Goal: Information Seeking & Learning: Compare options

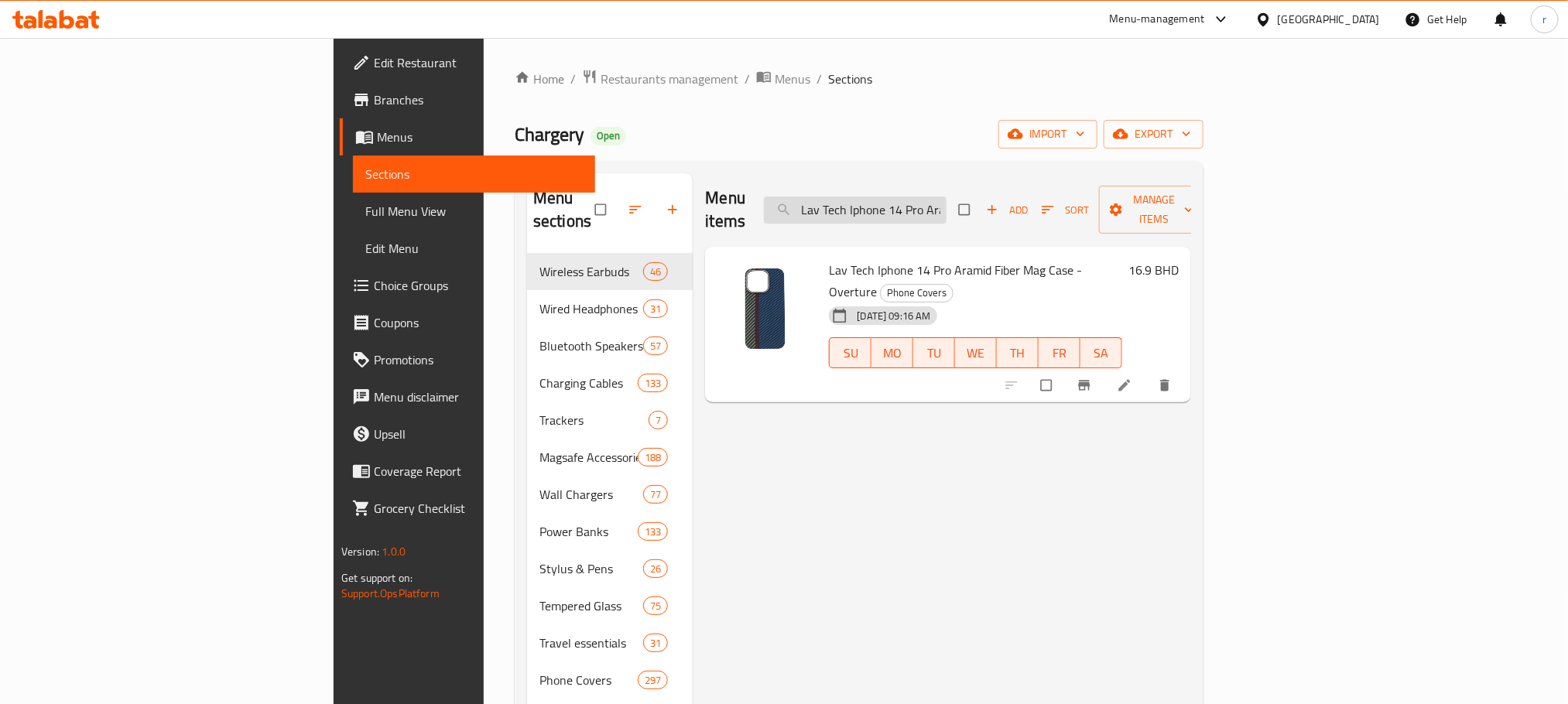
click at [947, 205] on input "Lav Tech Iphone 14 Pro Aramid Fiber Mag Case - Overture" at bounding box center [855, 210] width 183 height 27
paste input "Apple Watch 49/46/45/44/42mm Silicone Strap - Ocean Blu"
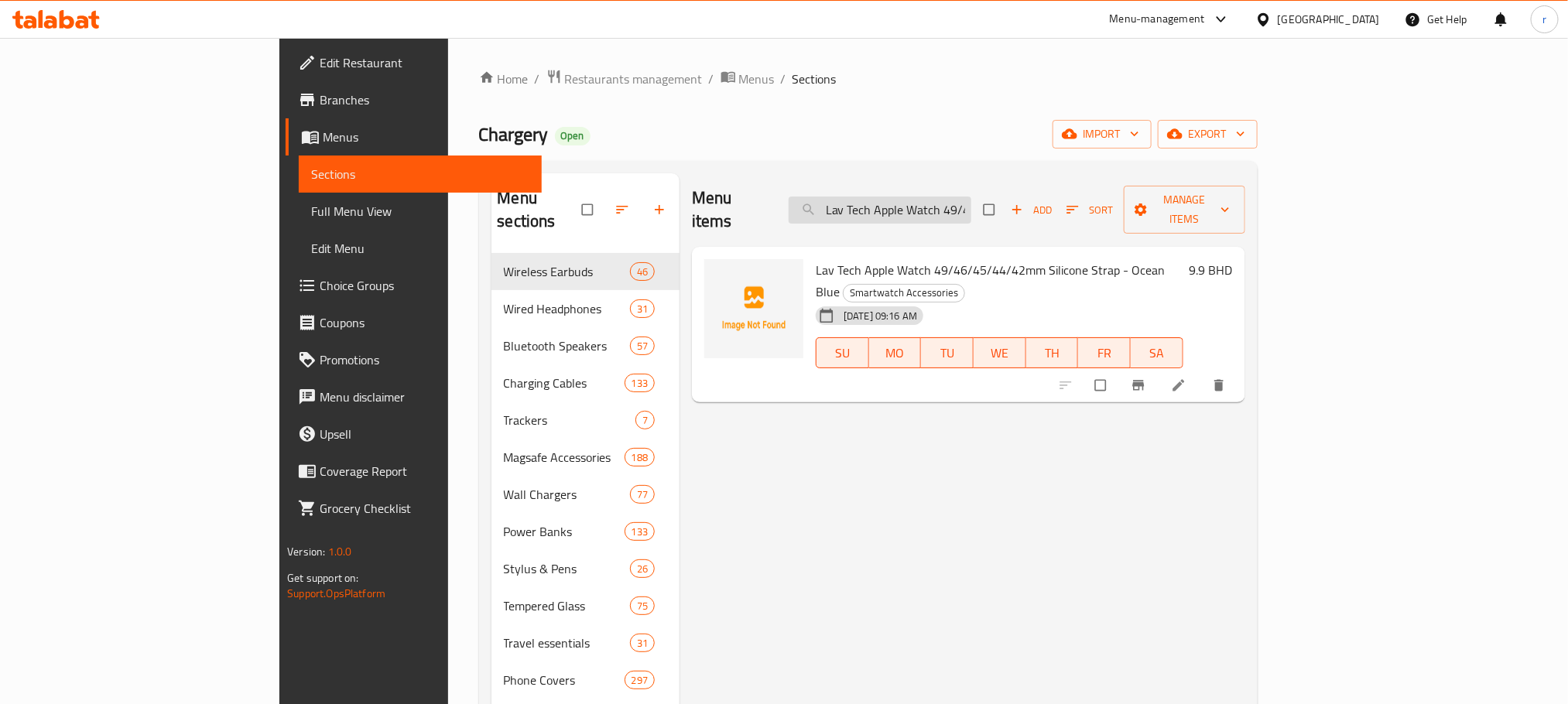
click at [951, 203] on input "Lav Tech Apple Watch 49/46/45/44/42mm Silicone Strap - Ocean Blue" at bounding box center [880, 210] width 183 height 27
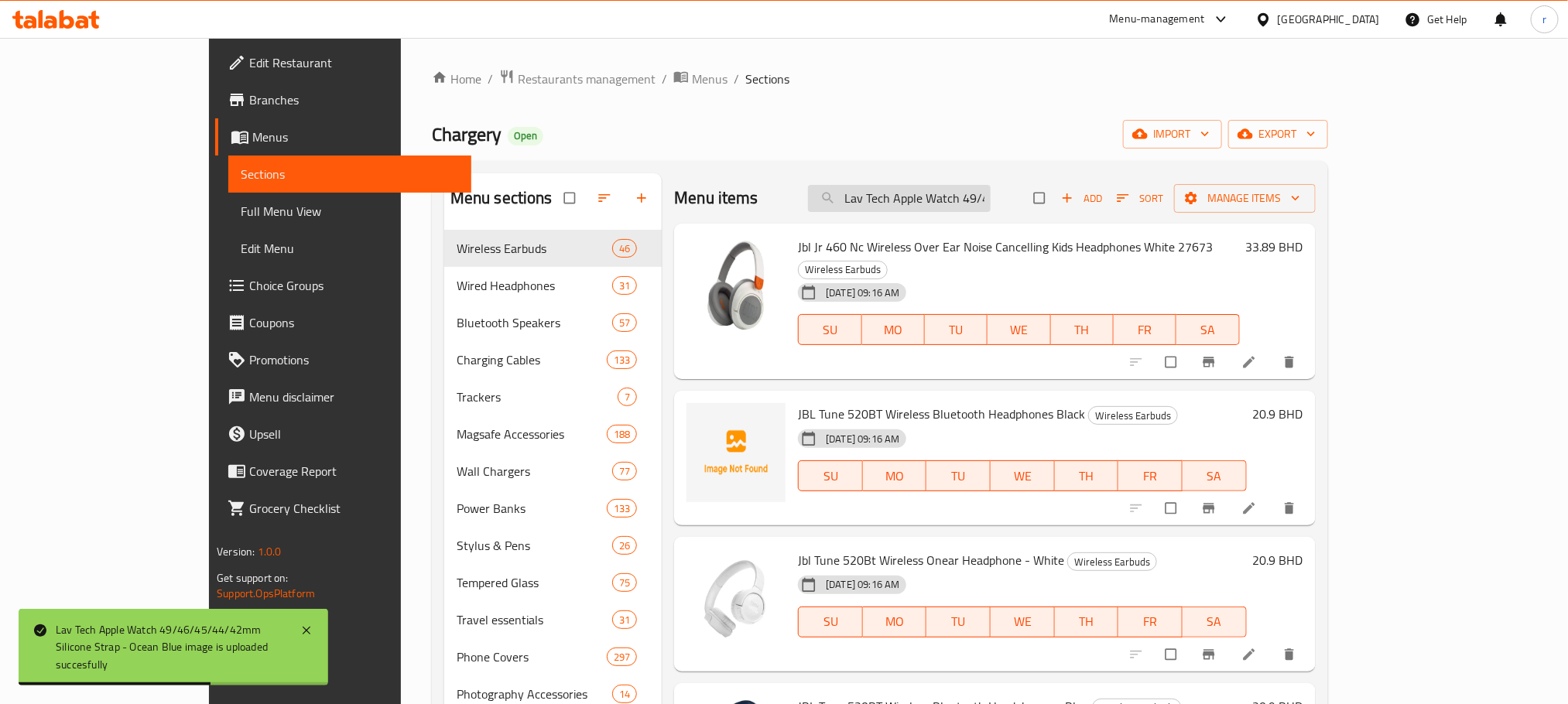
click at [973, 189] on input "Lav Tech Apple Watch 49/46/45/44/42mm Silicone Strap - Ocean Blue" at bounding box center [900, 198] width 183 height 27
paste input "Lime Green"
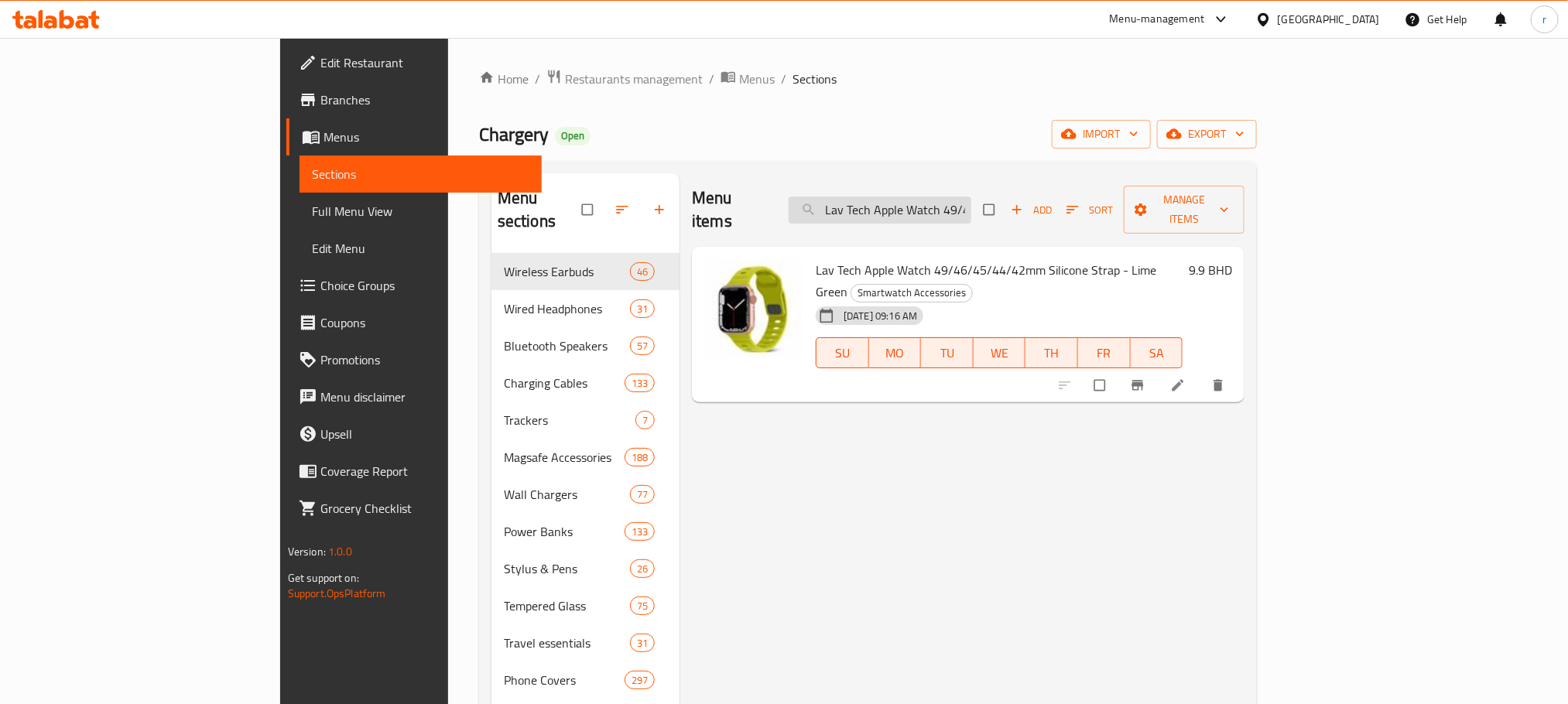
click at [931, 202] on input "Lav Tech Apple Watch 49/46/45/44/42mm Silicone Strap - Lime Green" at bounding box center [880, 210] width 183 height 27
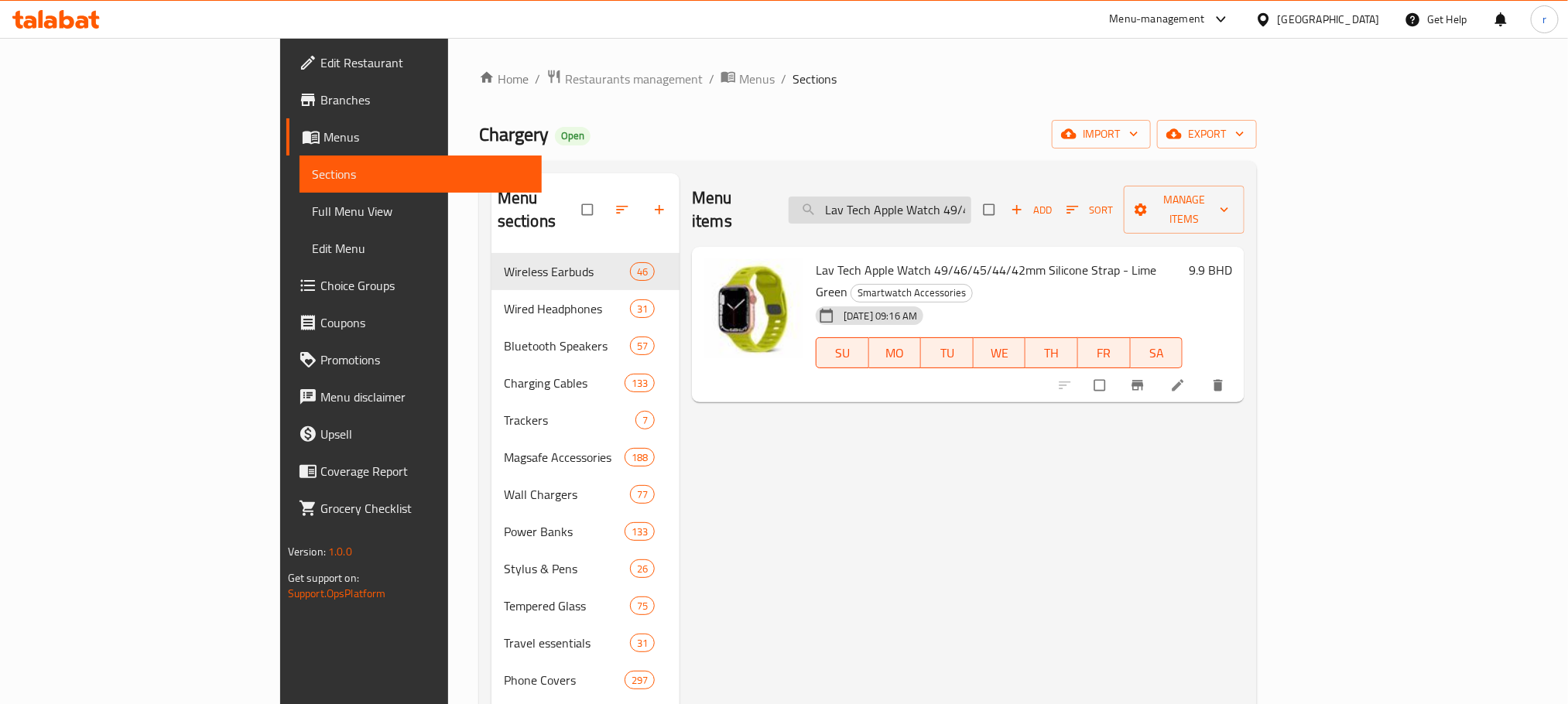
click at [931, 202] on input "Lav Tech Apple Watch 49/46/45/44/42mm Silicone Strap - Lime Green" at bounding box center [880, 210] width 183 height 27
paste input "Dark Gray"
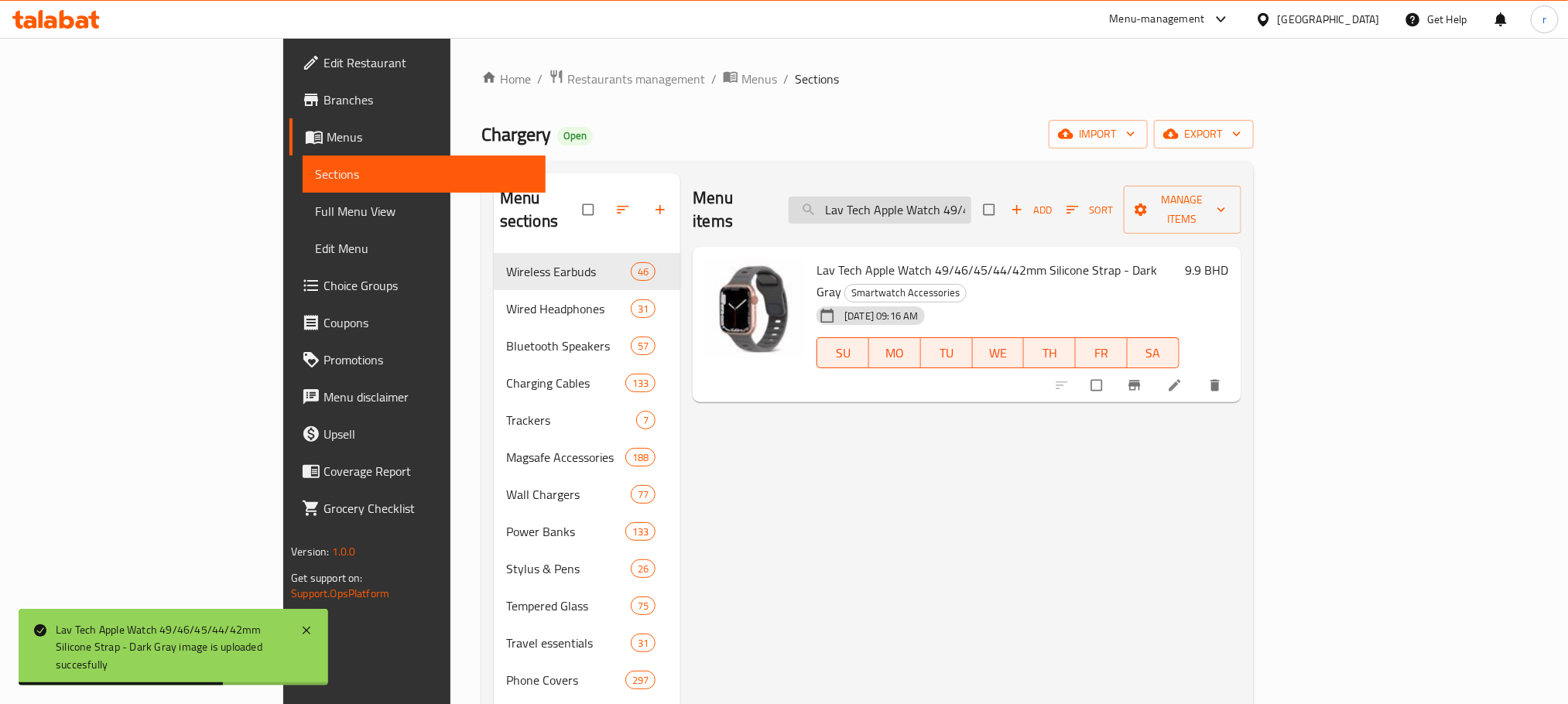
click at [967, 198] on input "Lav Tech Apple Watch 49/46/45/44/42mm Silicone Strap - Dark Gray" at bounding box center [880, 210] width 183 height 27
paste input "Army Green"
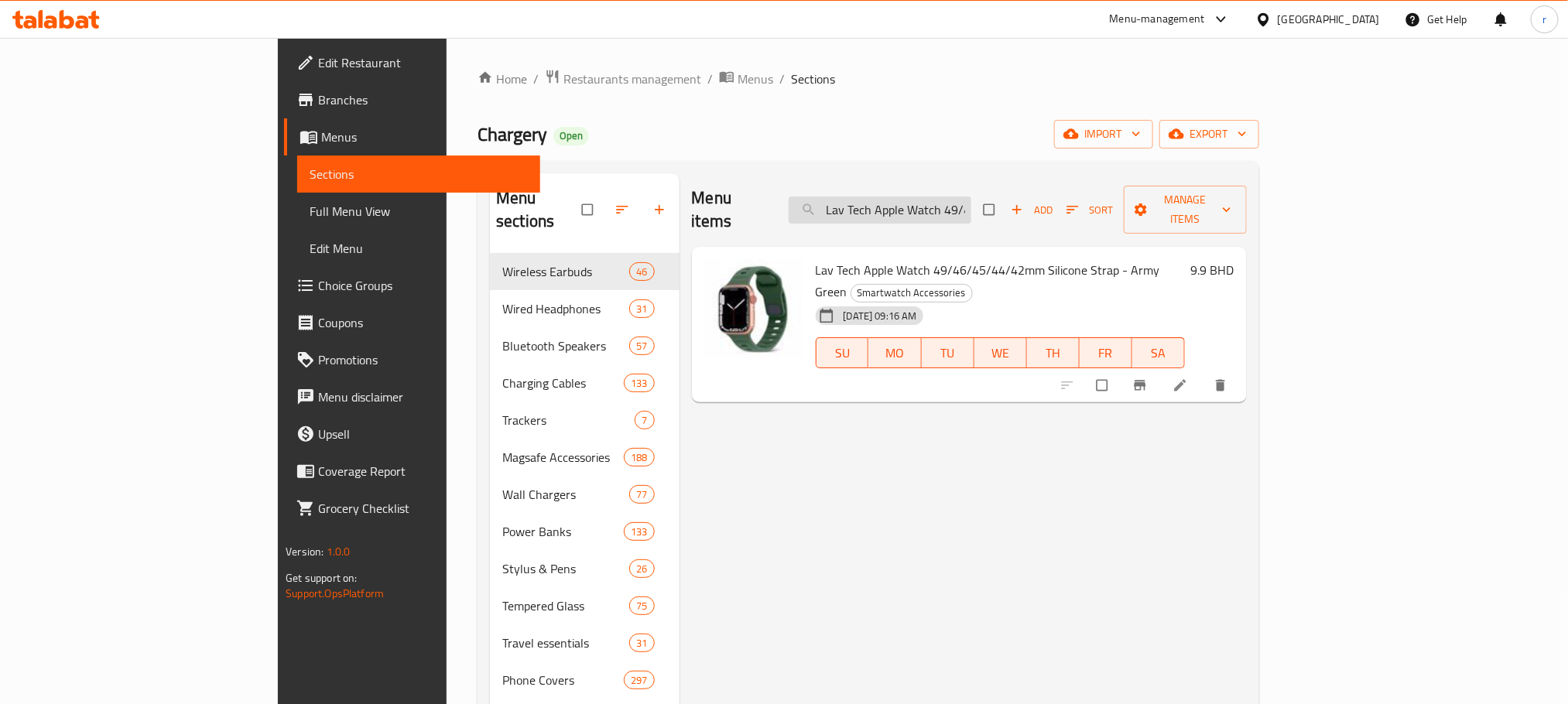
click at [950, 200] on input "Lav Tech Apple Watch 49/46/45/44/42mm Silicone Strap - Army Green" at bounding box center [880, 210] width 183 height 27
paste input "Dark"
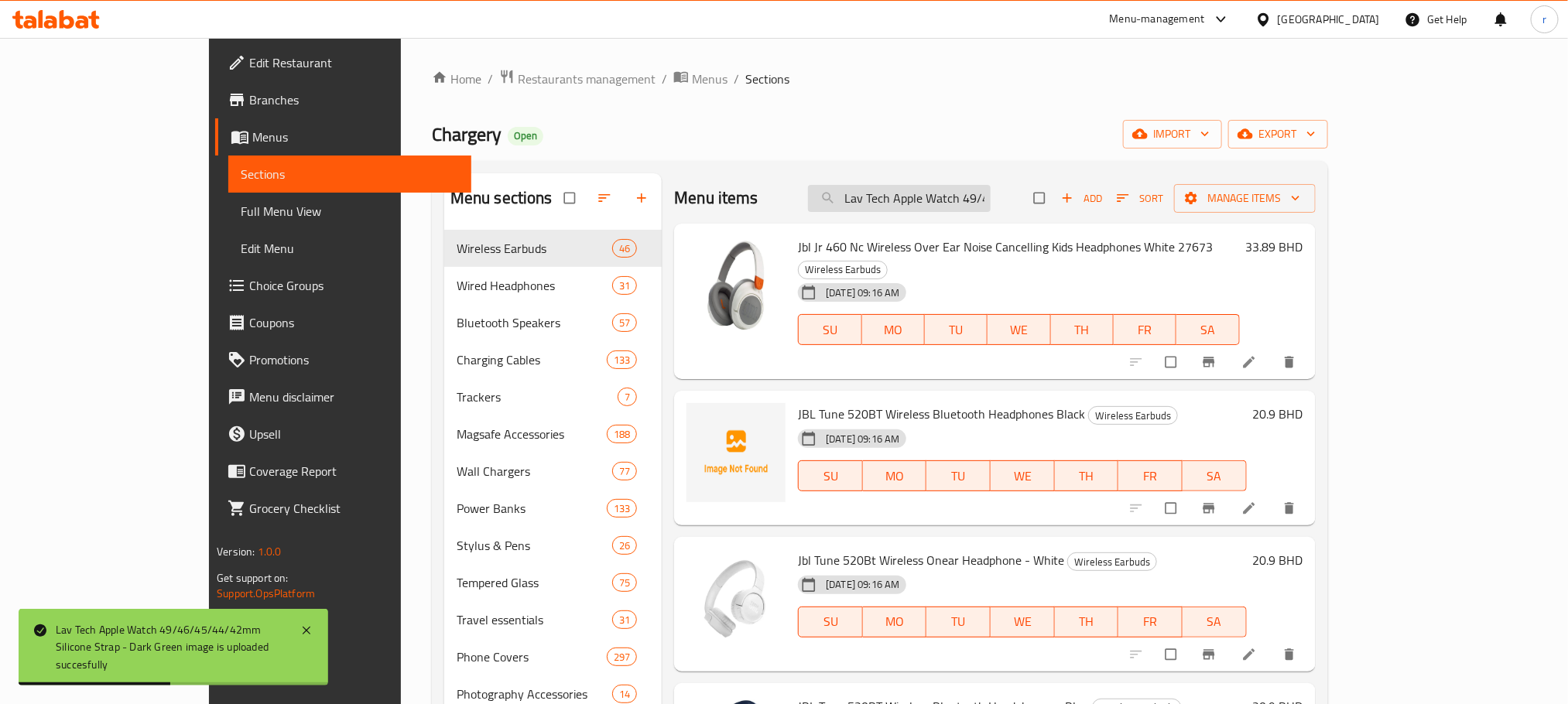
click at [991, 200] on input "Lav Tech Apple Watch 49/46/45/44/42mm Silicone Strap - Dark Green" at bounding box center [900, 198] width 183 height 27
paste input "Yellow"
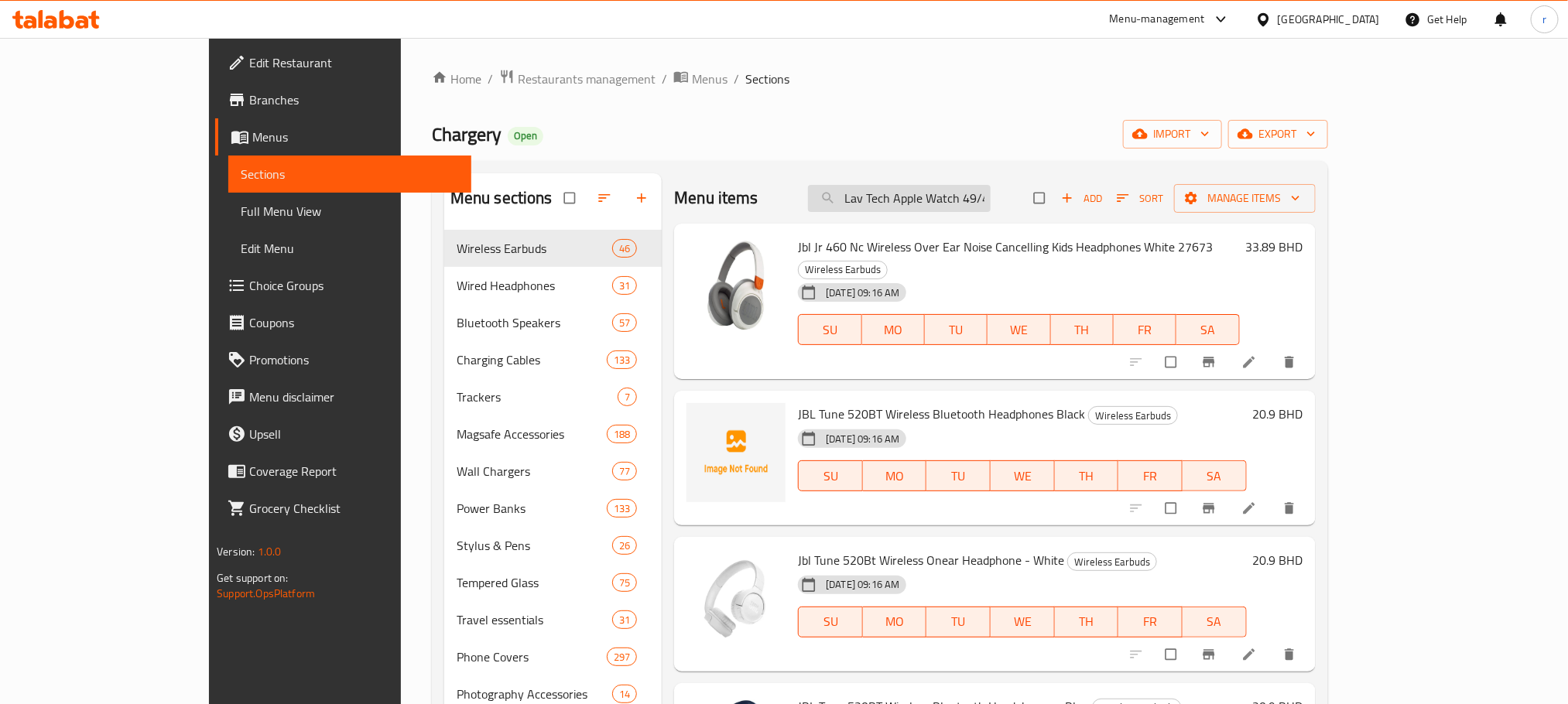
click at [963, 195] on input "Lav Tech Apple Watch 49/46/45/44/42mm Silicone Strap - Yellow" at bounding box center [900, 198] width 183 height 27
paste input "Beige"
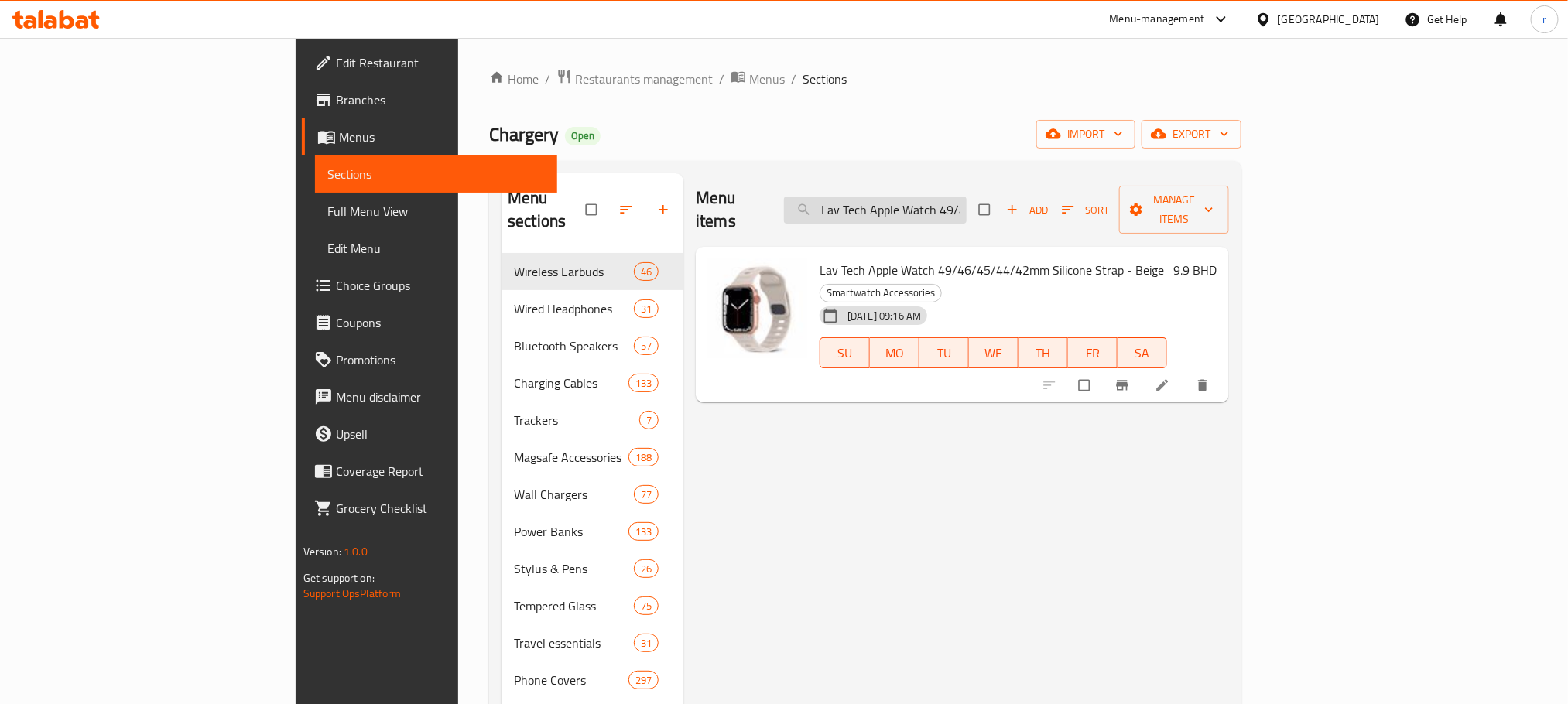
click at [954, 205] on input "Lav Tech Apple Watch 49/46/45/44/42mm Silicone Strap - Beige" at bounding box center [875, 210] width 183 height 27
paste input "Maroon"
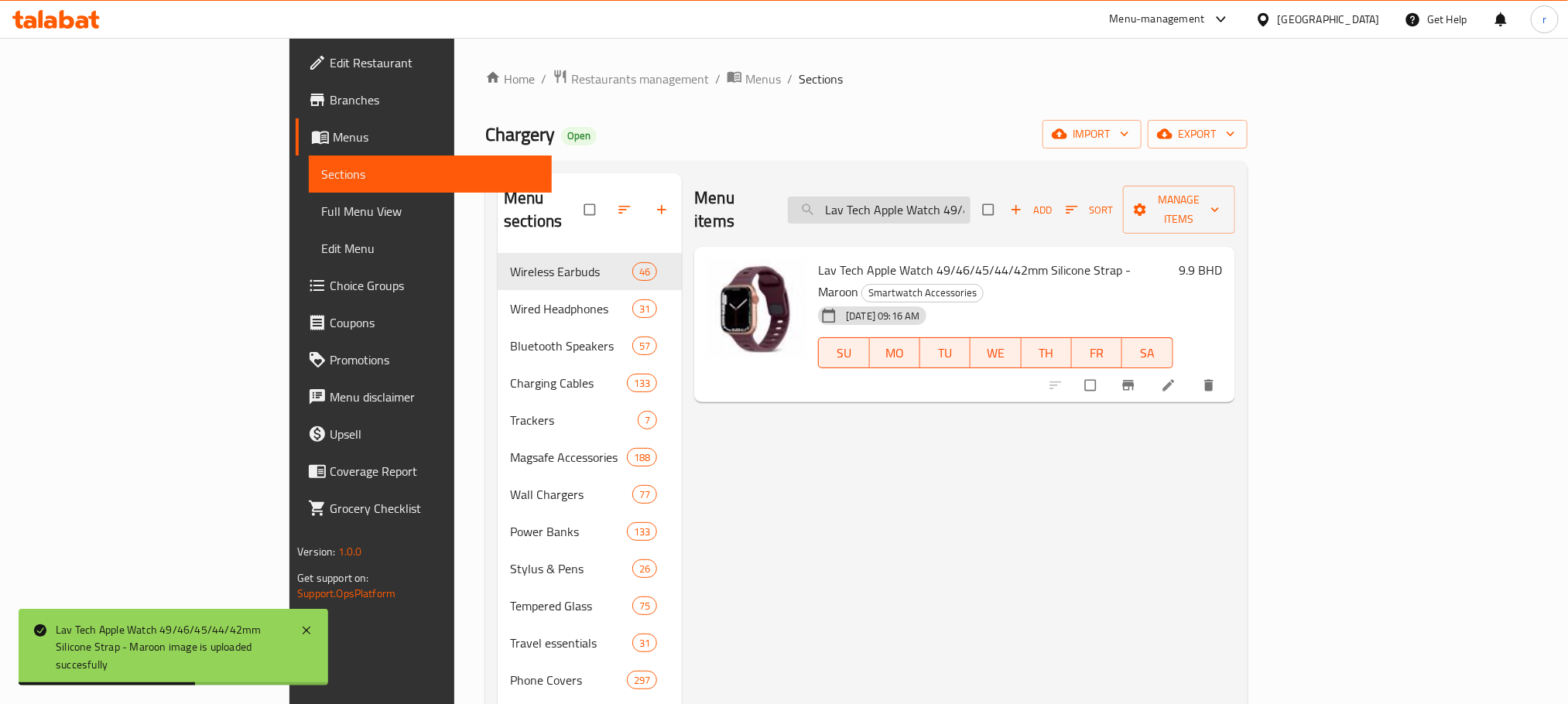
click at [961, 205] on input "Lav Tech Apple Watch 49/46/45/44/42mm Silicone Strap - Maroon" at bounding box center [879, 210] width 183 height 27
paste input "Brow"
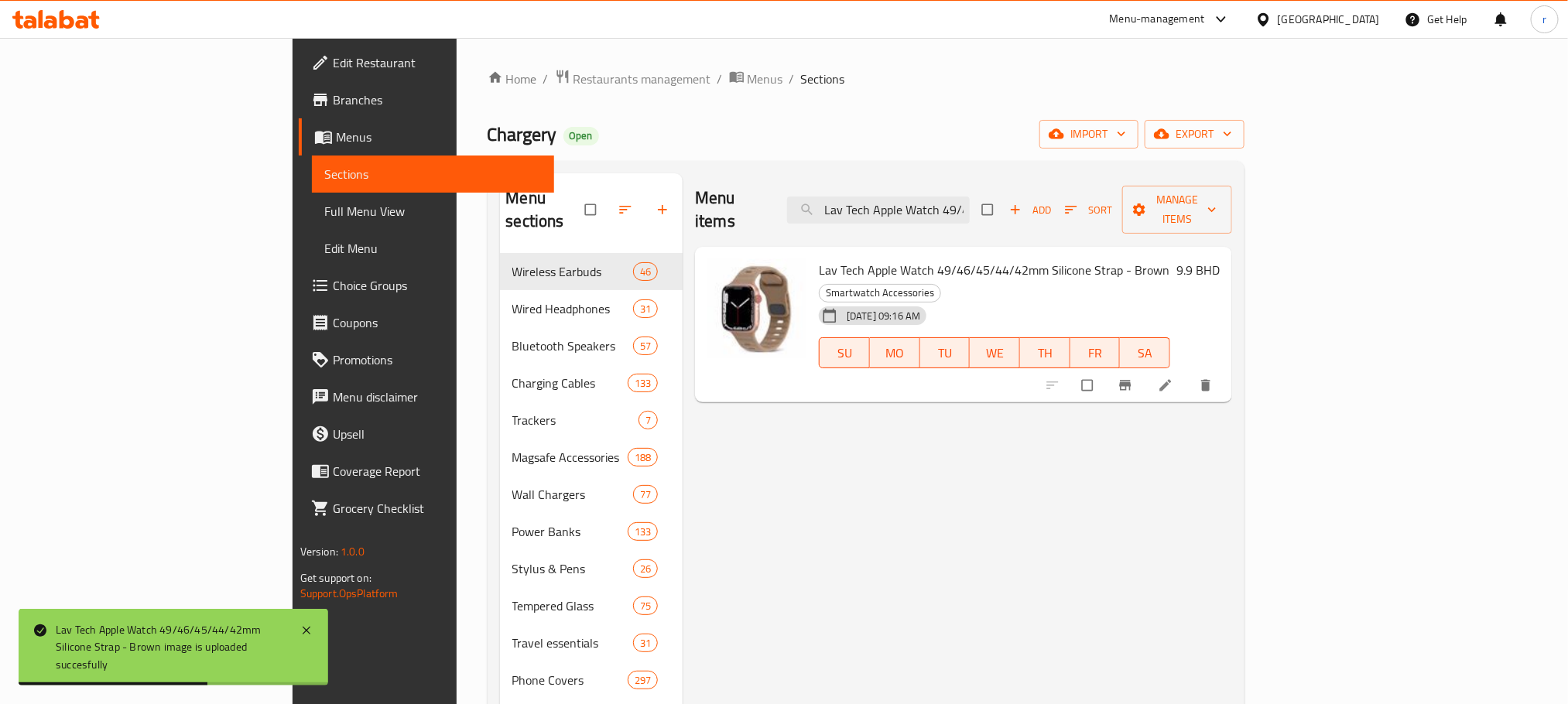
click at [1015, 219] on div "Menu items Lav Tech Apple Watch 49/46/45/44/42mm Silicone Strap - Brown Add Sor…" at bounding box center [964, 210] width 537 height 73
click at [970, 203] on input "Lav Tech Apple Watch 49/46/45/44/42mm Silicone Strap - Brown" at bounding box center [878, 210] width 183 height 27
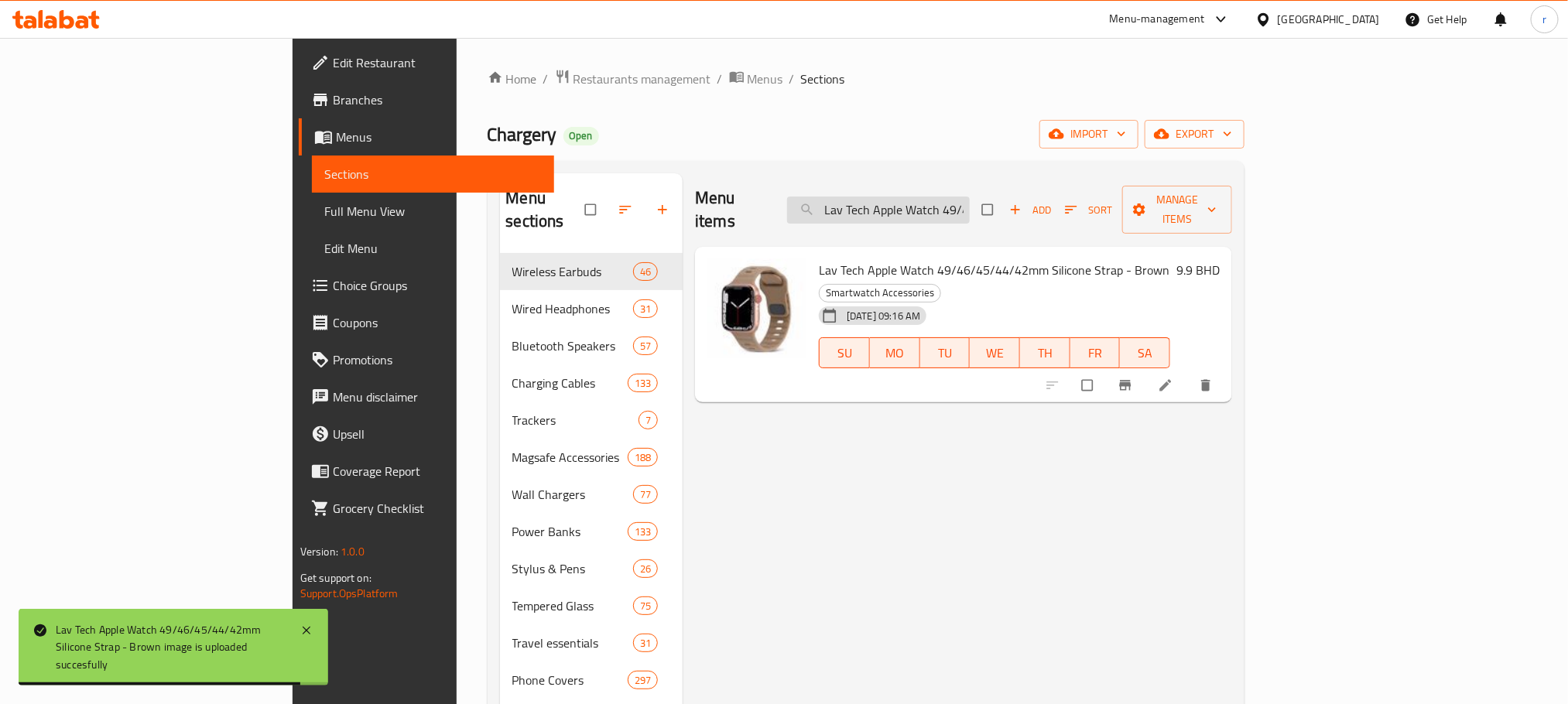
click at [970, 203] on input "Lav Tech Apple Watch 49/46/45/44/42mm Silicone Strap - Brown" at bounding box center [878, 210] width 183 height 27
paste input "Orange"
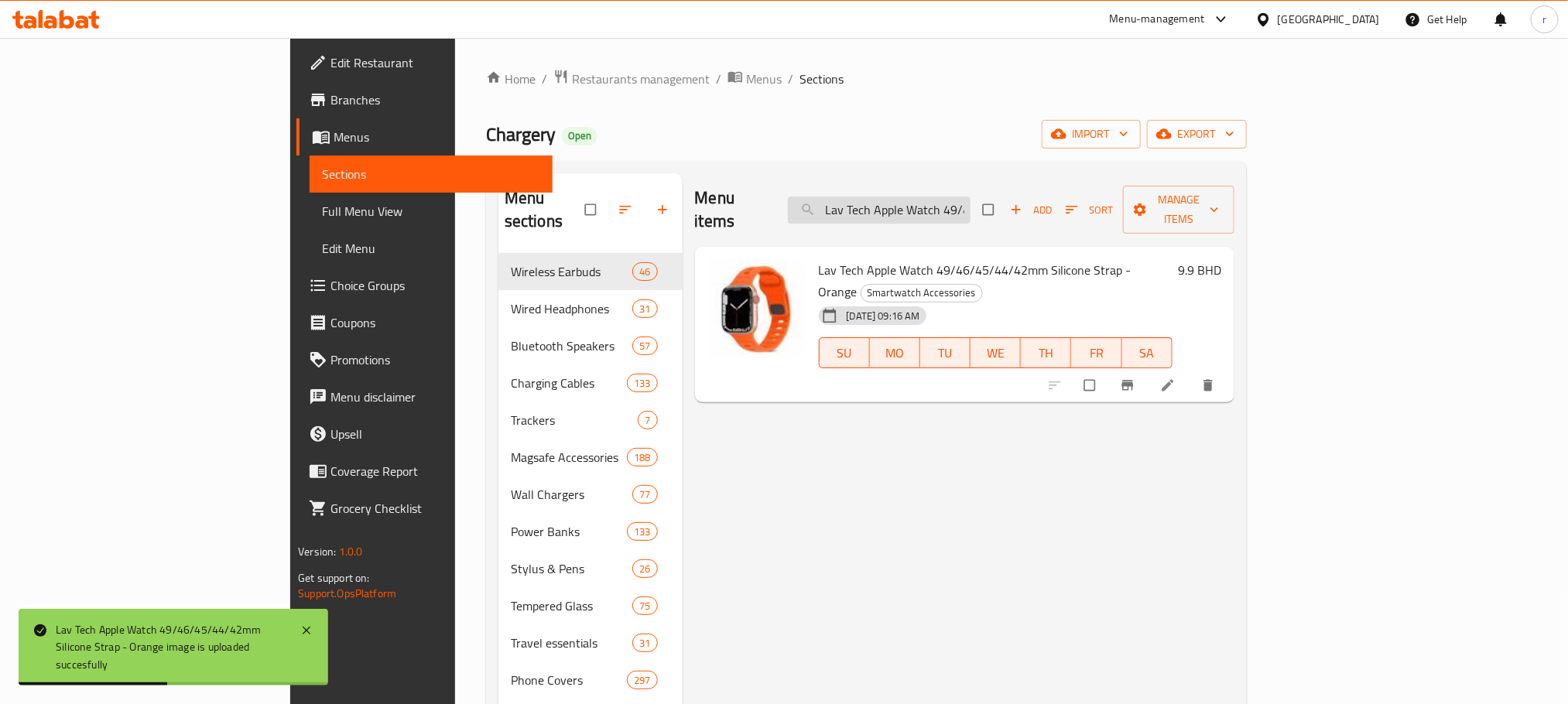
click at [961, 209] on input "Lav Tech Apple Watch 49/46/45/44/42mm Silicone Strap - Orange" at bounding box center [879, 210] width 183 height 27
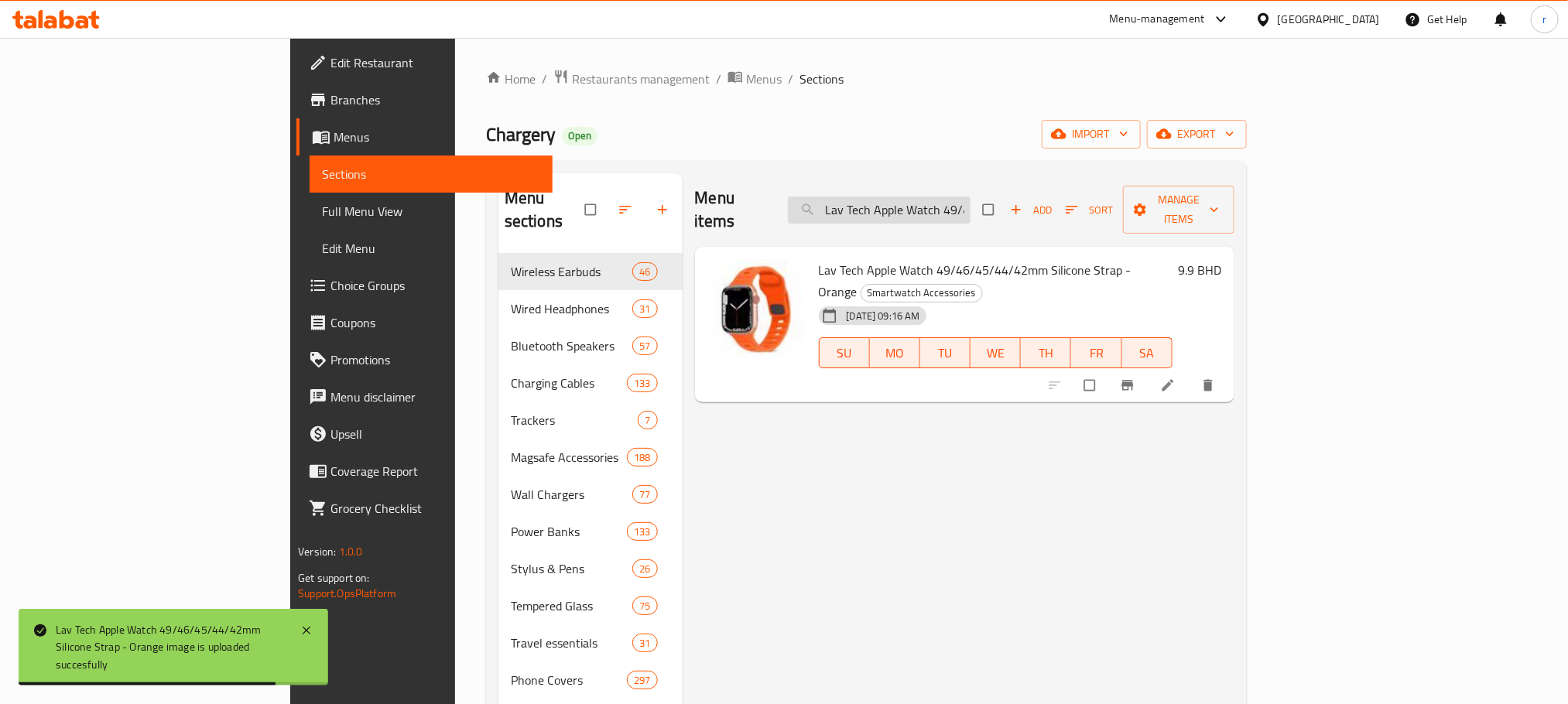
paste input "Black"
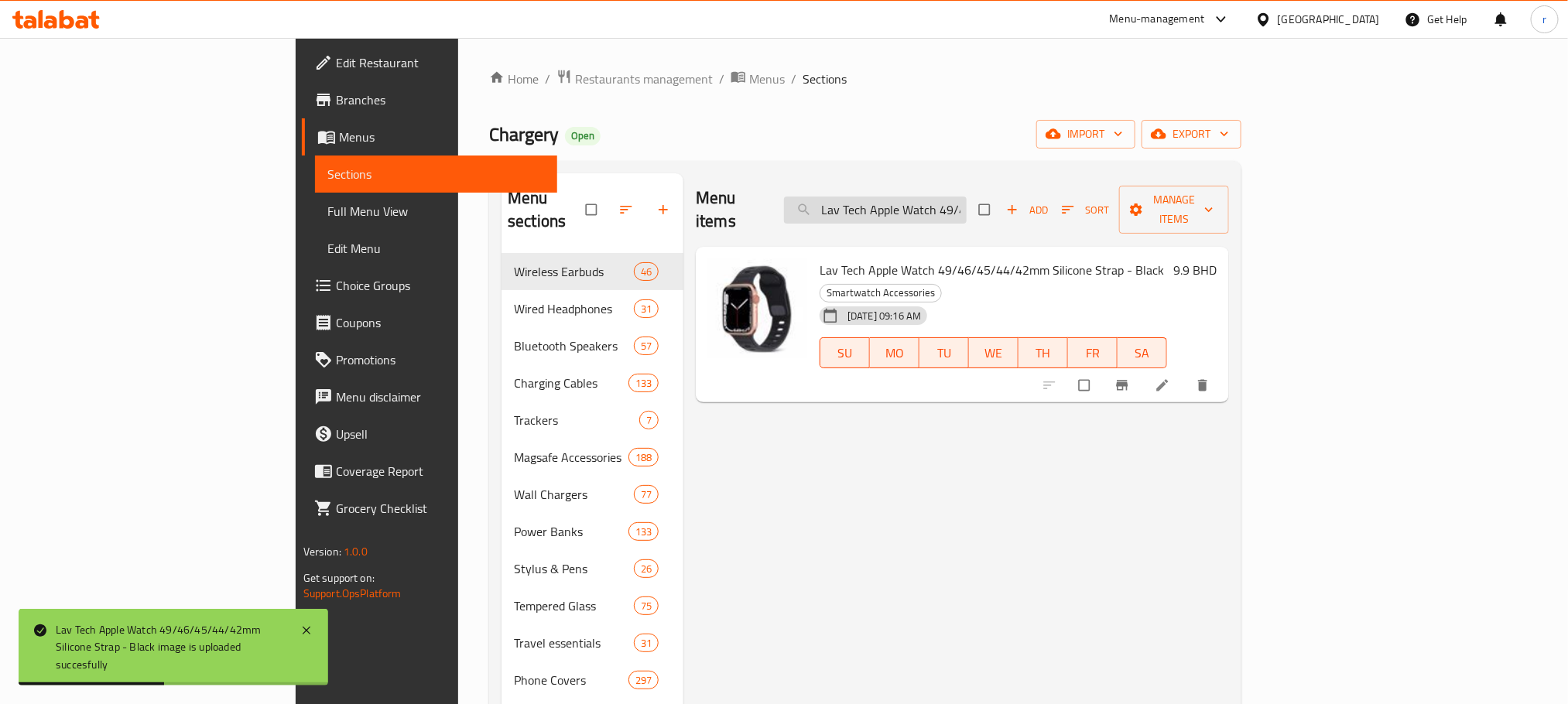
click at [959, 196] on input "Lav Tech Apple Watch 49/46/45/44/42mm Silicone Strap - Black" at bounding box center [875, 210] width 183 height 27
paste input "Silicone Magnetic Ring Holder"
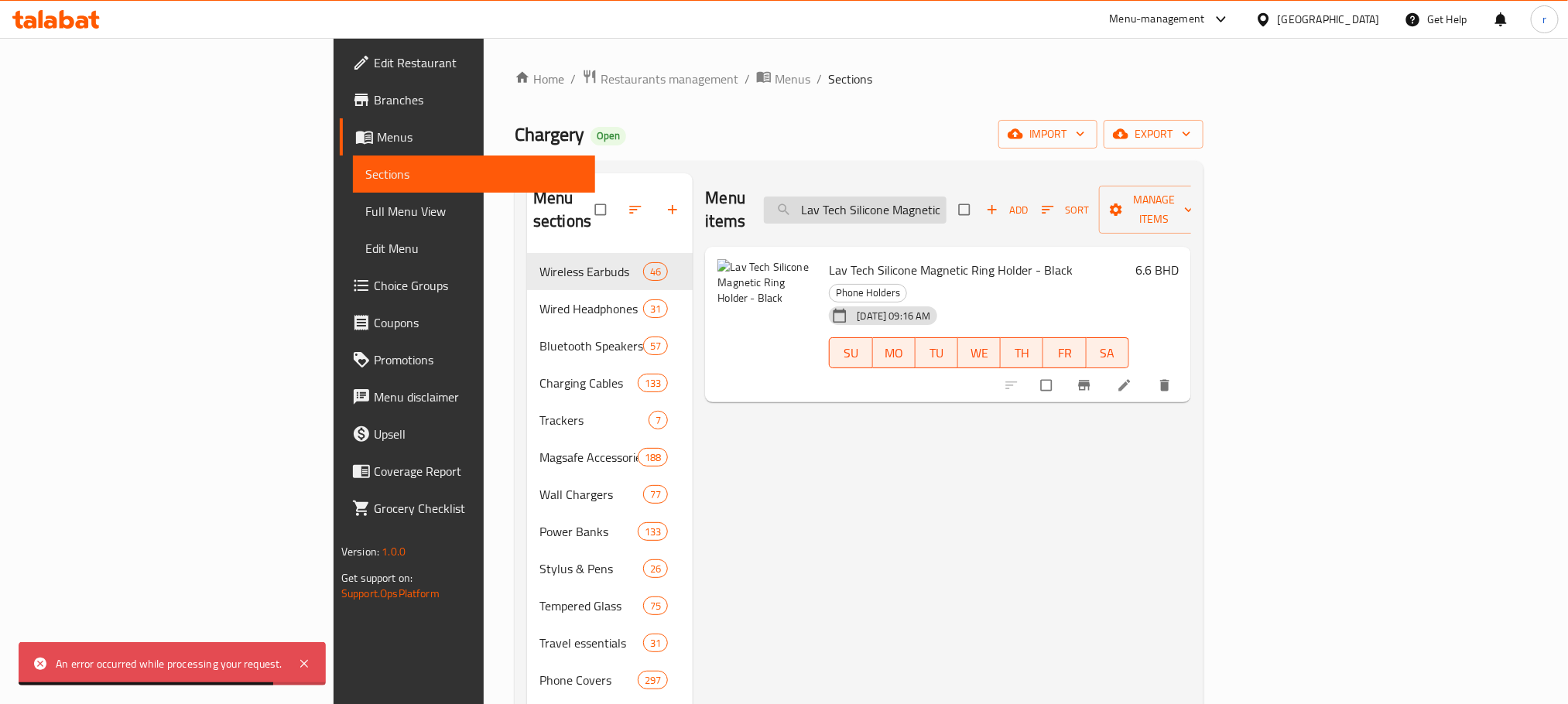
click at [947, 199] on input "Lav Tech Silicone Magnetic Ring Holder - Black" at bounding box center [855, 210] width 183 height 27
paste input "ue"
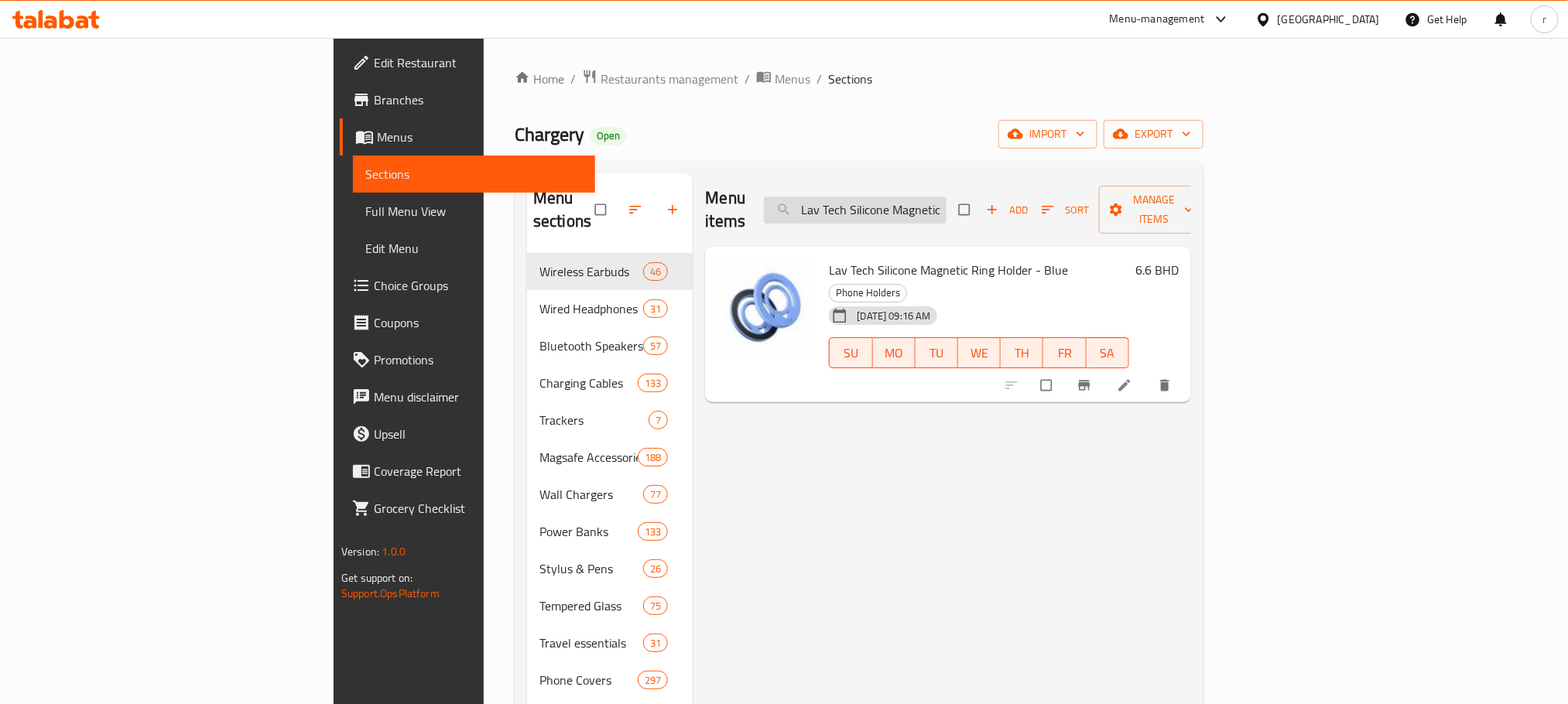
click at [947, 196] on input "Lav Tech Silicone Magnetic Ring Holder - Blue" at bounding box center [855, 210] width 183 height 27
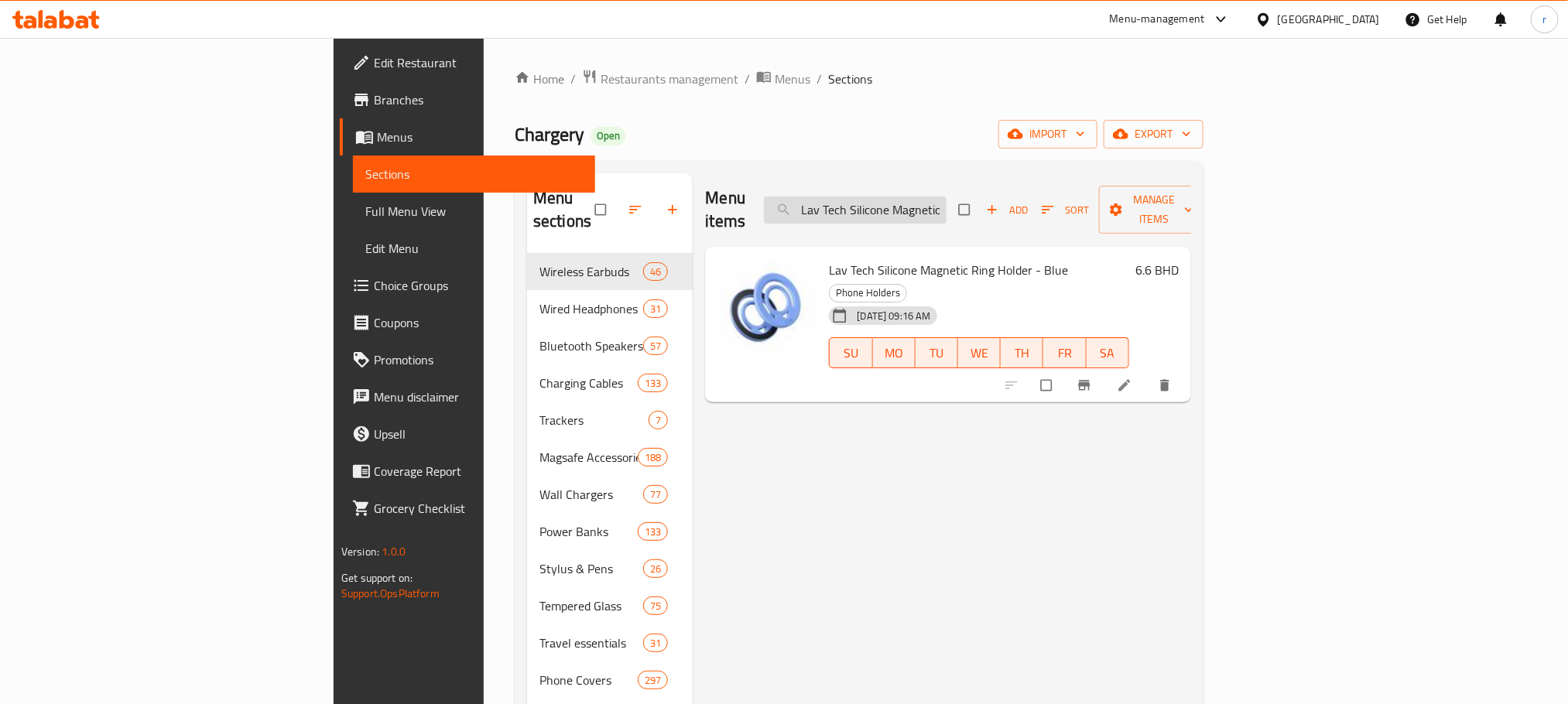
paste input "ack"
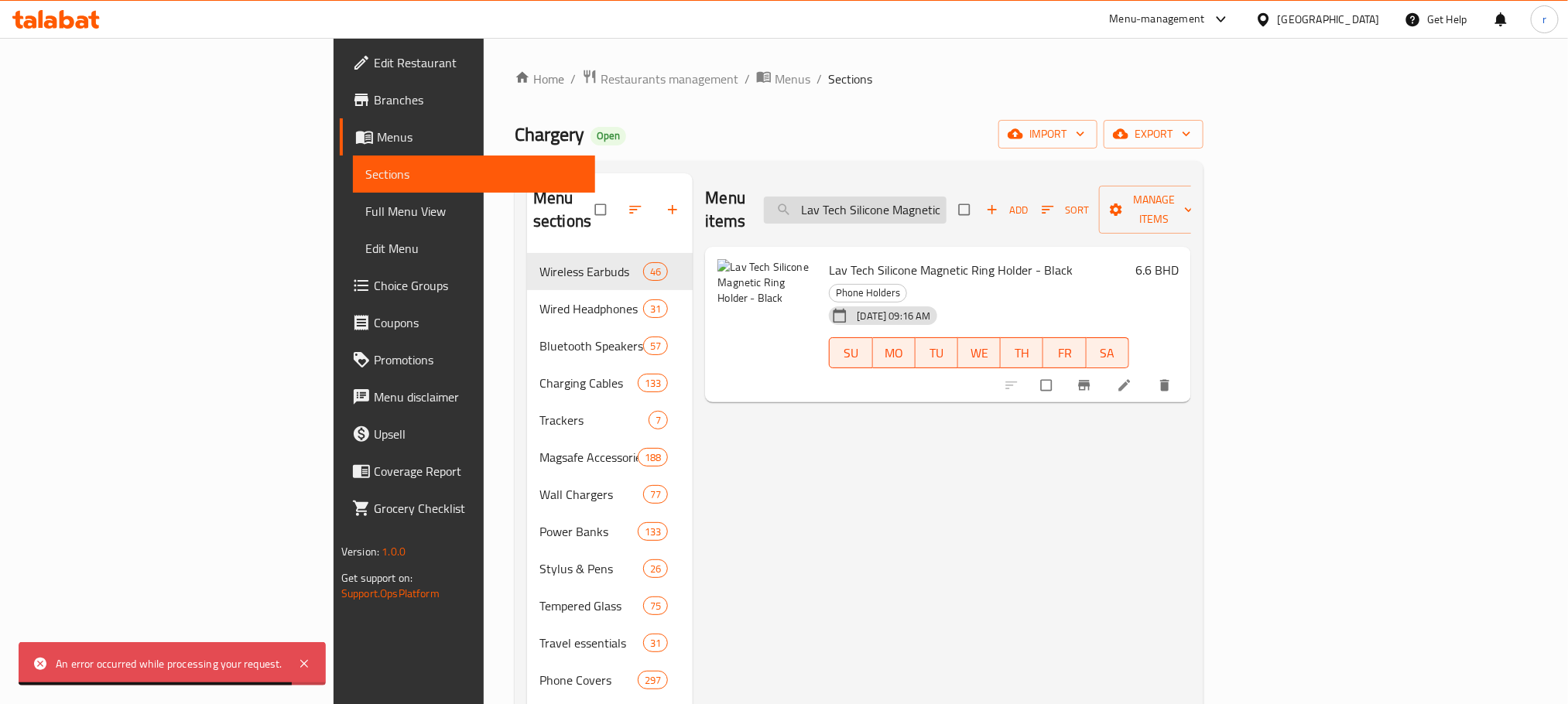
click at [947, 204] on input "Lav Tech Silicone Magnetic Ring Holder - Black" at bounding box center [855, 210] width 183 height 27
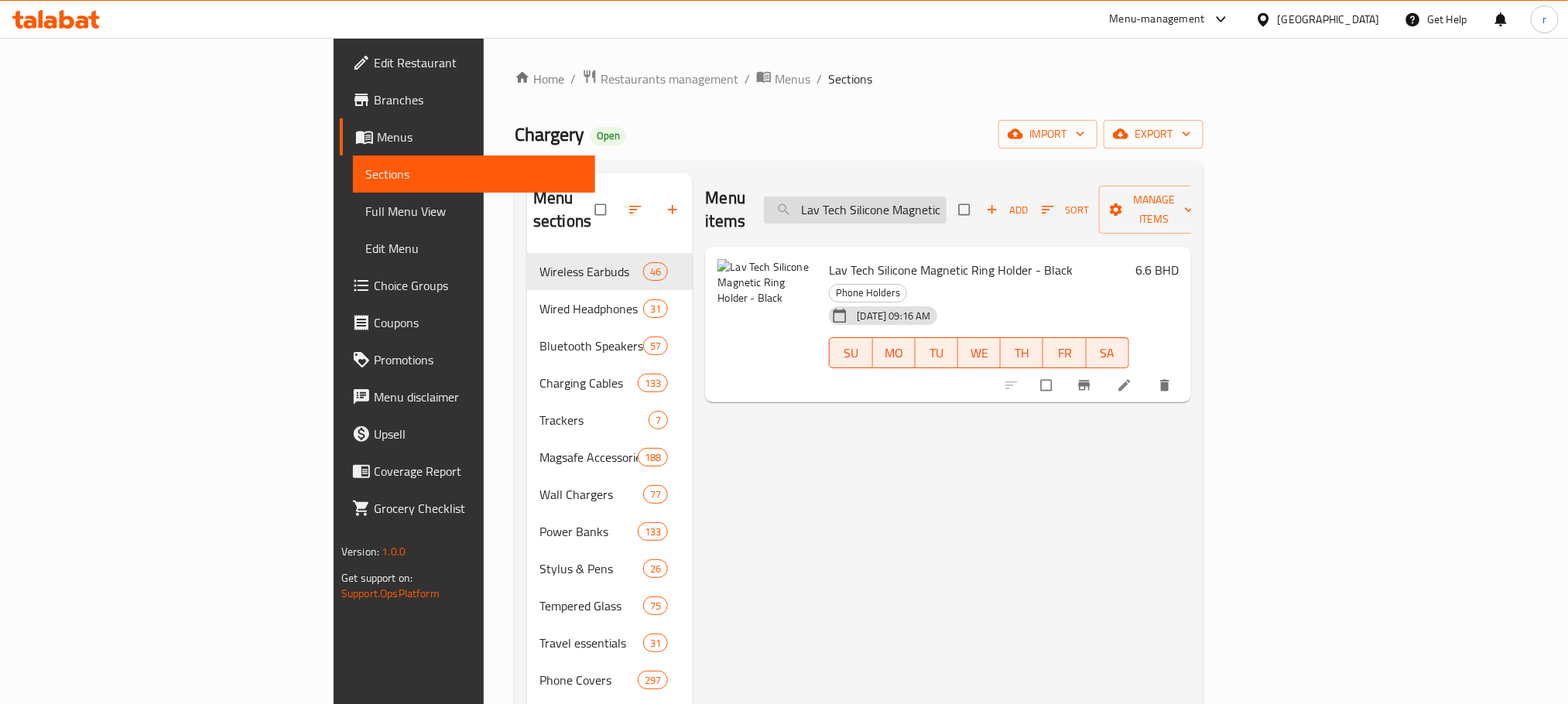
paste input "Uniq-Pda11(2024)-[GEOGRAPHIC_DATA] Camden Click New Ipad Air 11 (2024) - Blush …"
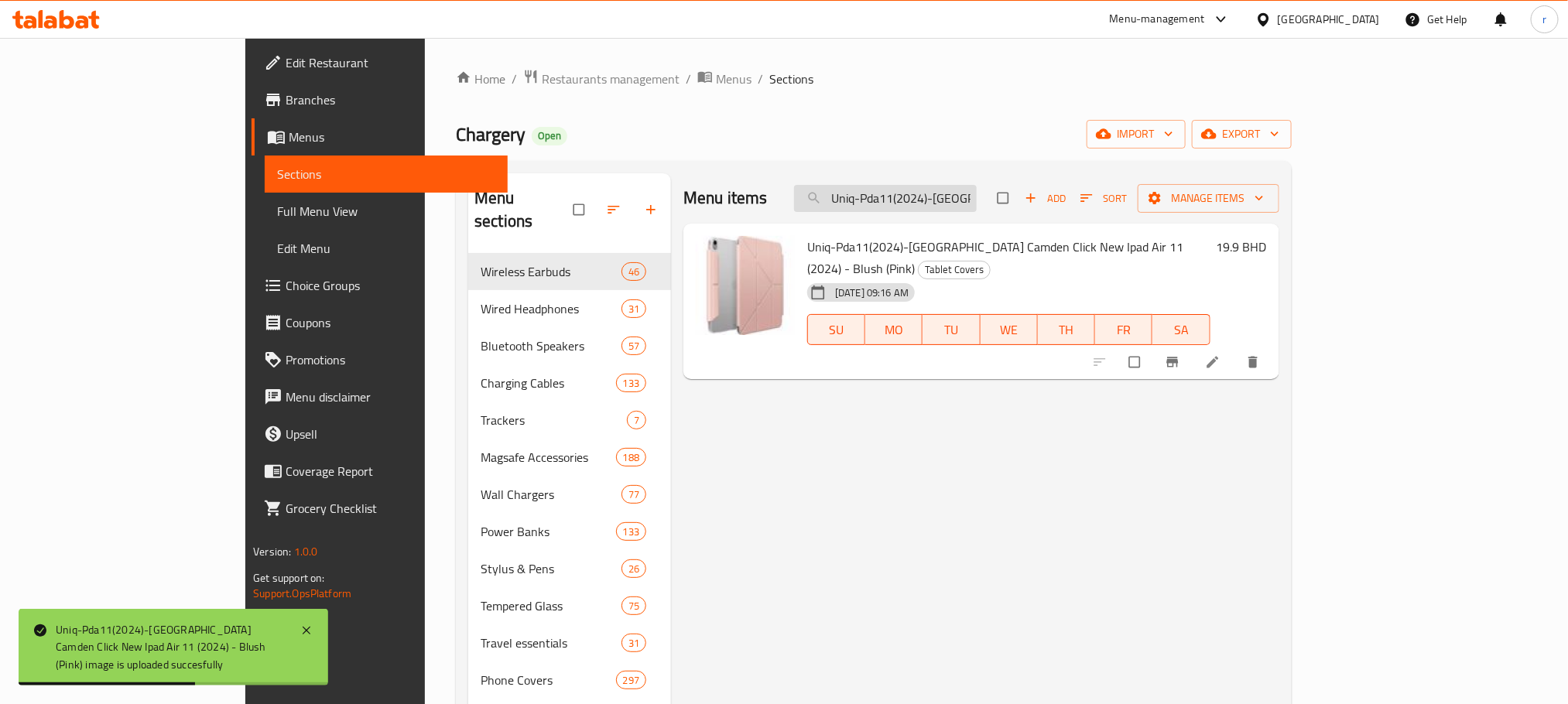
click at [977, 205] on input "Uniq-Pda11(2024)-[GEOGRAPHIC_DATA] Camden Click New Ipad Air 11 (2024) - Blush …" at bounding box center [885, 198] width 183 height 27
paste input "Baseus Bowie D05 Wireless Headphones - Grey"
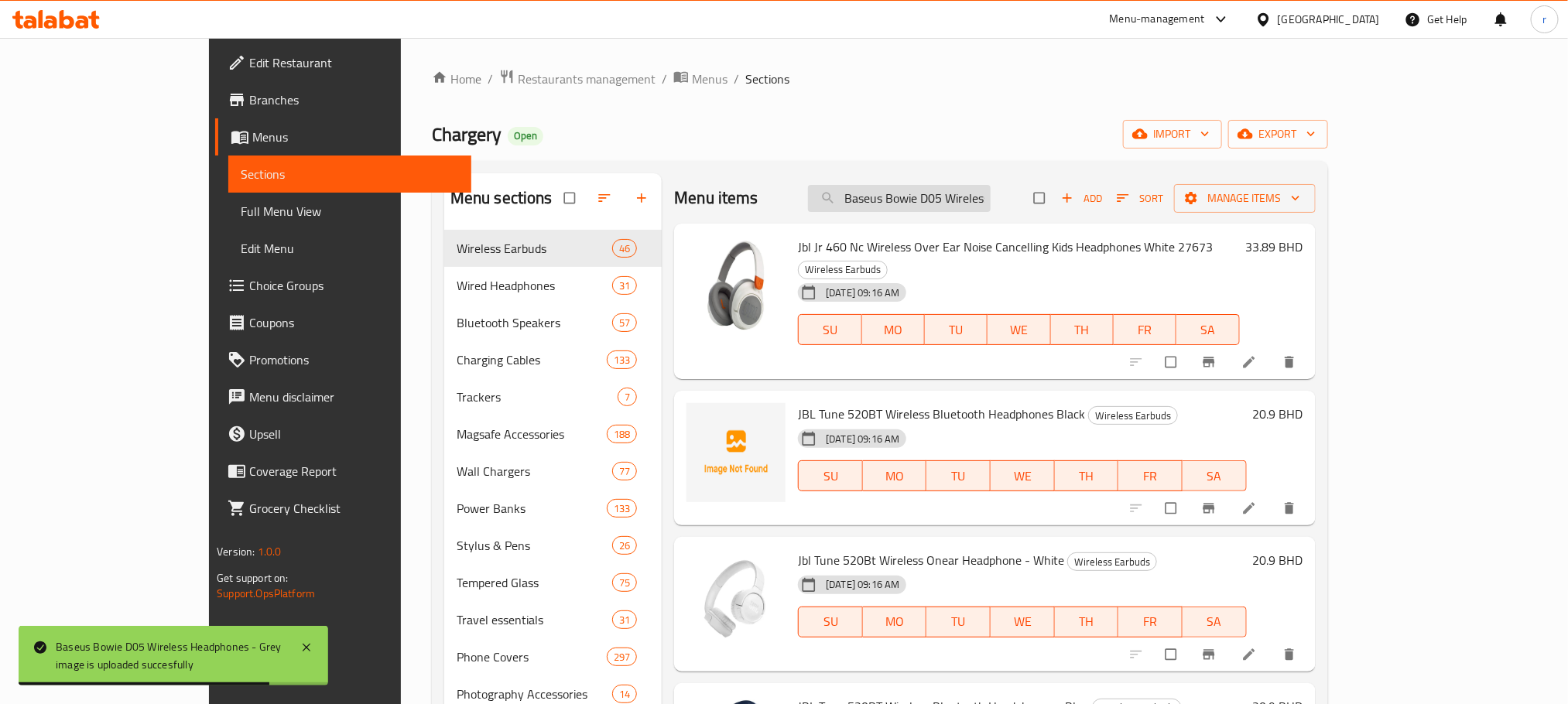
click at [916, 194] on input "Baseus Bowie D05 Wireless Headphones - Grey" at bounding box center [900, 198] width 183 height 27
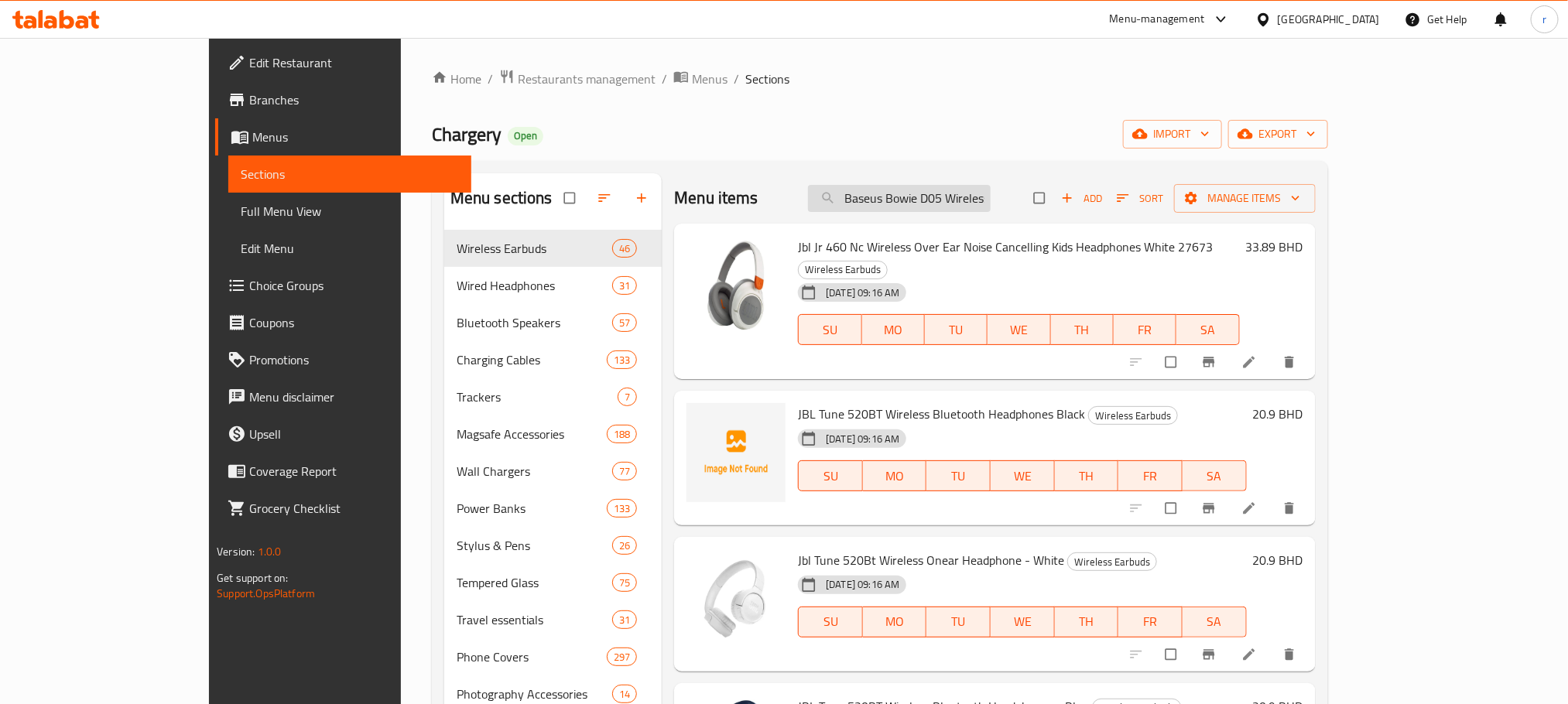
click at [916, 194] on input "Baseus Bowie D05 Wireless Headphones - Grey" at bounding box center [900, 198] width 183 height 27
paste input "Anker Snap Charge Move Series 6 621 Magnetic Batter"
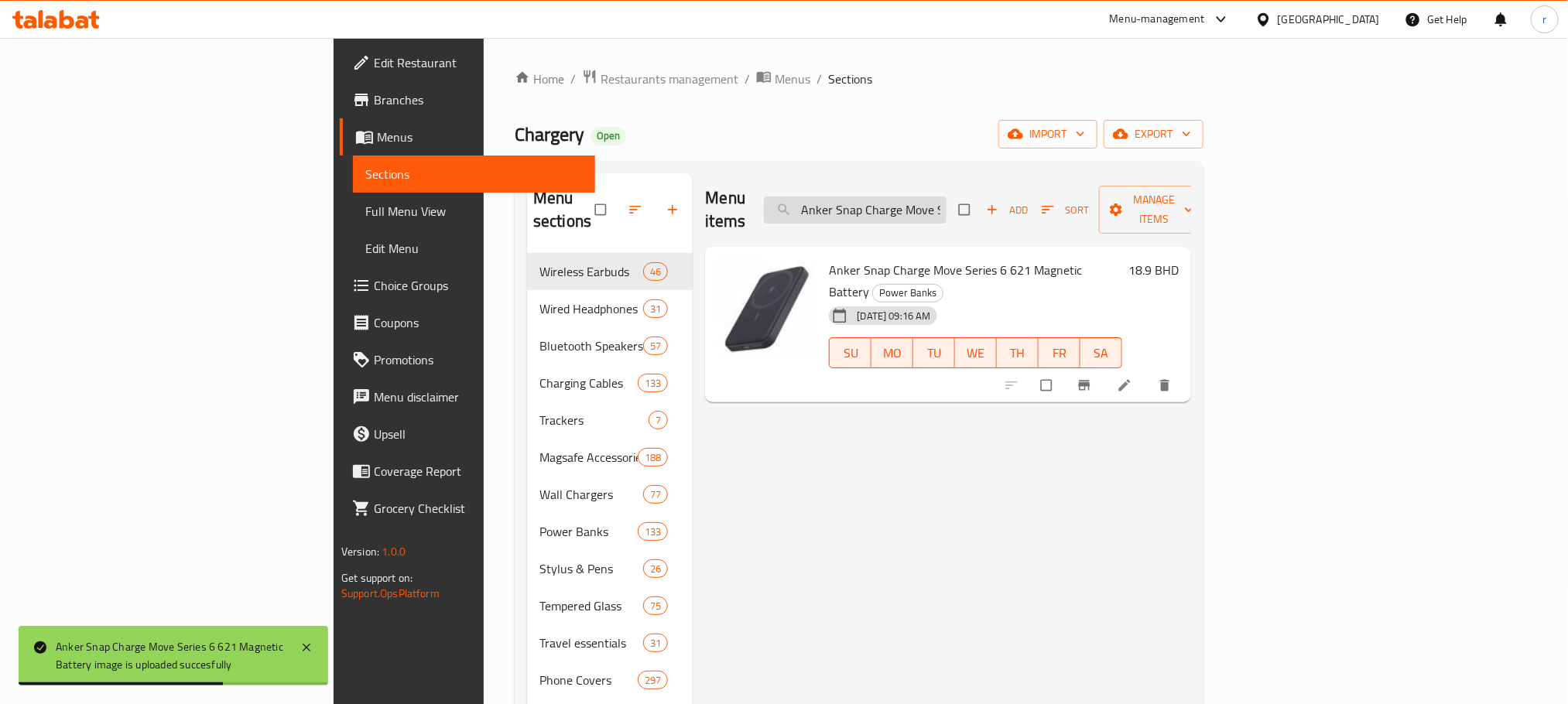
click at [947, 198] on input "Anker Snap Charge Move Series 6 621 Magnetic Battery" at bounding box center [855, 210] width 183 height 27
paste input "313 Ace 2 Charger, 45W"
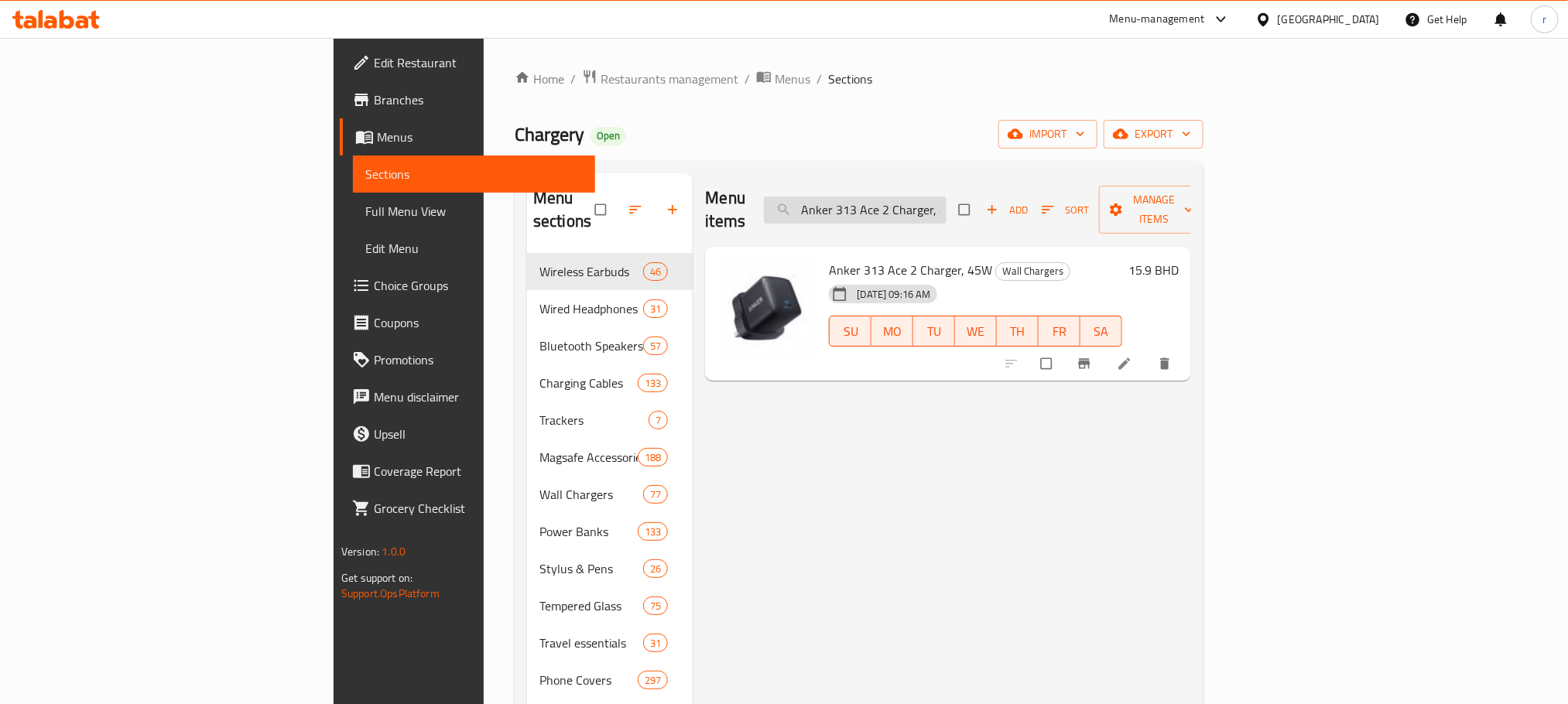
click at [947, 197] on input "Anker 313 Ace 2 Charger, 45W" at bounding box center [855, 210] width 183 height 27
paste input "Black 542 Usb-C to Lightning Cable Bio-Based 3ft, 30"
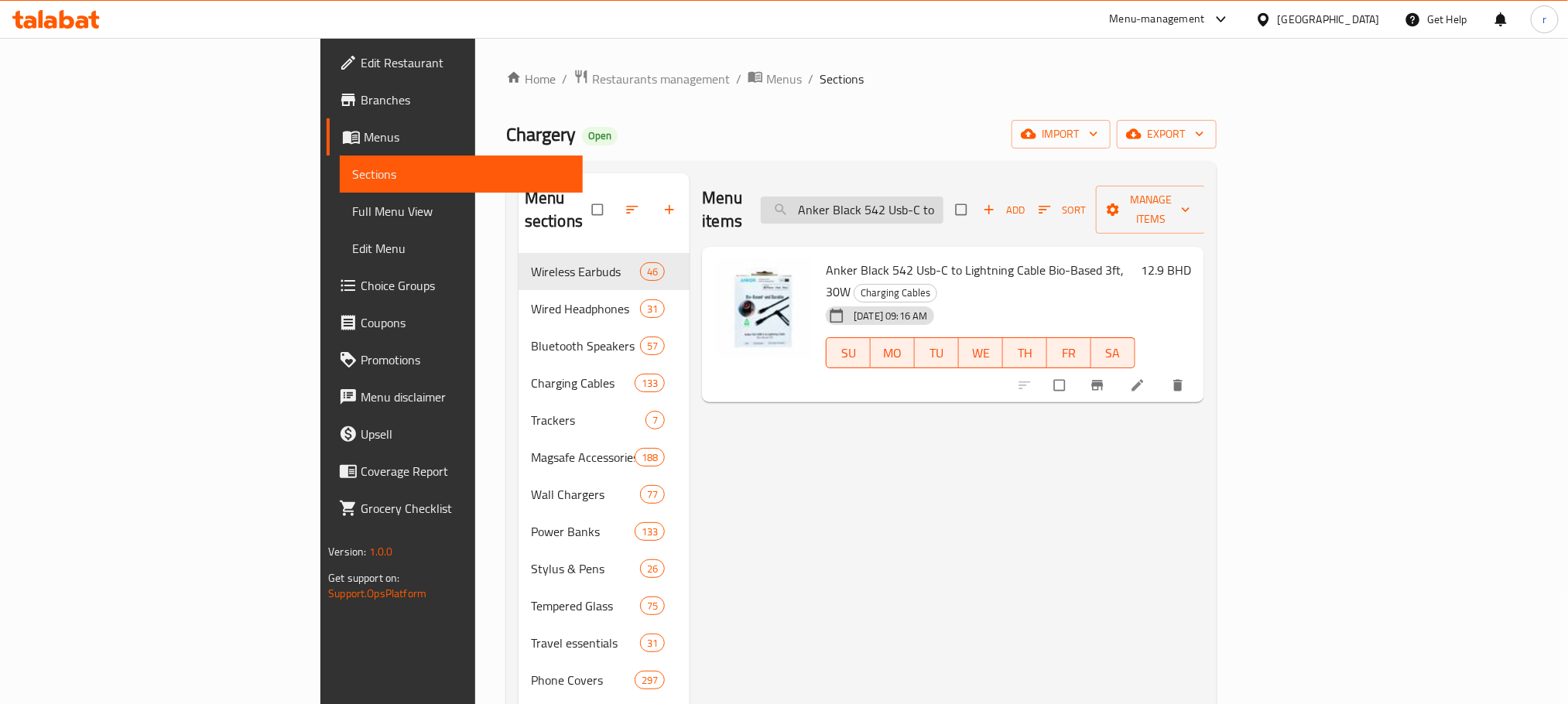
click at [944, 202] on input "Anker Black 542 Usb-C to Lightning Cable Bio-Based 3ft, 30W" at bounding box center [852, 210] width 183 height 27
paste input "Powerline + Ii Usb-C To Lightning (180 cm / 6 Ft) Black"
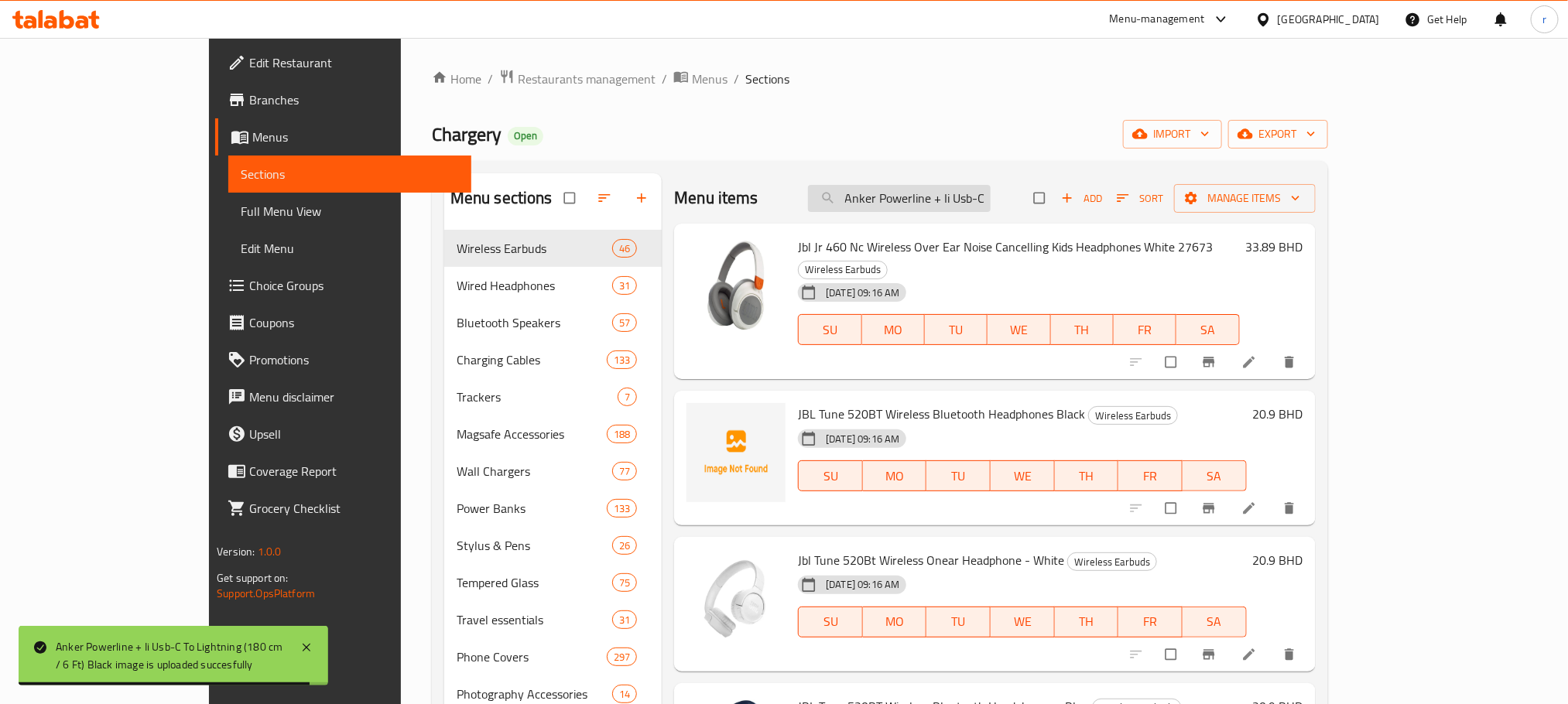
click at [969, 196] on input "Anker Powerline + Ii Usb-C To Lightning (180 cm / 6 Ft) Black" at bounding box center [900, 198] width 183 height 27
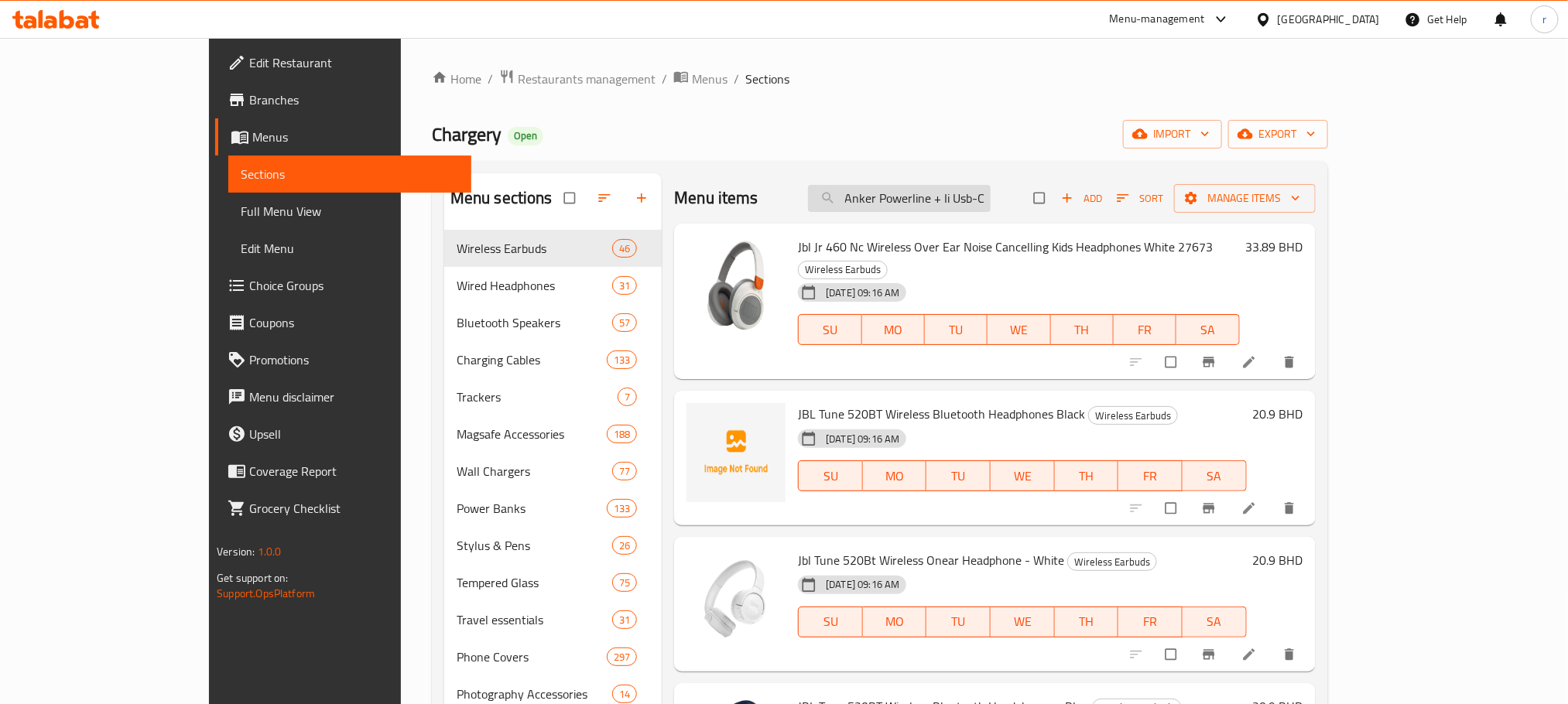
click at [969, 196] on input "Anker Powerline + Ii Usb-C To Lightning (180 cm / 6 Ft) Black" at bounding box center [900, 198] width 183 height 27
paste input "Soundcore Wakey Bedside Speaker Pin"
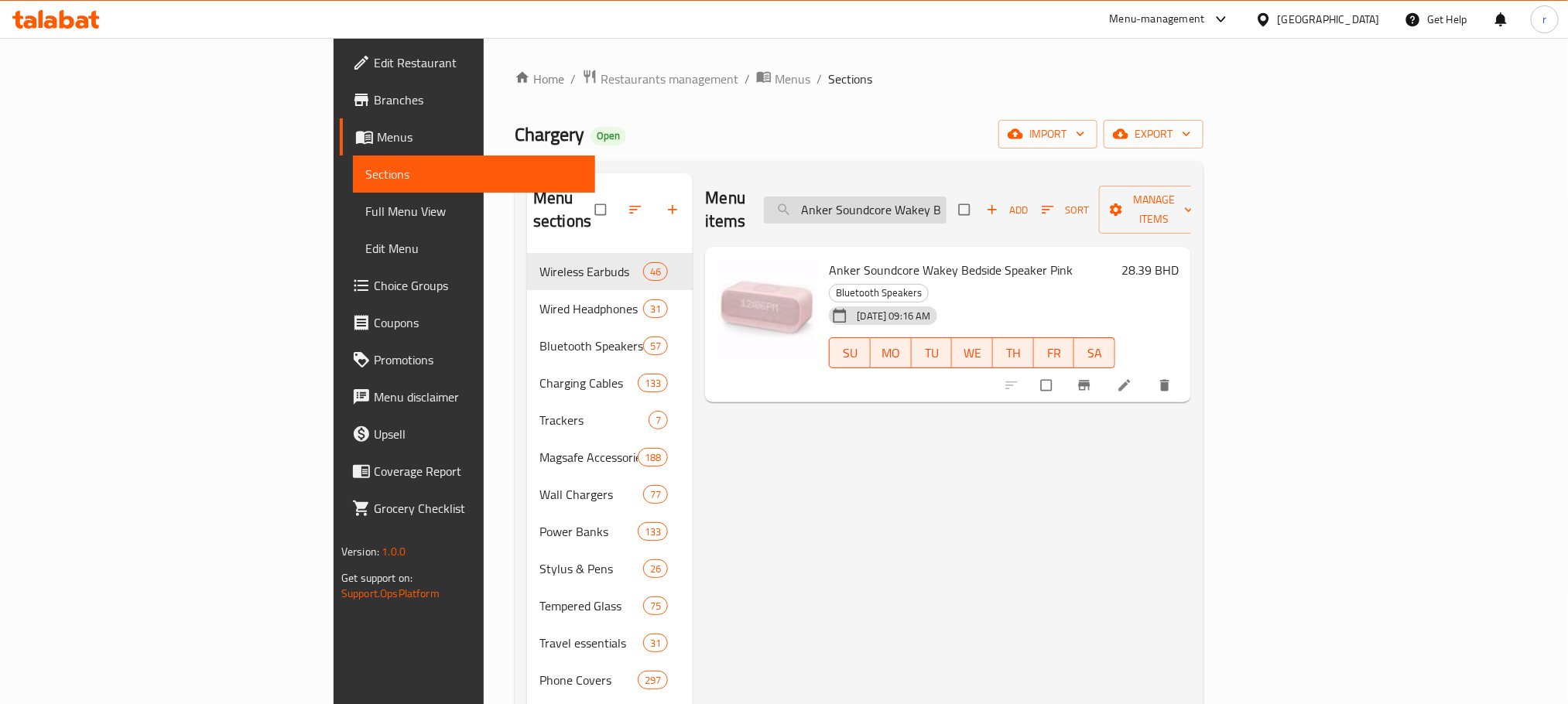
click at [947, 204] on input "Anker Soundcore Wakey Bedside Speaker Pink" at bounding box center [855, 210] width 183 height 27
paste input "pple Airtag, 4 Pieces"
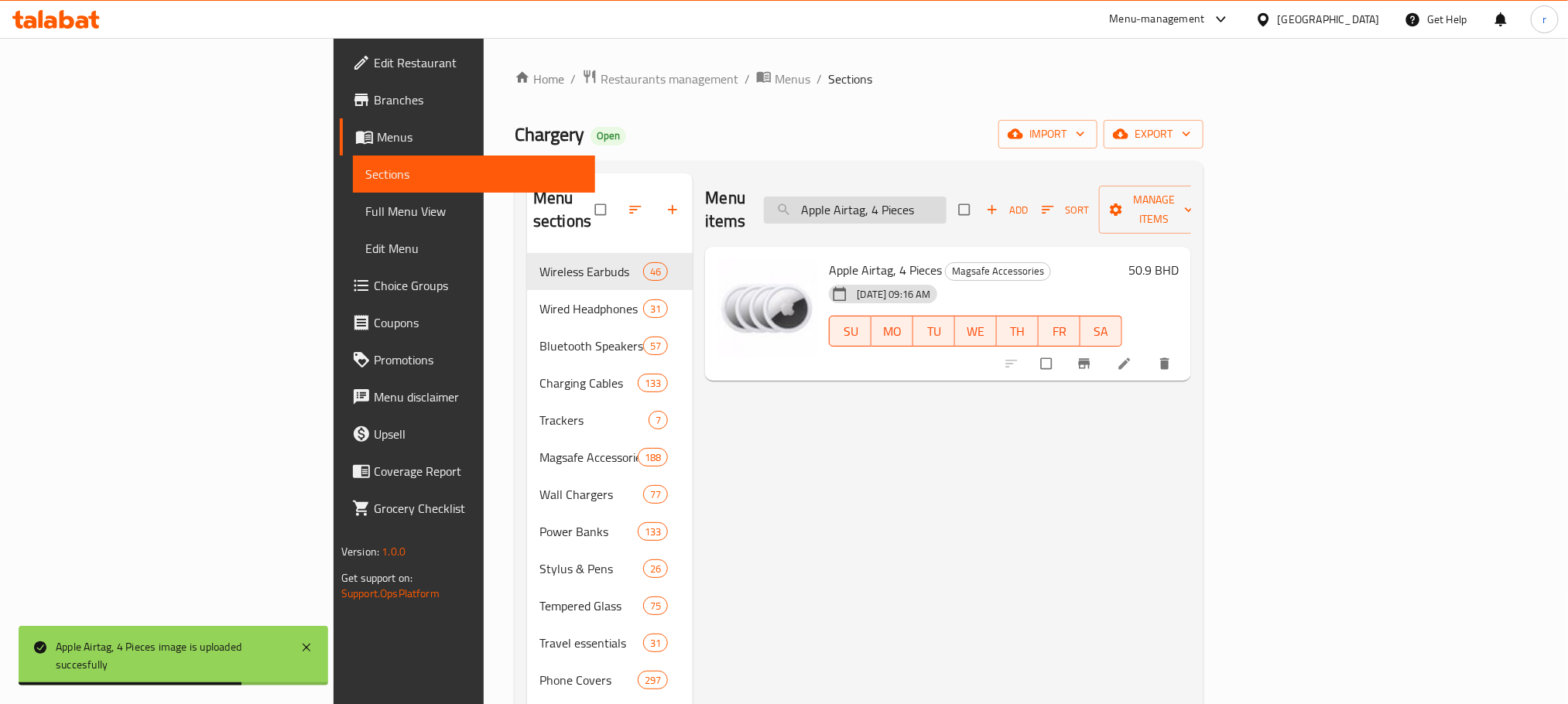
click at [947, 196] on input "Apple Airtag, 4 Pieces" at bounding box center [855, 210] width 183 height 27
paste input "Cable – Lightning to Digital AV"
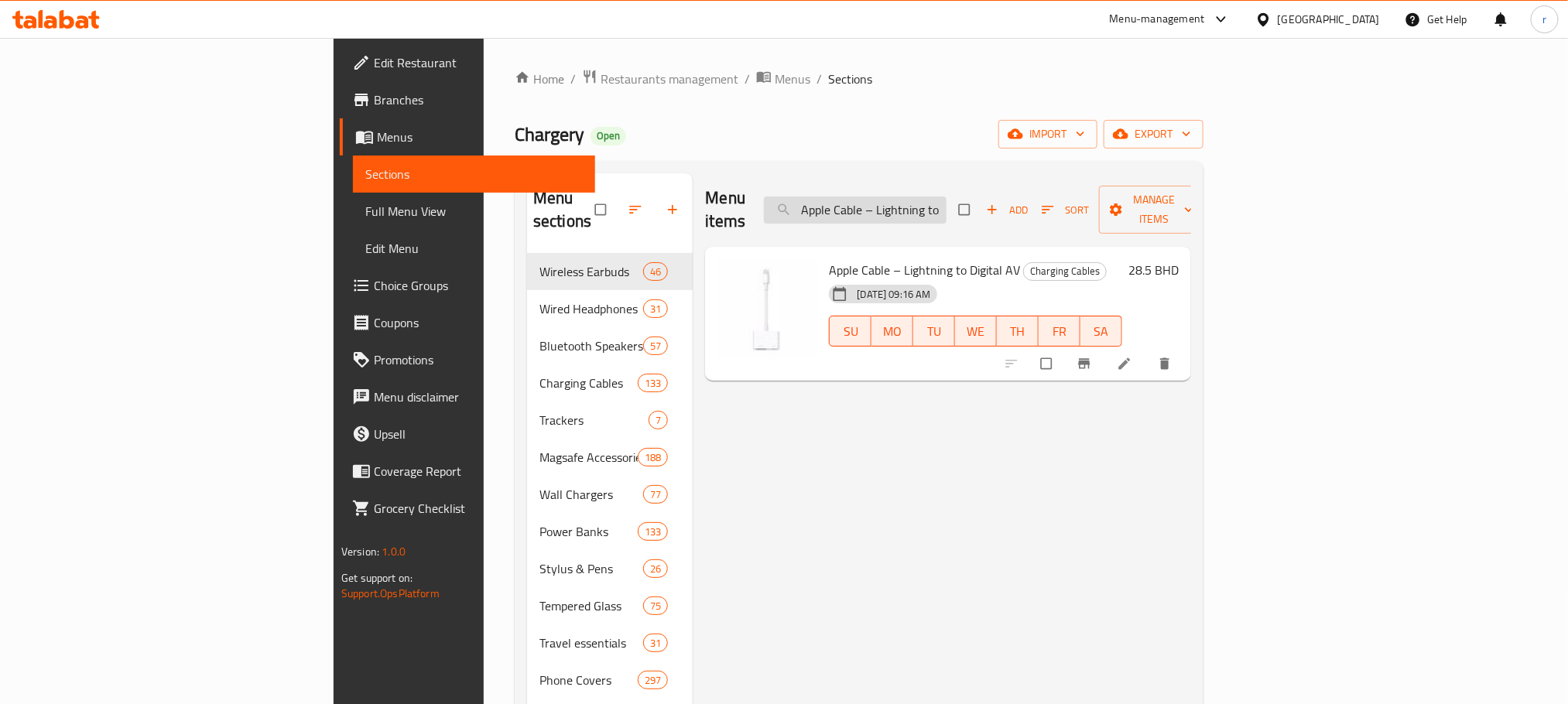
click at [947, 196] on input "Apple Cable – Lightning to Digital AV" at bounding box center [855, 210] width 183 height 27
paste input "IPhone 13 Clear Case with MagSafe"
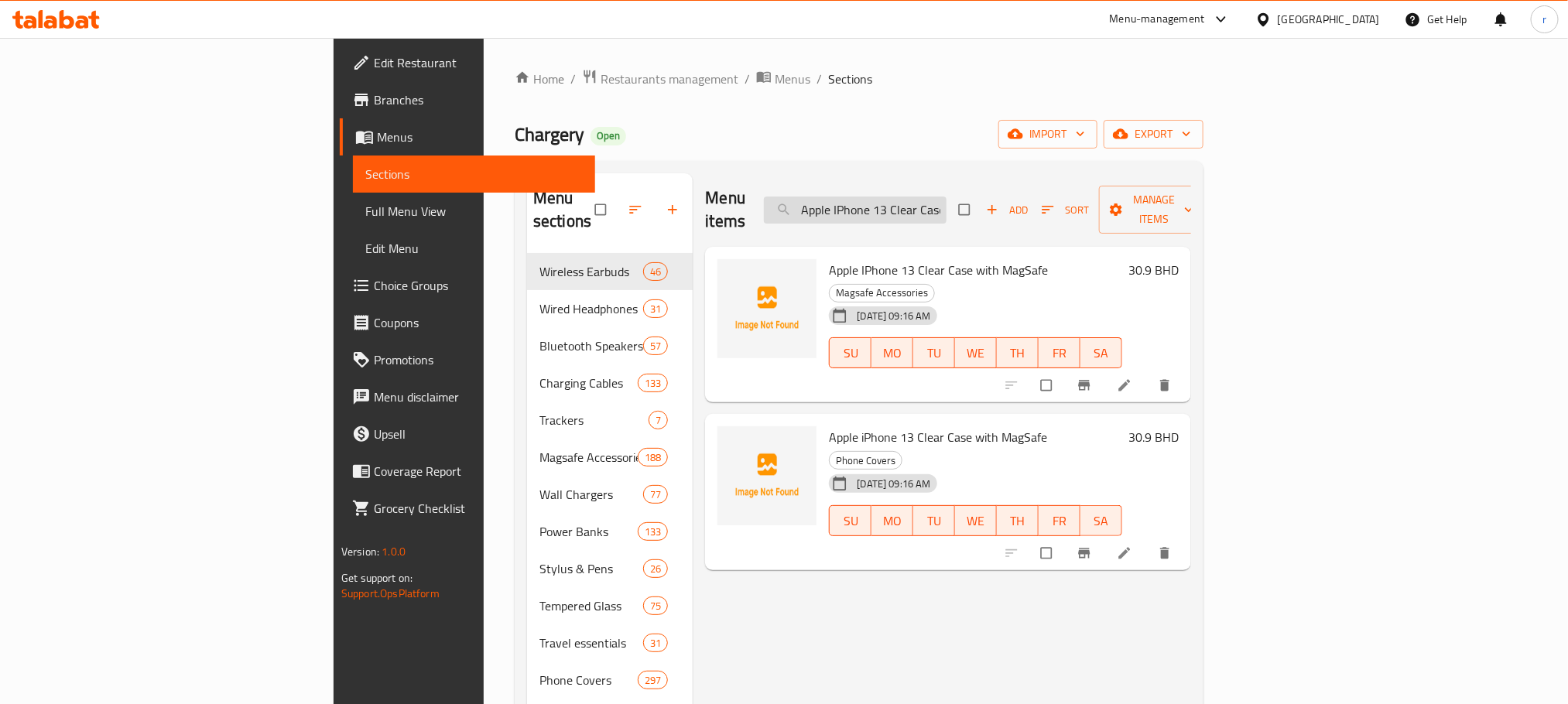
click at [947, 196] on input "Apple IPhone 13 Clear Case with MagSafe" at bounding box center [855, 210] width 183 height 27
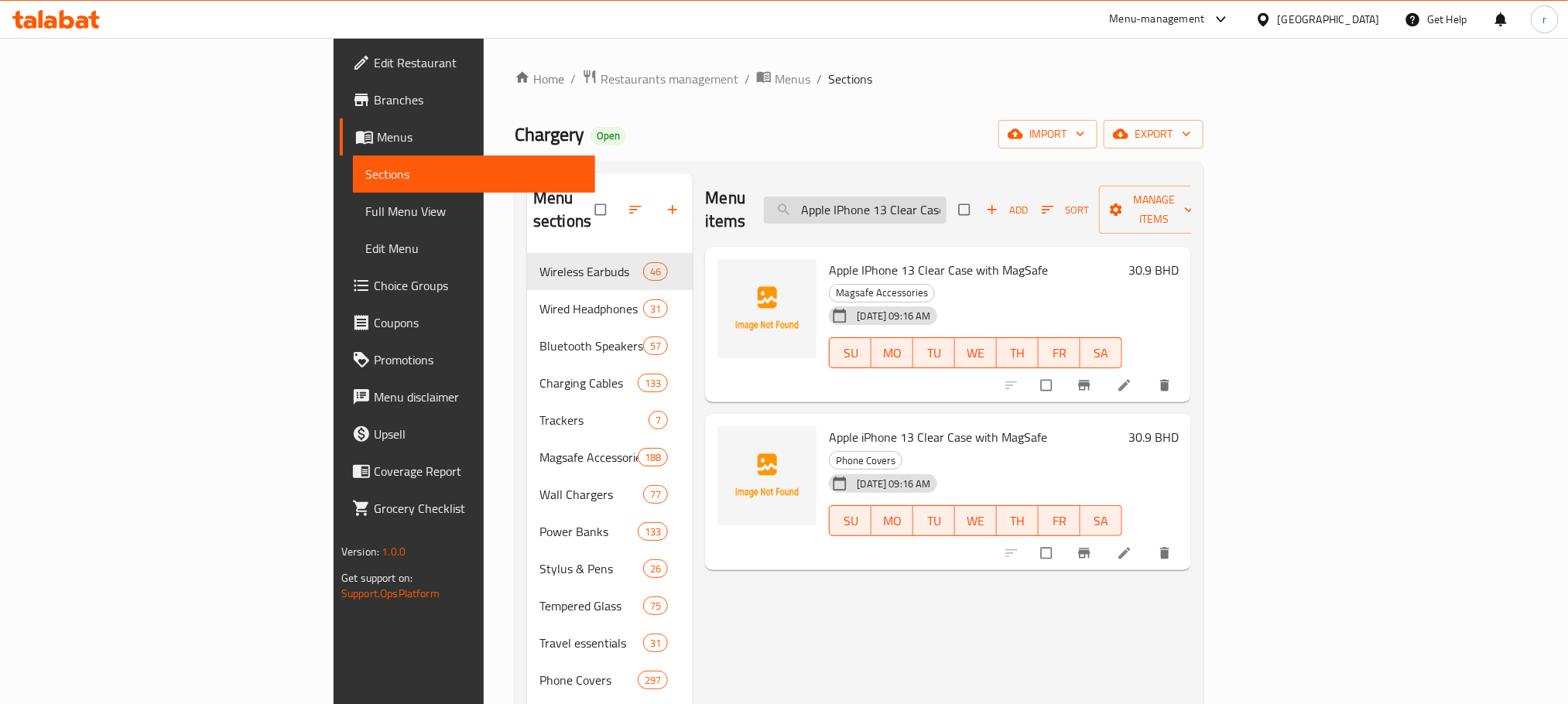
click at [947, 196] on input "Apple IPhone 13 Clear Case with MagSafe" at bounding box center [855, 210] width 183 height 27
paste input "iPhone 13 Pro MagSafe Leather Case - Wisteria"
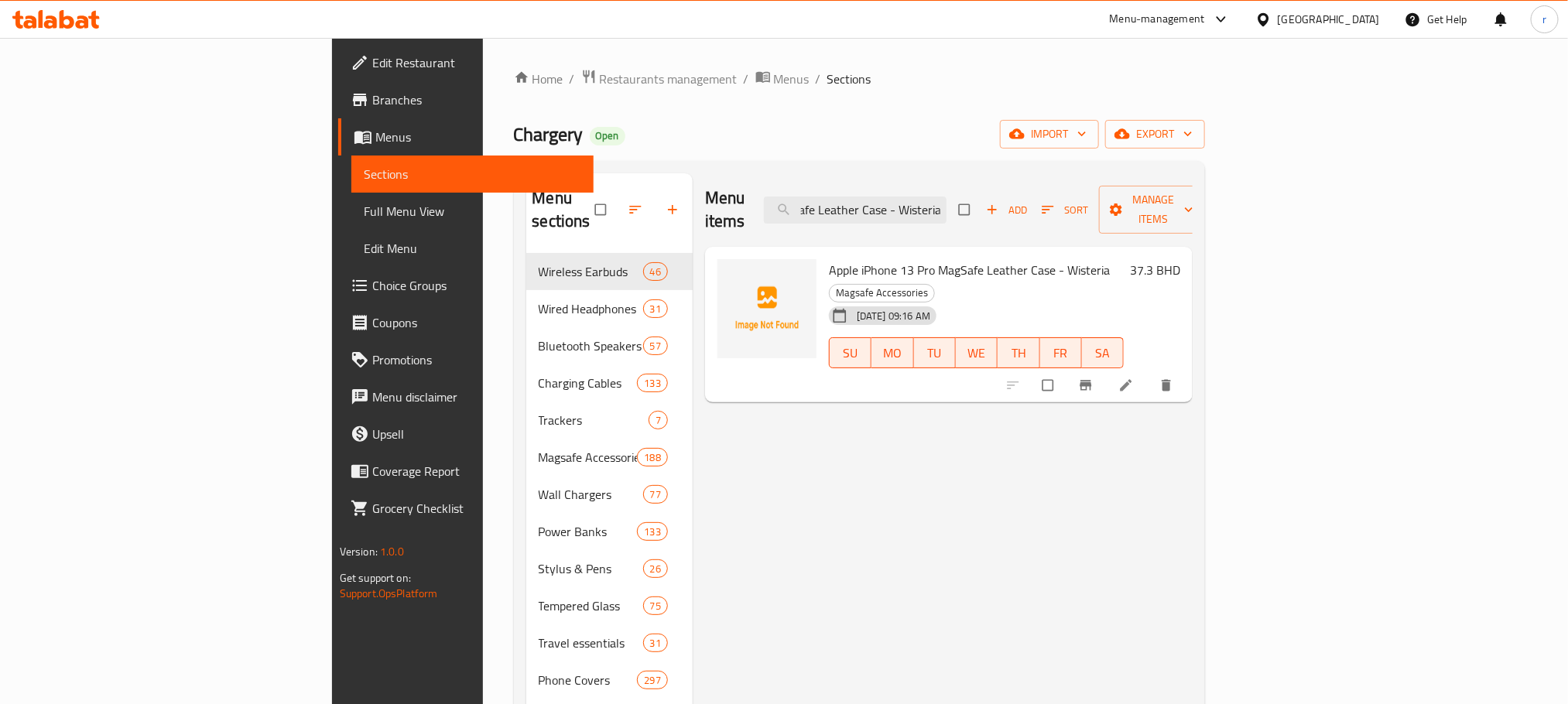
type input "Apple iPhone 13 Pro MagSafe Leather Case - Wisteria"
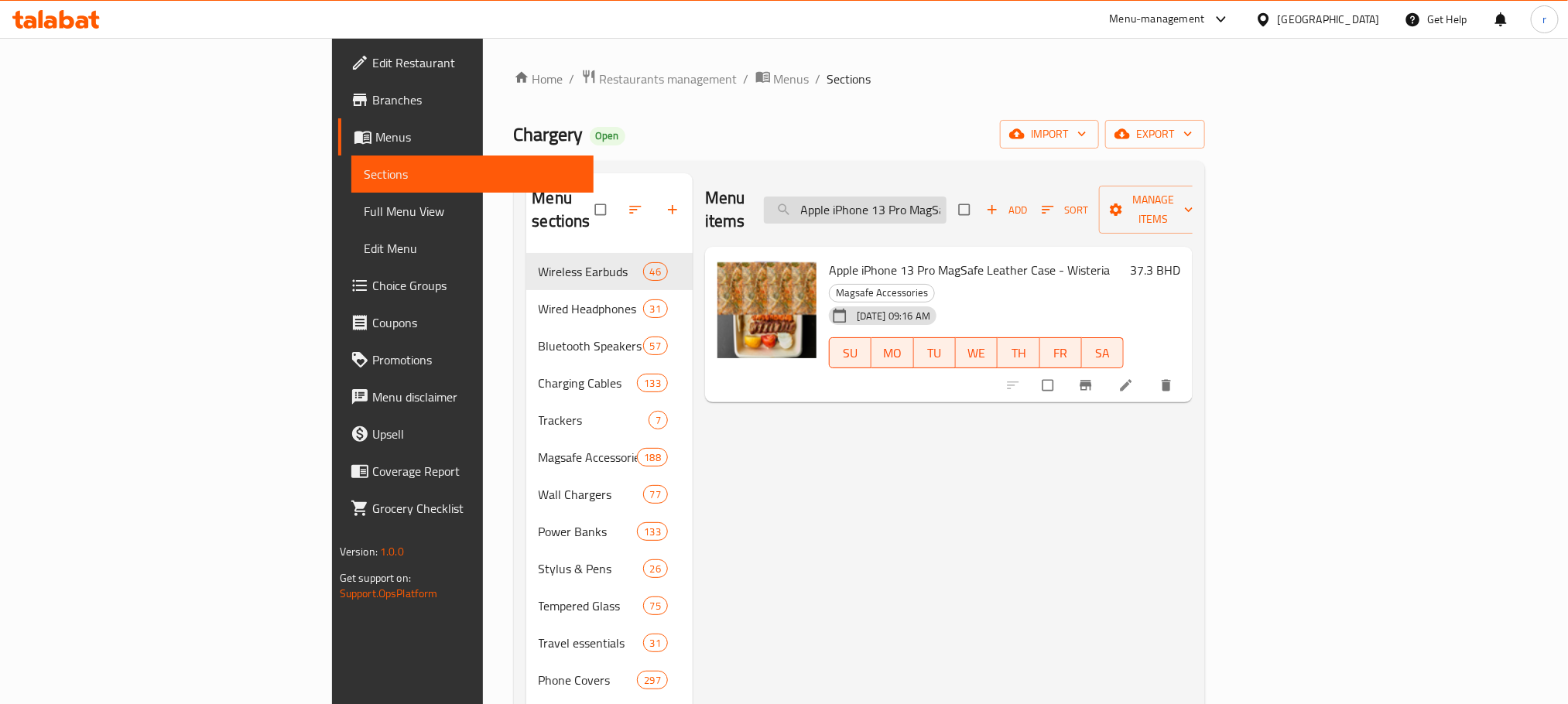
click at [947, 200] on input "Apple iPhone 13 Pro MagSafe Leather Case - Wisteria" at bounding box center [855, 210] width 183 height 27
paste input "Apple iPhone 13 Pro MagSafe Leather Case - Wisteria"
click at [947, 199] on input "Apple iPhone 13 Pro MagSafe Leather Case - Wisteria" at bounding box center [855, 210] width 183 height 27
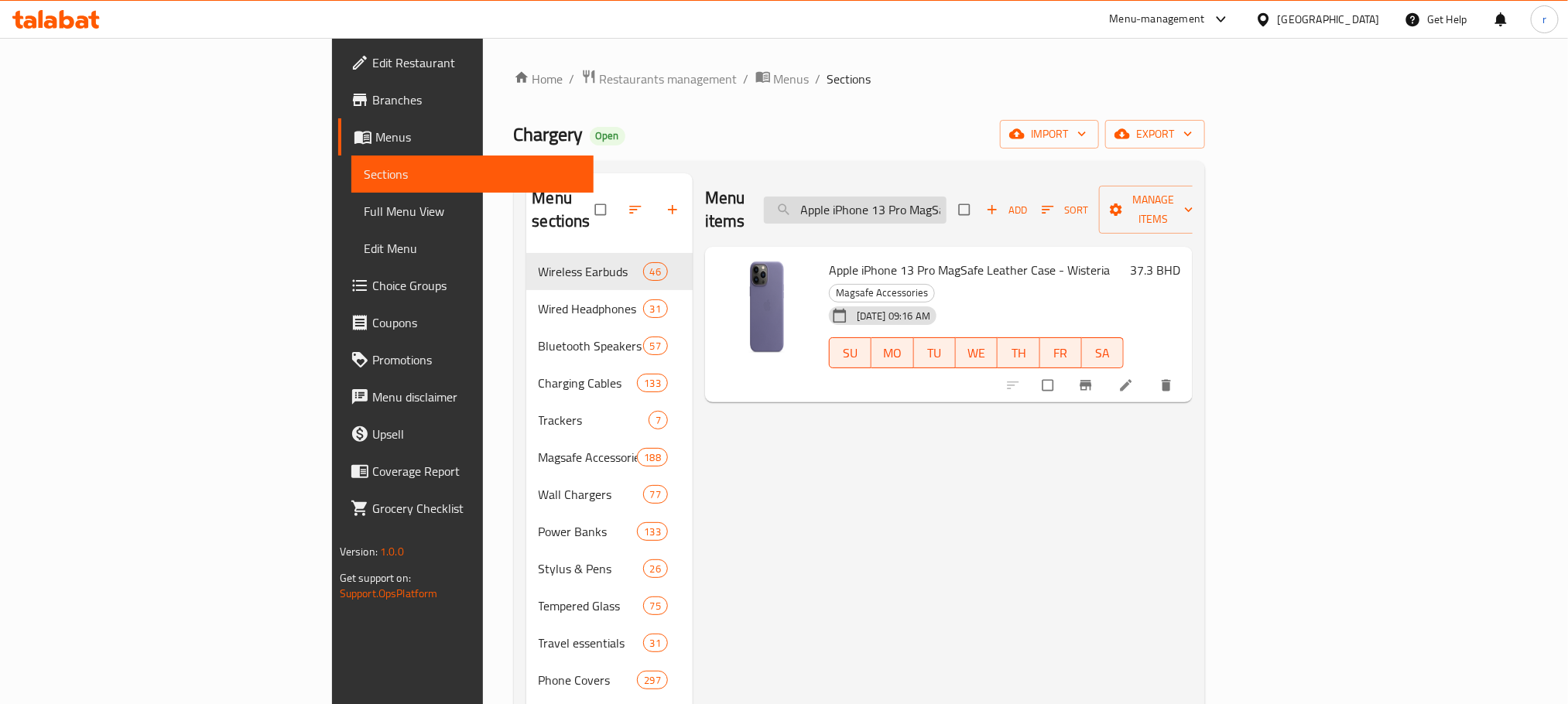
click at [947, 199] on input "Apple iPhone 13 Pro MagSafe Leather Case - Wisteria" at bounding box center [855, 210] width 183 height 27
paste input "x Ma"
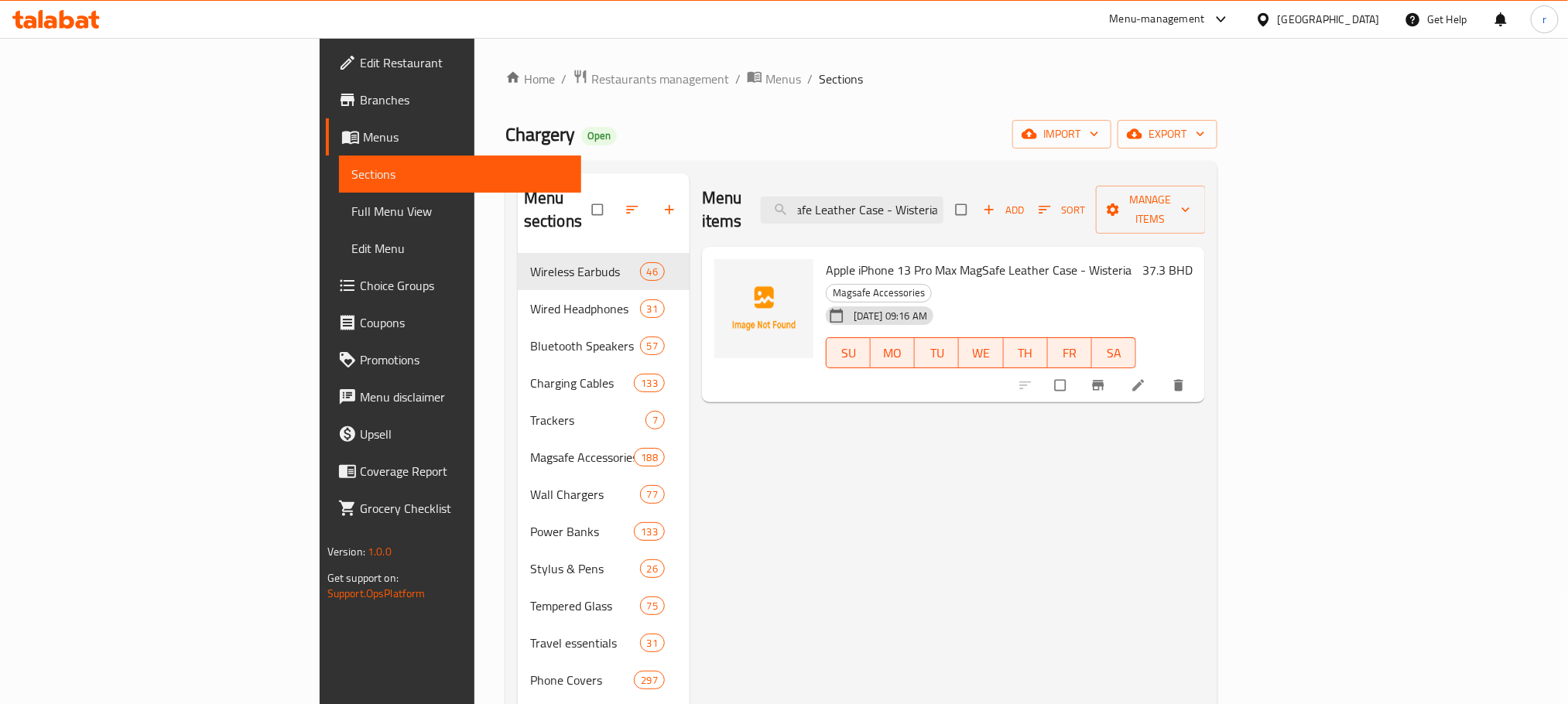
type input "Apple iPhone 13 Pro Max MagSafe Leather Case - Wisteria"
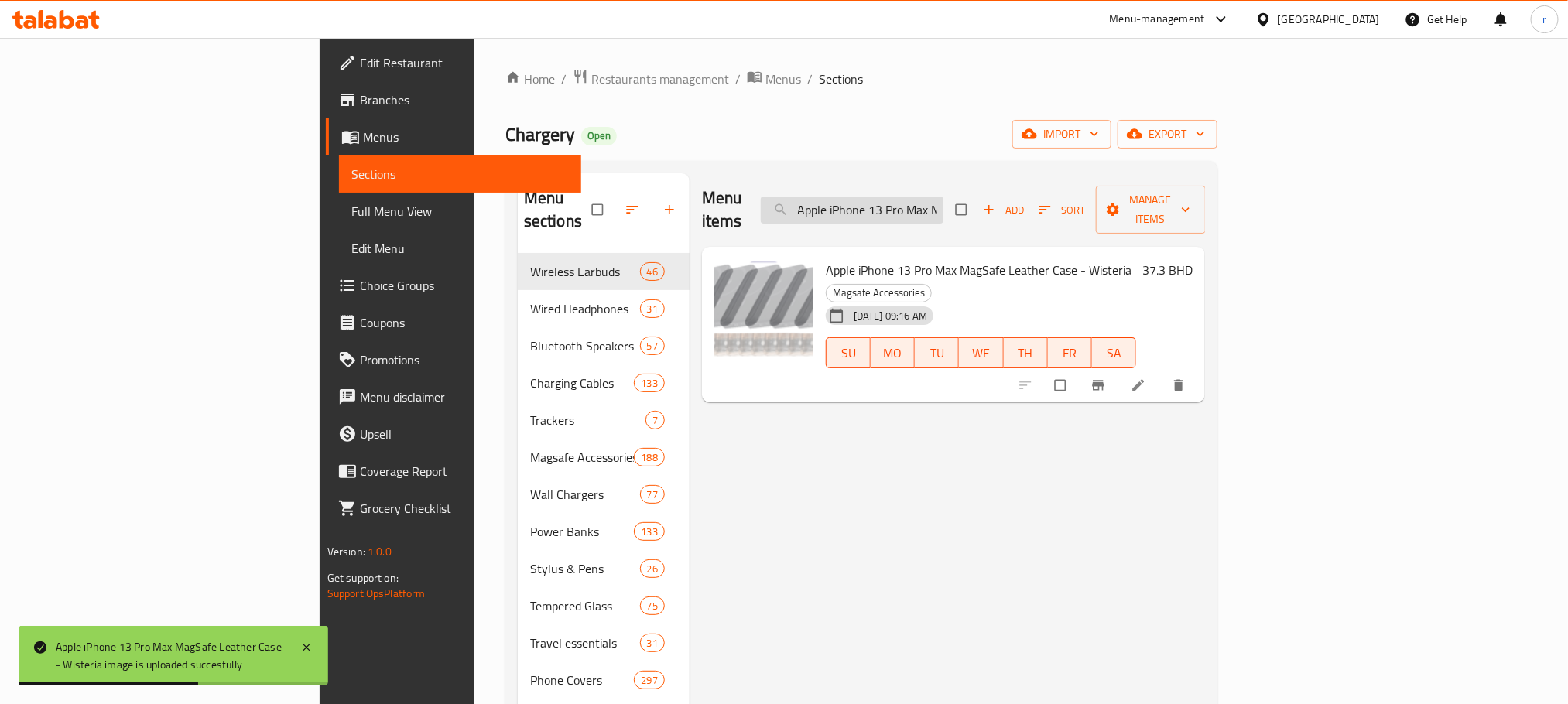
click at [944, 198] on input "Apple iPhone 13 Pro Max MagSafe Leather Case - Wisteria" at bounding box center [852, 210] width 183 height 27
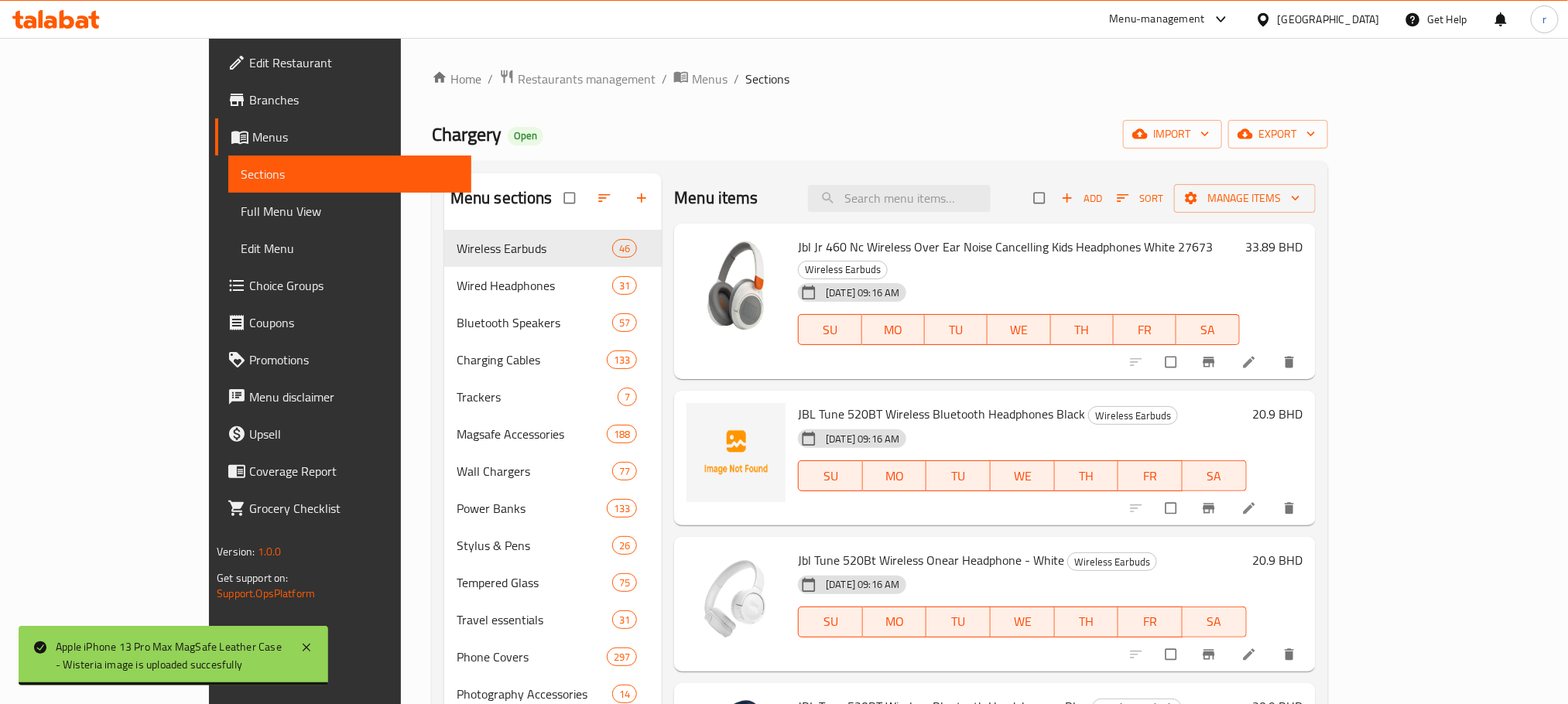
paste input "Apple iPhone 13 Pro Max MagSafe Leather Case - Wisteria"
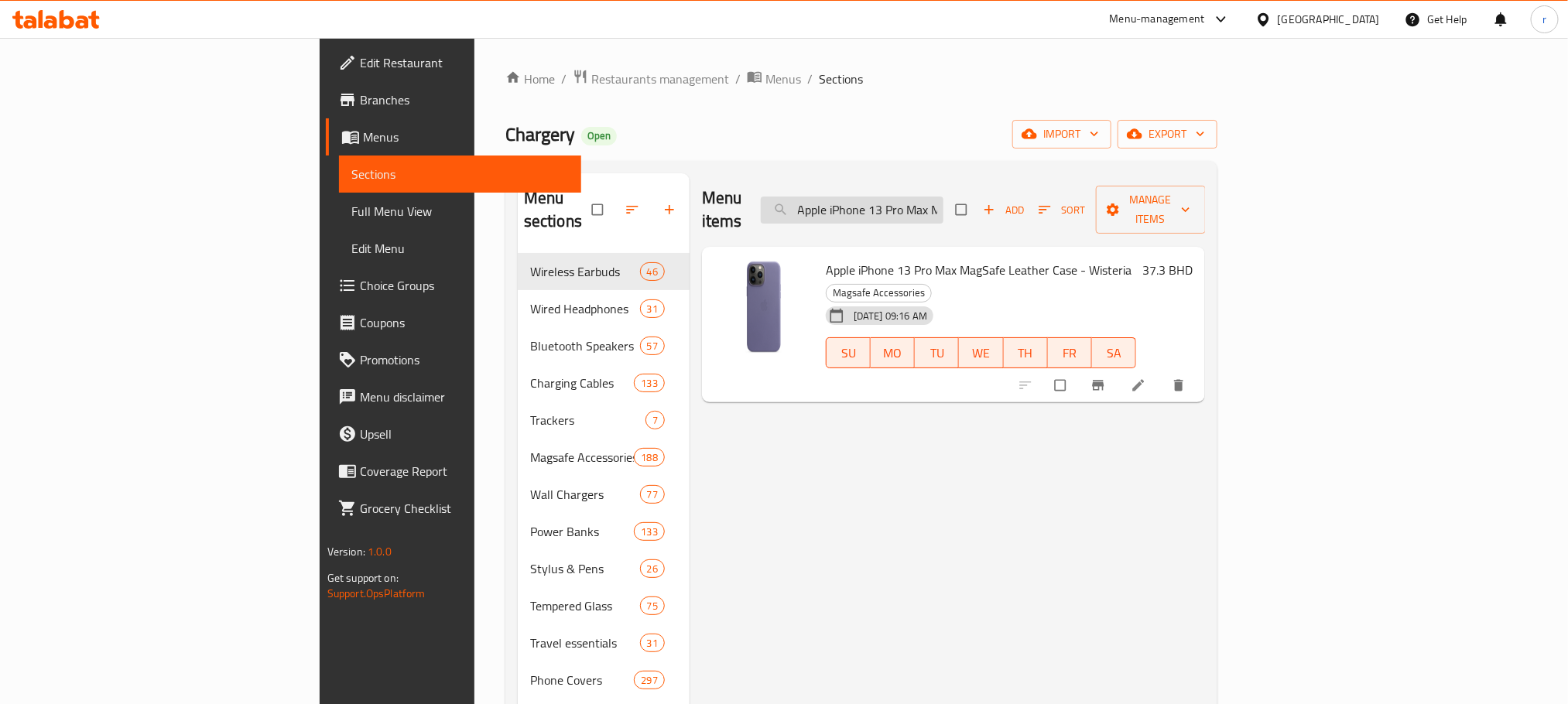
click at [944, 200] on input "Apple iPhone 13 Pro Max MagSafe Leather Case - Wisteria" at bounding box center [852, 210] width 183 height 27
paste input "6 Pro Max Silicone Case with MagSafe - Black"
click at [944, 196] on input "Apple iPhone 16 Pro Max Silicone Case with MagSafe - Black" at bounding box center [852, 210] width 183 height 27
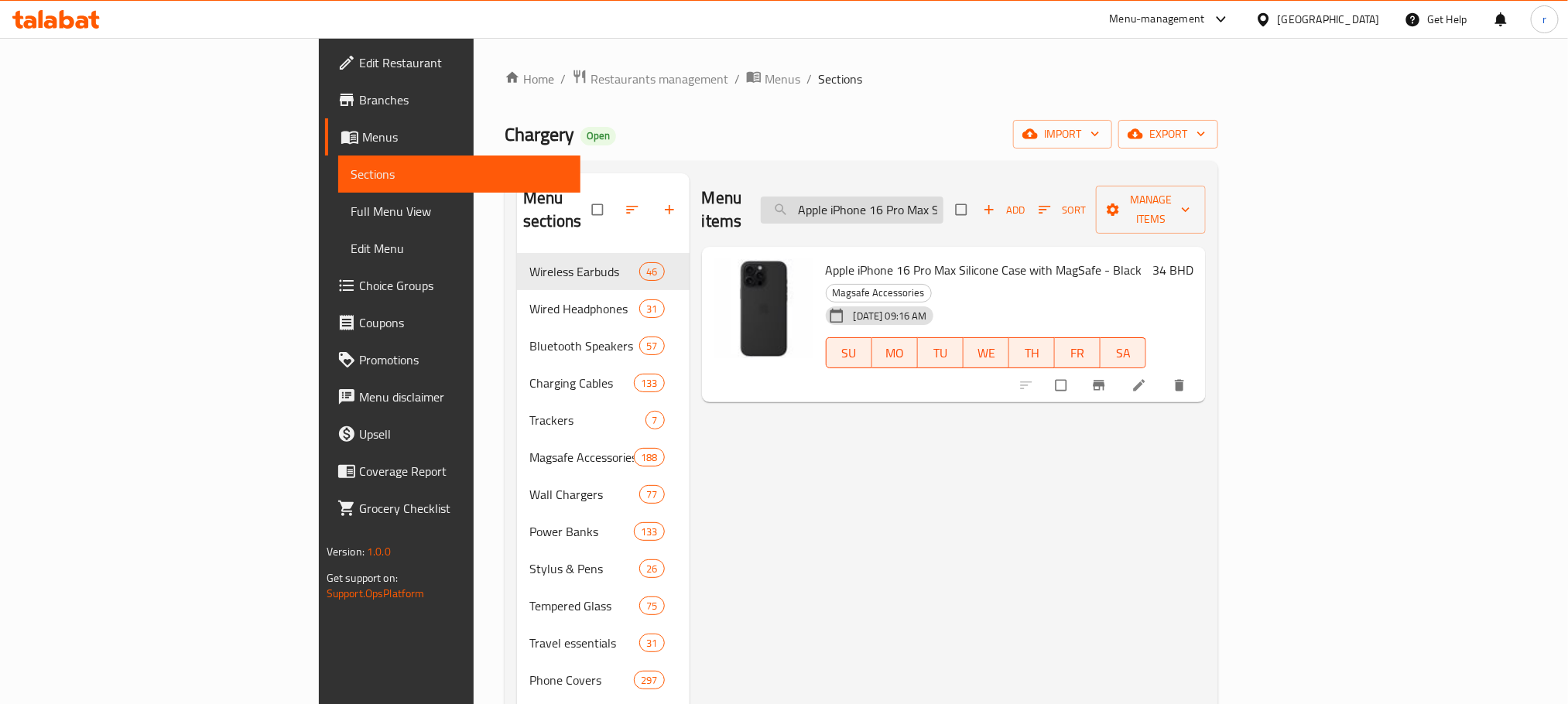
click at [944, 196] on input "Apple iPhone 16 Pro Max Silicone Case with MagSafe - Black" at bounding box center [852, 210] width 183 height 27
paste input "Star Fruit"
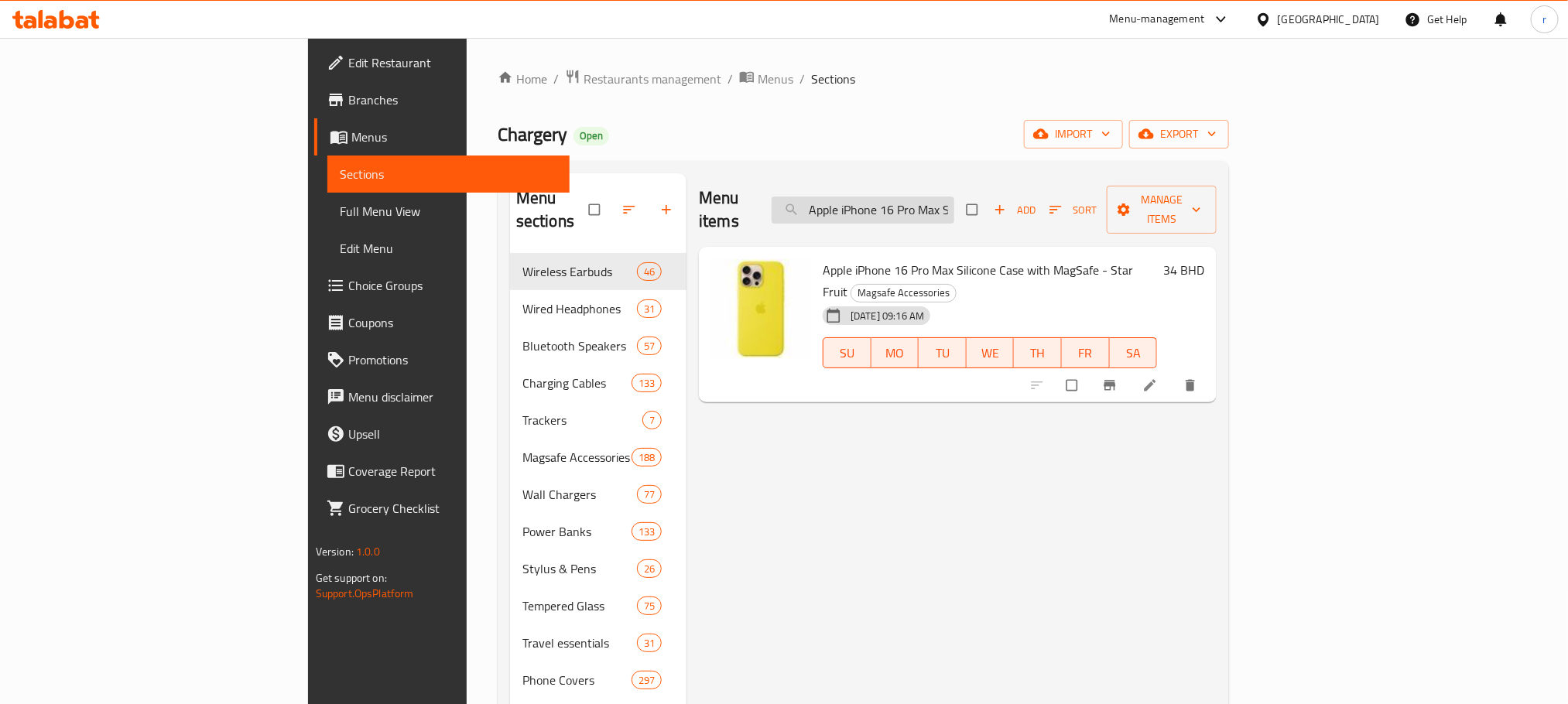
click at [954, 196] on input "Apple iPhone 16 Pro Max Silicone Case with MagSafe - Star Fruit" at bounding box center [863, 210] width 183 height 27
paste input "Silicone Case with MagSafe - Black"
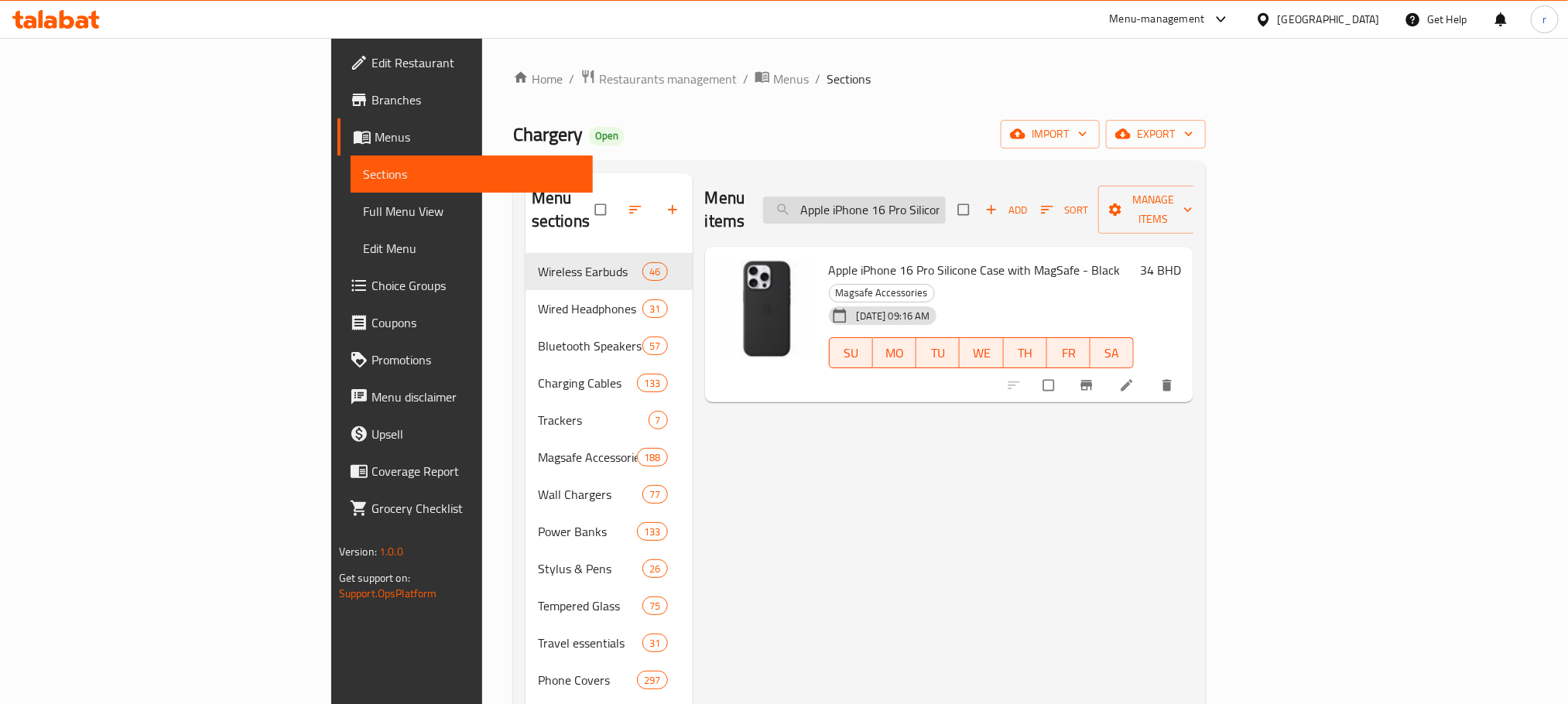
click at [946, 204] on input "Apple iPhone 16 Pro Silicone Case with MagSafe - Black" at bounding box center [854, 210] width 183 height 27
paste input "Green Lion Sansiro Wireless Headphone Beige"
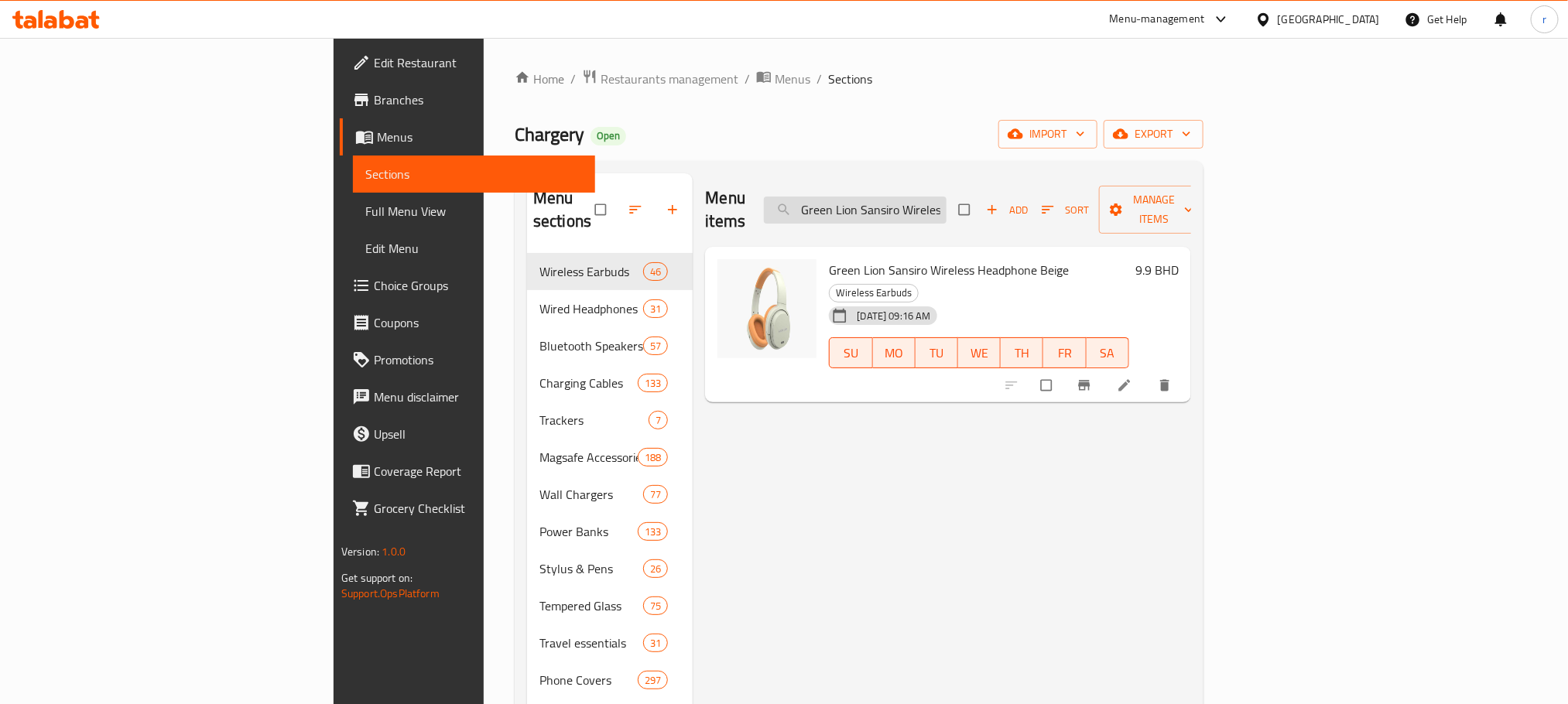
click at [947, 198] on input "Green Lion Sansiro Wireless Headphone Beige" at bounding box center [855, 210] width 183 height 27
paste input "8886463692554"
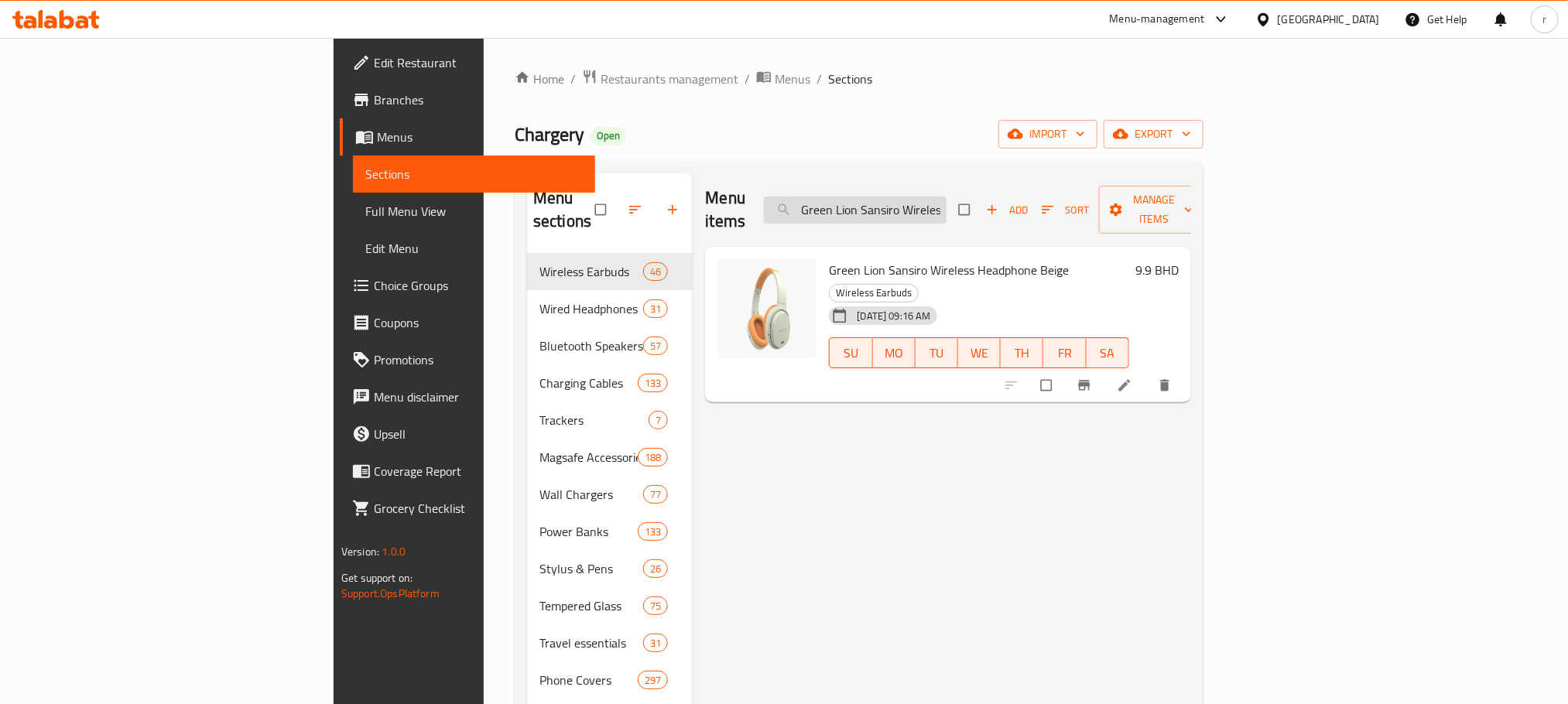
type input "8886463692554"
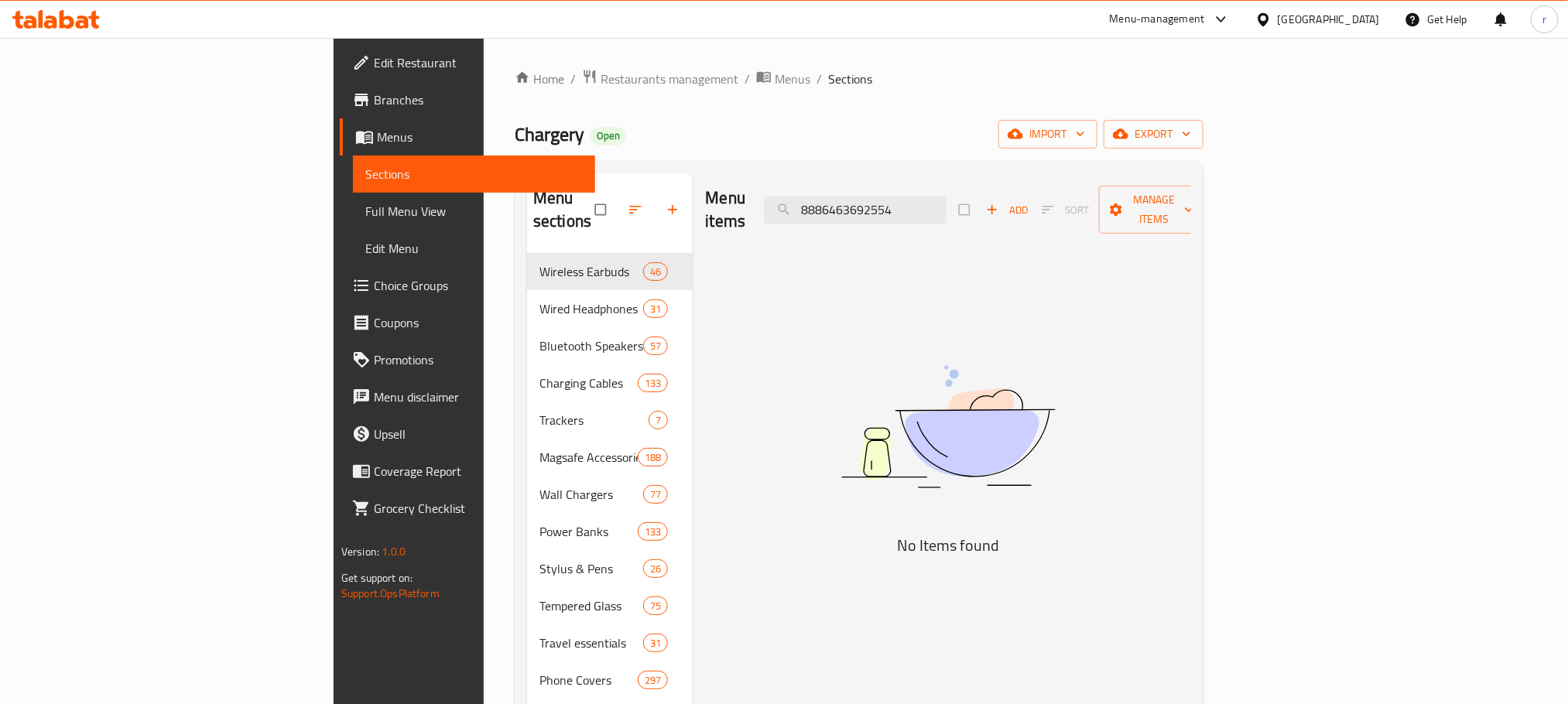
drag, startPoint x: 1020, startPoint y: 199, endPoint x: 867, endPoint y: 191, distance: 153.2
click at [867, 191] on div "Menu items 8886463692554 Add Sort Manage items" at bounding box center [948, 210] width 485 height 73
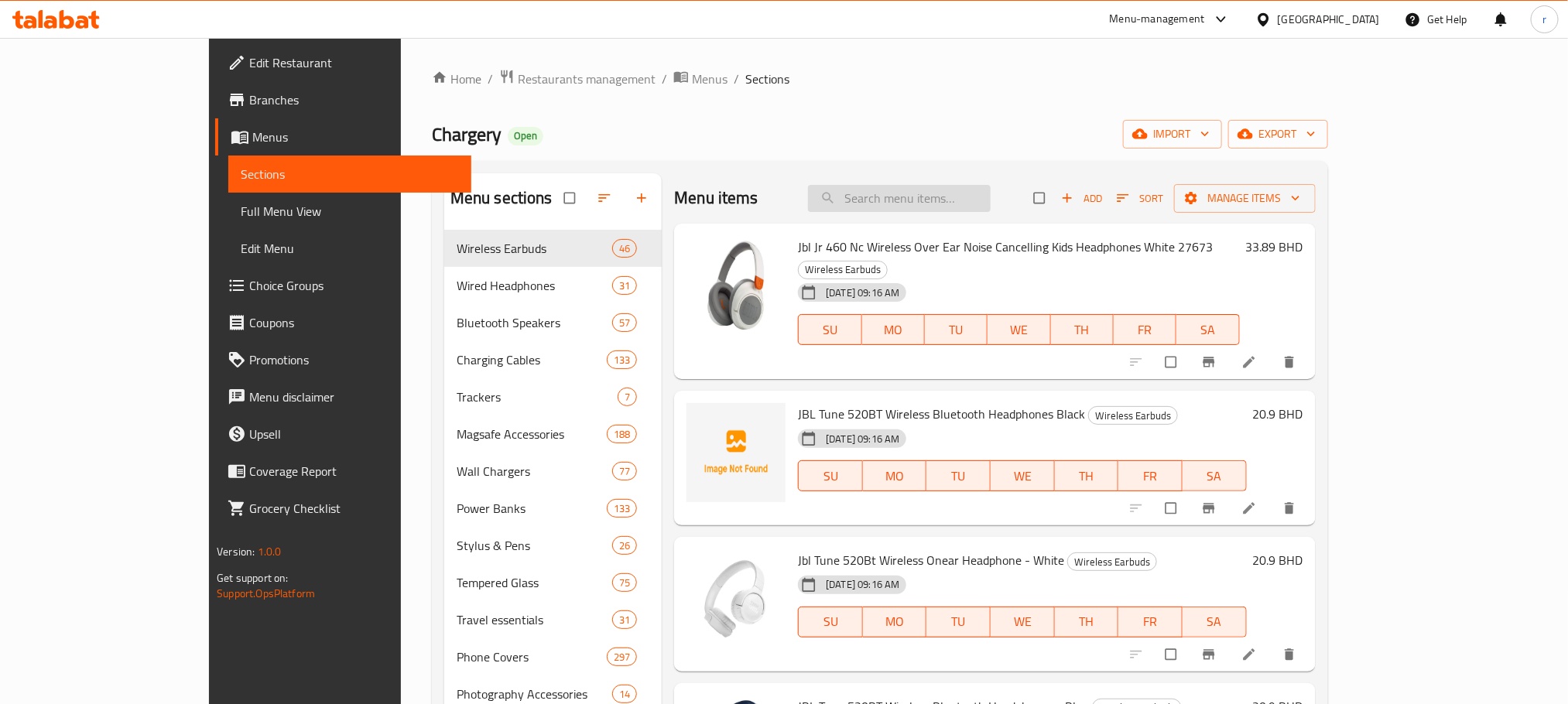
click at [955, 203] on input "search" at bounding box center [900, 198] width 183 height 27
paste input "Uniq Camden Click Ipad A16 (2025) Protective Case - Ivory"
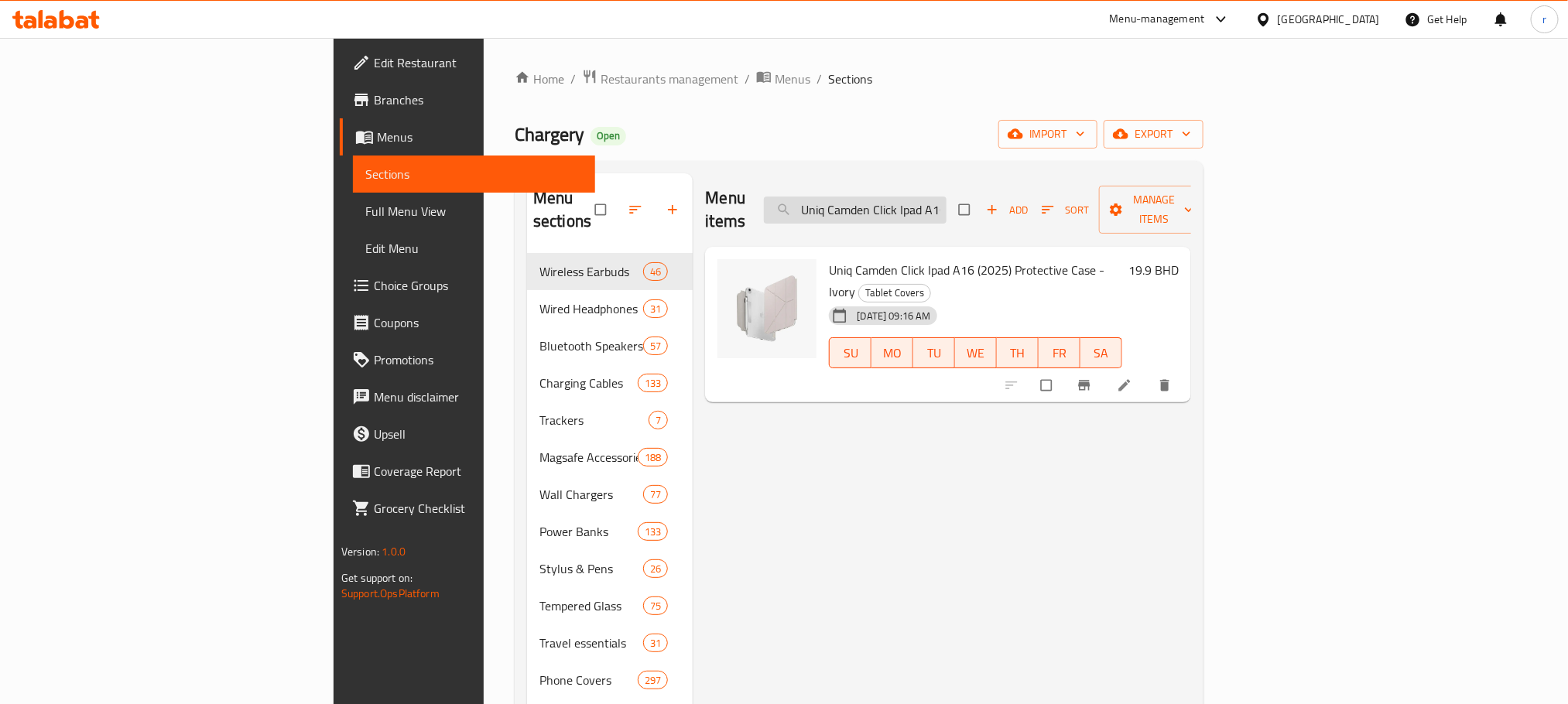
click at [947, 196] on input "Uniq Camden Click Ipad A16 (2025) Protective Case - Ivory" at bounding box center [855, 210] width 183 height 27
paste input "Apple iPhone 16 Pro Silicone Case with MagSafe - Black"
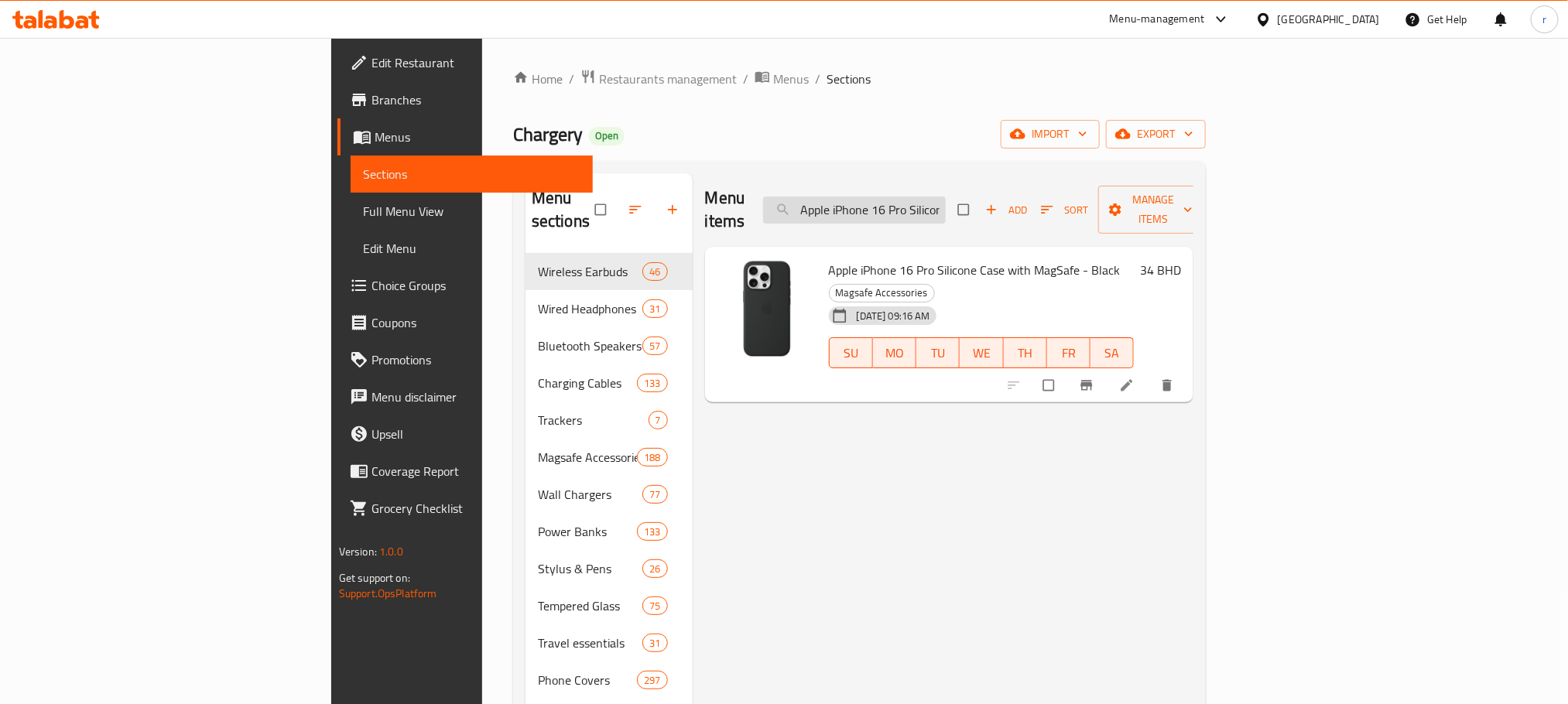
click at [946, 205] on input "Apple iPhone 16 Pro Silicone Case with MagSafe - Black" at bounding box center [854, 210] width 183 height 27
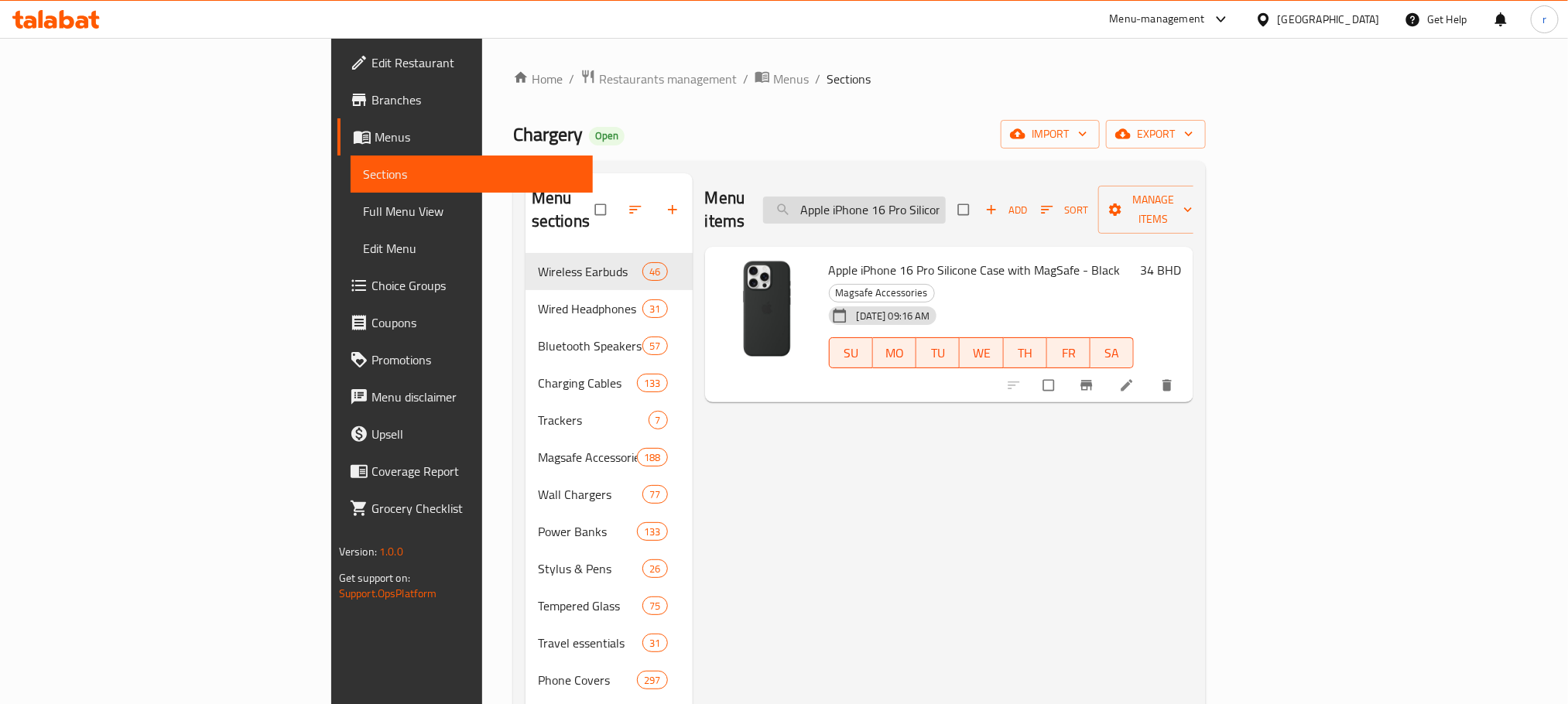
paste input "EarPods Lightning Connector"
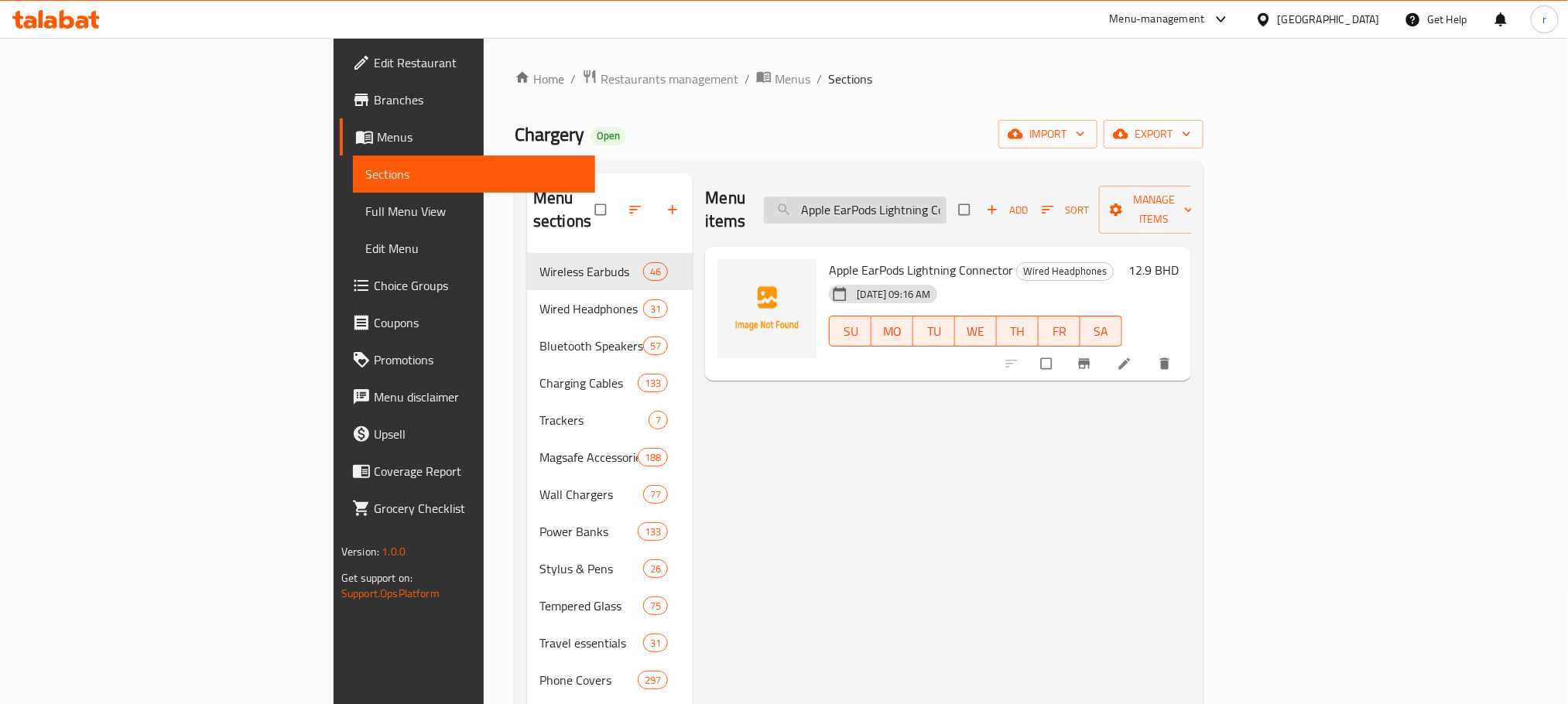
click at [947, 202] on input "Apple EarPods Lightning Connector" at bounding box center [855, 210] width 183 height 27
paste input "Magic Keyboard for iPad Pro 13 inch M4 - Arabic - Black"
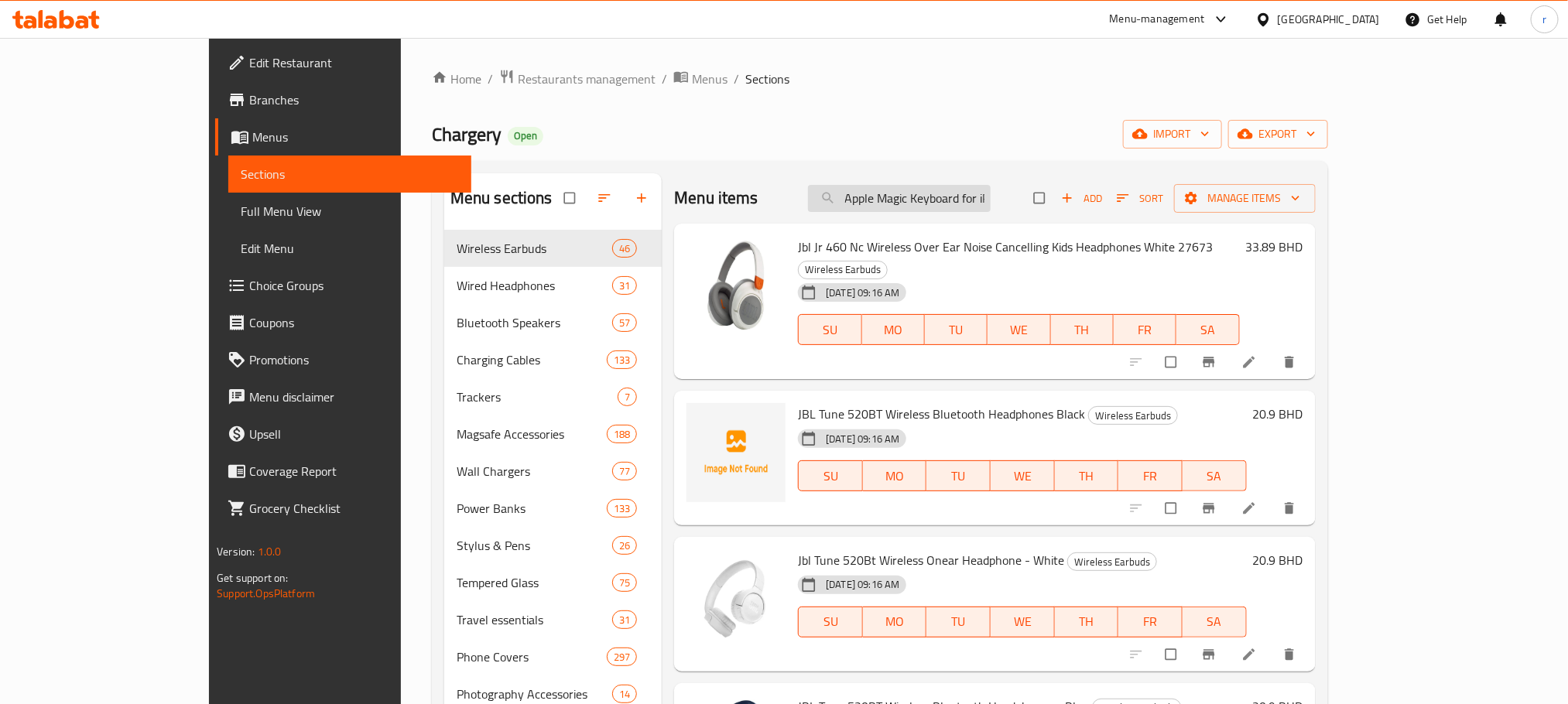
click at [991, 205] on input "Apple Magic Keyboard for iPad Pro 13 inch M4 - Arabic - Black" at bounding box center [900, 198] width 183 height 27
paste input "Baseus Bowie H1 Noise-Cancelling Wireless Headphones (Black Color)"
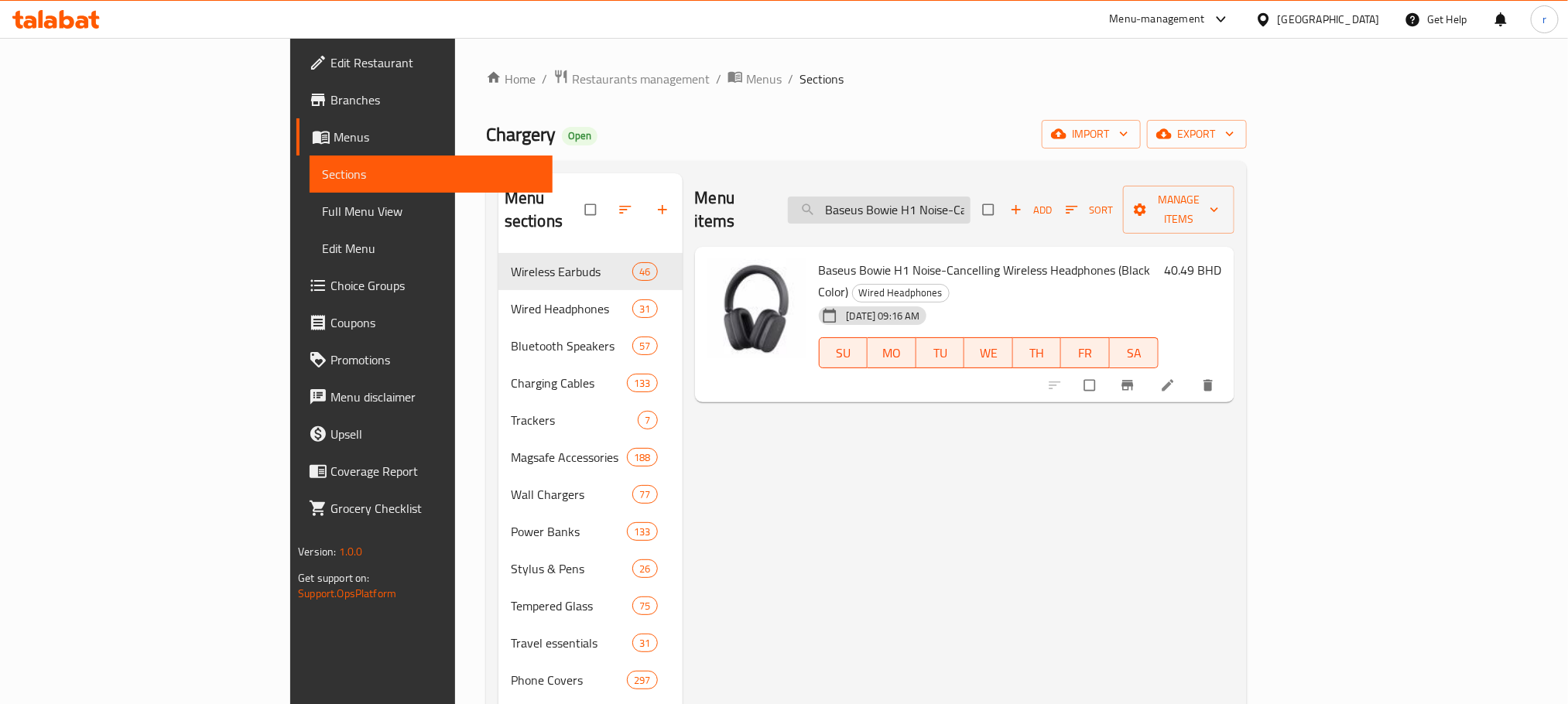
click at [971, 197] on input "Baseus Bowie H1 Noise-Cancelling Wireless Headphones (Black Color)" at bounding box center [879, 210] width 183 height 27
paste input "Momax 1 Power Flow+ 10000 Mah Magnetic Battery Pack - White"
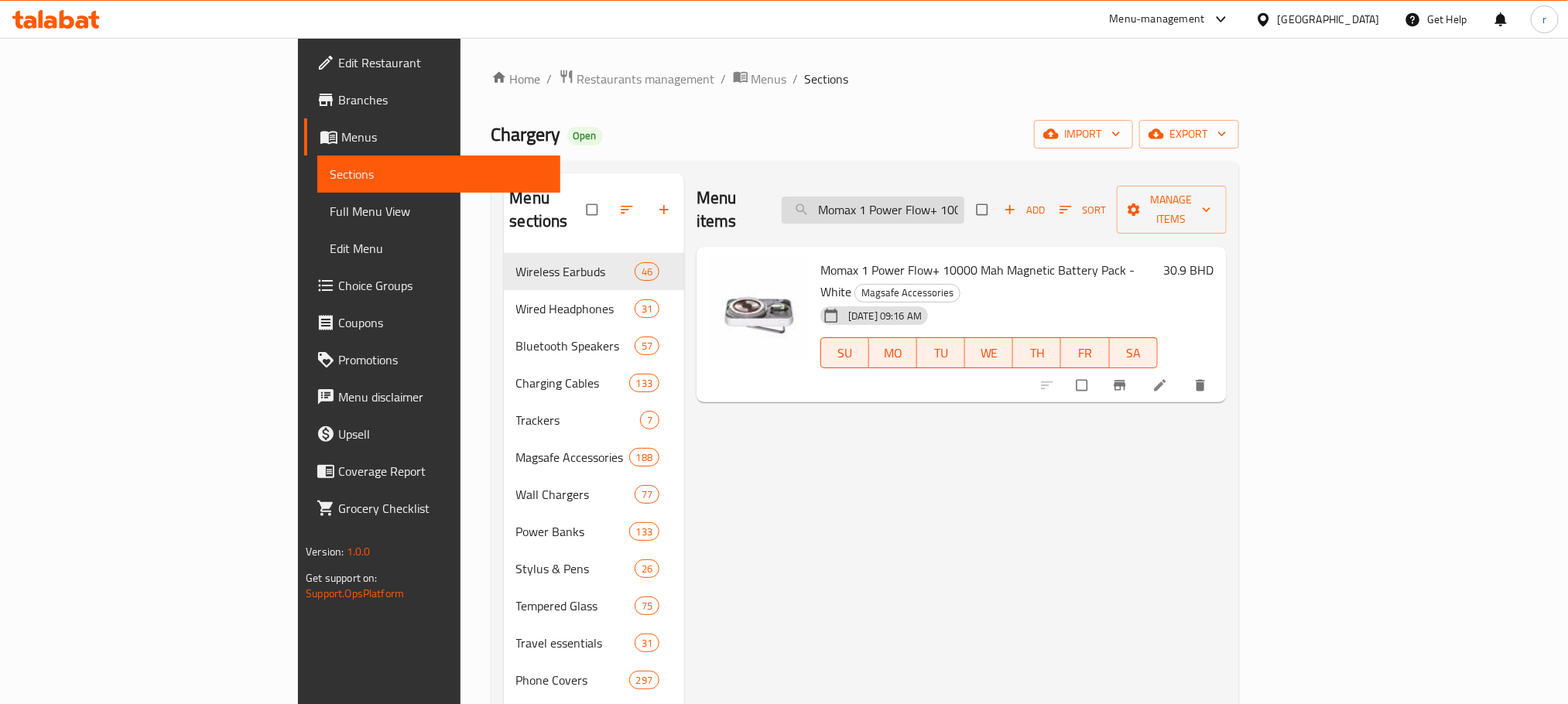
click at [964, 196] on input "Momax 1 Power Flow+ 10000 Mah Magnetic Battery Pack - White" at bounding box center [874, 210] width 183 height 27
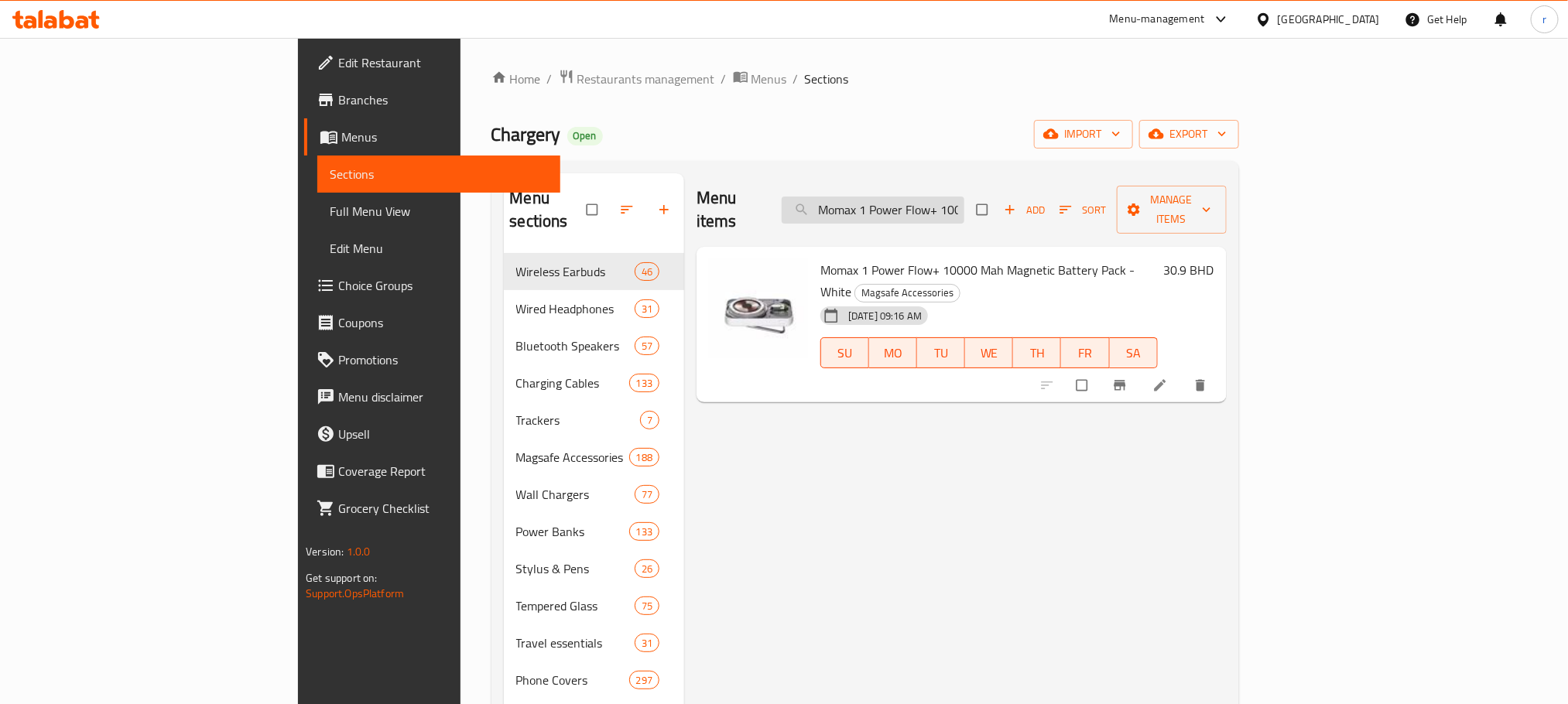
click at [964, 196] on input "Momax 1 Power Flow+ 10000 Mah Magnetic Battery Pack - White" at bounding box center [874, 210] width 183 height 27
paste input "-Charge GAN 30W 2 Port Charger - Desert Titanium"
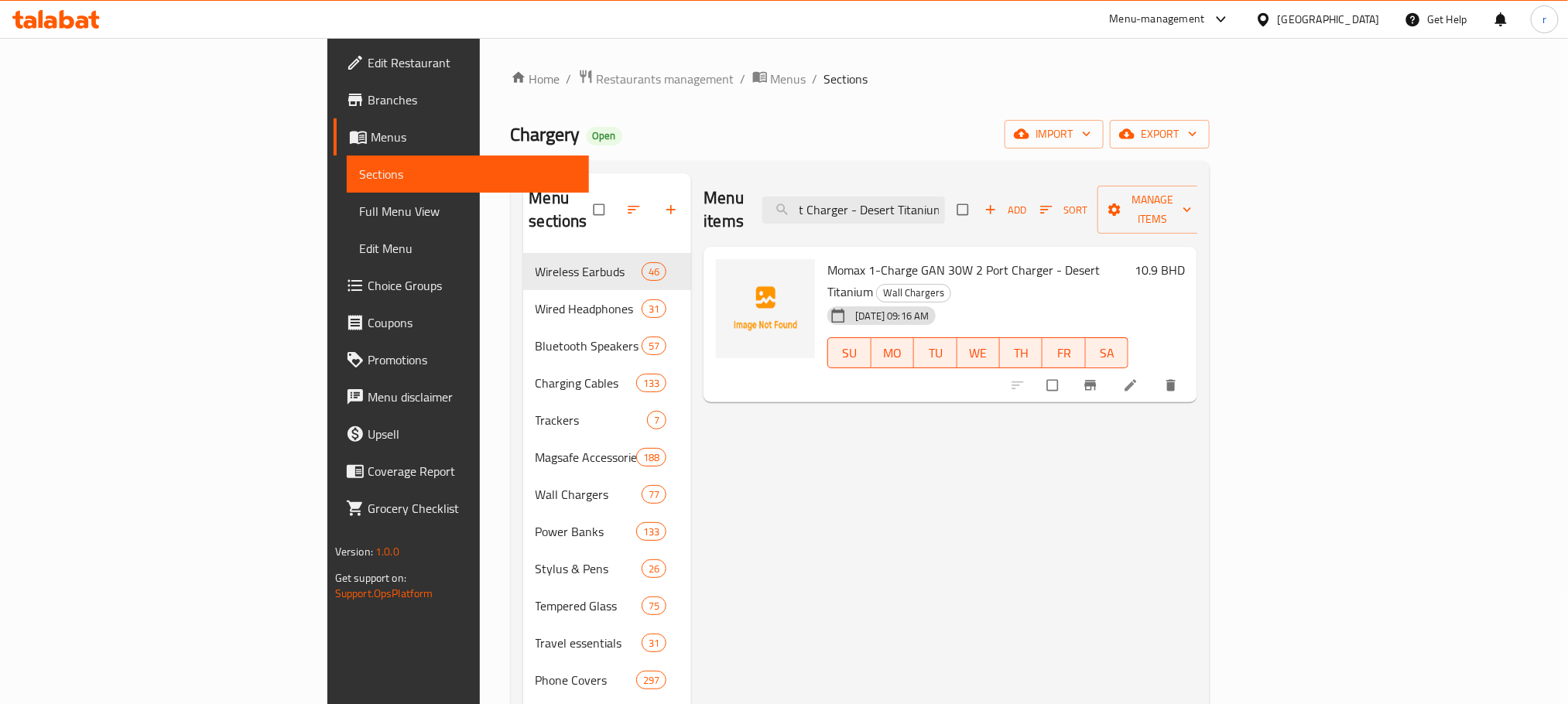
type input "Momax 1-Charge GAN 30W 2 Port Charger - Desert Titanium"
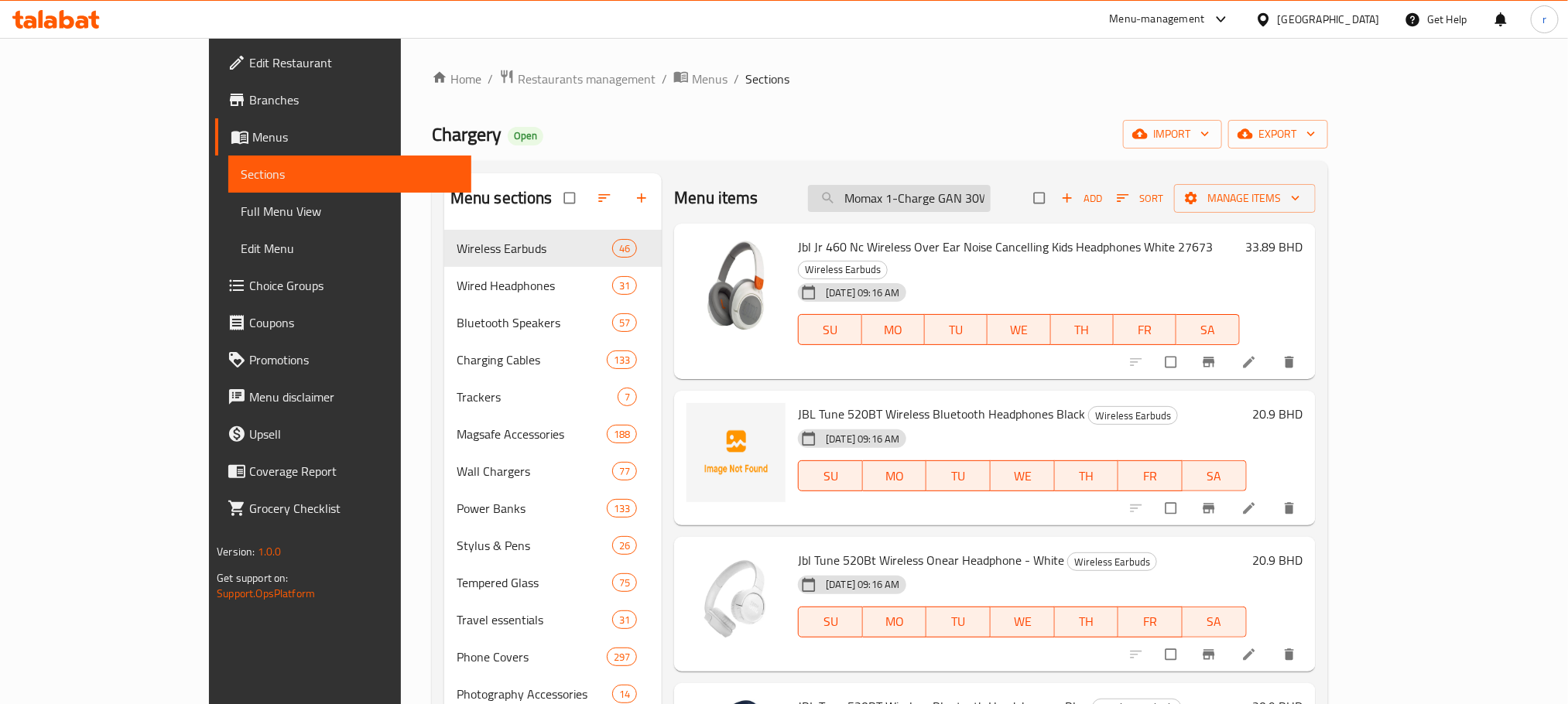
click at [975, 199] on input "Momax 1-Charge GAN 30W 2 Port Charger - Desert Titanium" at bounding box center [900, 198] width 183 height 27
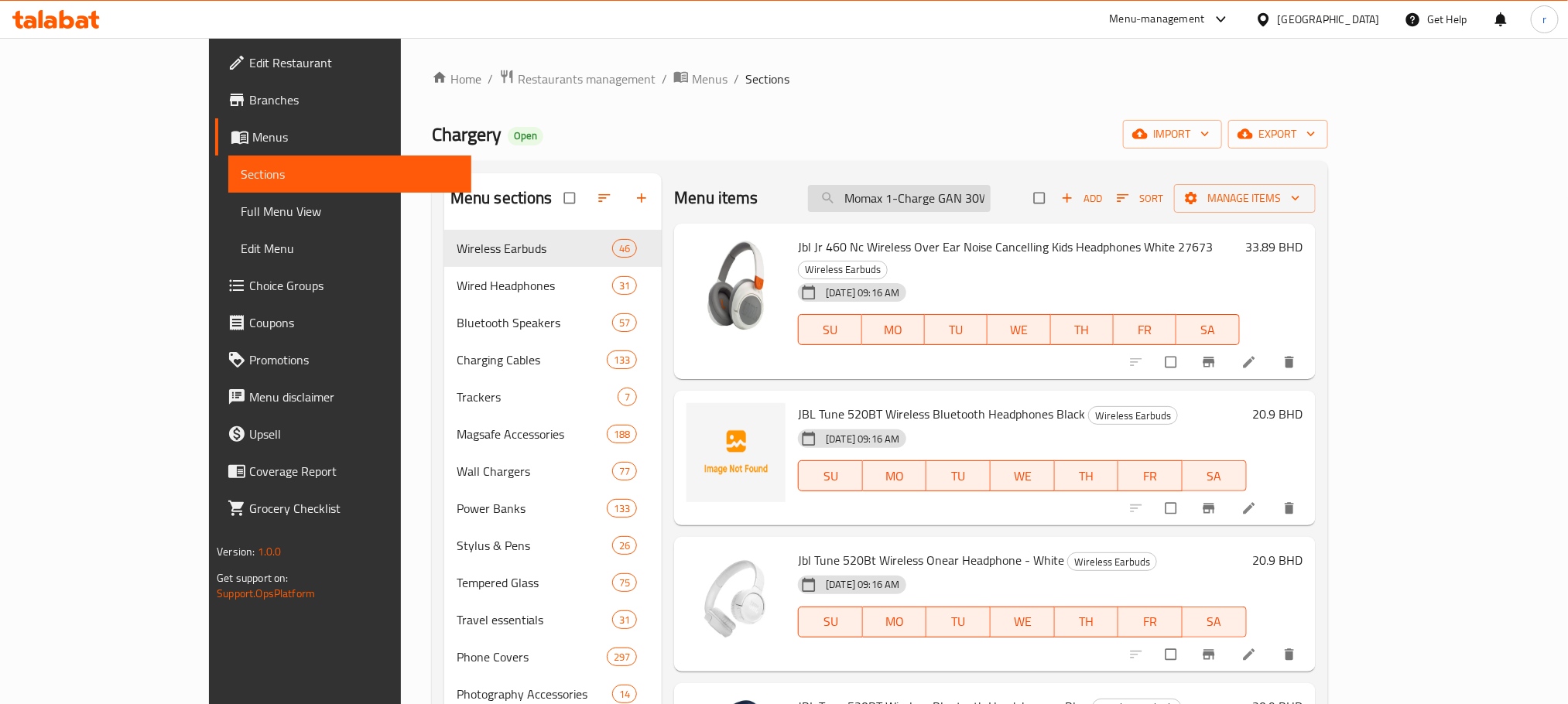
click at [975, 199] on input "Momax 1-Charge GAN 30W 2 Port Charger - Desert Titanium" at bounding box center [900, 198] width 183 height 27
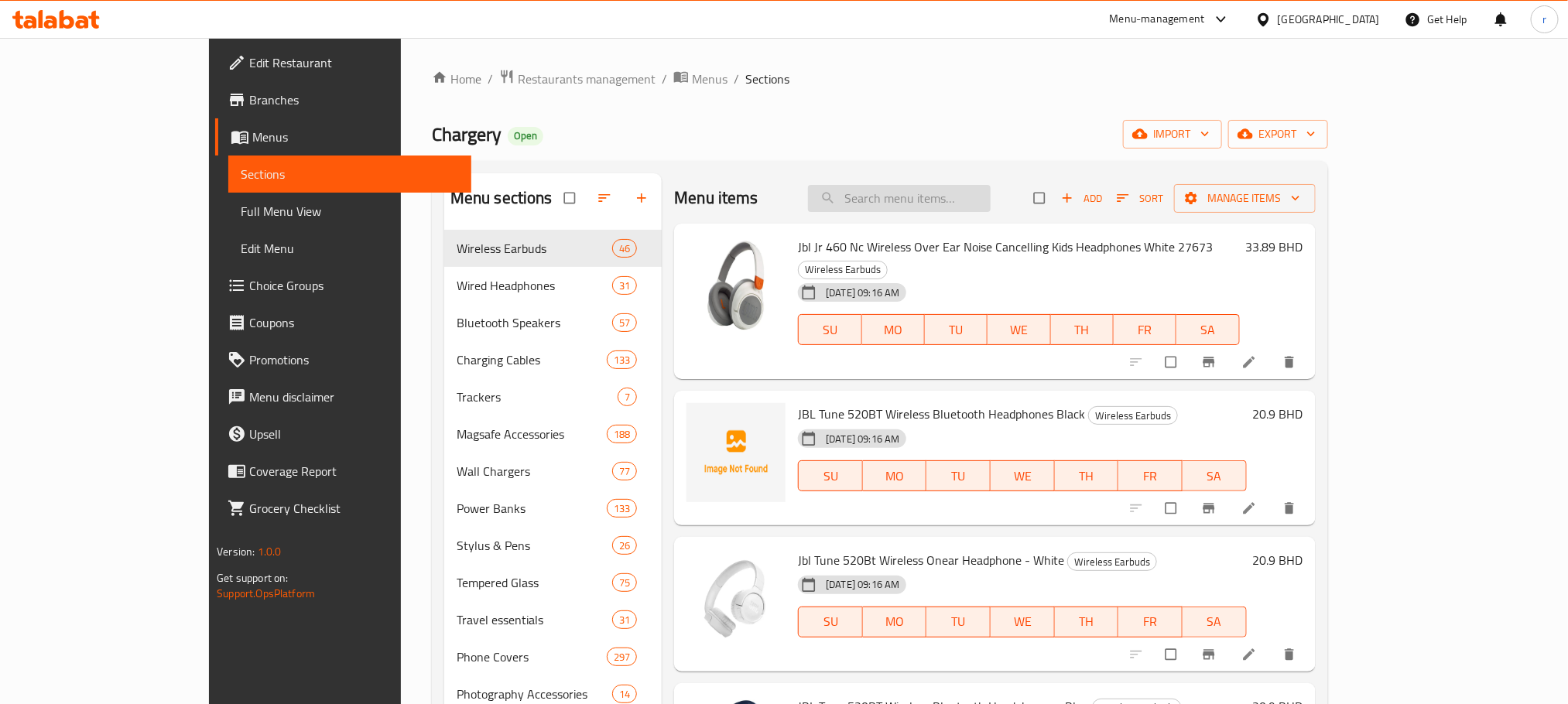
scroll to position [0, 0]
paste input "Momax 1-Charge GAN 30W 2 Port Charger - Desert Titanium"
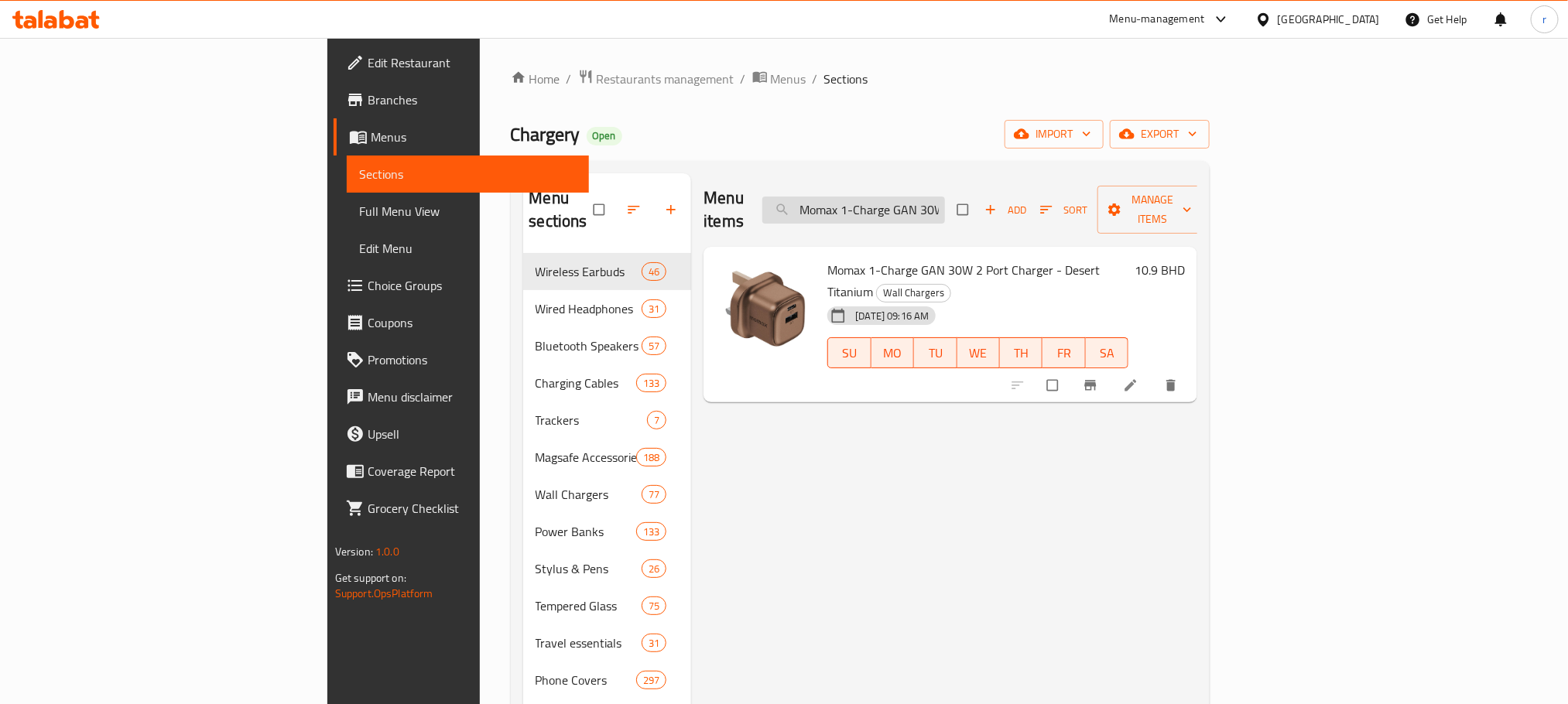
click at [945, 196] on input "Momax 1-Charge GAN 30W 2 Port Charger - Desert Titanium" at bounding box center [853, 210] width 183 height 27
paste input "Power Vital+ Power Bank With Built-In USB-C & Lightning Cable 10000mAh, Black"
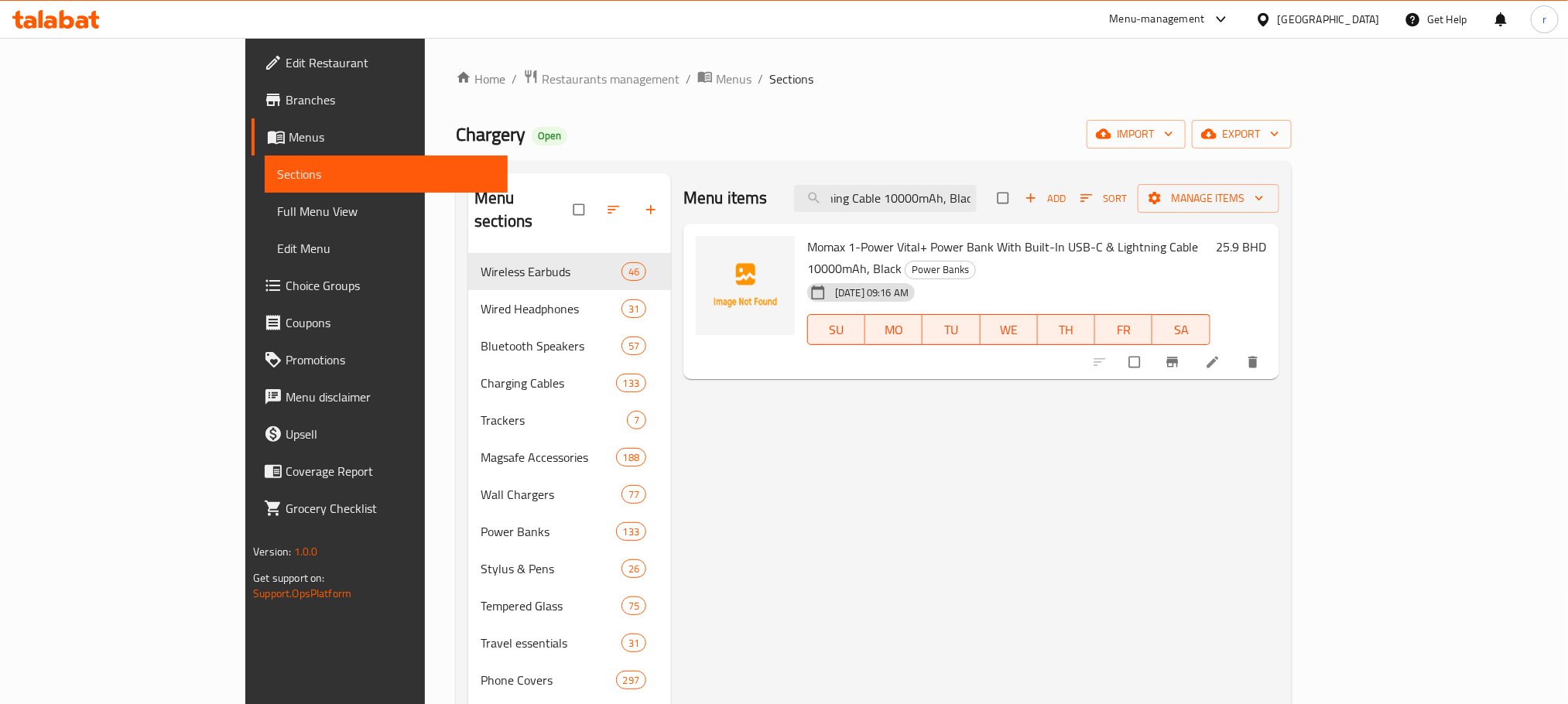
type input "Momax 1-Power Vital+ Power Bank With Built-In USB-C & Lightning Cable 10000mAh,…"
click at [977, 210] on input "Momax 1-Power Vital+ Power Bank With Built-In USB-C & Lightning Cable 10000mAh,…" at bounding box center [885, 198] width 183 height 27
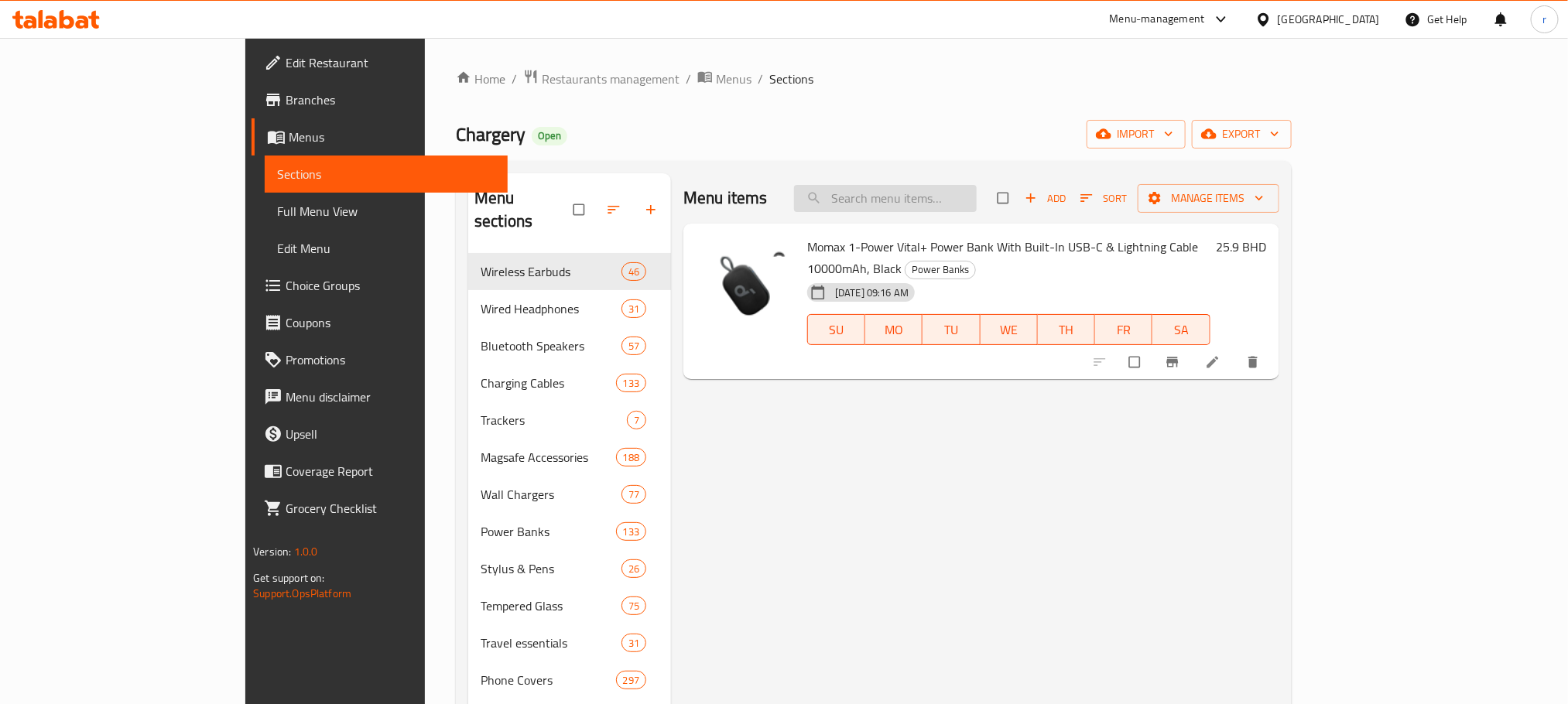
paste input "Momax 1-Power Vital+ Power Bank With Built-In USB-C & Lightning Cable 10000mAh,…"
click at [977, 195] on input "Momax 1-Power Vital+ Power Bank With Built-In USB-C & Lightning Cable 10000mAh,…" at bounding box center [885, 198] width 183 height 27
paste input "White"
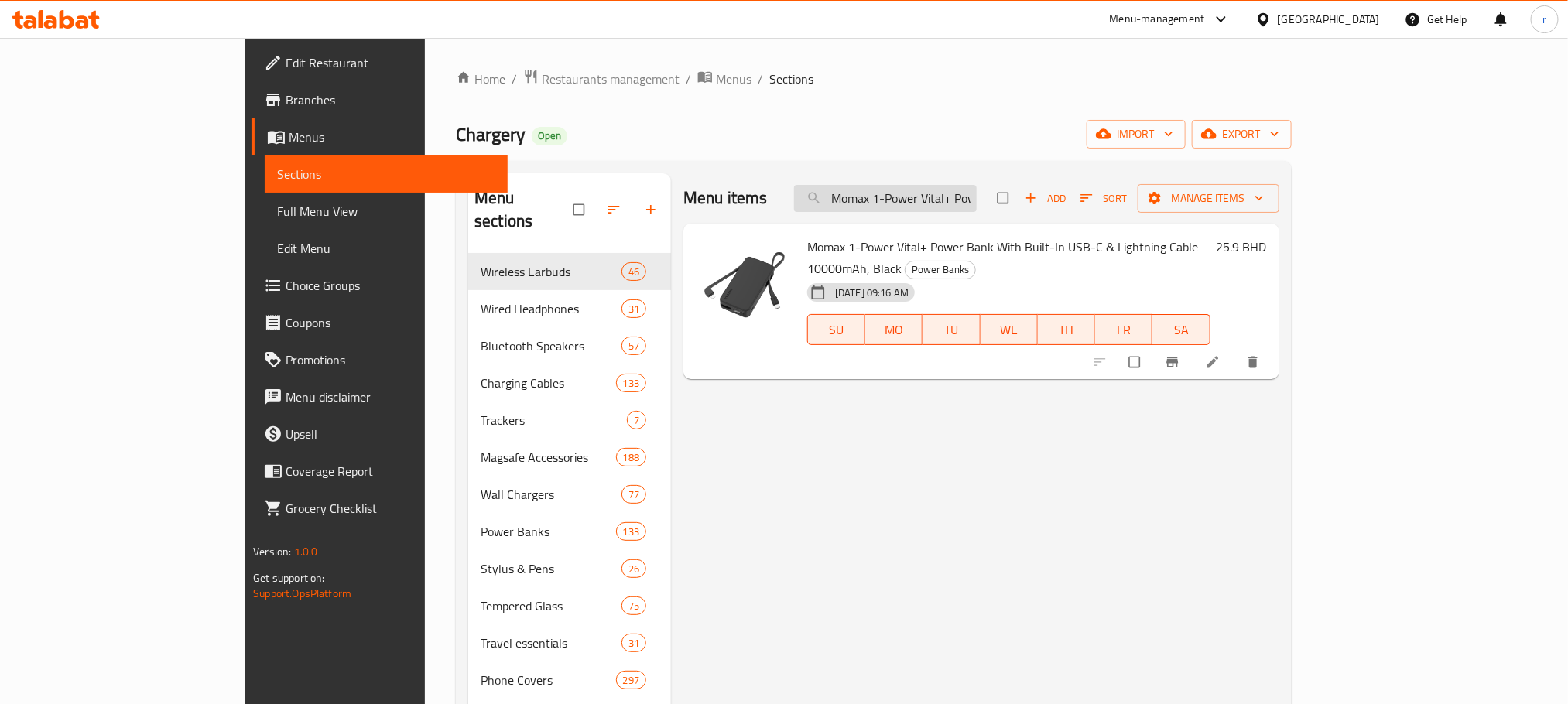
scroll to position [0, 344]
type input "Momax 1-Power Vital+ Power Bank With Built-In USB-C & Lightning Cable 10000mAh,…"
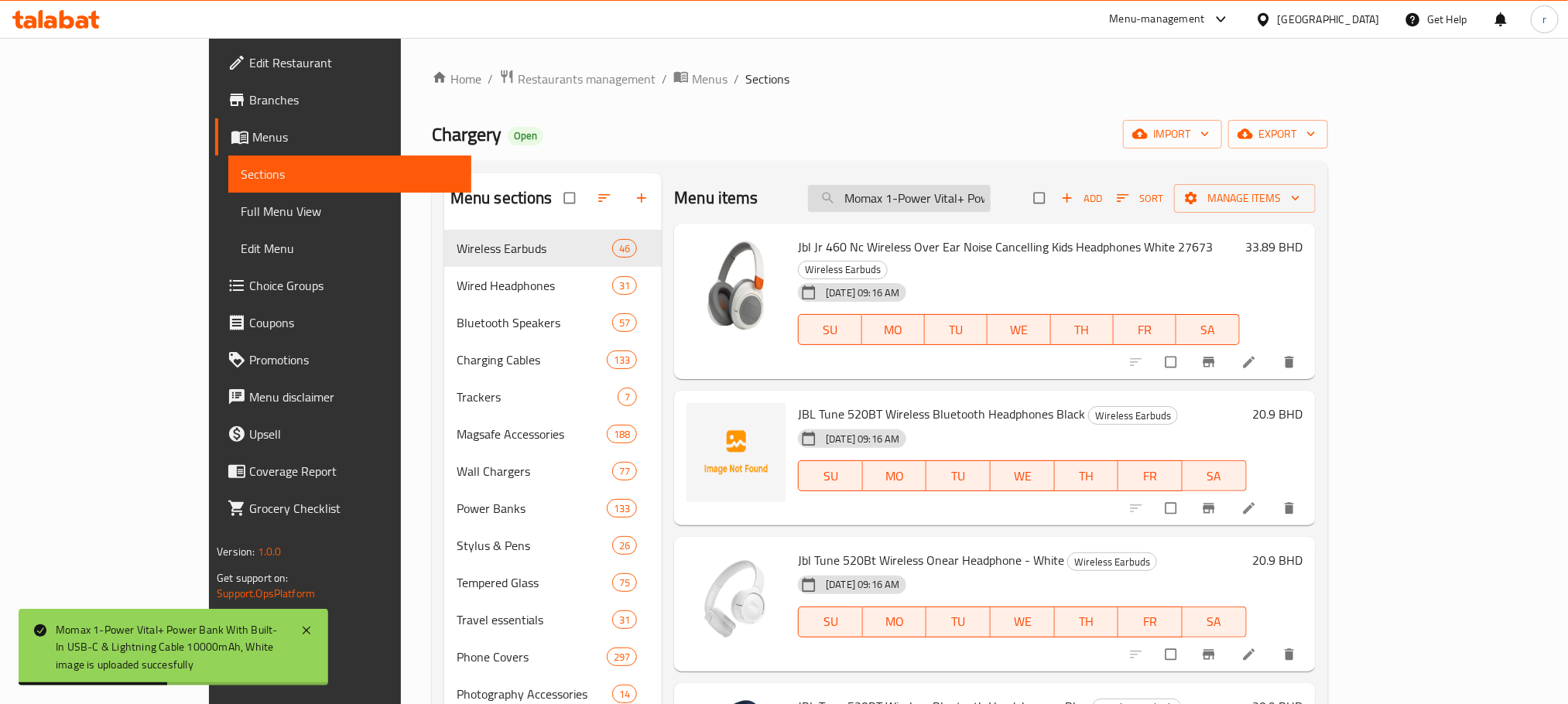
click at [991, 199] on input "Momax 1-Power Vital+ Power Bank With Built-In USB-C & Lightning Cable 10000mAh,…" at bounding box center [900, 198] width 183 height 27
paste input "Momax 1-Power Vital+ Power Bank With Built-In USB-C & Lightning Cable 10000mAh,…"
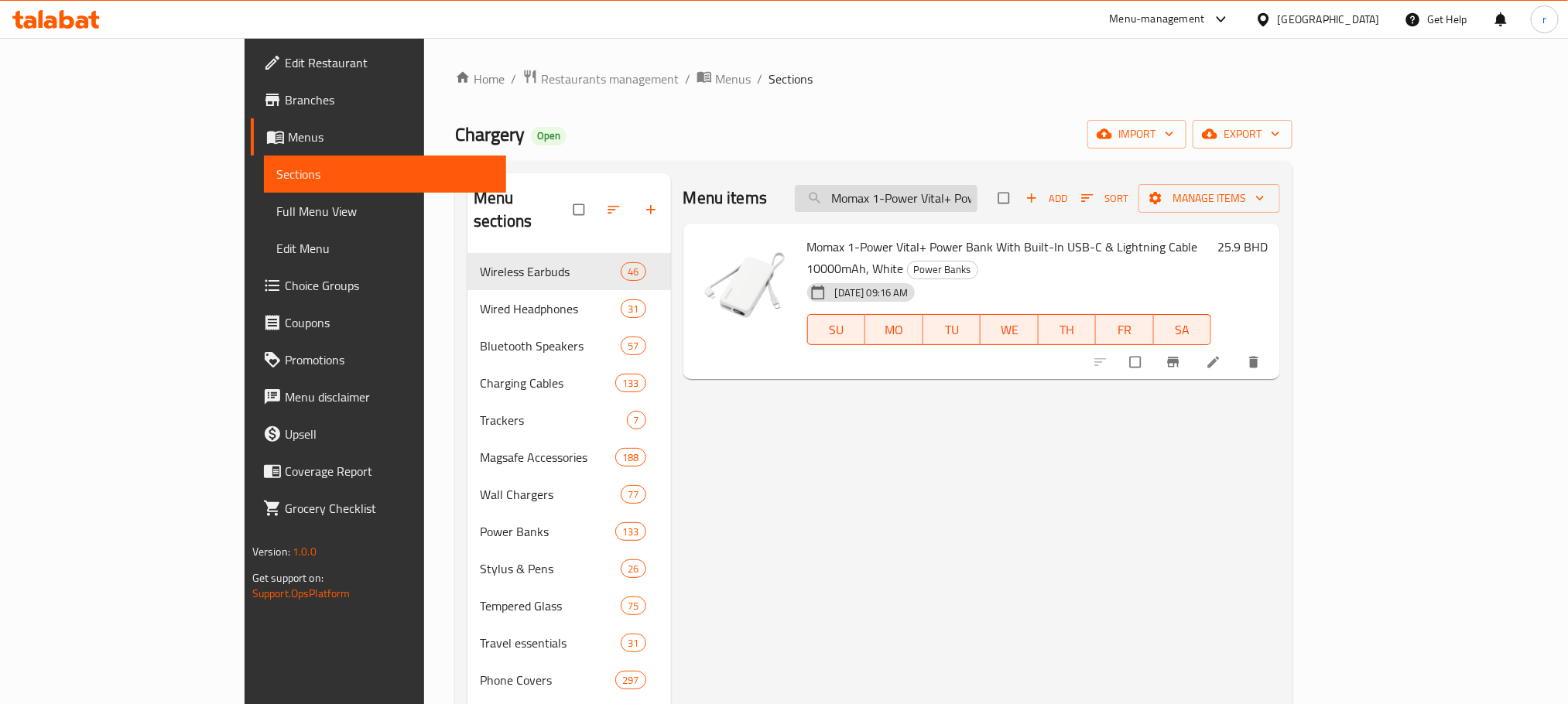
click at [978, 198] on input "Momax 1-Power Vital+ Power Bank With Built-In USB-C & Lightning Cable 10000mAh,…" at bounding box center [886, 198] width 183 height 27
paste input "Cord Phone Lanyard Adjustable Length Black Support Most Cases"
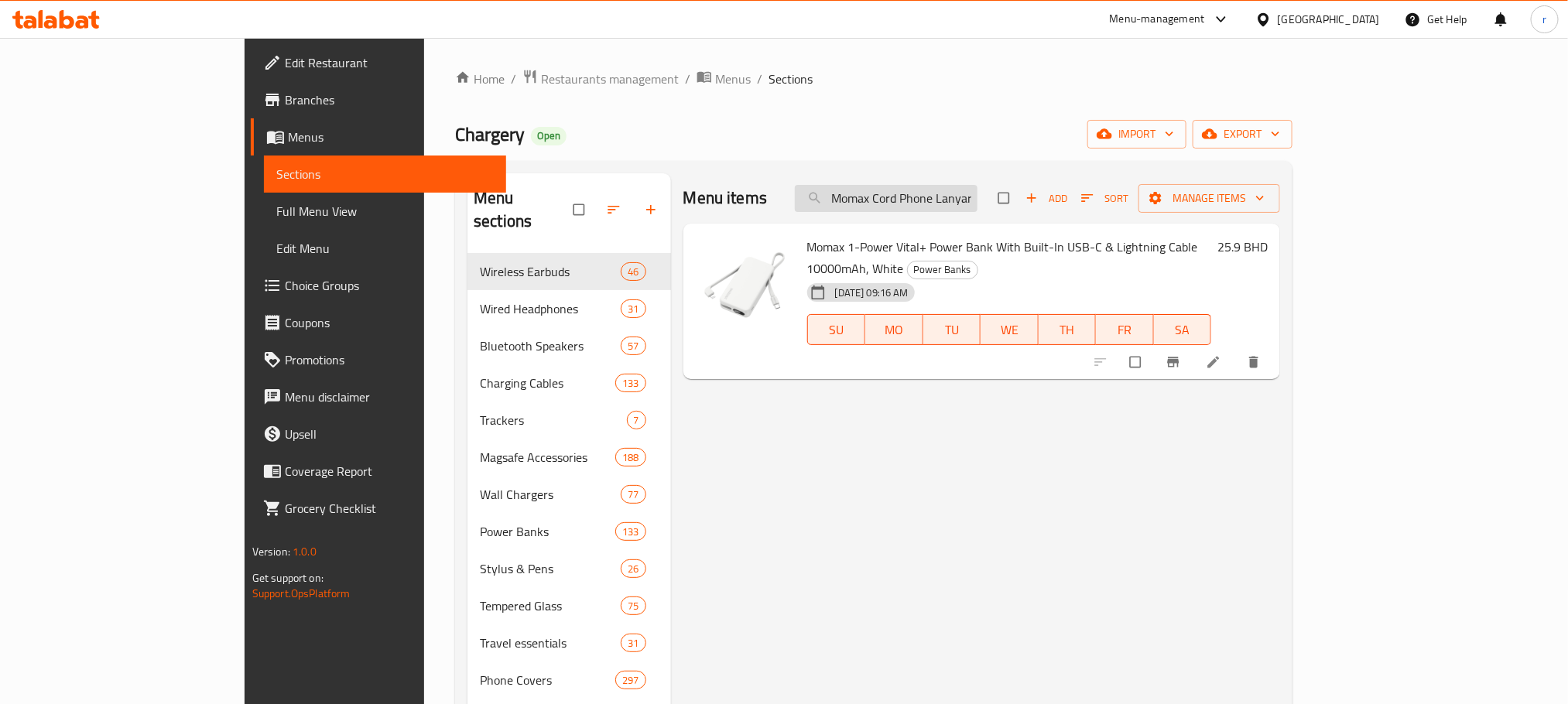
scroll to position [0, 242]
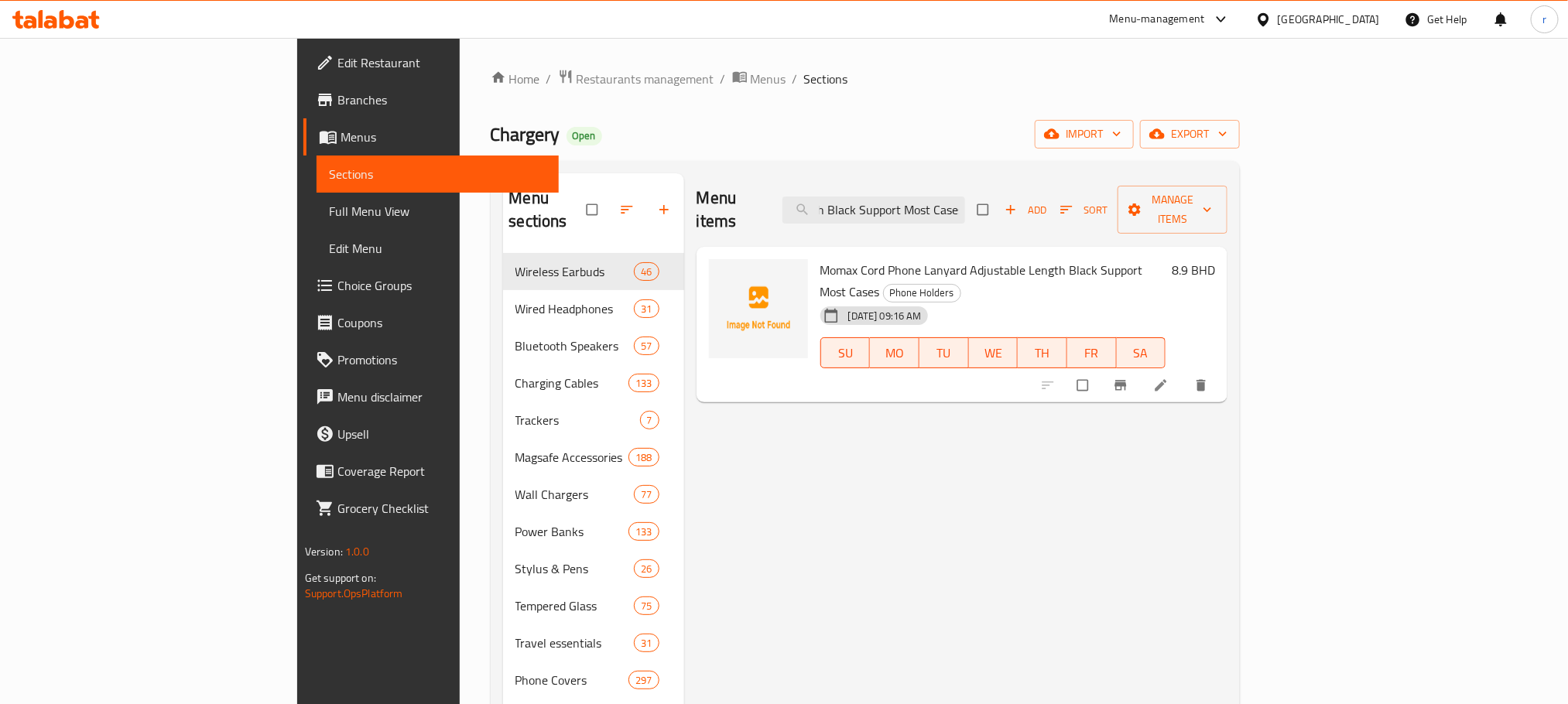
type input "Momax Cord Phone Lanyard Adjustable Length Black Support Most Cases"
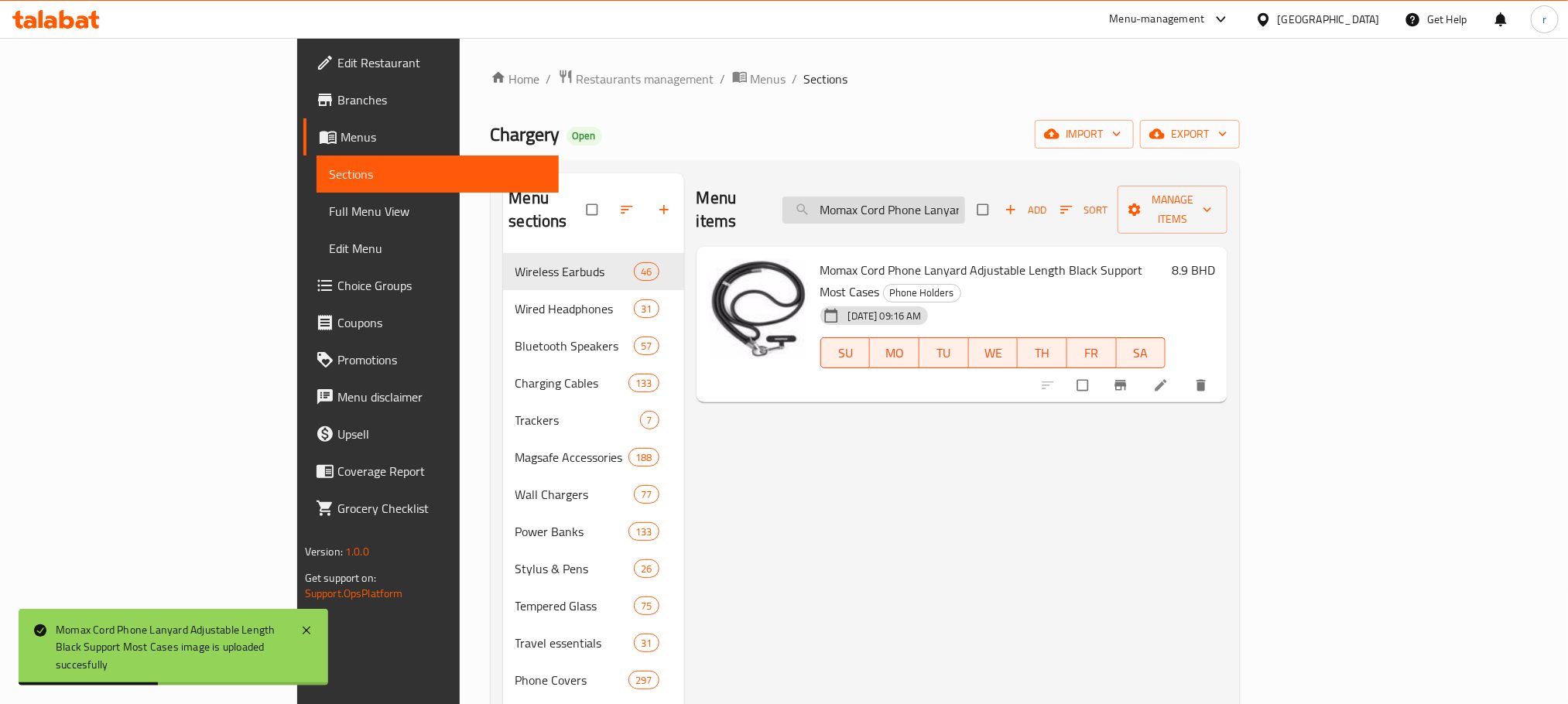
click at [965, 202] on input "Momax Cord Phone Lanyard Adjustable Length Black Support Most Cases" at bounding box center [874, 210] width 183 height 27
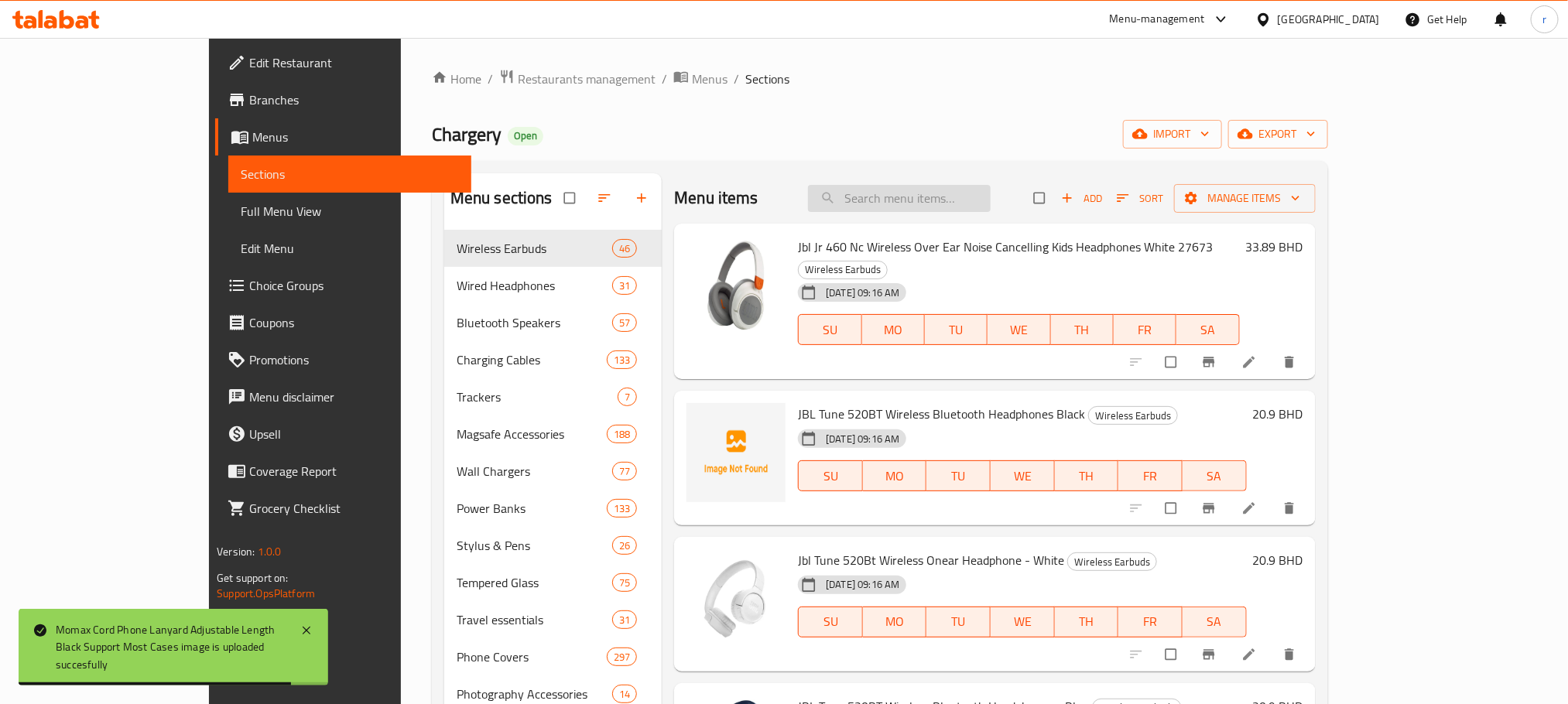
paste input "Momax Cord Phone Lanyard Adjustable Length Black Support Most Cases"
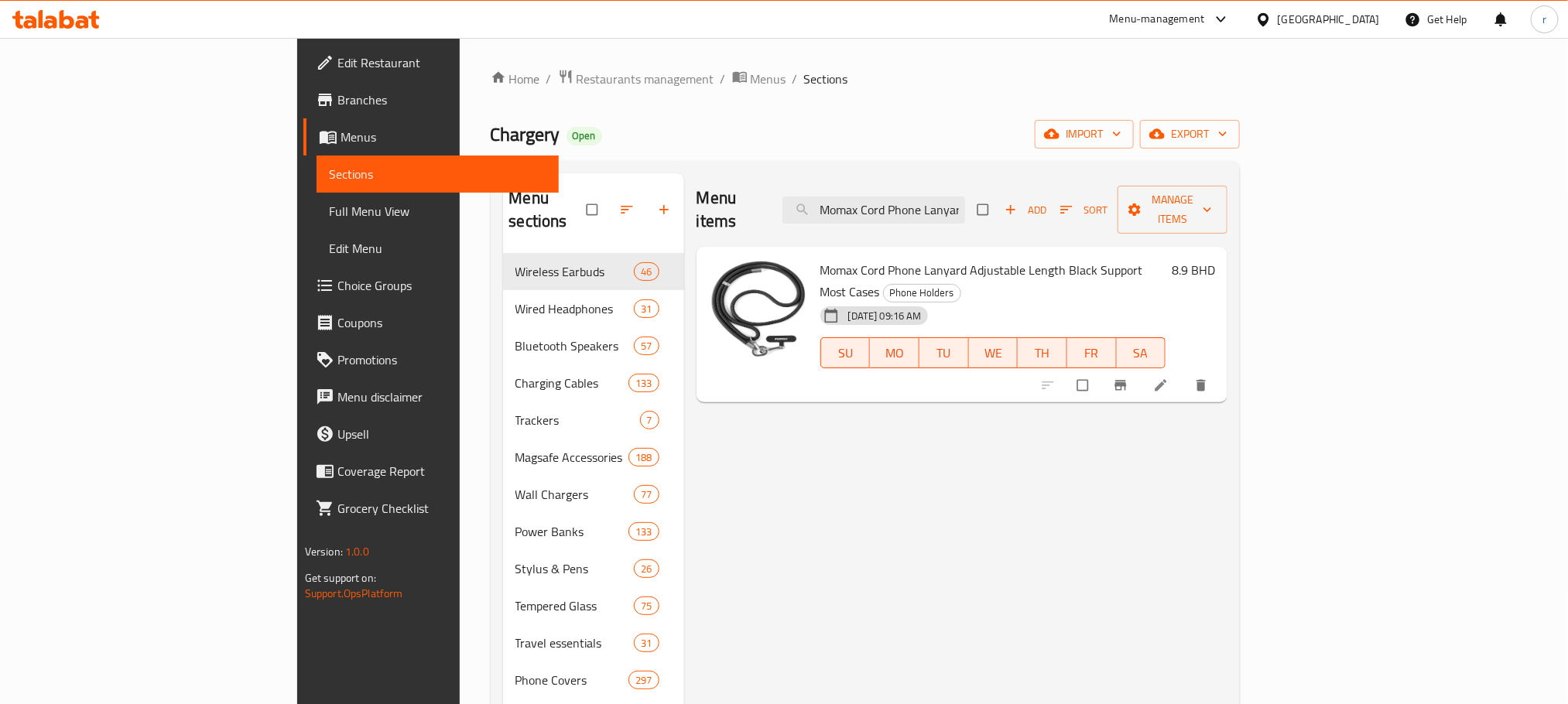
click at [961, 137] on div "Chargery Open import export" at bounding box center [865, 135] width 750 height 29
click at [965, 196] on input "Momax Cord Phone Lanyard Adjustable Length Black Support Most Cases" at bounding box center [874, 210] width 183 height 27
paste input "r9 Relaxaire Portable Aroma Diffuser"
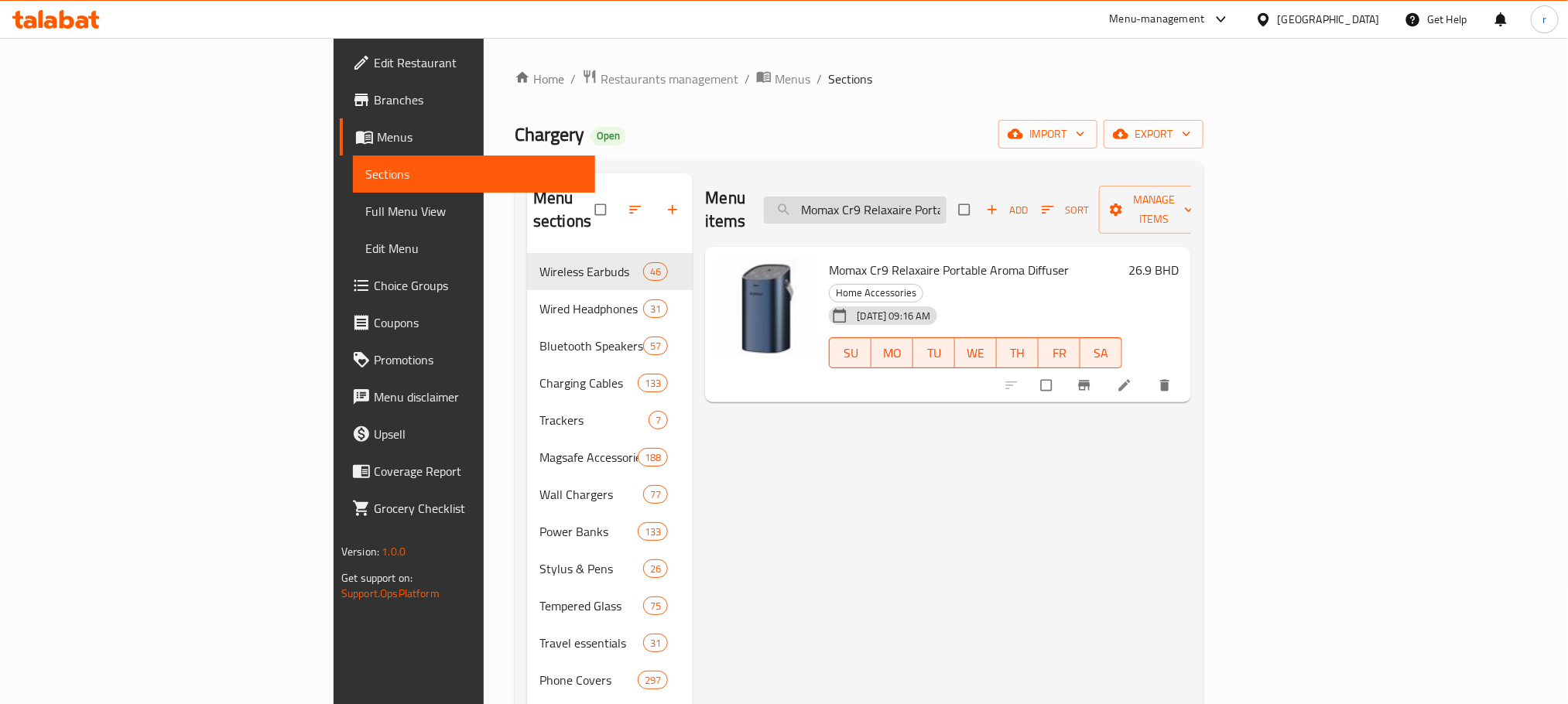
click at [947, 196] on input "Momax Cr9 Relaxaire Portable Aroma Diffuser" at bounding box center [855, 210] width 183 height 27
paste input "IP131HKW 1-Power X Pro Magnetic Wireless Battery Power Bank 5000mAh - White"
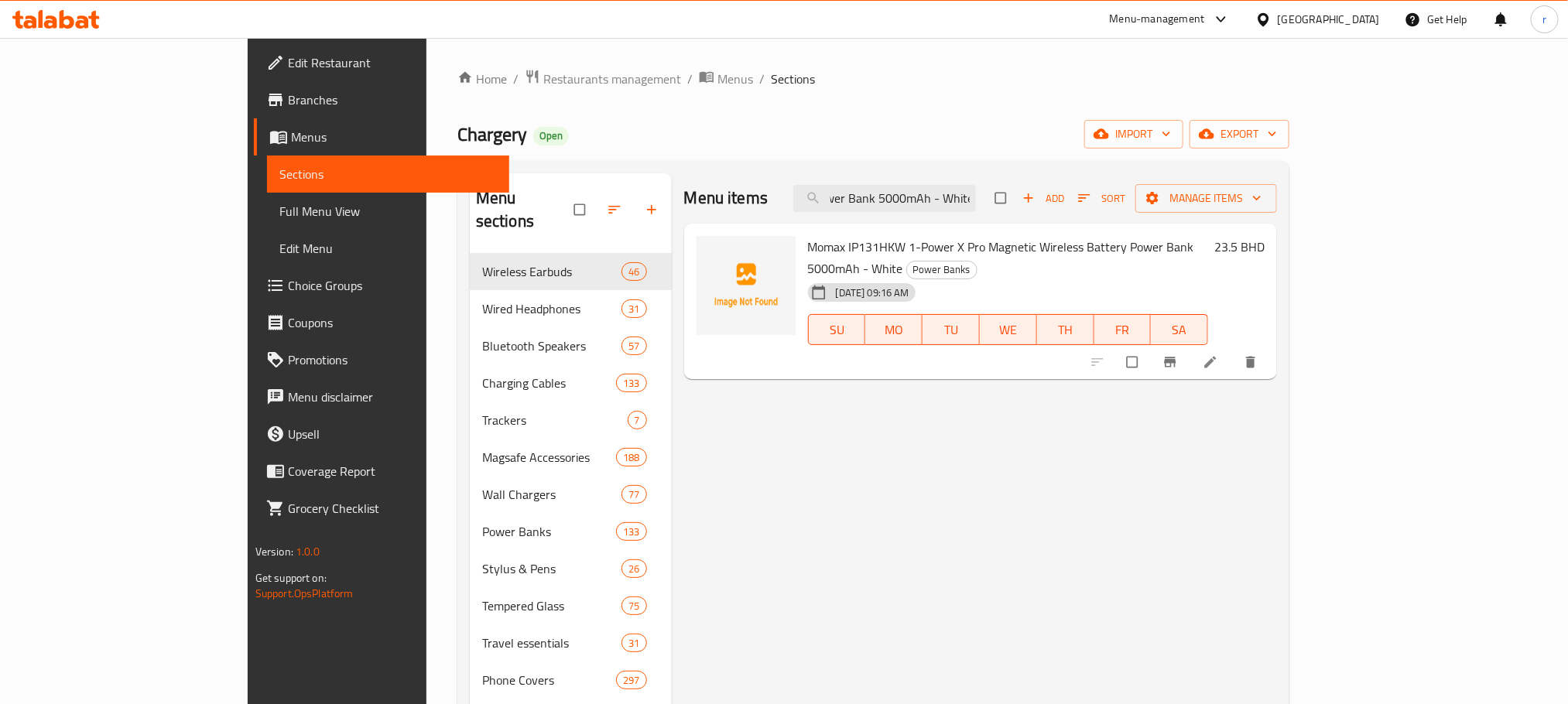
type input "Momax IP131HKW 1-Power X Pro Magnetic Wireless Battery Power Bank 5000mAh - Whi…"
click at [976, 199] on input "Momax IP131HKW 1-Power X Pro Magnetic Wireless Battery Power Bank 5000mAh - Whi…" at bounding box center [885, 198] width 183 height 27
click at [976, 202] on input "Momax IP131HKW 1-Power X Pro Magnetic Wireless Battery Power Bank 5000mAh - Whi…" at bounding box center [885, 198] width 183 height 27
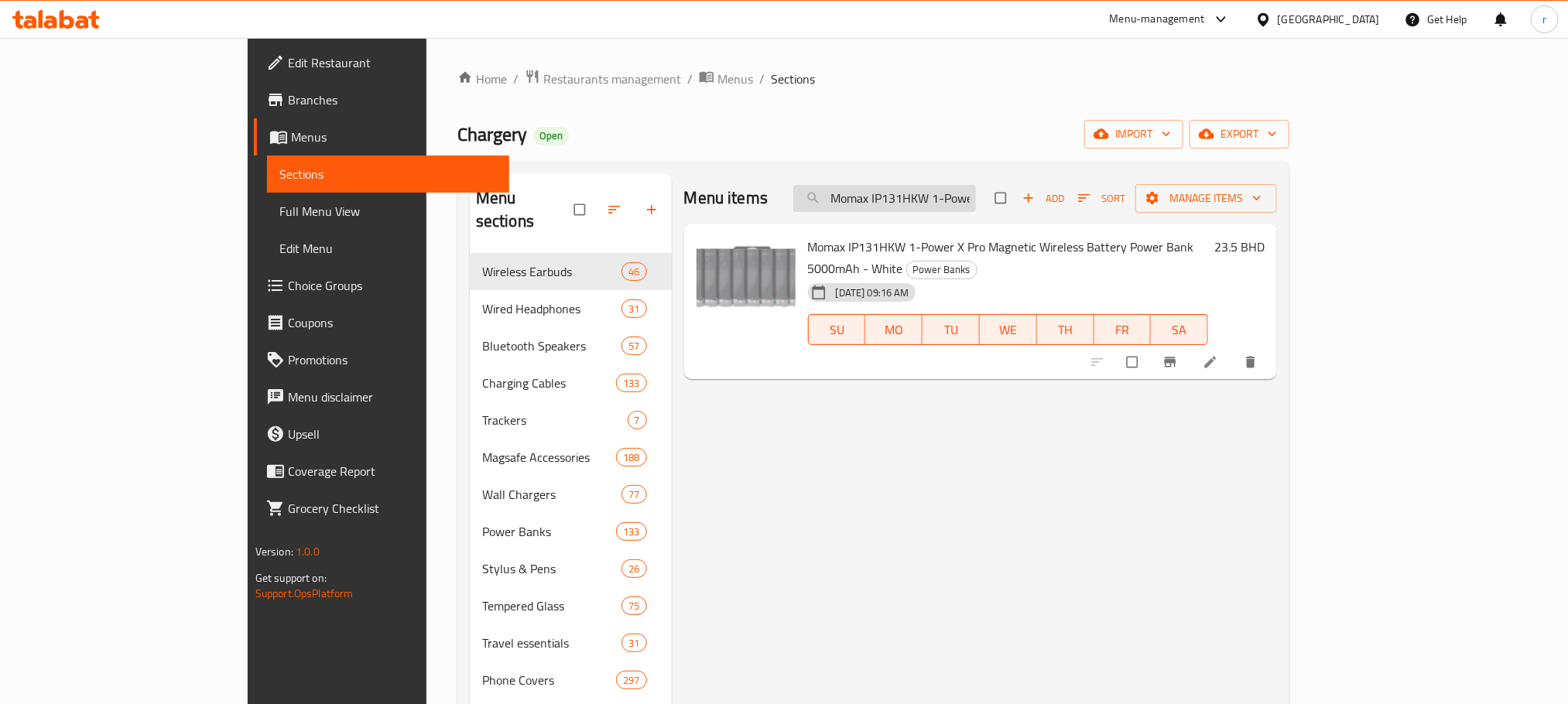
click at [976, 202] on input "Momax IP131HKW 1-Power X Pro Magnetic Wireless Battery Power Bank 5000mAh - Whi…" at bounding box center [885, 198] width 183 height 27
paste input "Momax IP131HKW 1-Power X Pro Magnetic Wireless Battery Power Bank 5000mAh - Whi…"
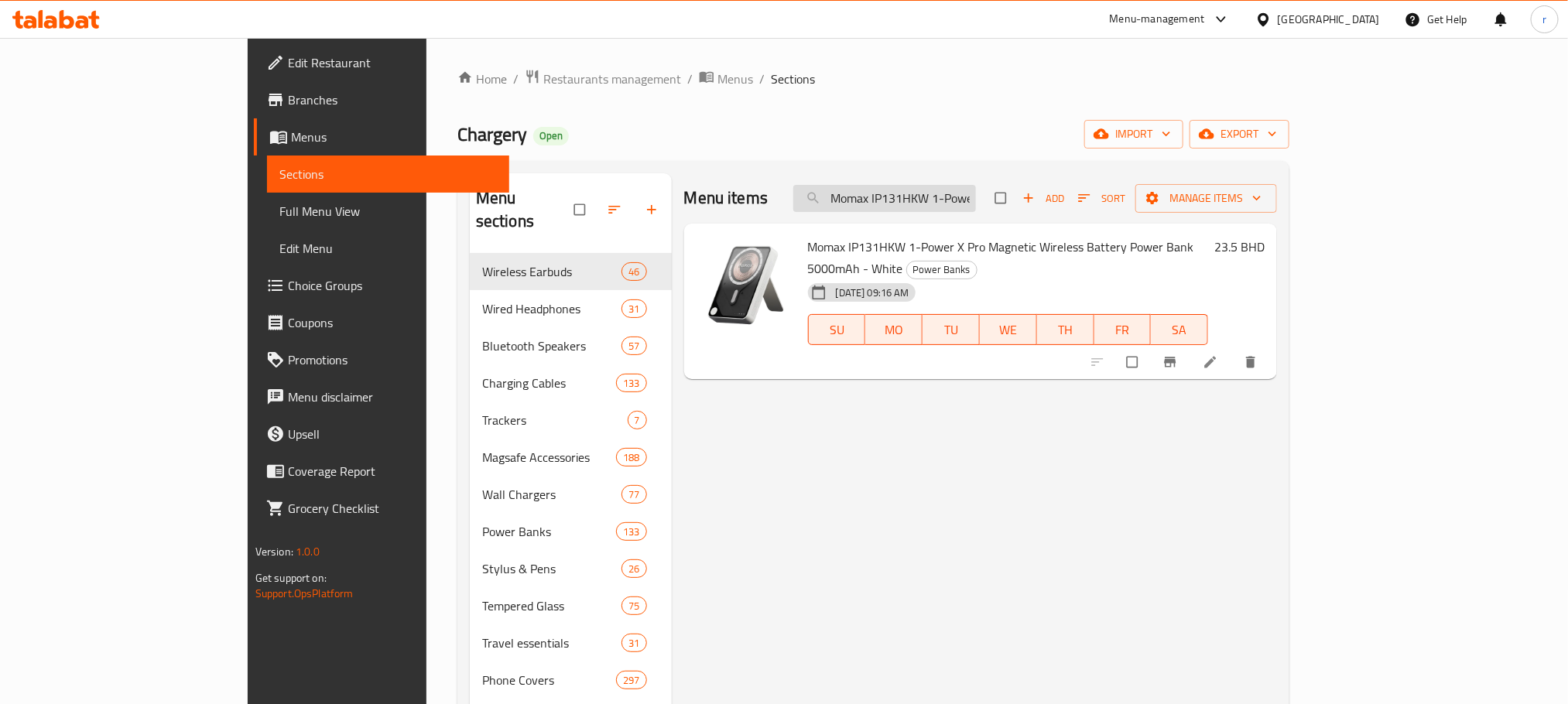
click at [952, 203] on input "Momax IP131HKW 1-Power X Pro Magnetic Wireless Battery Power Bank 5000mAh - Whi…" at bounding box center [885, 198] width 183 height 27
paste input "2HKG 1-Power X Pro+ Magnetic Wireless Battery Power Bank 10000mAh - Green"
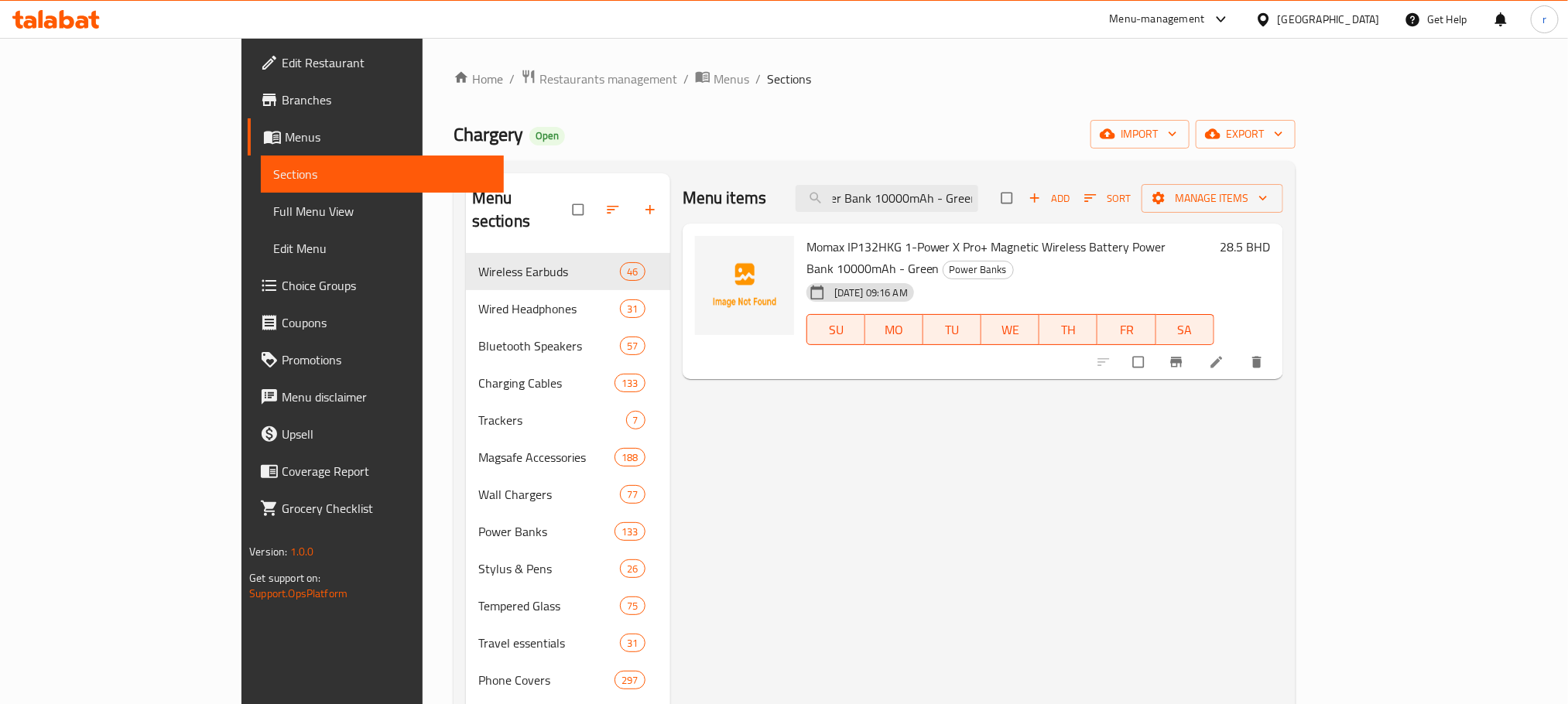
type input "Momax IP132HKG 1-Power X Pro+ Magnetic Wireless Battery Power Bank 10000mAh - G…"
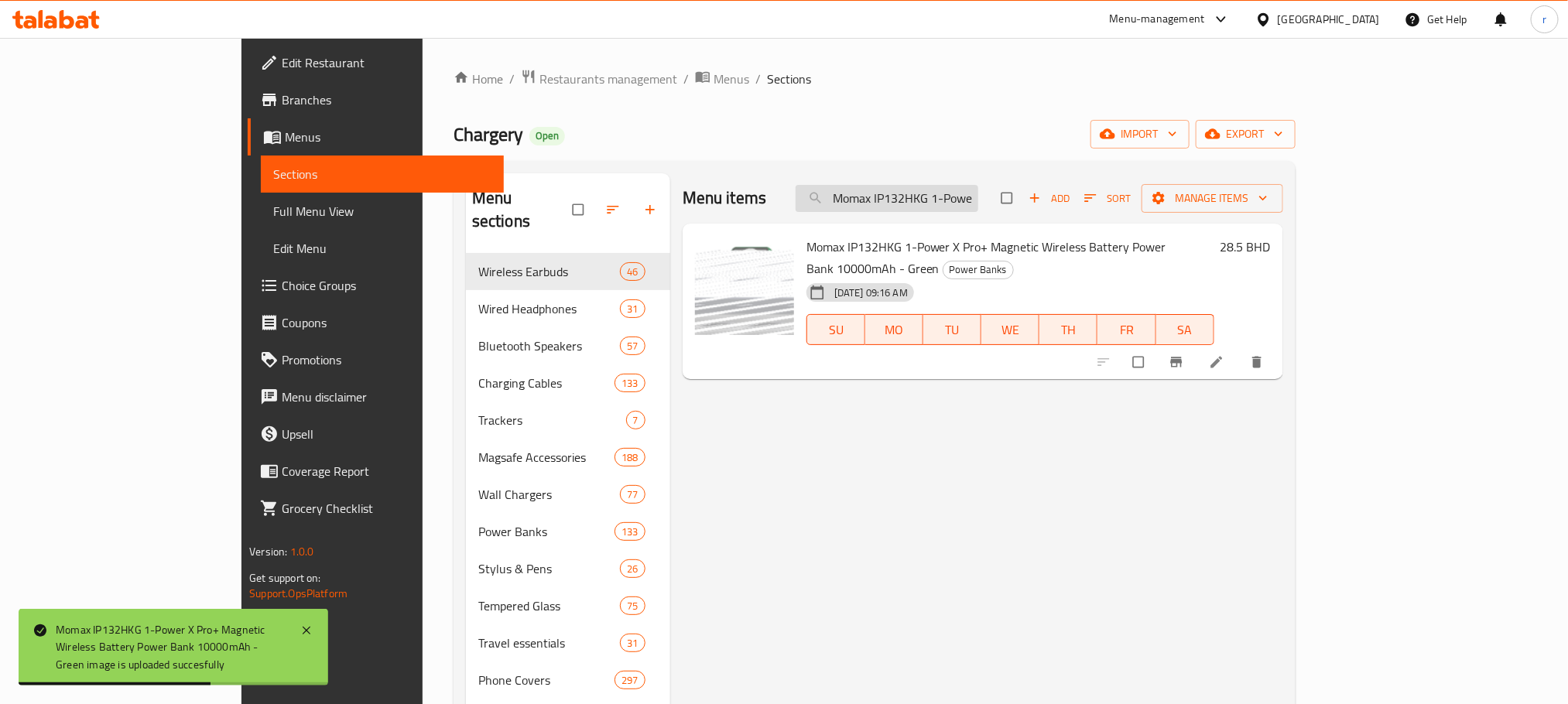
click at [971, 194] on input "Momax IP132HKG 1-Power X Pro+ Magnetic Wireless Battery Power Bank 10000mAh - G…" at bounding box center [887, 198] width 183 height 27
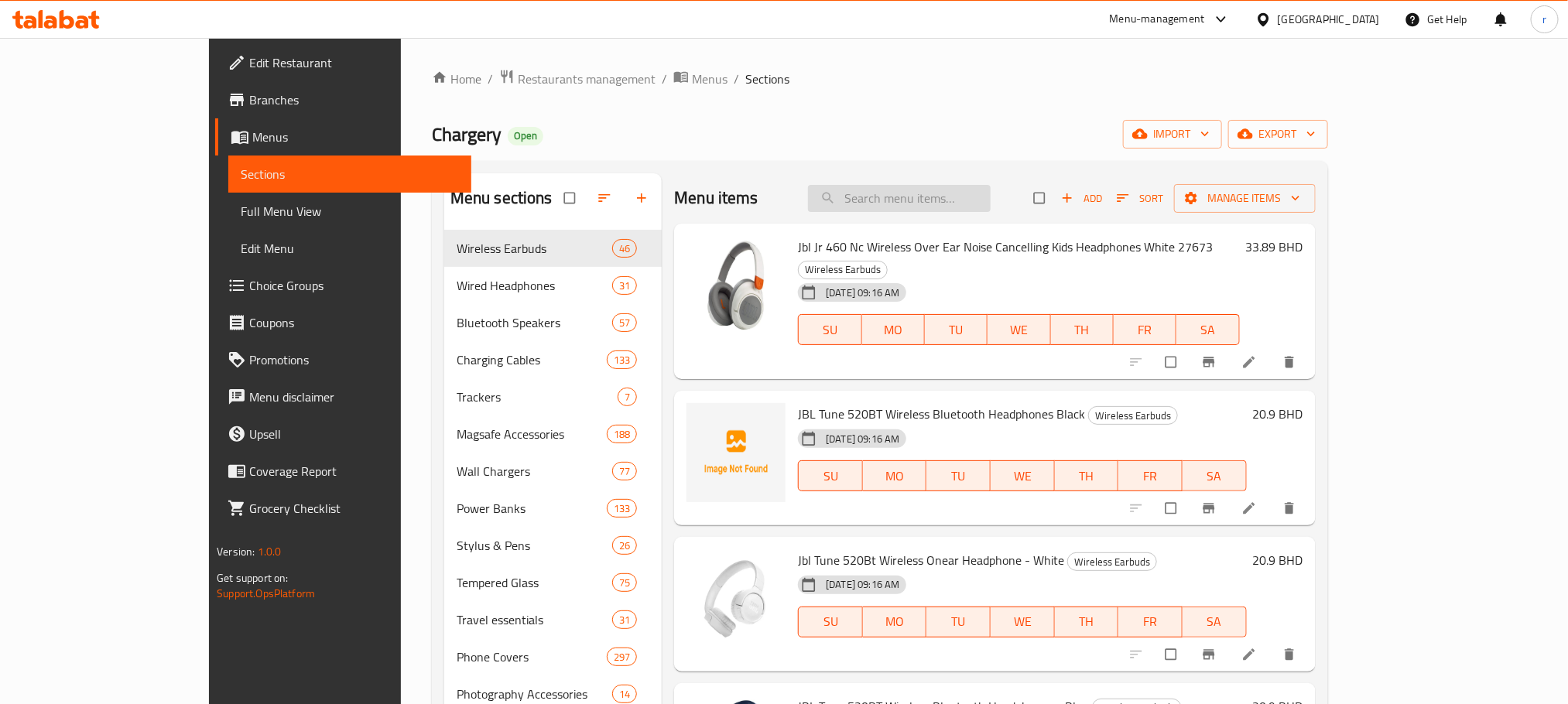
paste input "Momax IP132HKG 1-Power X Pro+ Magnetic Wireless Battery Power Bank 10000mAh - G…"
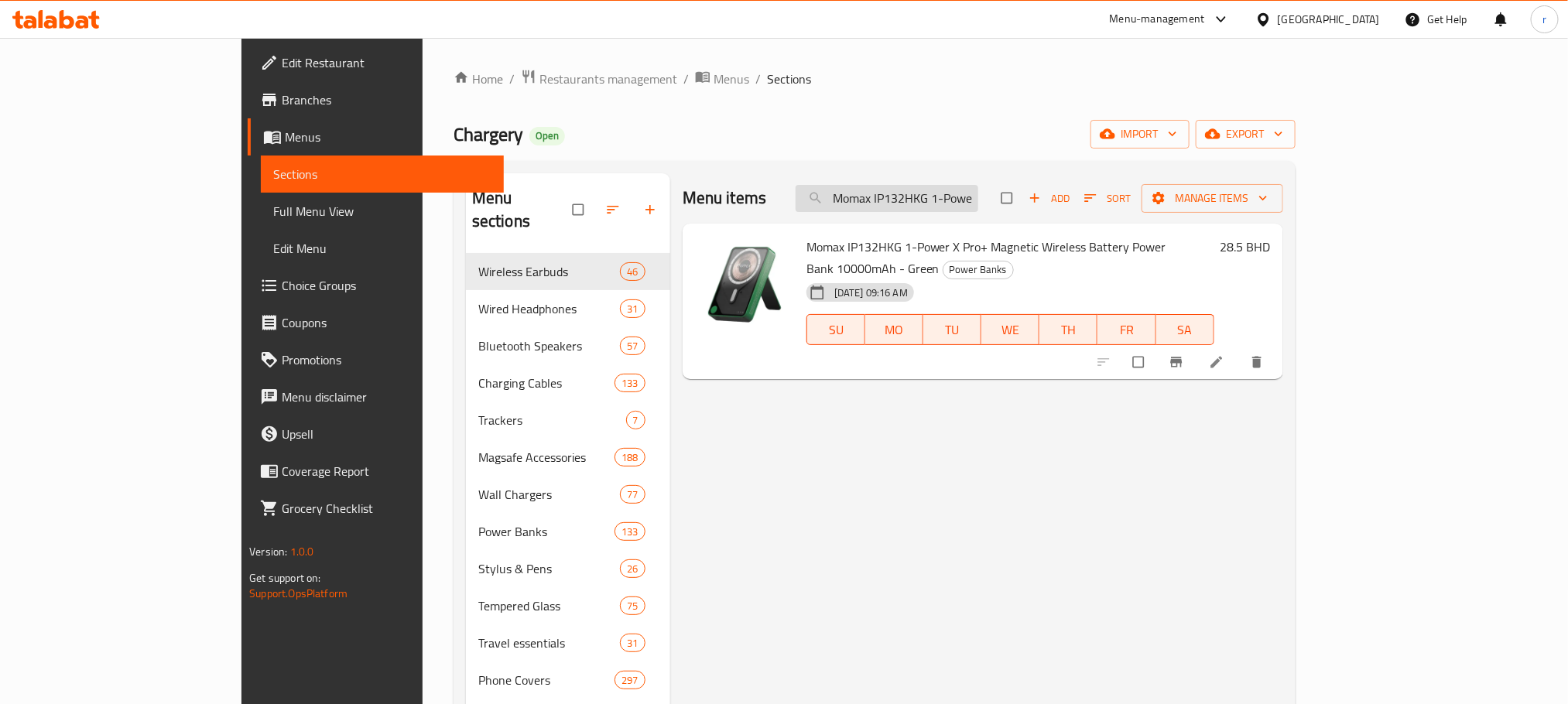
click at [968, 191] on input "Momax IP132HKG 1-Power X Pro+ Magnetic Wireless Battery Power Bank 10000mAh - G…" at bounding box center [887, 198] width 183 height 27
paste input "UA17D 4 Port Travel Adaptor 170W - Desert Titanium"
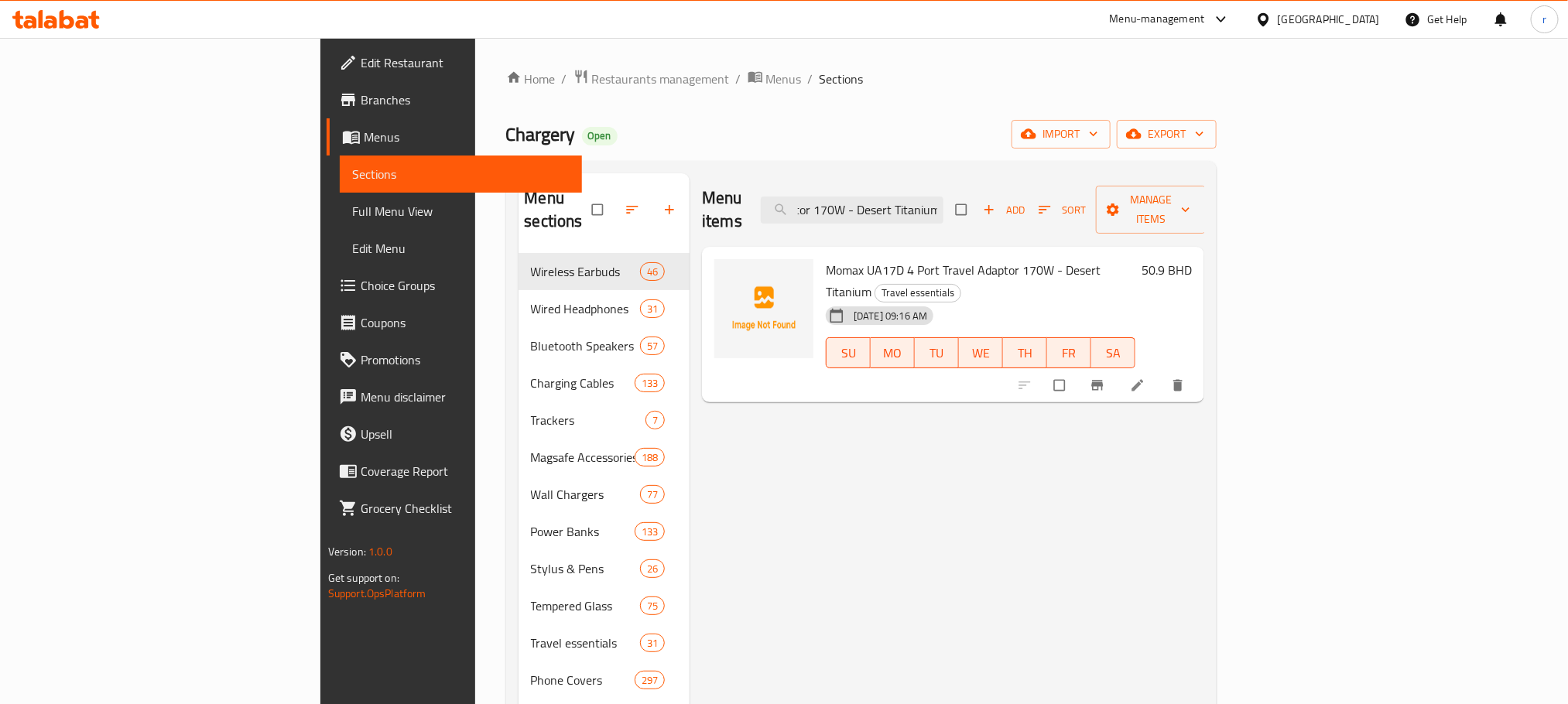
type input "Momax UA17D 4 Port Travel Adaptor 170W - Desert Titanium"
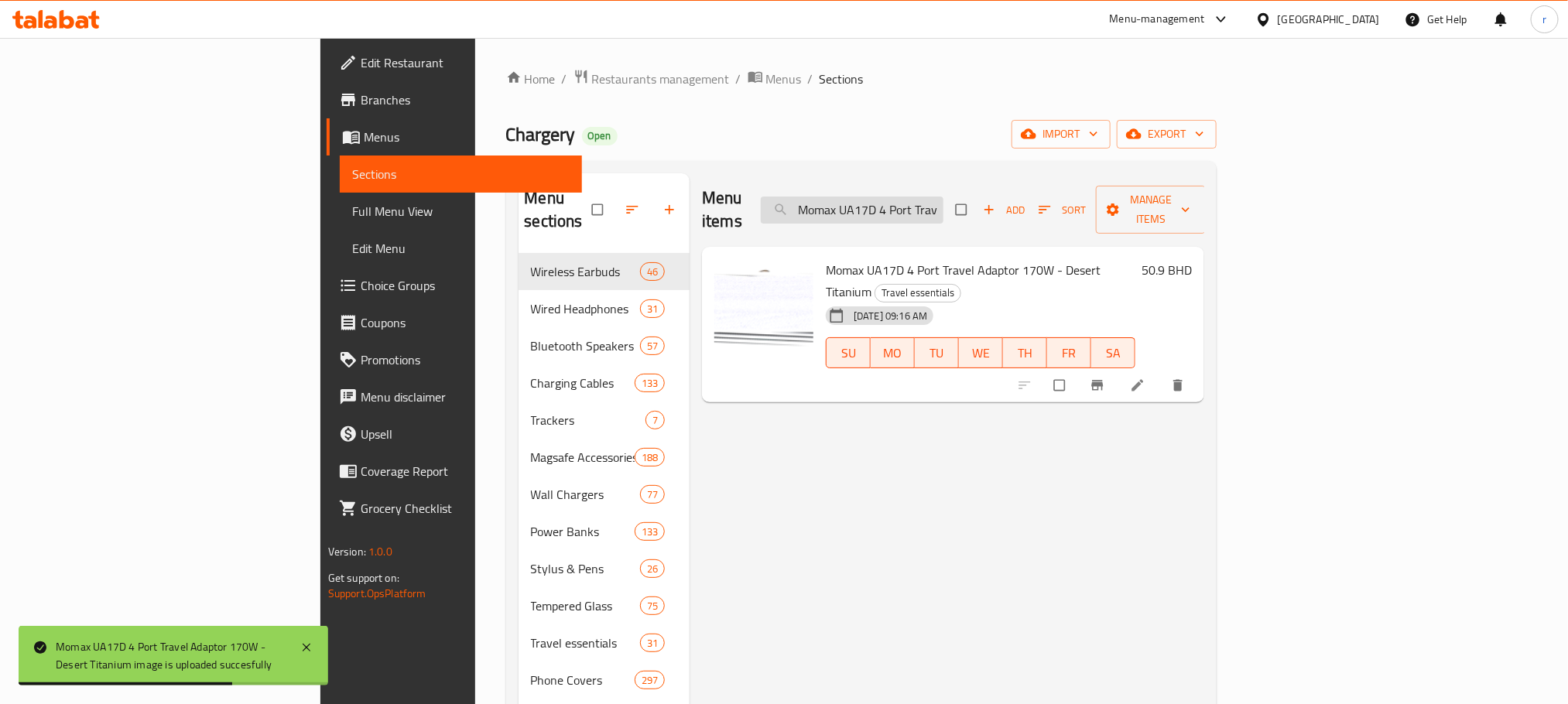
click at [944, 205] on input "Momax UA17D 4 Port Travel Adaptor 170W - Desert Titanium" at bounding box center [852, 210] width 183 height 27
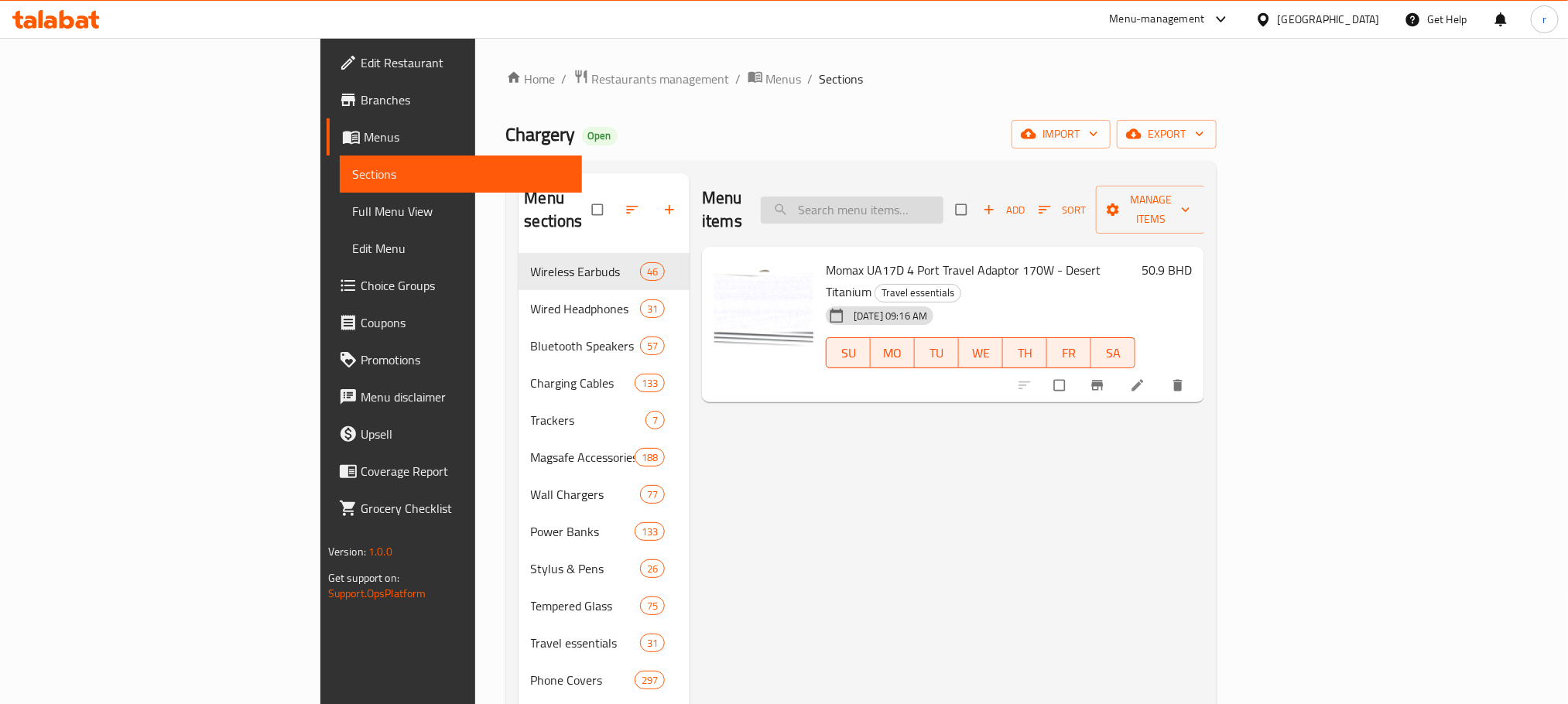
paste input "Momax UA17D 4 Port Travel Adaptor 170W - Desert Titanium"
click at [944, 207] on input "Momax UA17D 4 Port Travel Adaptor 170W - Desert Titanium" at bounding box center [852, 210] width 183 height 27
paste input "Powerology 4 Port Universal Gan Super Charger 100w"
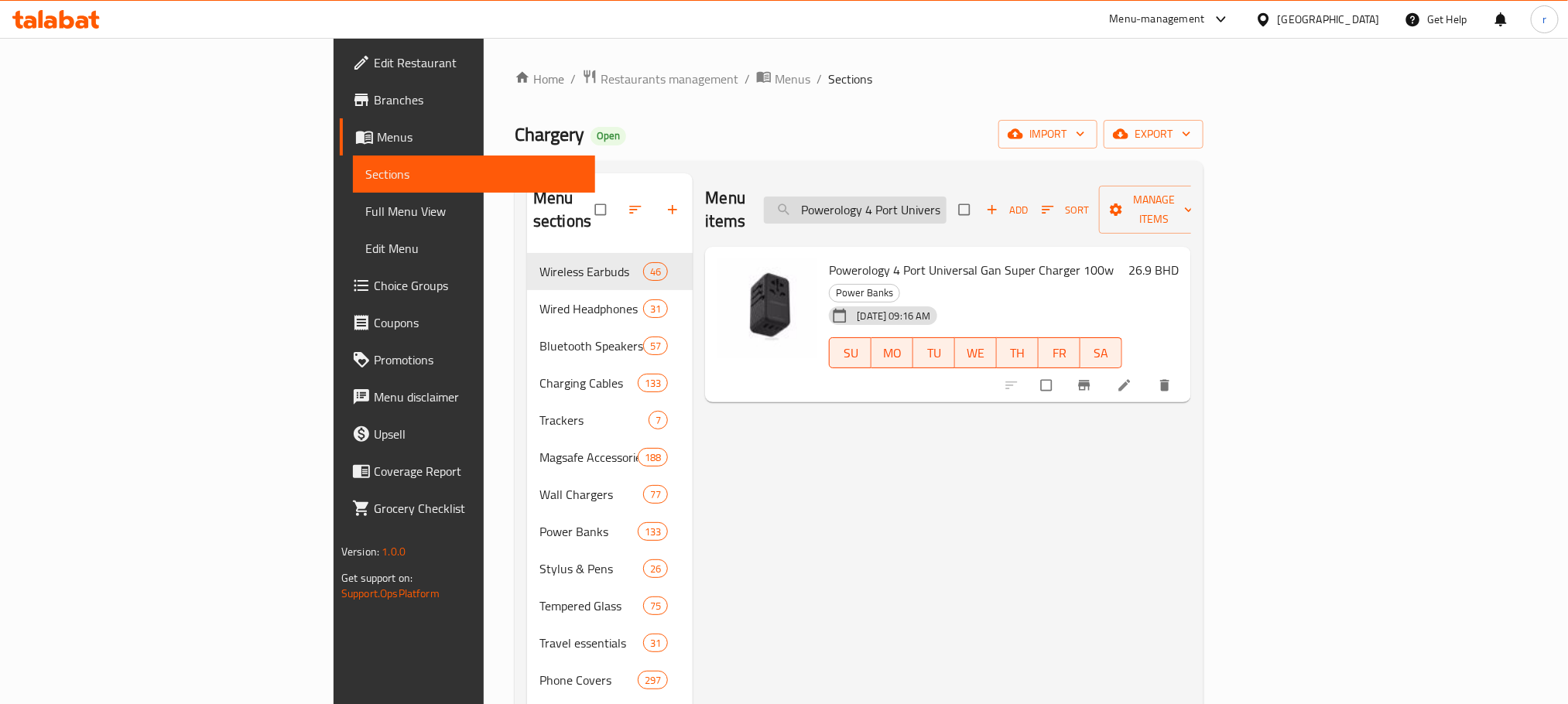
click at [947, 196] on input "Powerology 4 Port Universal Gan Super Charger 100w" at bounding box center [855, 210] width 183 height 27
paste input "Ravpower Type USB A To Type C Cable, 1m - Black Rpcb044"
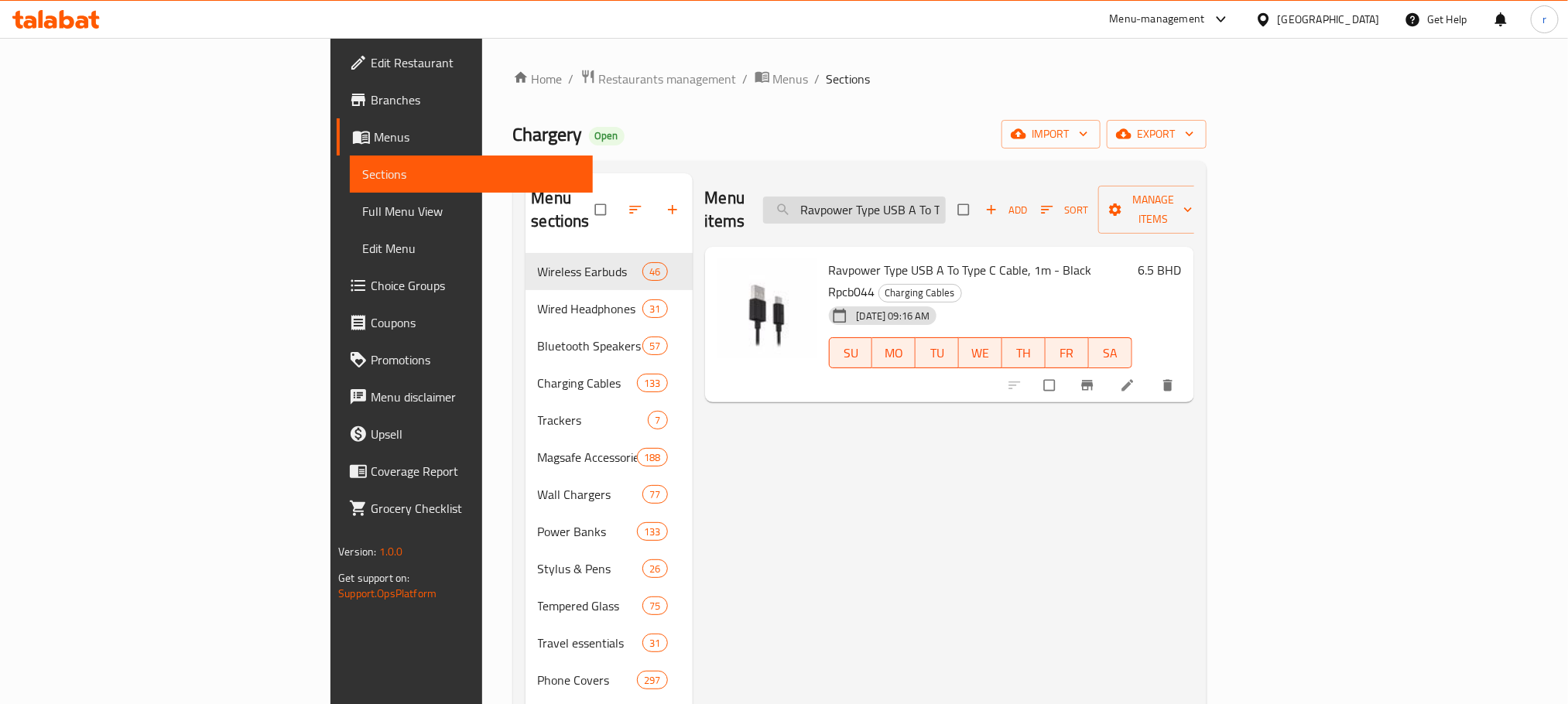
click at [946, 196] on input "Ravpower Type USB A To Type C Cable, 1m - Black Rpcb044" at bounding box center [854, 210] width 183 height 27
paste input "Smartix Premium Wireless Kids Headphone for Boys"
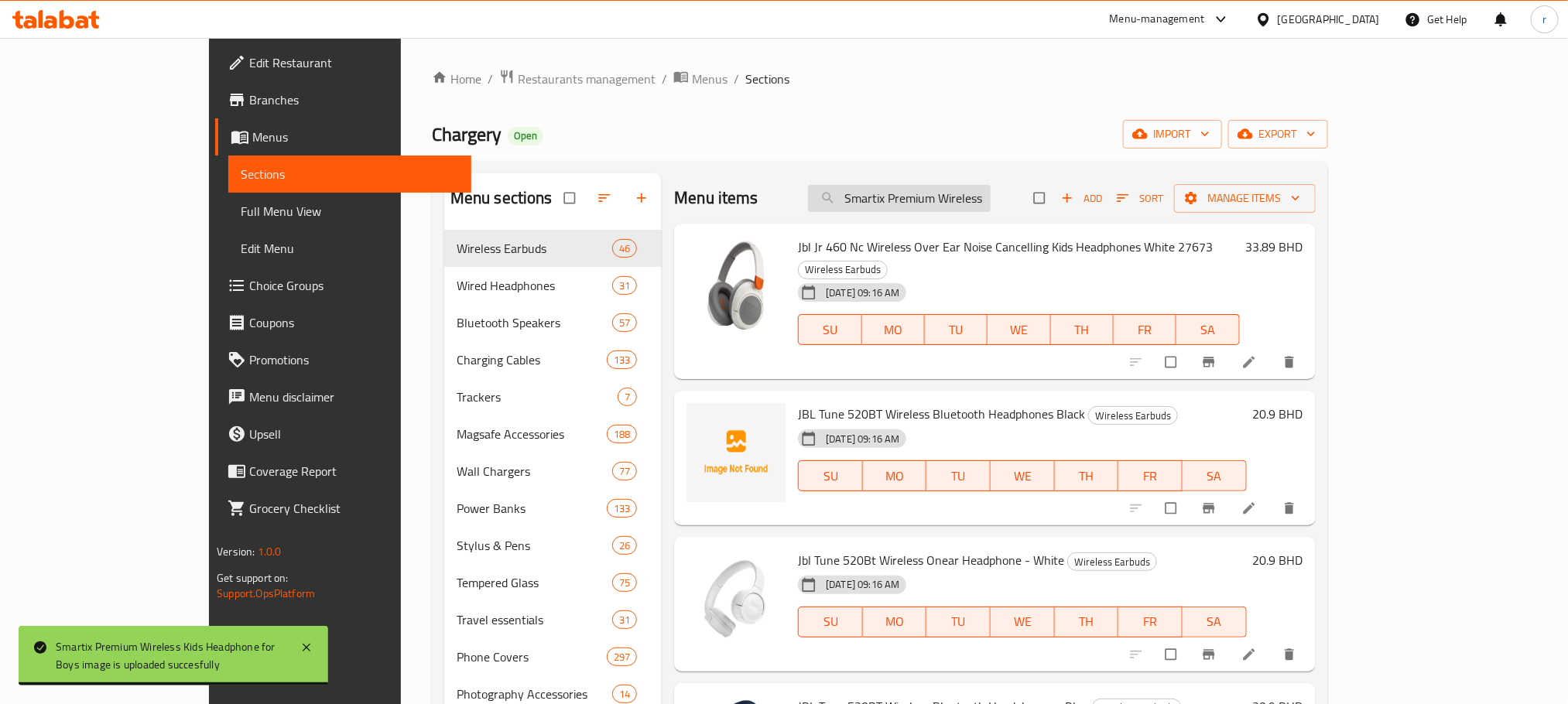
click at [991, 197] on input "Smartix Premium Wireless Kids Headphone for Boys" at bounding box center [900, 198] width 183 height 27
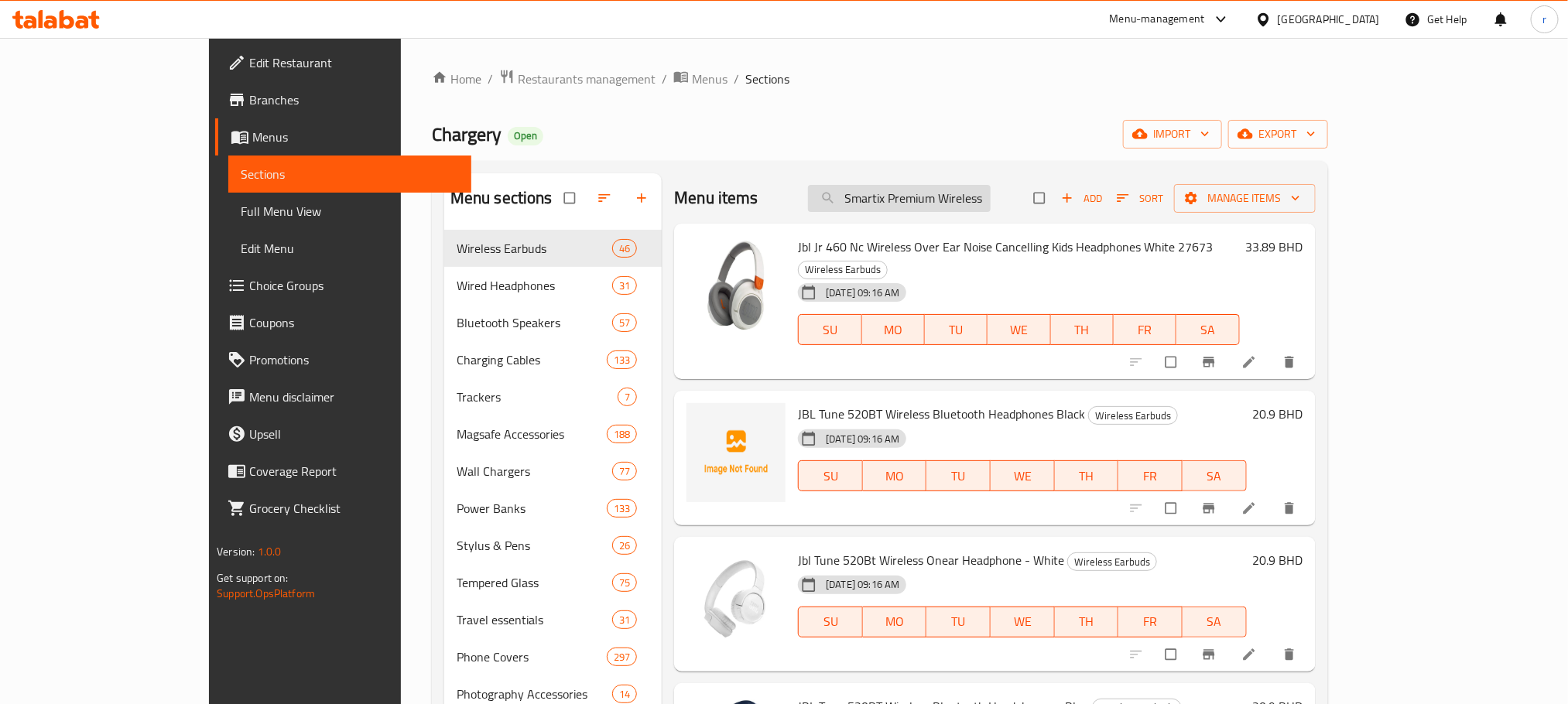
click at [991, 197] on input "Smartix Premium Wireless Kids Headphone for Boys" at bounding box center [900, 198] width 183 height 27
paste input "Uniq Air Fender Id Cover for Iphone for Iphone 15 Pro Clear"
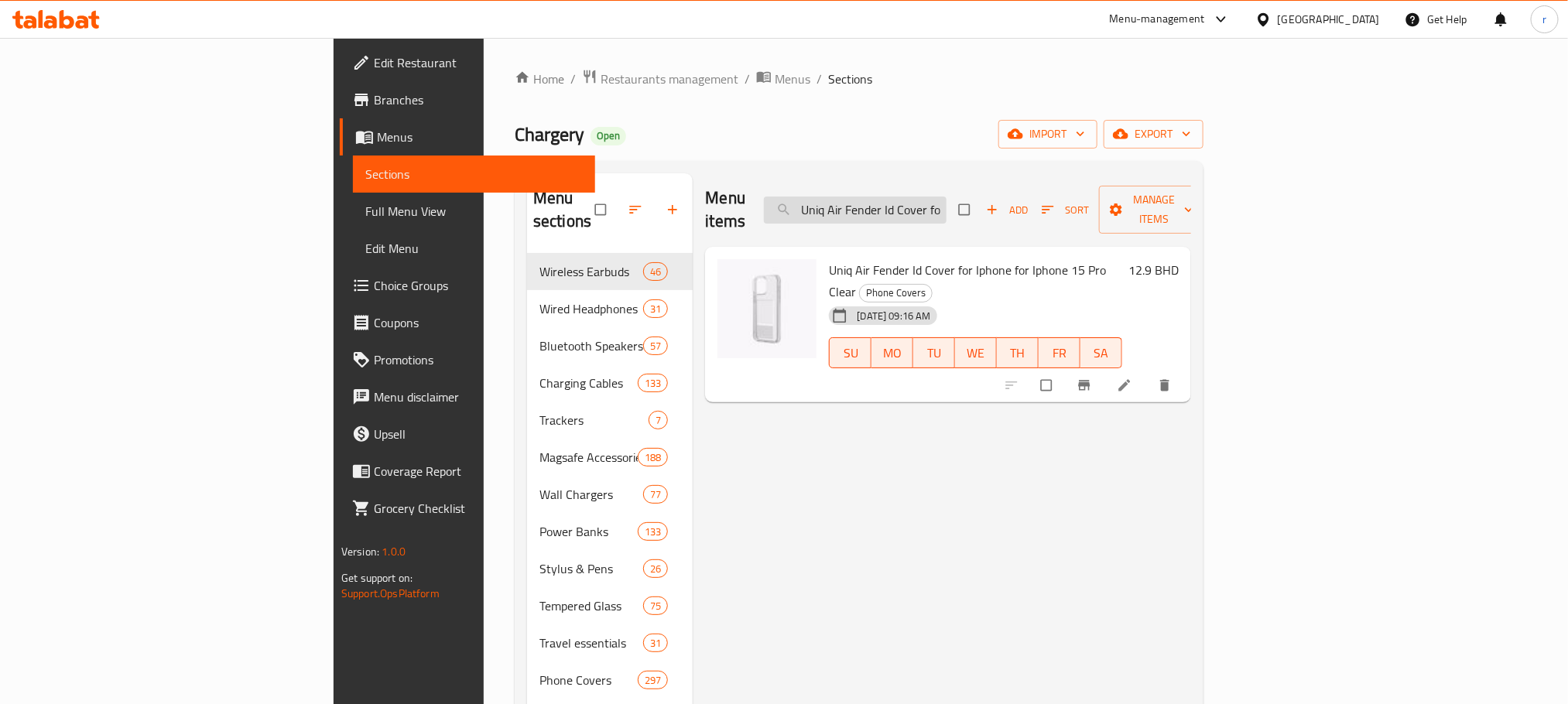
click at [947, 196] on input "Uniq Air Fender Id Cover for Iphone for Iphone 15 Pro Clear" at bounding box center [855, 210] width 183 height 27
paste input "Apple IPhone 13 Clear Case with MagSafe"
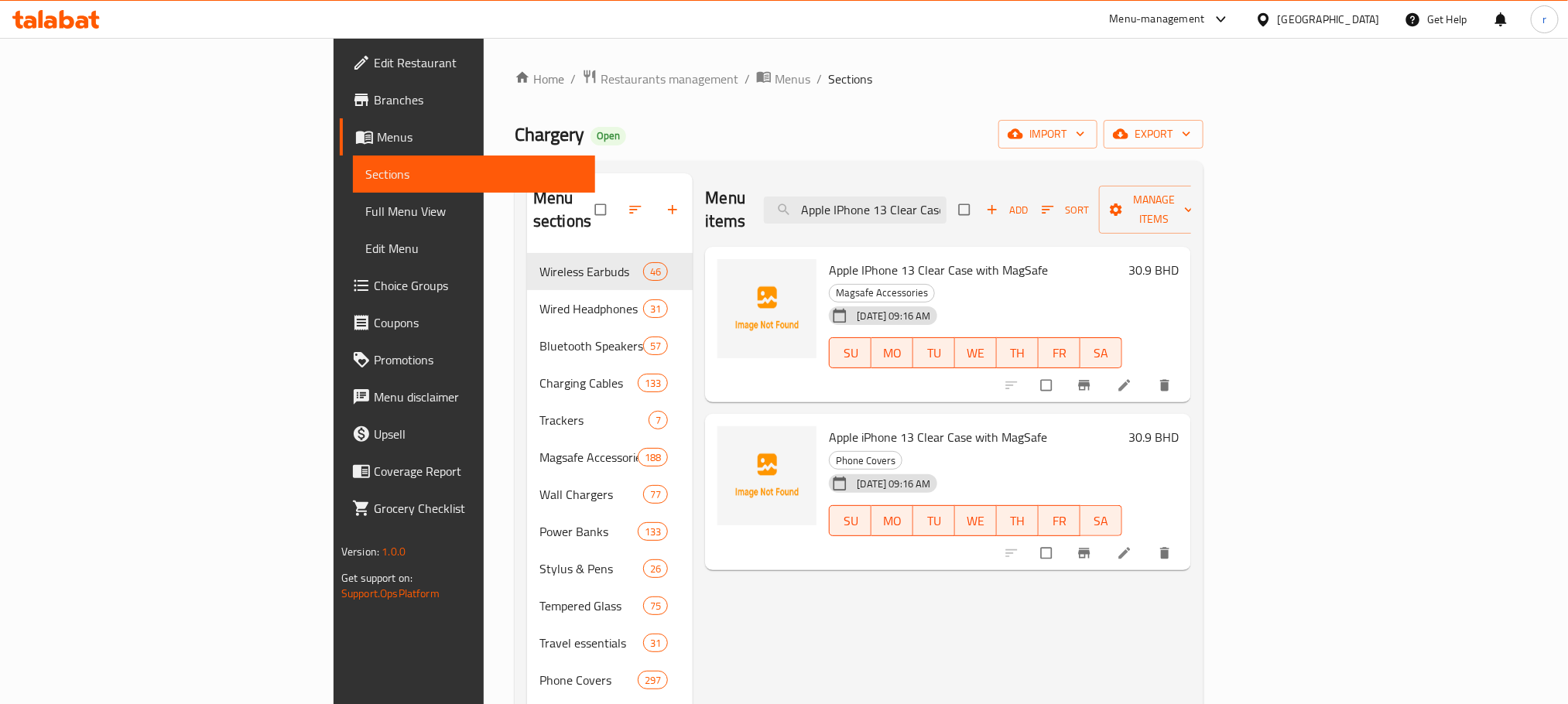
click at [771, 128] on div "Chargery Open import export" at bounding box center [858, 135] width 689 height 29
click at [947, 200] on input "Apple IPhone 13 Clear Case with MagSafe" at bounding box center [855, 210] width 183 height 27
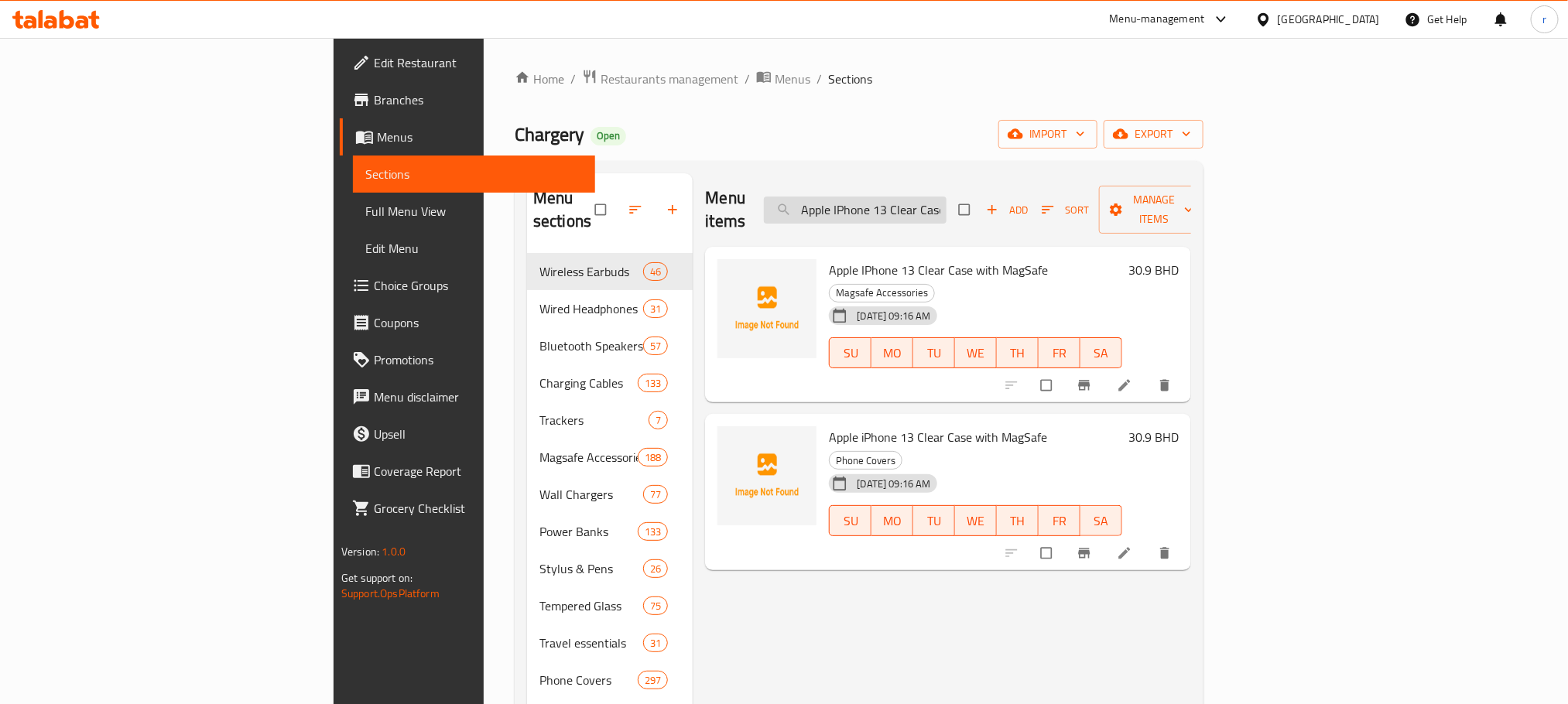
paste input "Uniq Air Fender Id Cover for Iphone for Iphone 15 Pro Clear"
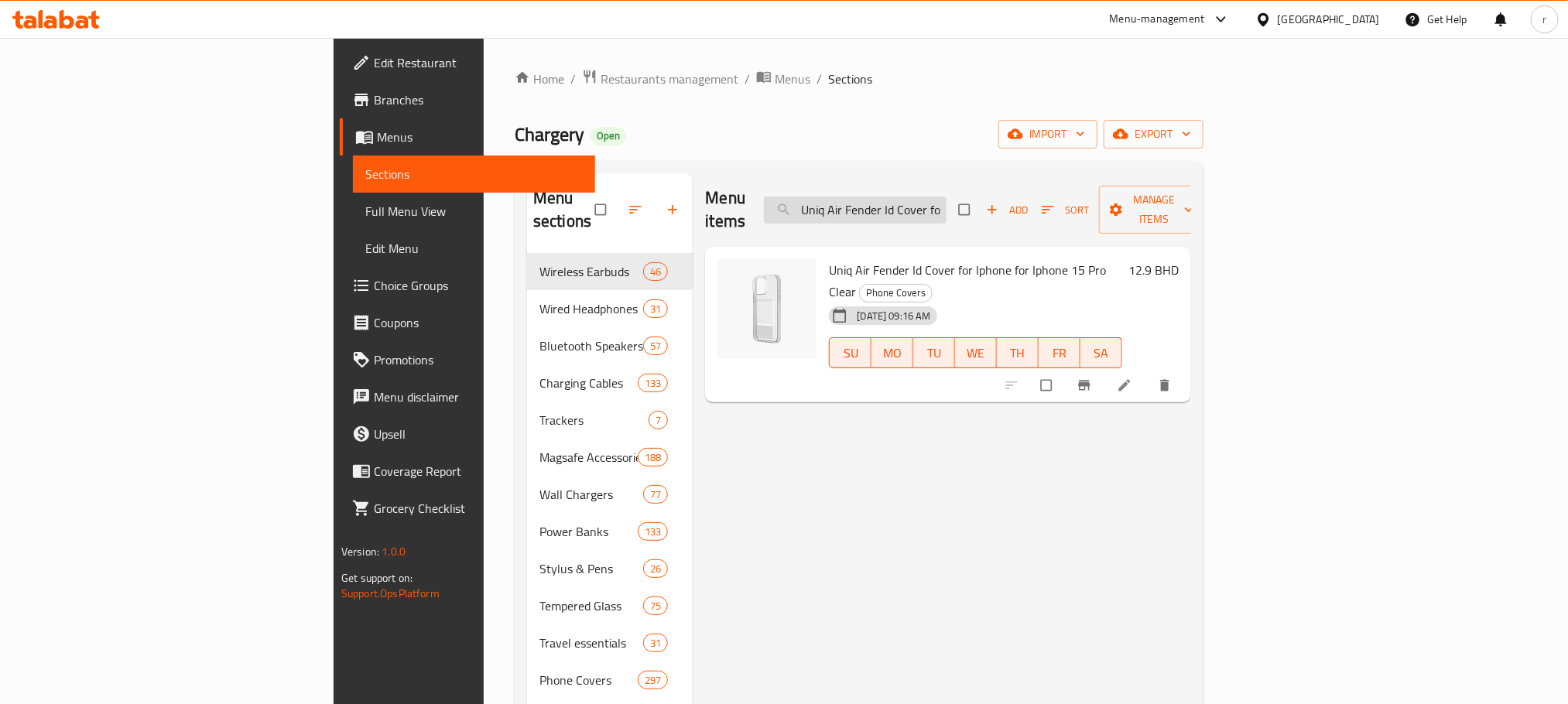
click at [947, 205] on input "Uniq Air Fender Id Cover for Iphone for Iphone 15 Pro Clear" at bounding box center [855, 210] width 183 height 27
paste input "For iPhone 14 Pro Max Novo Case - Charcoal Grey"
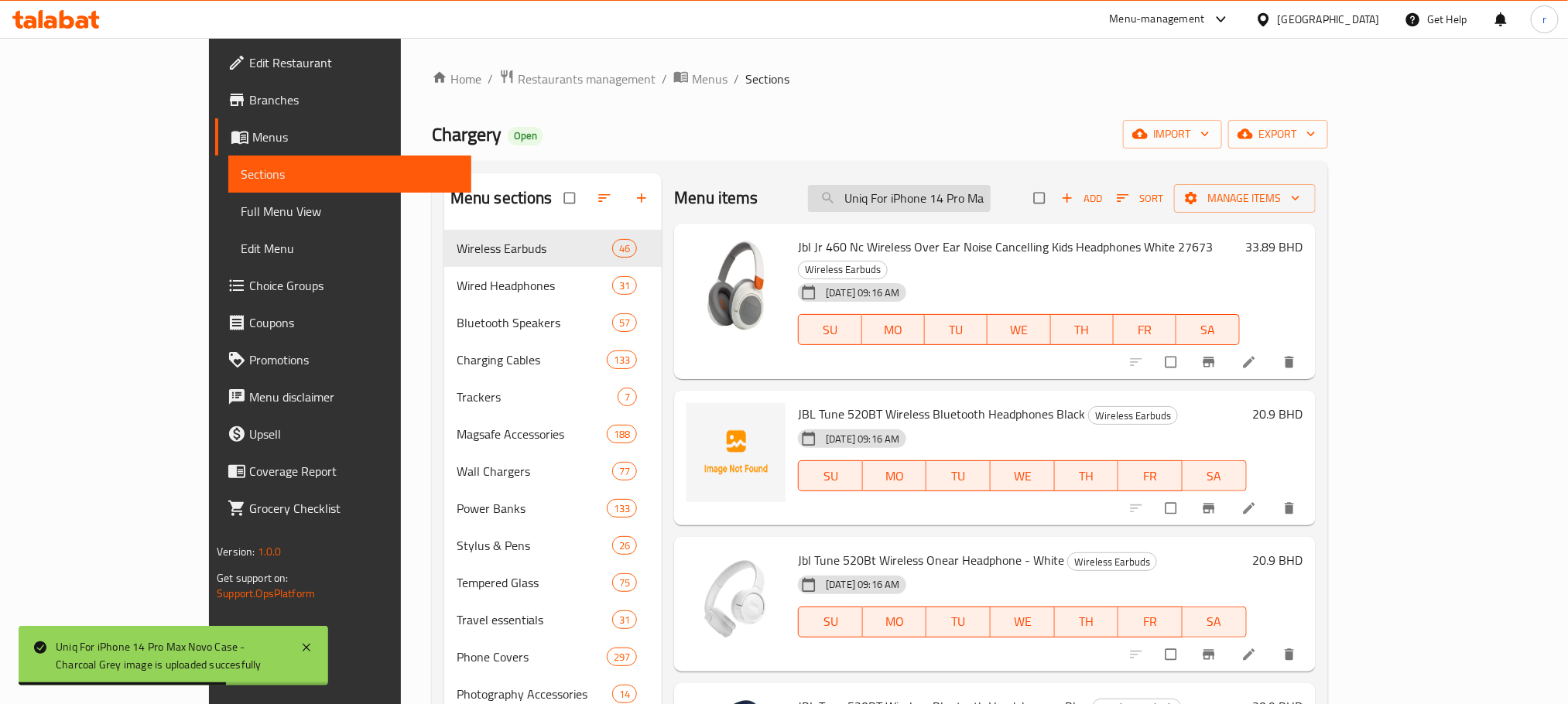
click at [974, 198] on input "Uniq For iPhone 14 Pro Max Novo Case - Charcoal Grey" at bounding box center [900, 198] width 183 height 27
paste input "Pine Green"
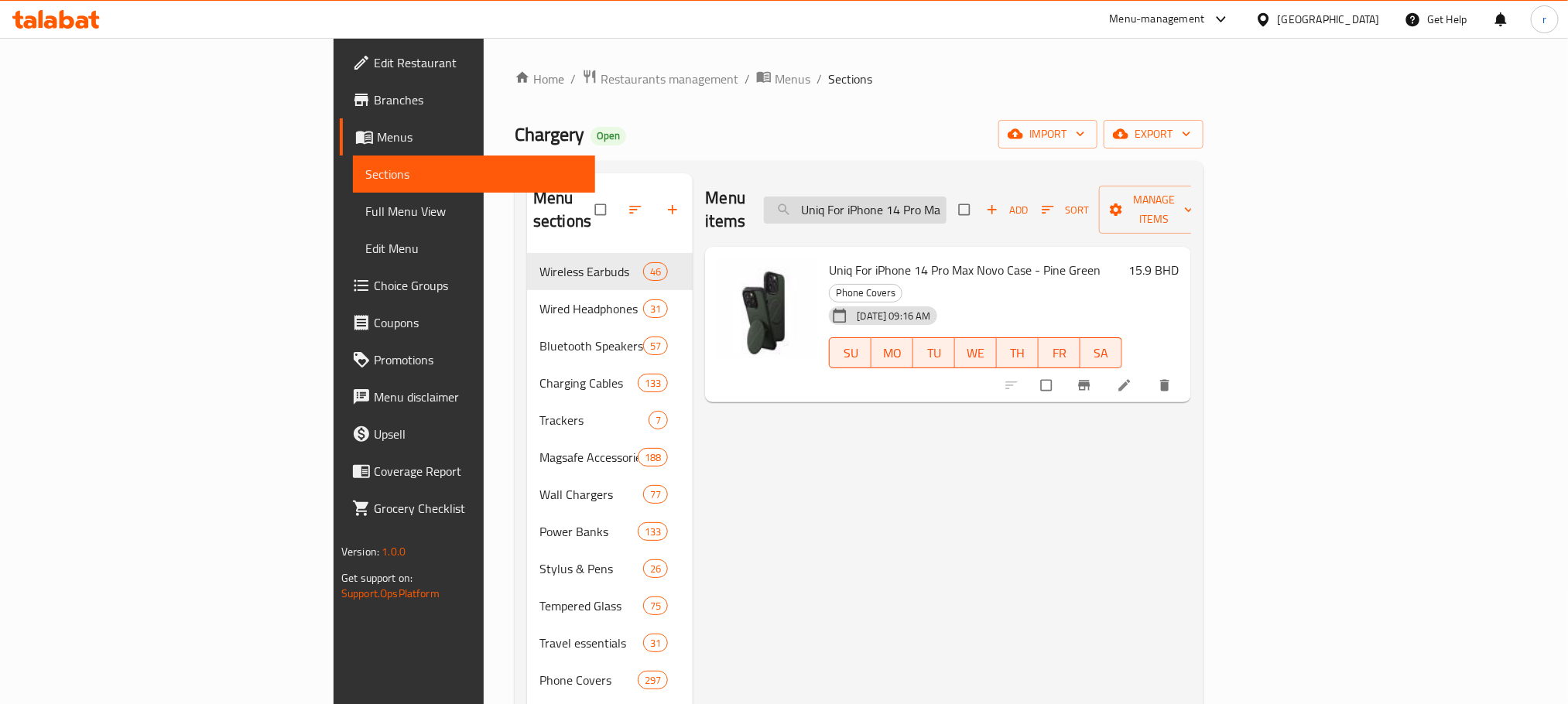
click at [947, 196] on input "Uniq For iPhone 14 Pro Max Novo Case - Pine Green" at bounding box center [855, 210] width 183 height 27
click at [947, 199] on input "Uniq For iPhone 14 Pro Max Novo Case - Pine Green" at bounding box center [855, 210] width 183 height 27
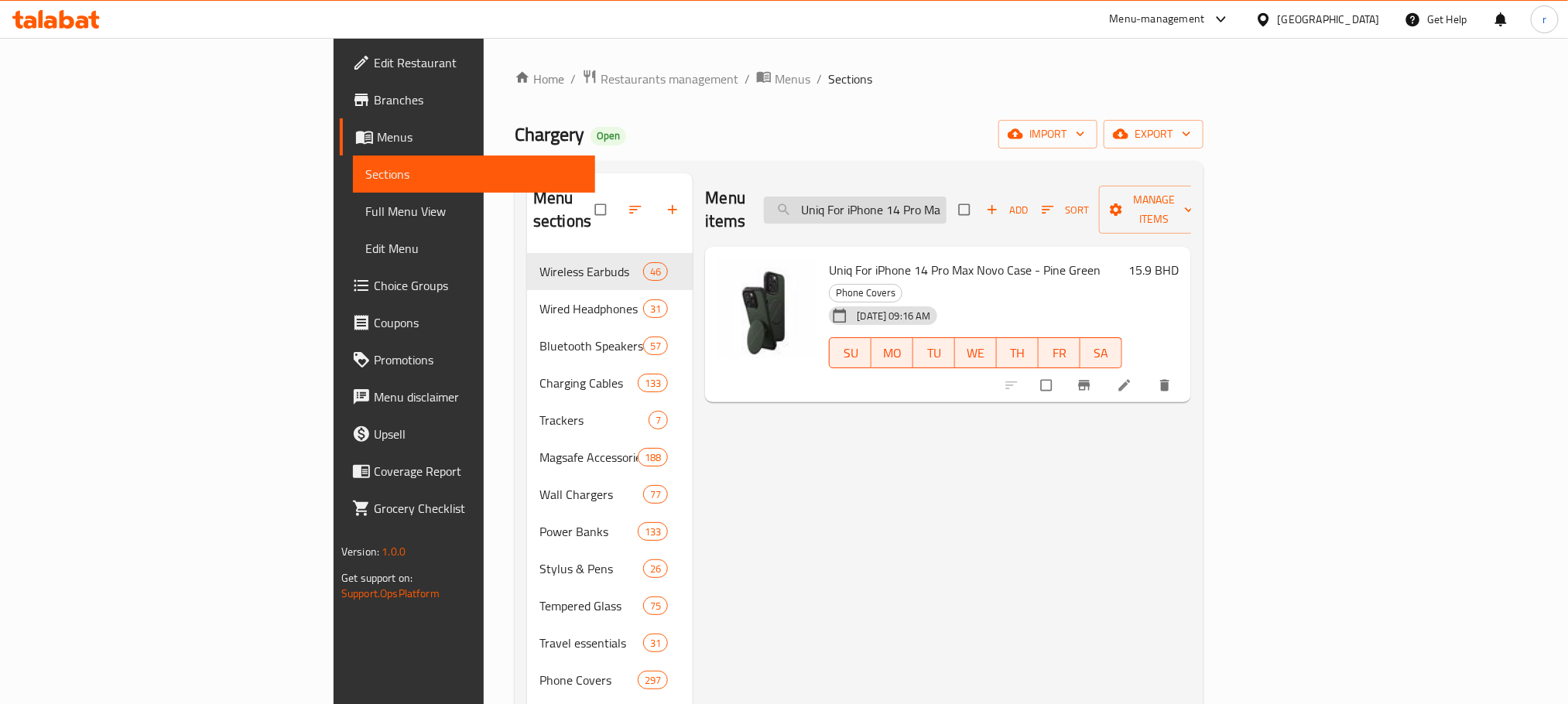
click at [947, 199] on input "Uniq For iPhone 14 Pro Max Novo Case - Pine Green" at bounding box center [855, 210] width 183 height 27
paste input "Hybrid Charging Combat Active - Stone Grey"
type input "Uniq Hybrid Charging Combat Active - Stone Grey"
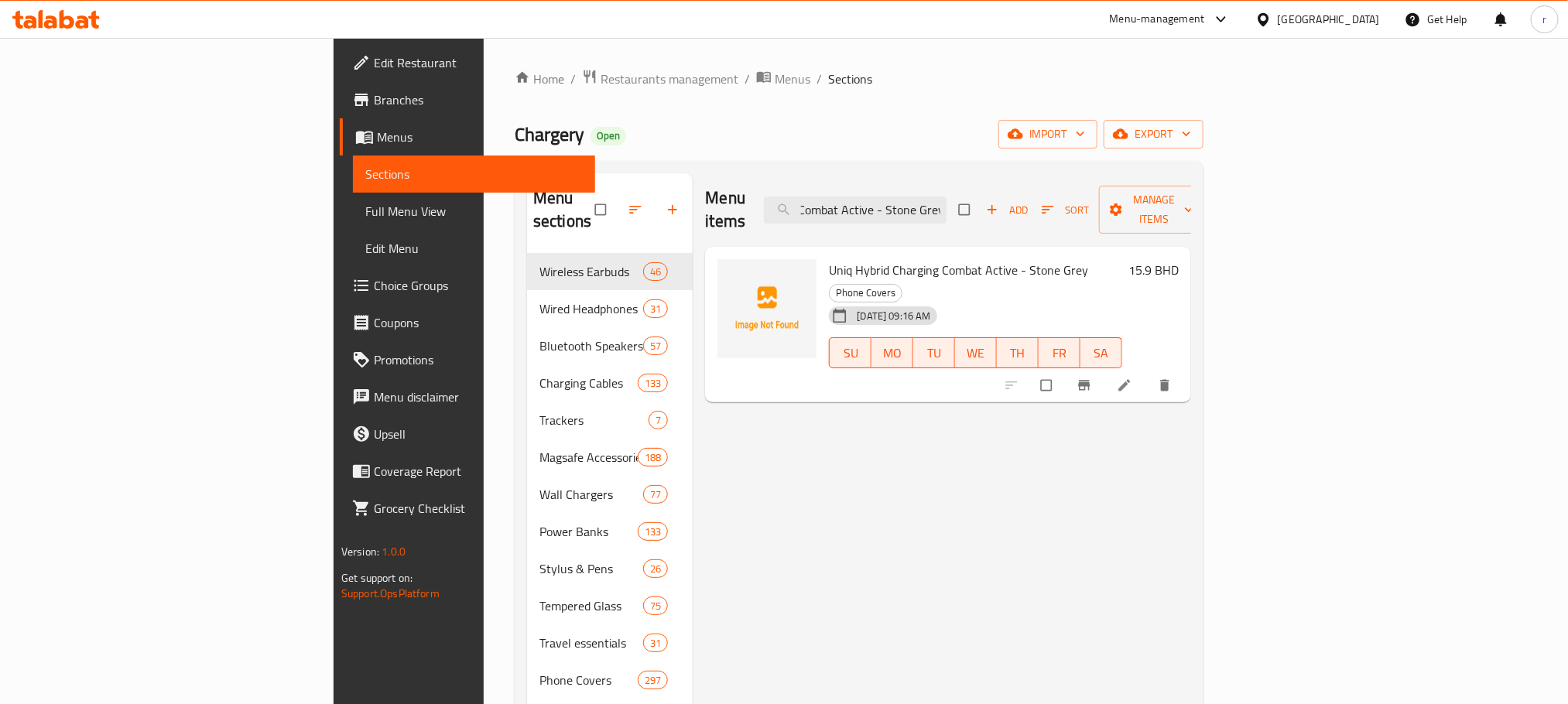
scroll to position [0, 0]
click at [1087, 85] on ol "Home / Restaurants management / Menus / Sections" at bounding box center [858, 79] width 689 height 20
click at [947, 203] on input "Uniq Hybrid Charging Combat Active - Stone Grey" at bounding box center [855, 210] width 183 height 27
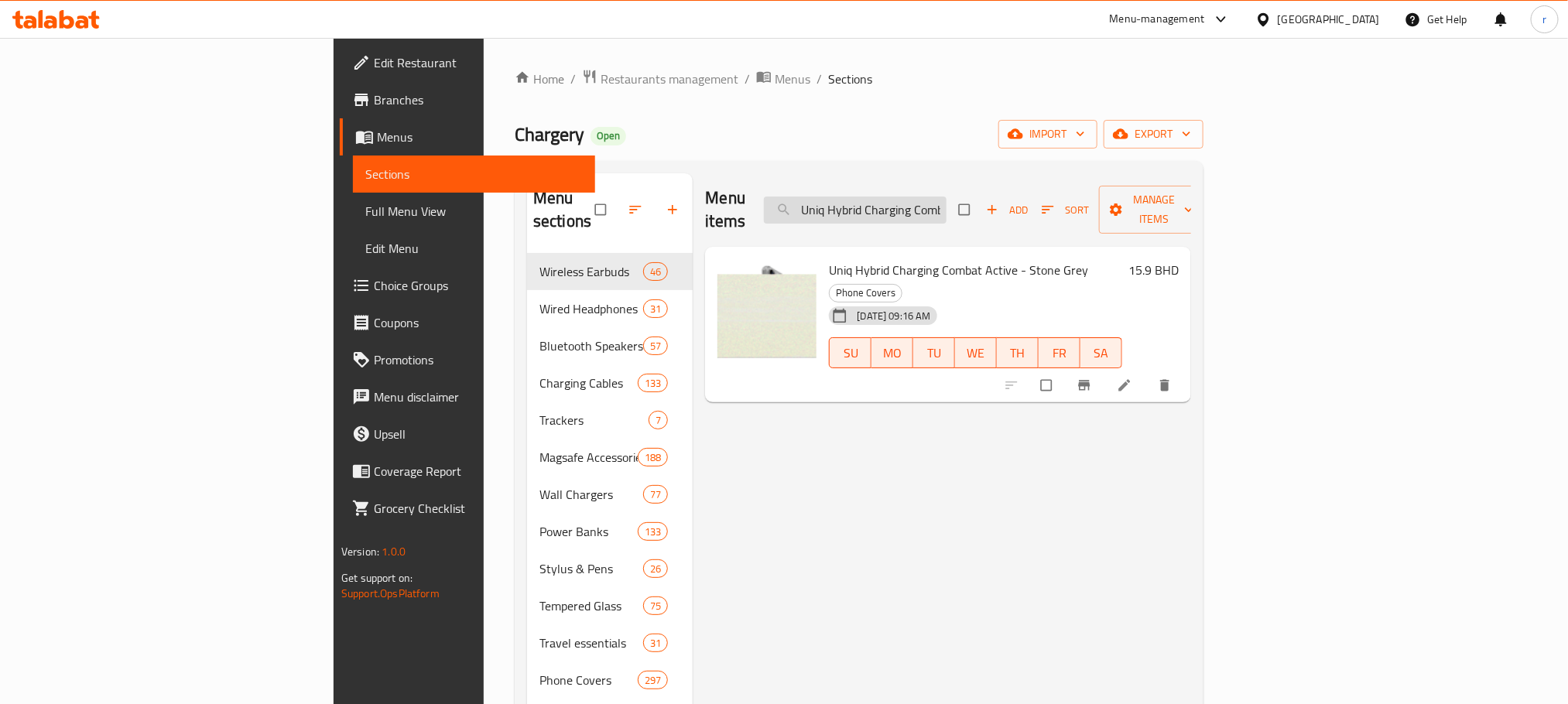
click at [947, 203] on input "Uniq Hybrid Charging Combat Active - Stone Grey" at bounding box center [855, 210] width 183 height 27
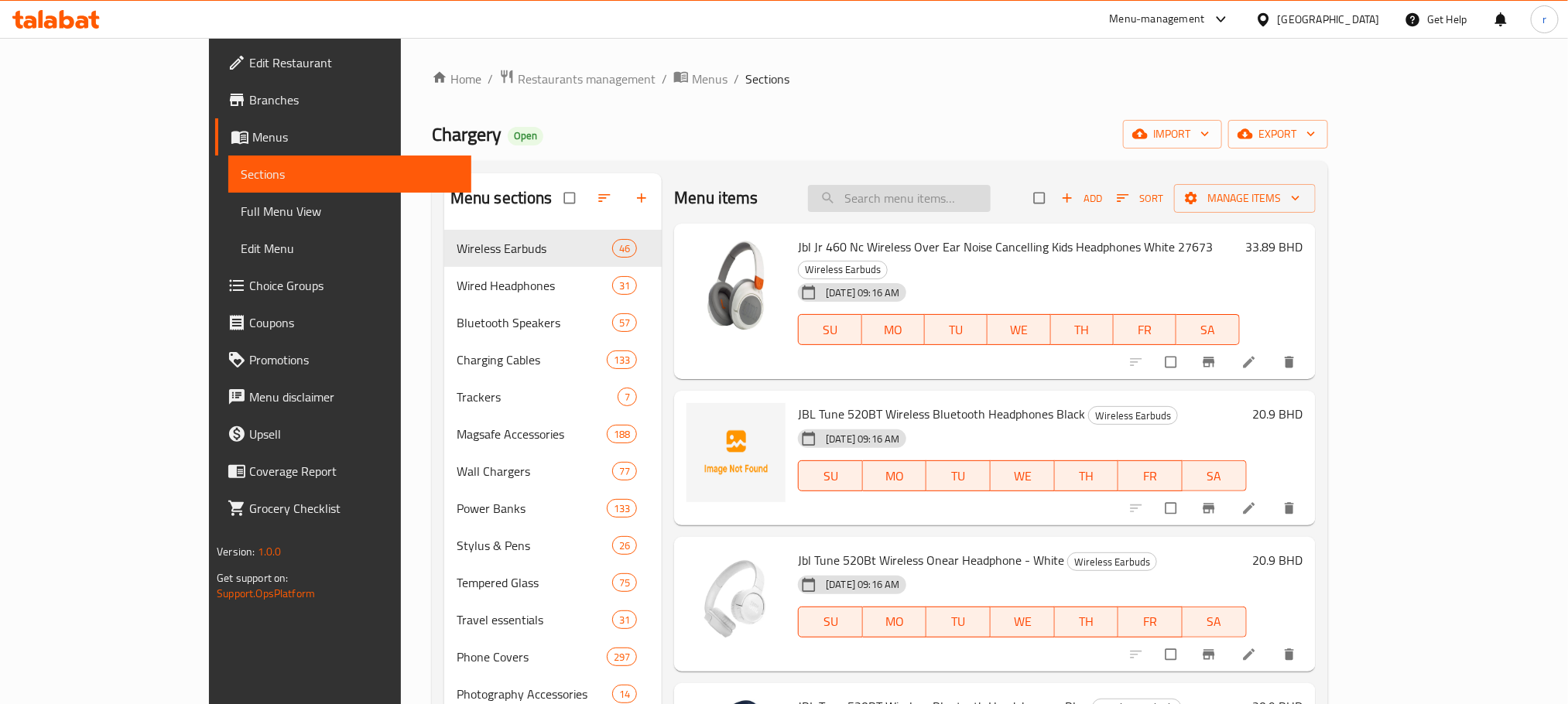
paste input "TB KW Catalog Request Review Team"
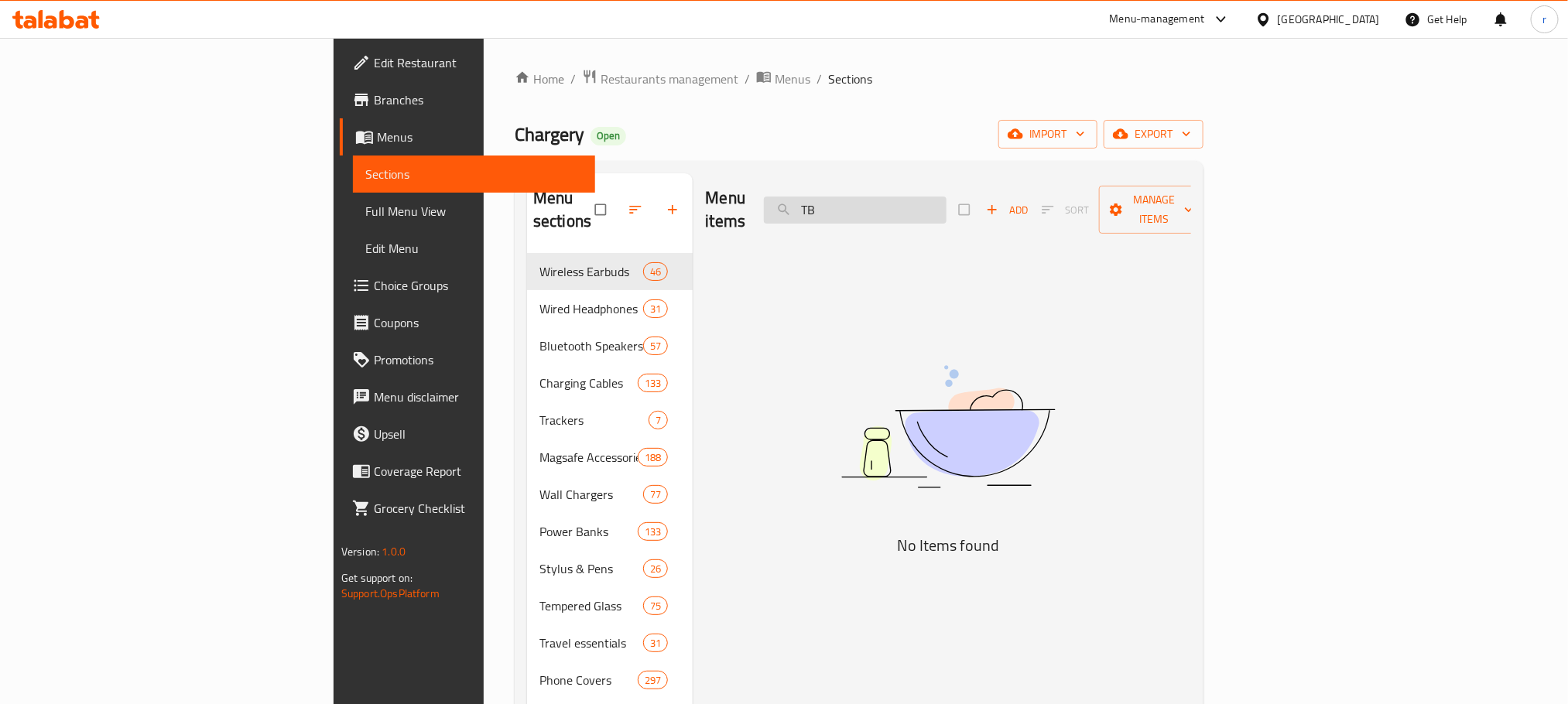
type input "T"
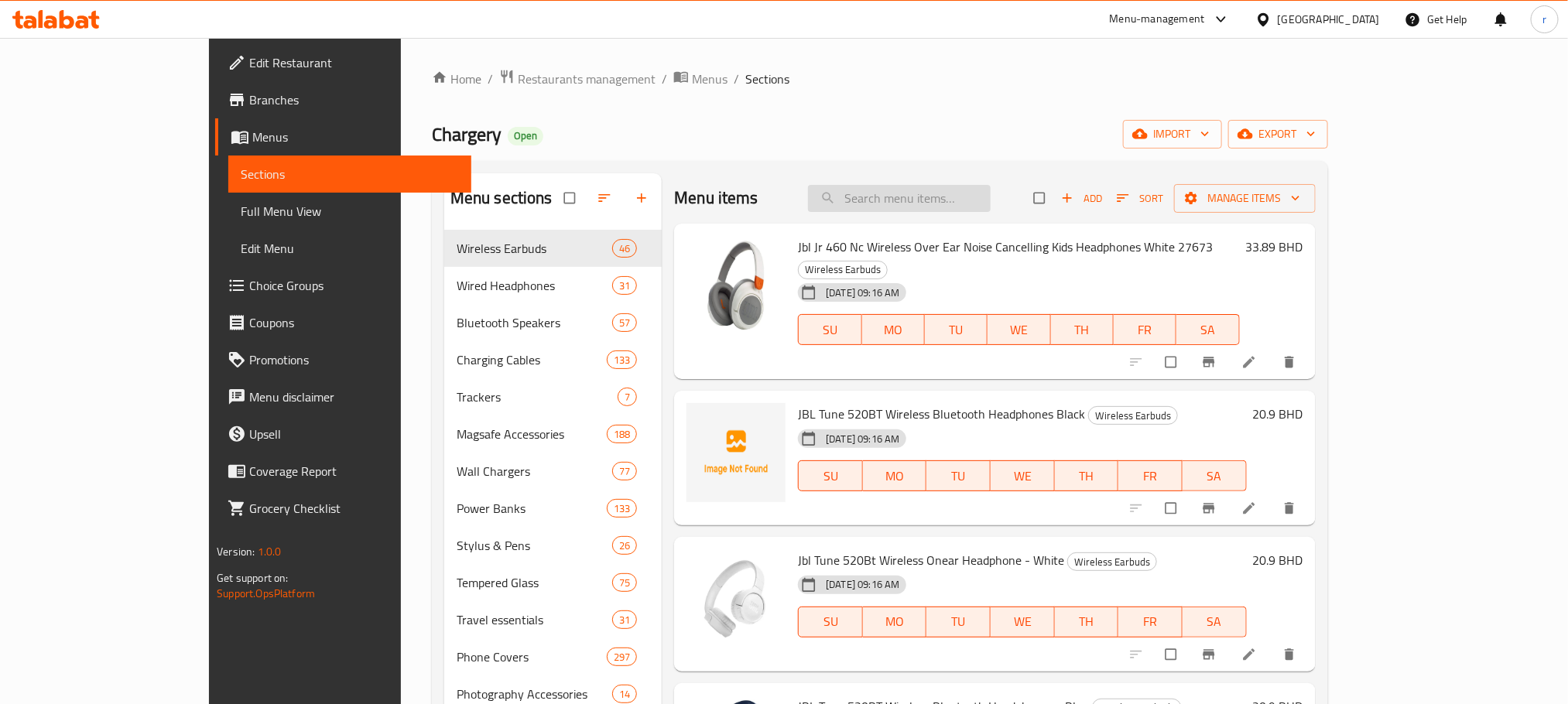
click at [923, 194] on input "search" at bounding box center [900, 198] width 183 height 27
paste input "Uniq Hybrid Charging Combat Active - Stone Grey"
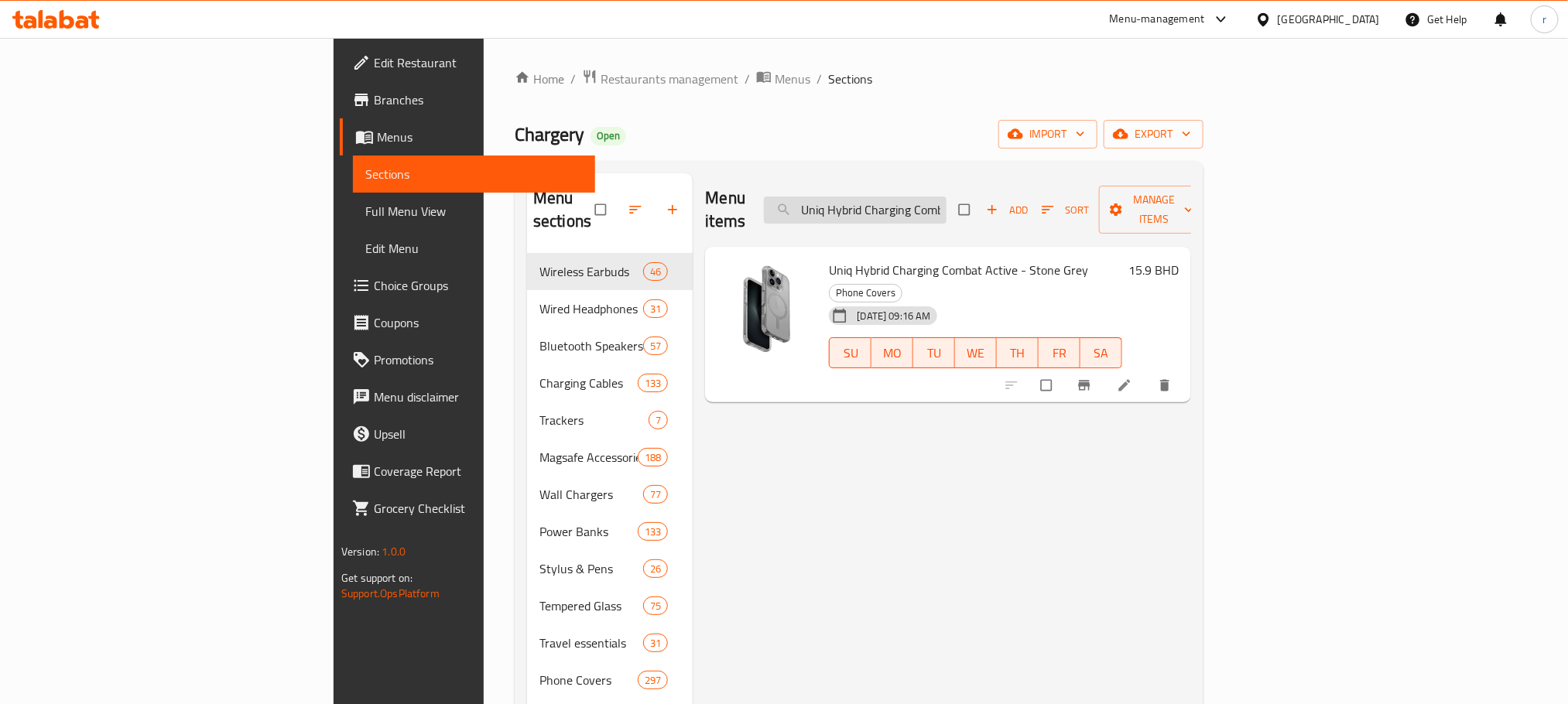
click at [947, 196] on input "Uniq Hybrid Charging Combat Active - Stone Grey" at bounding box center [855, 210] width 183 height 27
paste input "Volt Orange"
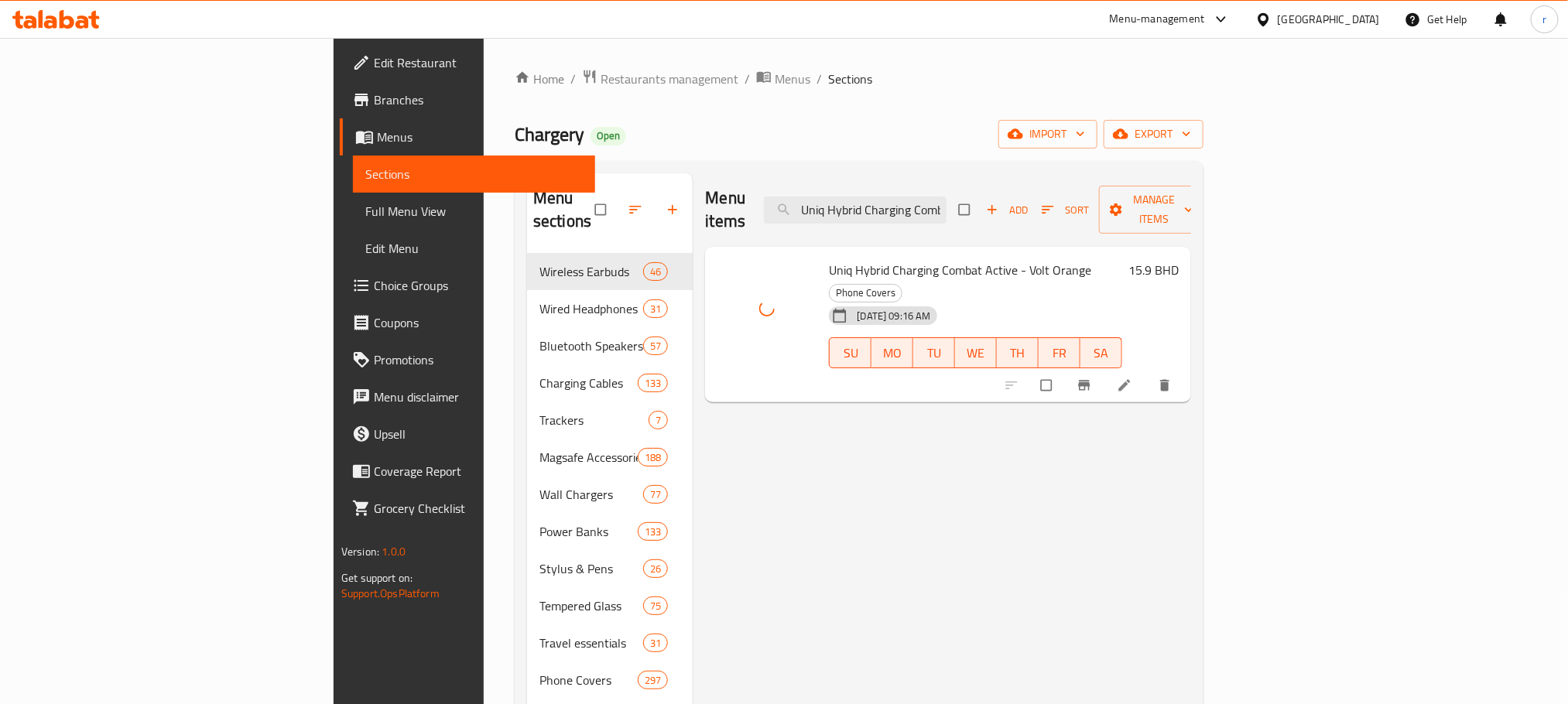
click at [1059, 86] on ol "Home / Restaurants management / Menus / Sections" at bounding box center [858, 79] width 689 height 20
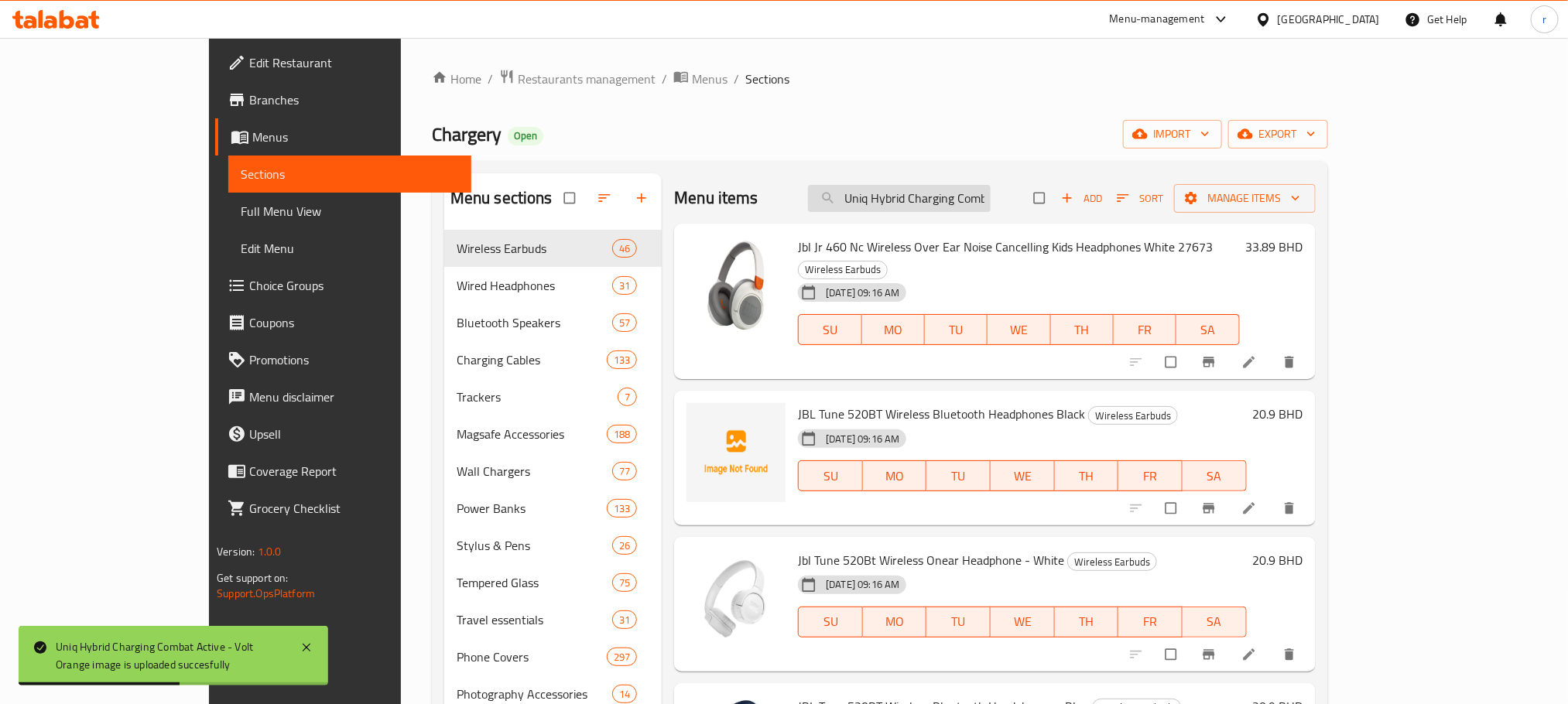
click at [954, 196] on input "Uniq Hybrid Charging Combat Active - Volt Orange" at bounding box center [900, 198] width 183 height 27
paste input "Heldro Mount Case for iPhone 14 Pro - Clear"
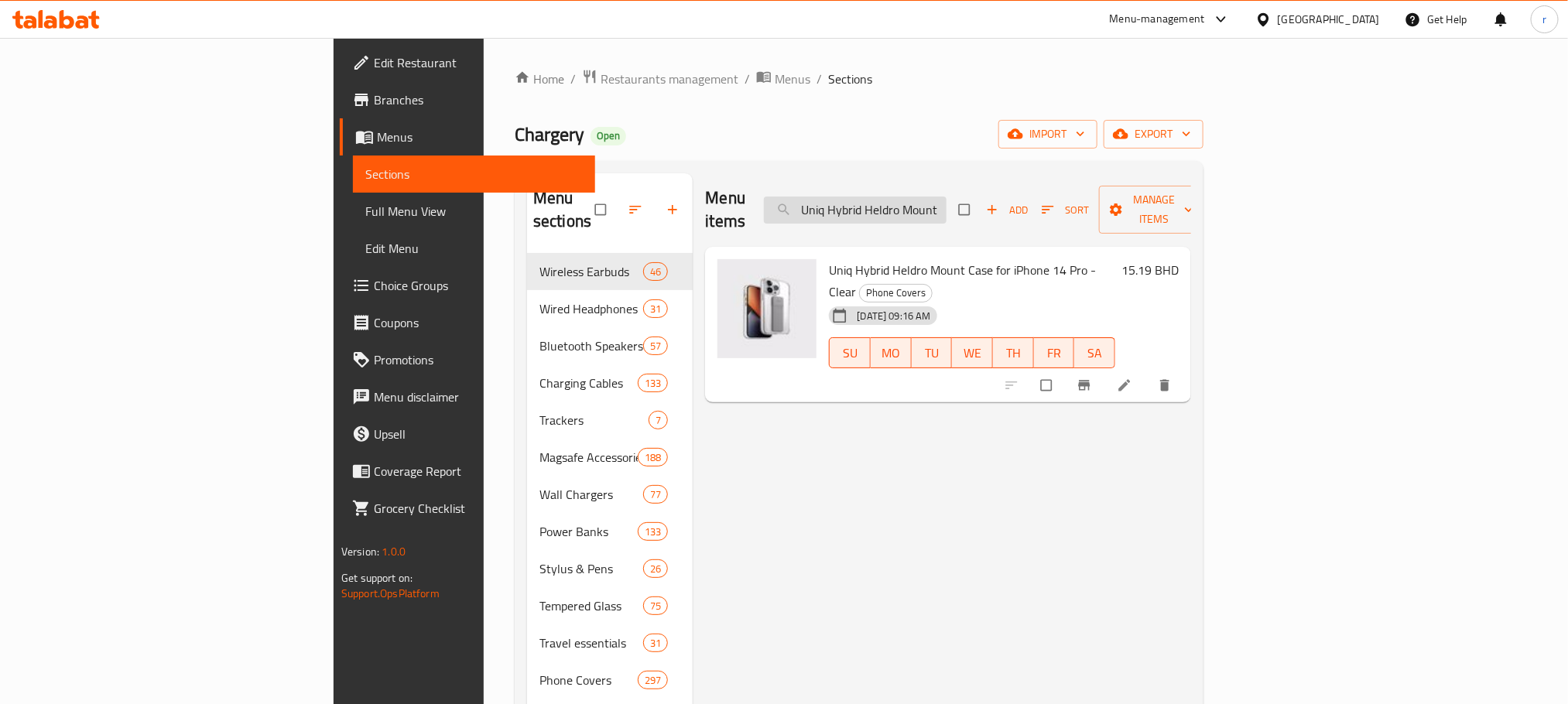
click at [947, 199] on input "Uniq Hybrid Heldro Mount Case for iPhone 14 Pro - Clear" at bounding box center [855, 210] width 183 height 27
paste input "Iphone 14 Air Fender - Nude Transparent"
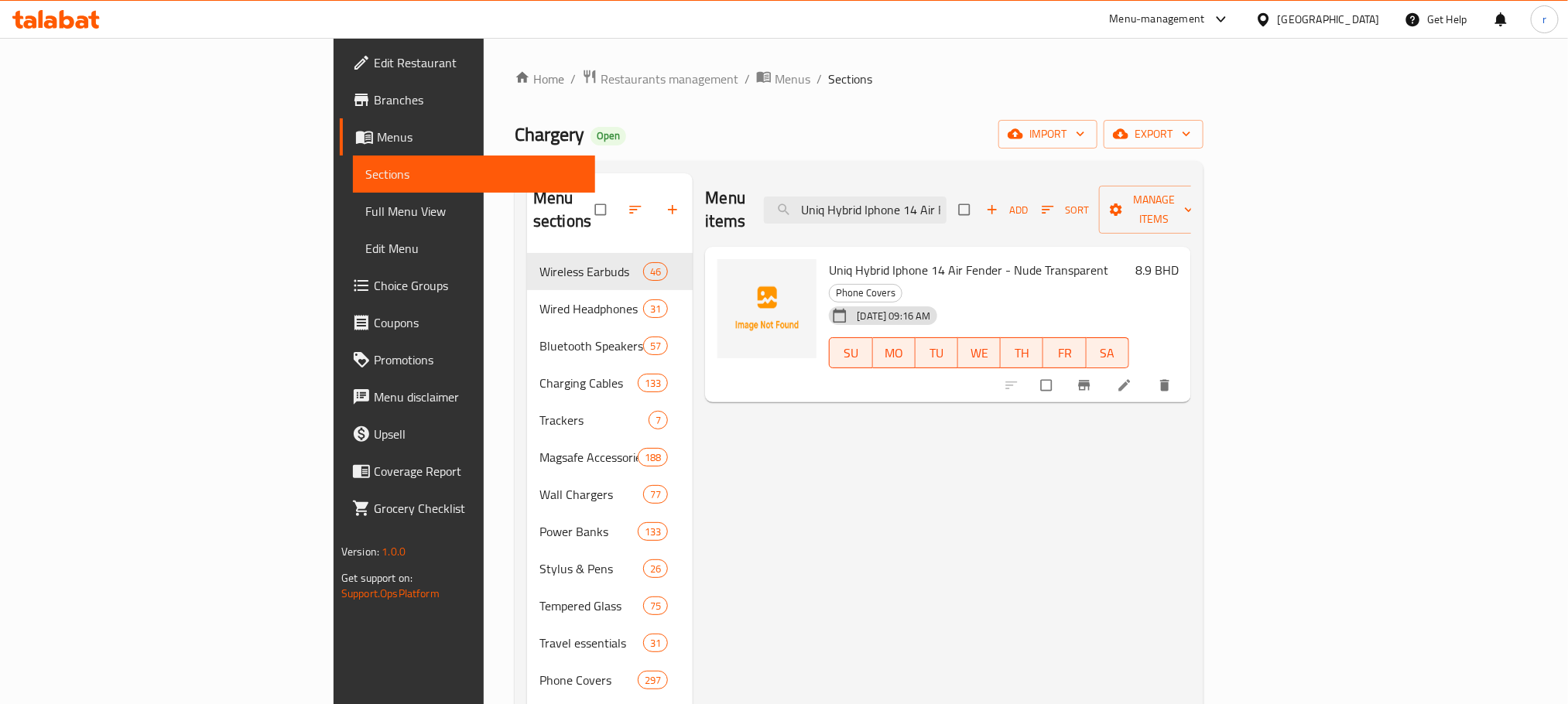
click at [872, 130] on div "Chargery Open import export" at bounding box center [858, 135] width 689 height 29
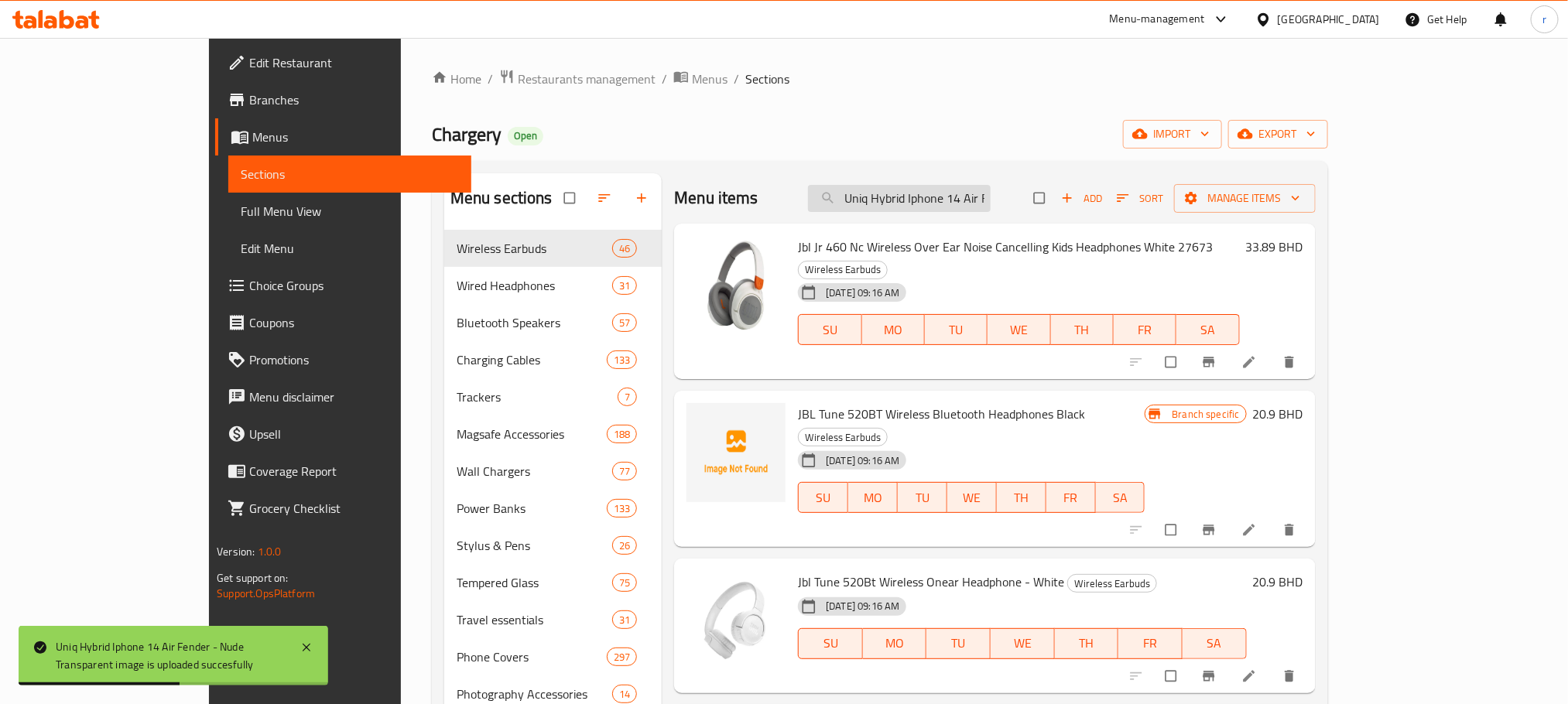
click at [917, 188] on input "Uniq Hybrid Iphone 14 Air Fender - Nude Transparent" at bounding box center [900, 198] width 183 height 27
paste input "Max"
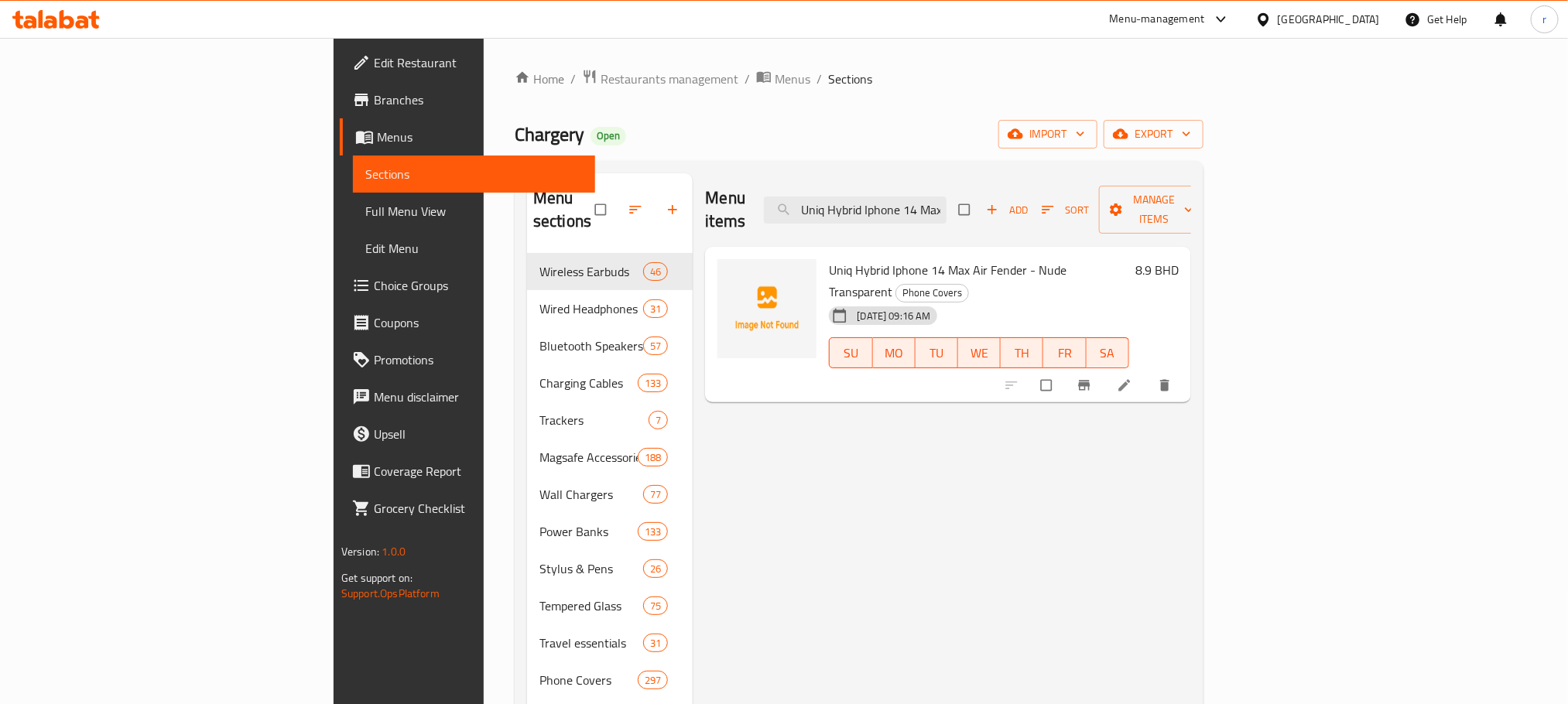
click at [1140, 73] on ol "Home / Restaurants management / Menus / Sections" at bounding box center [858, 79] width 689 height 20
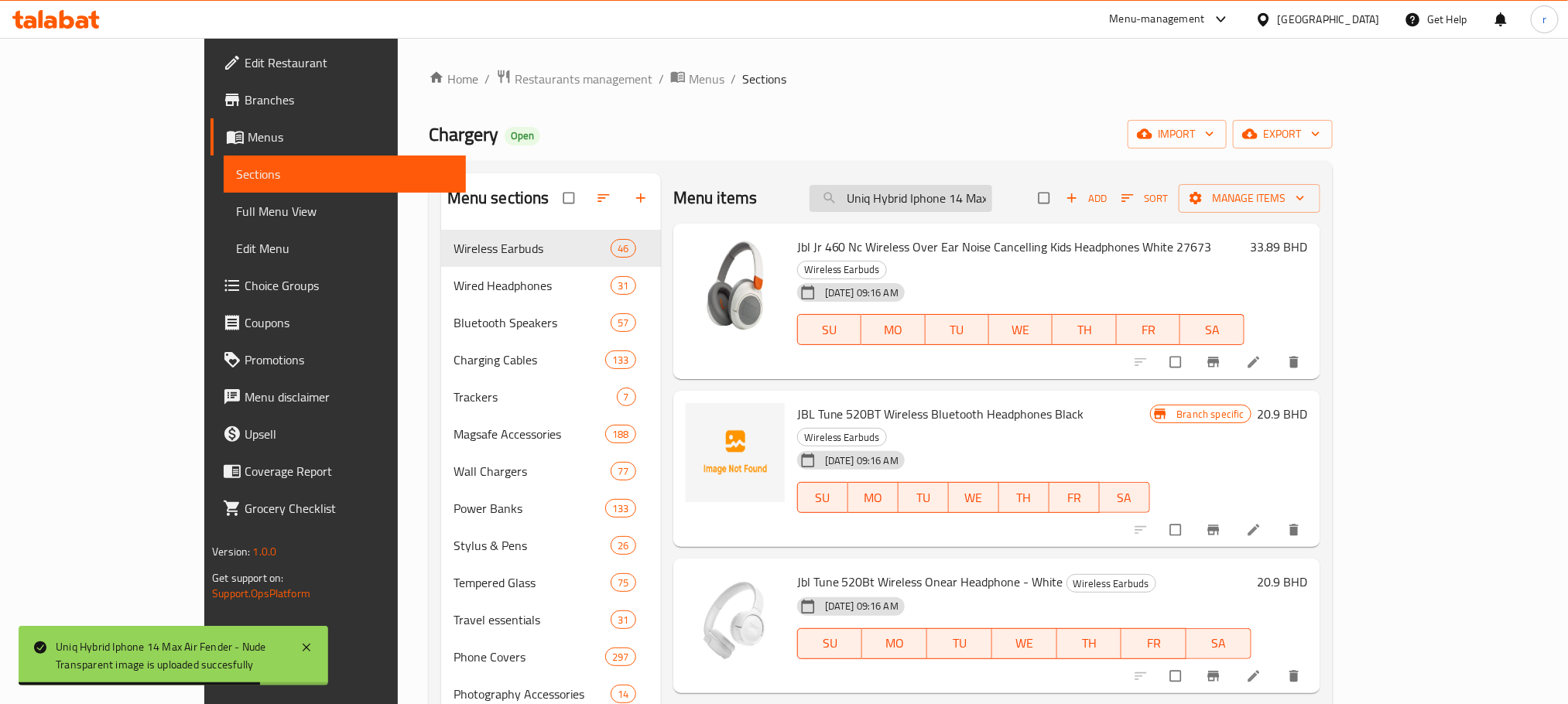
click at [992, 198] on input "Uniq Hybrid Iphone 14 Max Air Fender - Nude Transparent" at bounding box center [901, 198] width 183 height 27
paste input "Pro"
click at [984, 198] on input "Uniq Hybrid Iphone 14 Pro Max Air Fender - Nude Transparent" at bounding box center [901, 198] width 183 height 27
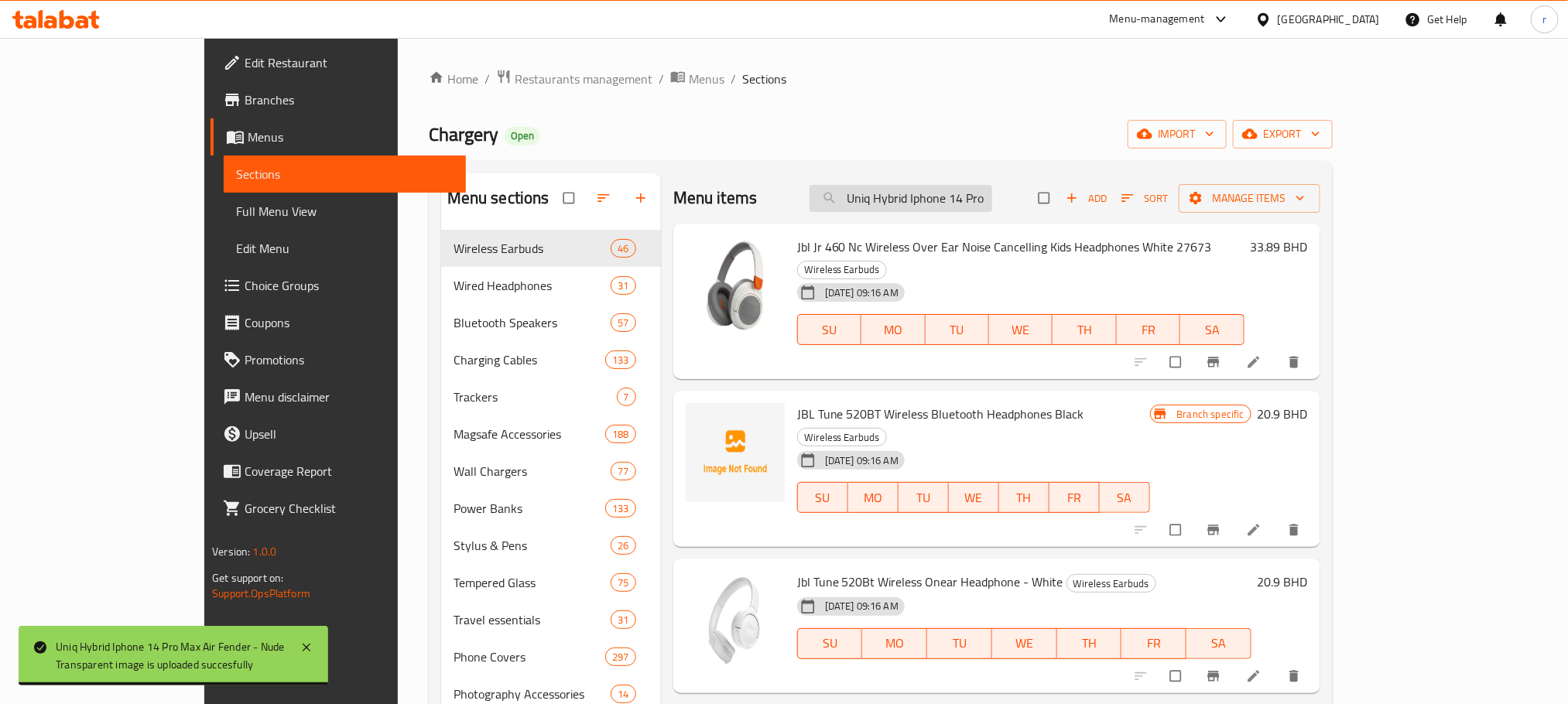
click at [984, 198] on input "Uniq Hybrid Iphone 14 Pro Max Air Fender - Nude Transparent" at bounding box center [901, 198] width 183 height 27
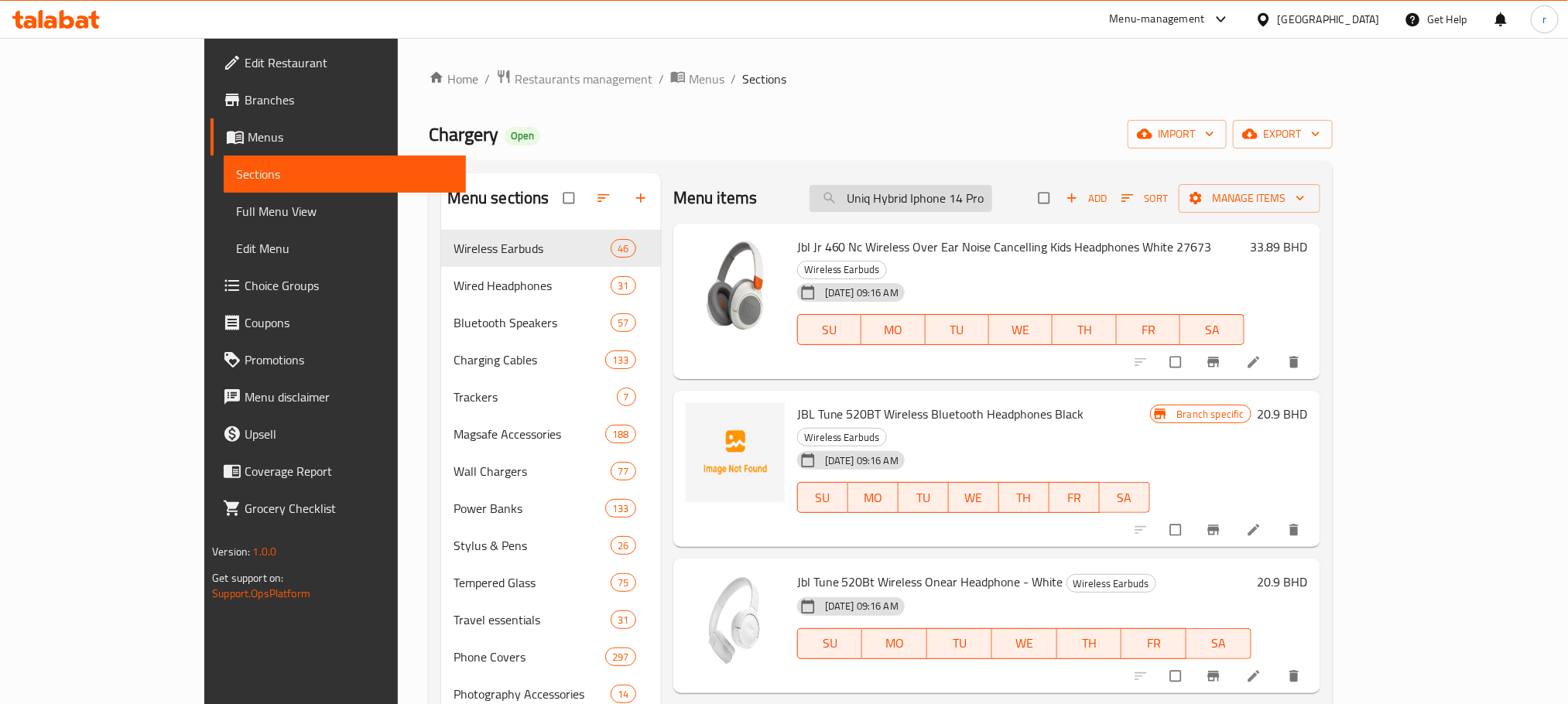
click at [984, 198] on input "Uniq Hybrid Iphone 14 Pro Max Air Fender - Nude Transparent" at bounding box center [901, 198] width 183 height 27
paste input "iPhone 14 Pro Max Air Fender - Smoked Grey Tinted"
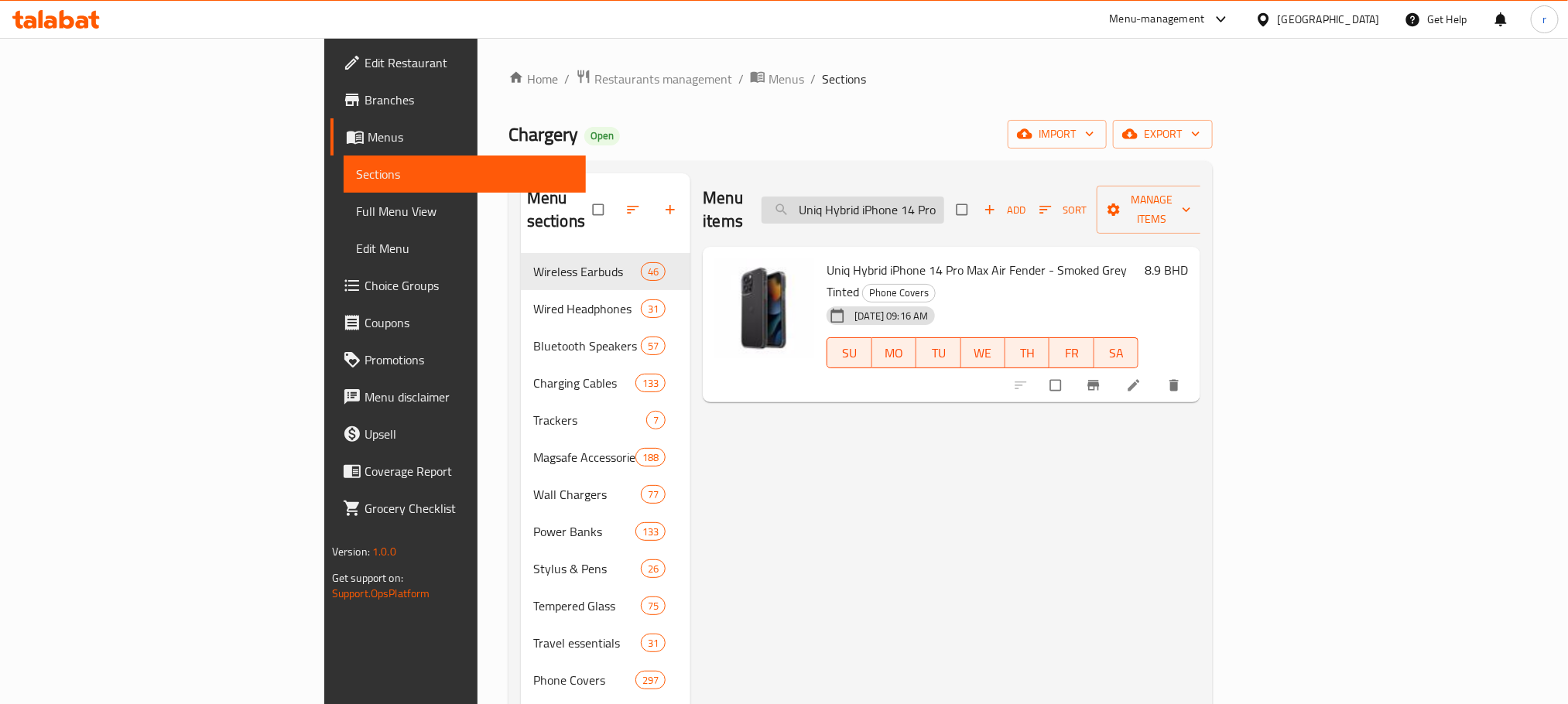
click at [944, 203] on input "Uniq Hybrid iPhone 14 Pro Max Air Fender - Smoked Grey Tinted" at bounding box center [853, 210] width 183 height 27
paste input "Iphone 15 Pro Magclick Charging Lifepro Xtreme Smoke Frost Smoke"
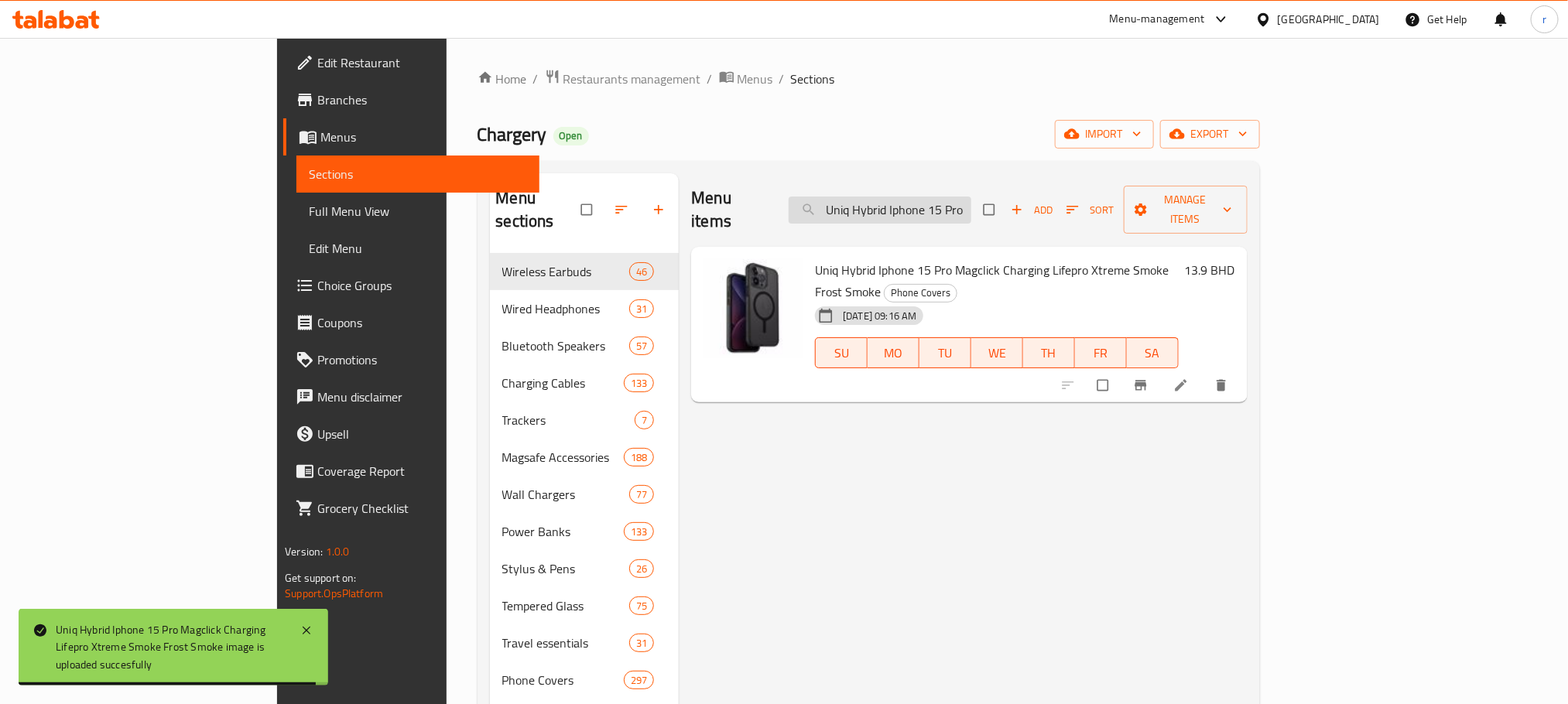
click at [948, 196] on input "Uniq Hybrid Iphone 15 Pro Magclick Charging Lifepro Xtreme Smoke Frost Smoke" at bounding box center [880, 210] width 183 height 27
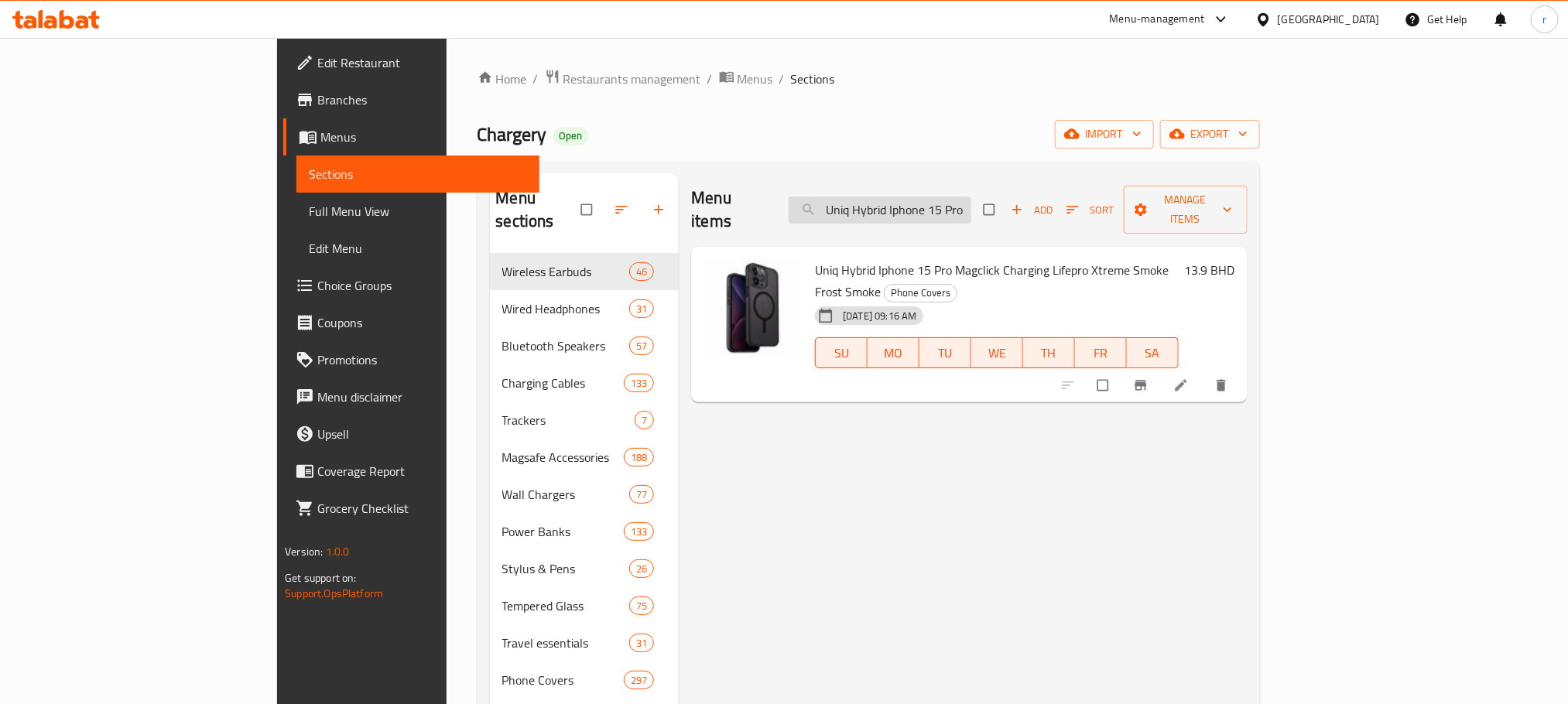
paste input "x Ma"
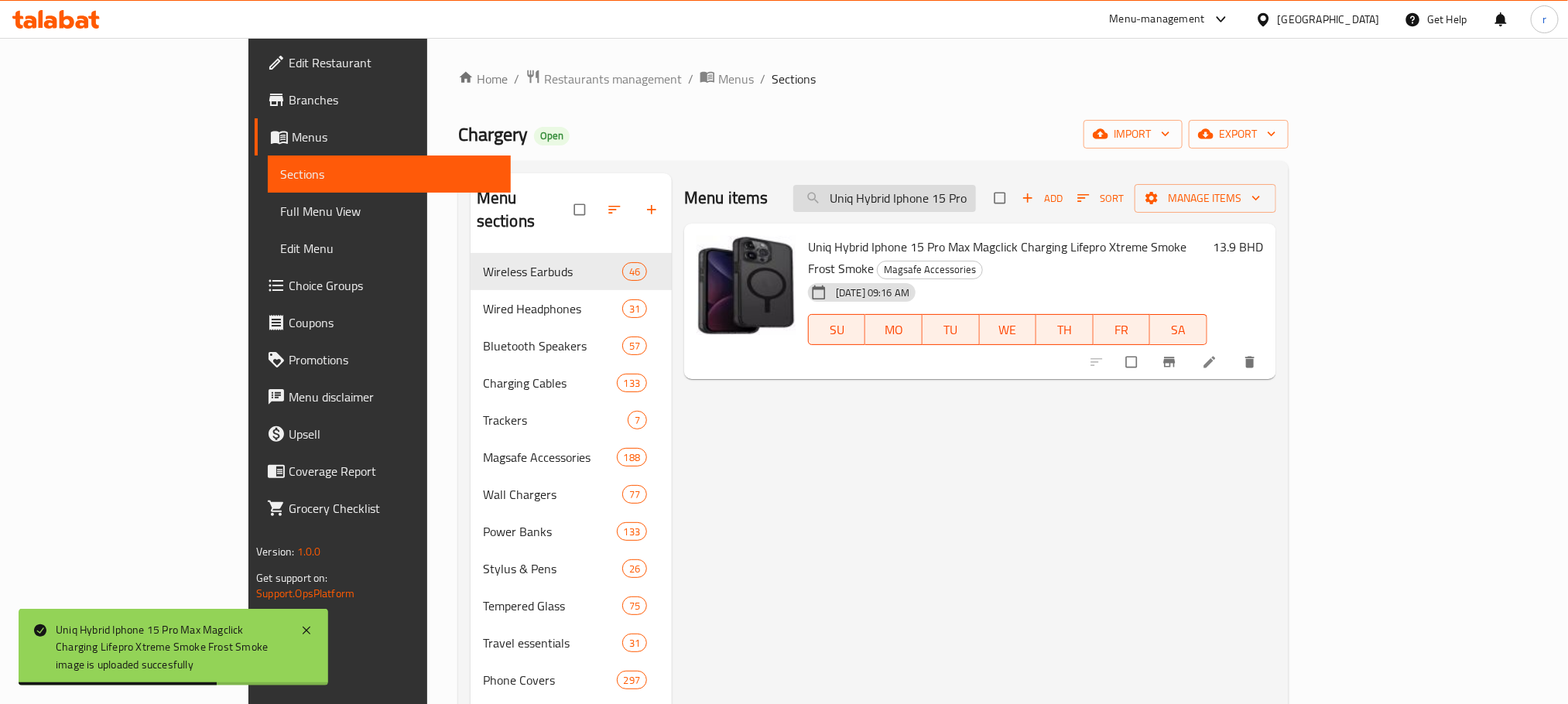
click at [968, 204] on input "Uniq Hybrid Iphone 15 Pro Max Magclick Charging Lifepro Xtreme Smoke Frost Smoke" at bounding box center [885, 198] width 183 height 27
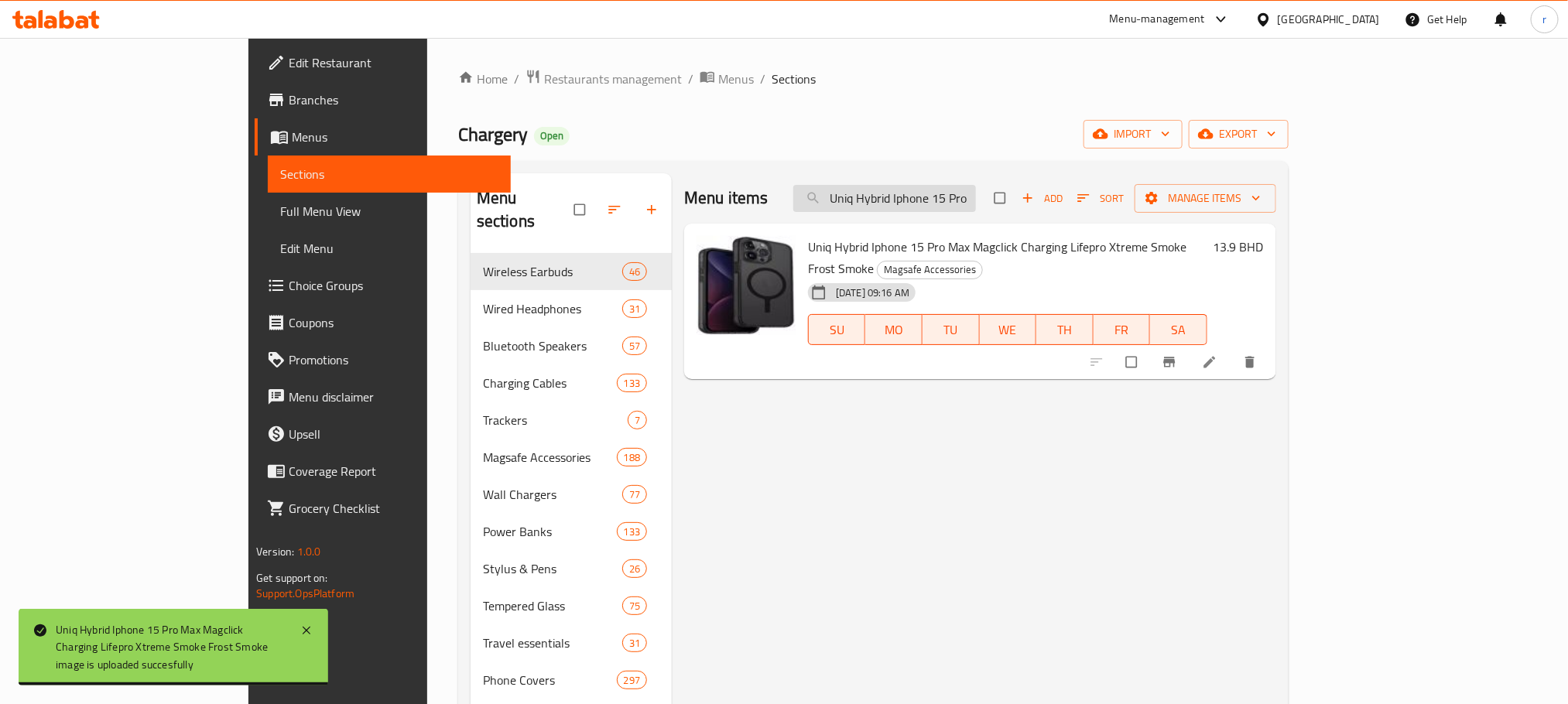
paste input "6 Pro Carbon Black"
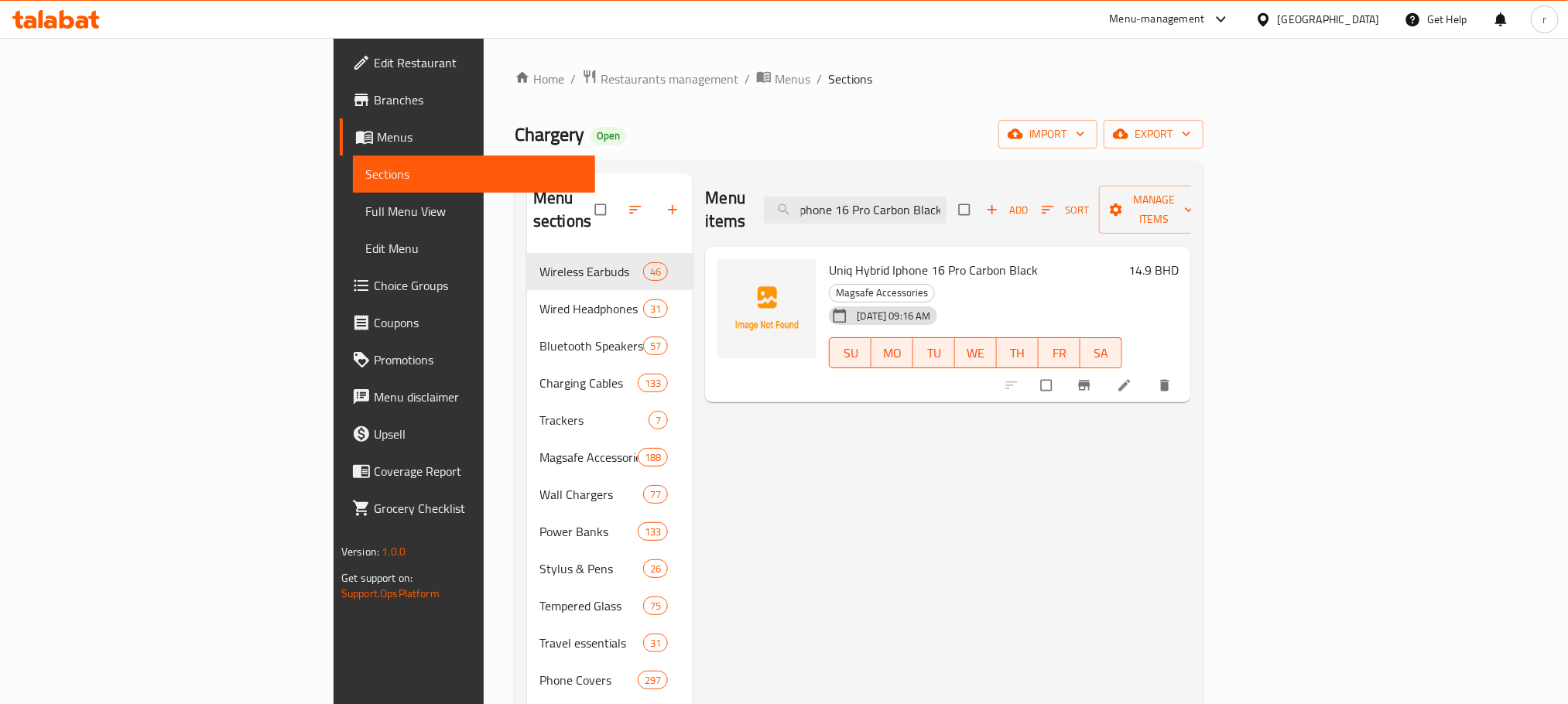
type input "Uniq Hybrid Iphone 16 Pro Carbon Black"
drag, startPoint x: 735, startPoint y: 311, endPoint x: 718, endPoint y: 302, distance: 19.2
click at [718, 302] on div at bounding box center [767, 325] width 112 height 143
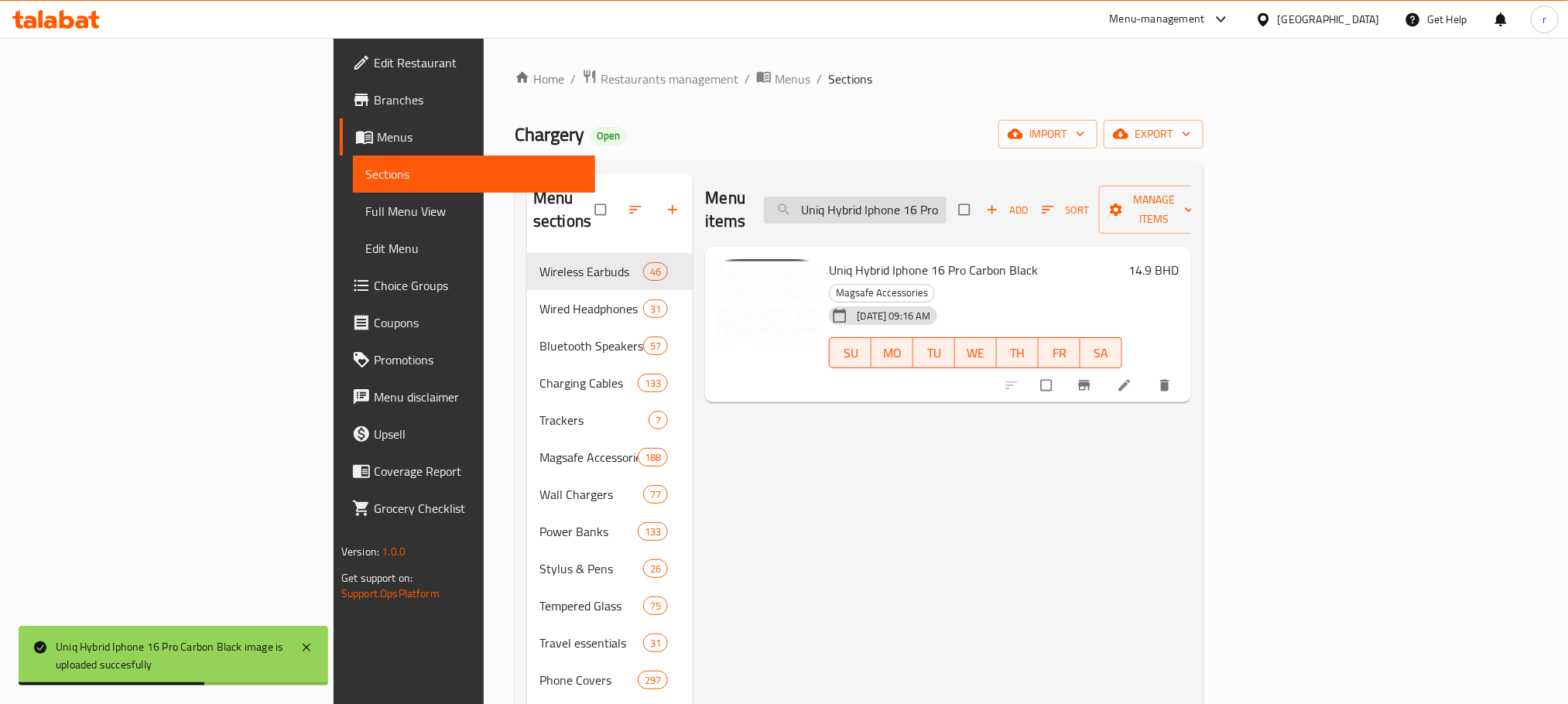
click at [947, 203] on input "Uniq Hybrid Iphone 16 Pro Carbon Black" at bounding box center [855, 210] width 183 height 27
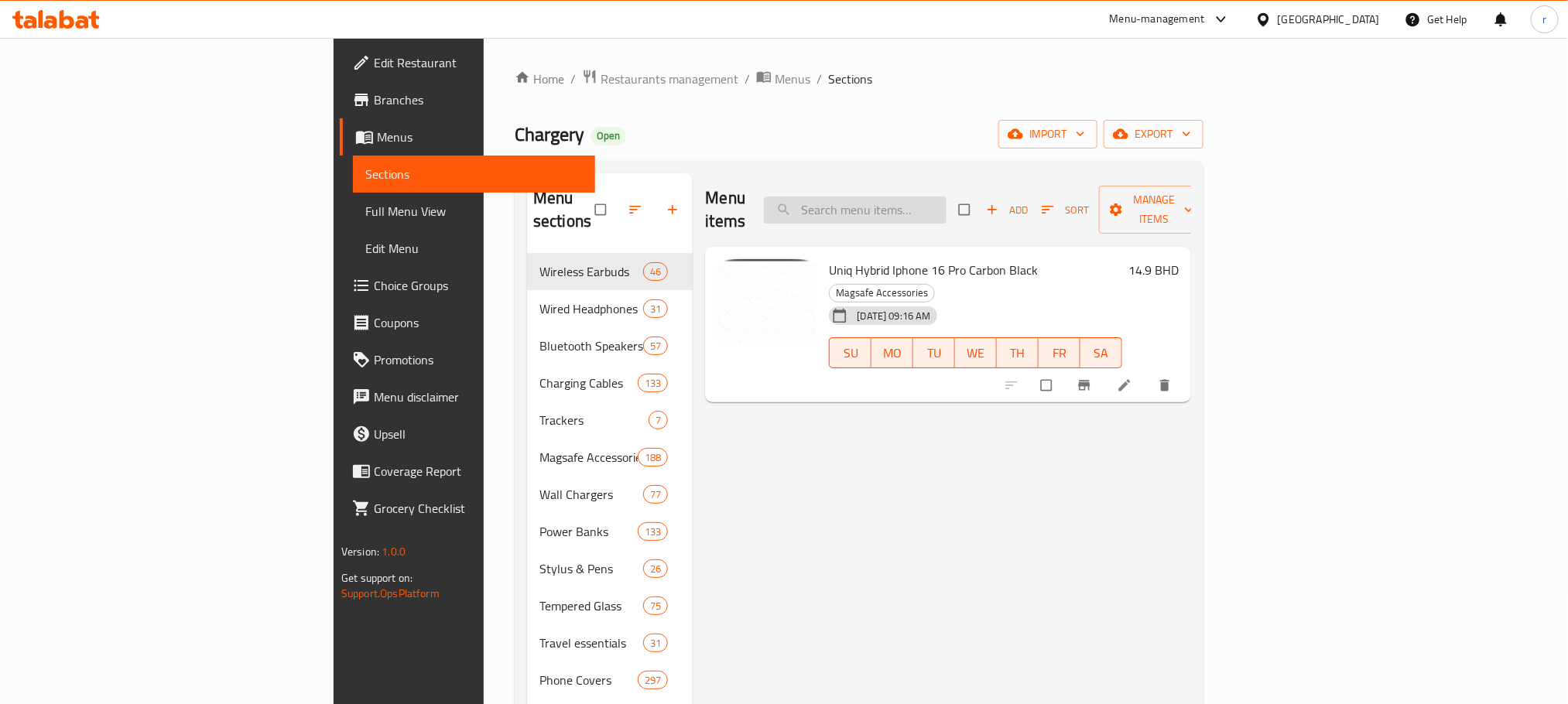
paste input "Uniq Hybrid Iphone 16 Pro Carbon Black"
type input "Uniq Hybrid Iphone 16 Pro Carbon Black"
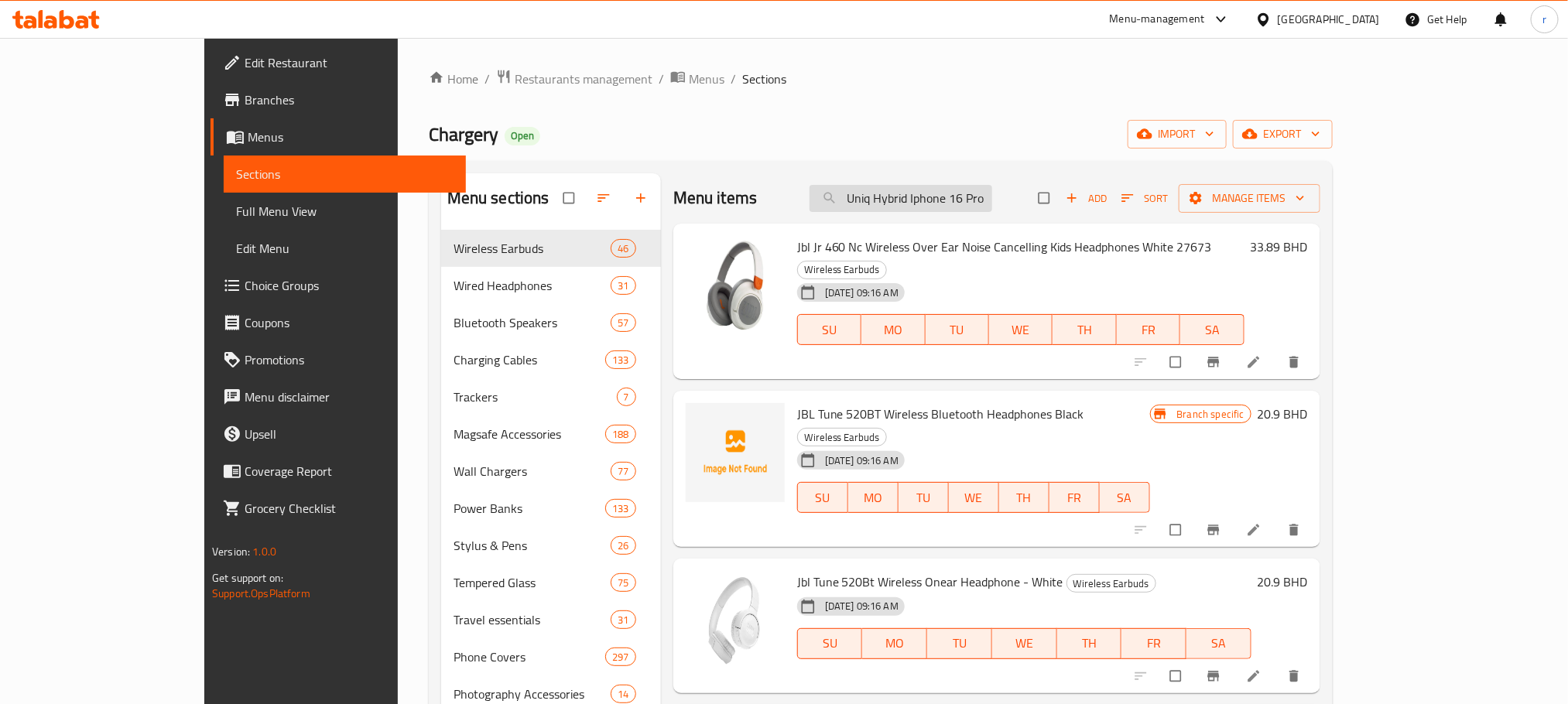
scroll to position [0, 68]
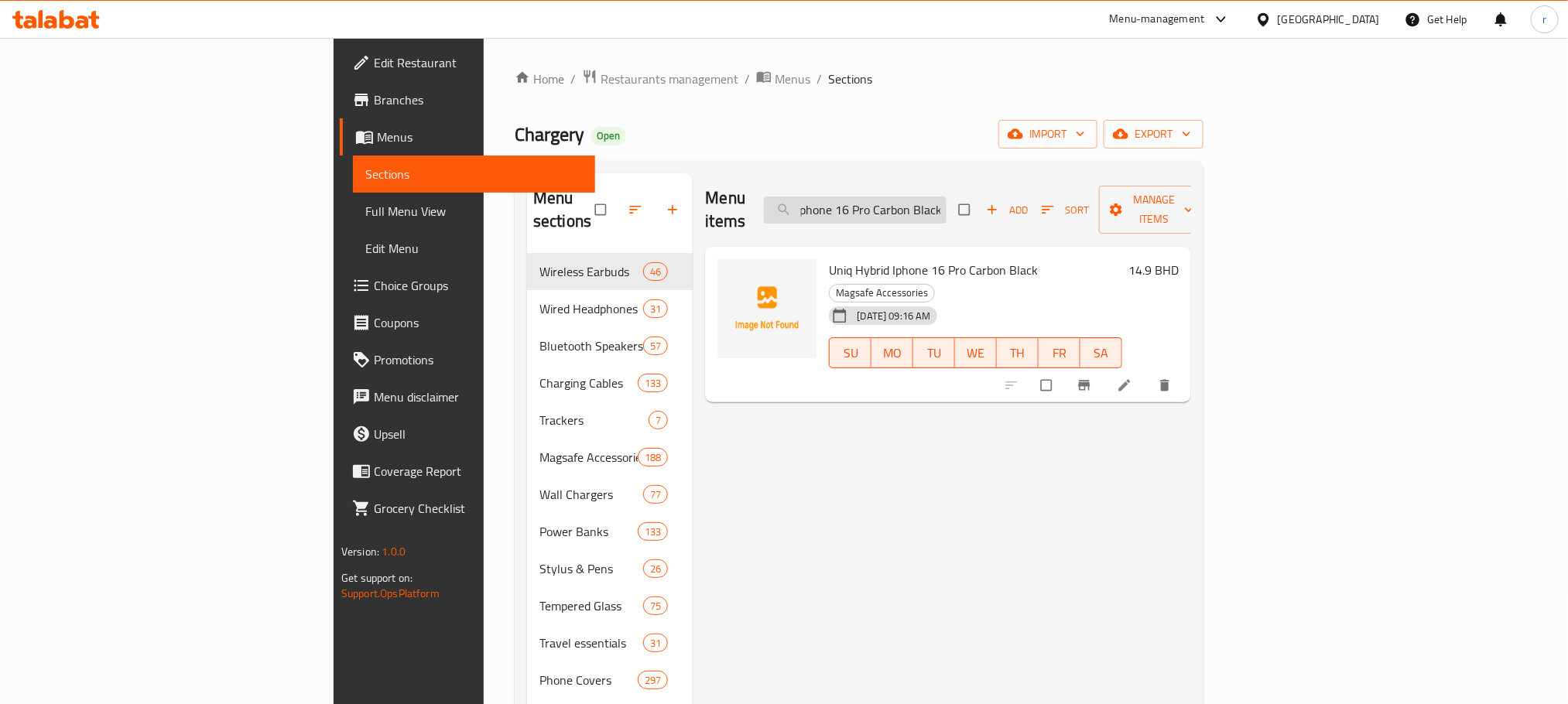
click at [947, 196] on input "Uniq Hybrid Iphone 16 Pro Carbon Black" at bounding box center [855, 210] width 183 height 27
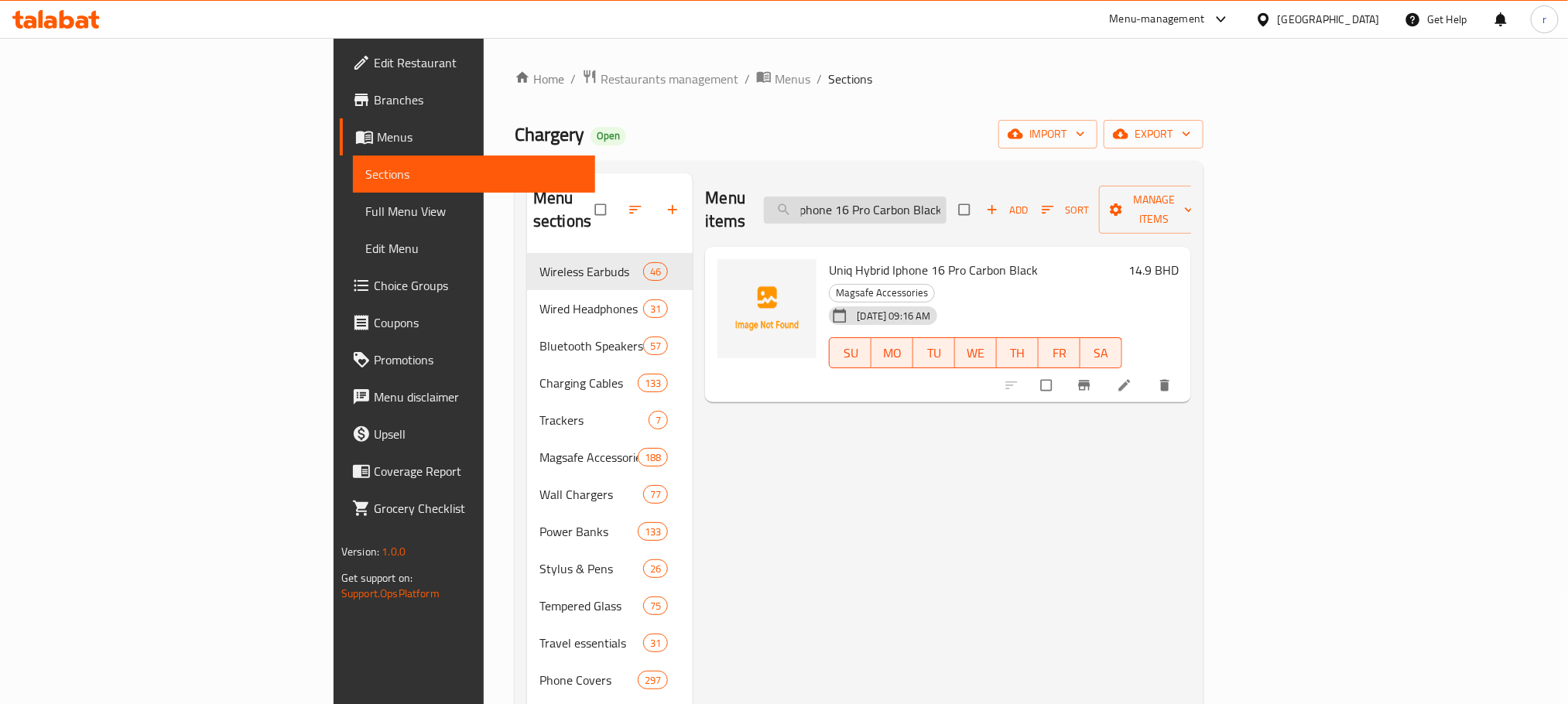
click at [947, 196] on input "Uniq Hybrid Iphone 16 Pro Carbon Black" at bounding box center [855, 210] width 183 height 27
paste input "Uniq Hybrid Iphone 16 Pro Carbon Black"
type input "Uniq Hybrid Iphone 16 Pro Carbon Black"
click at [887, 132] on div "Chargery Open import export" at bounding box center [858, 135] width 689 height 29
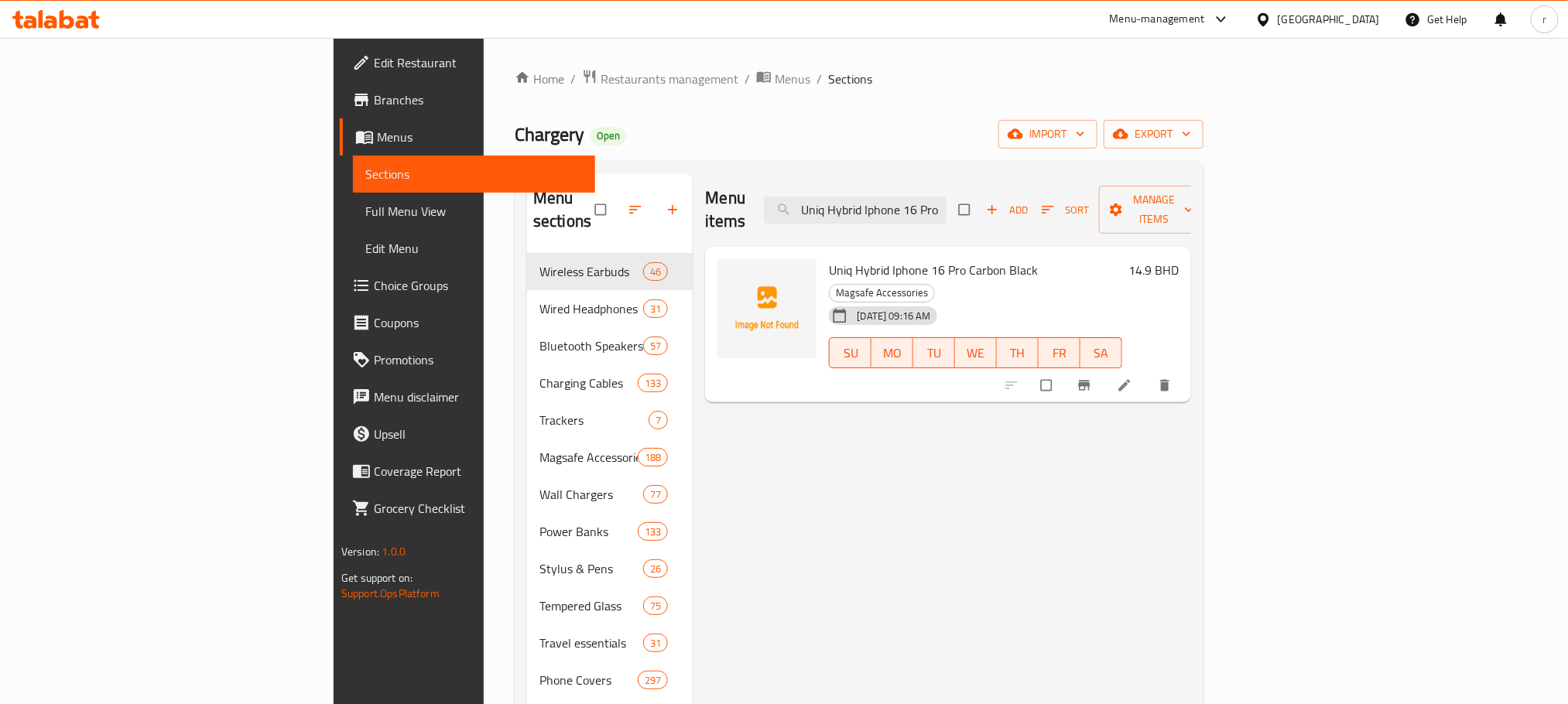
click at [883, 120] on div "Chargery Open import export" at bounding box center [858, 135] width 689 height 29
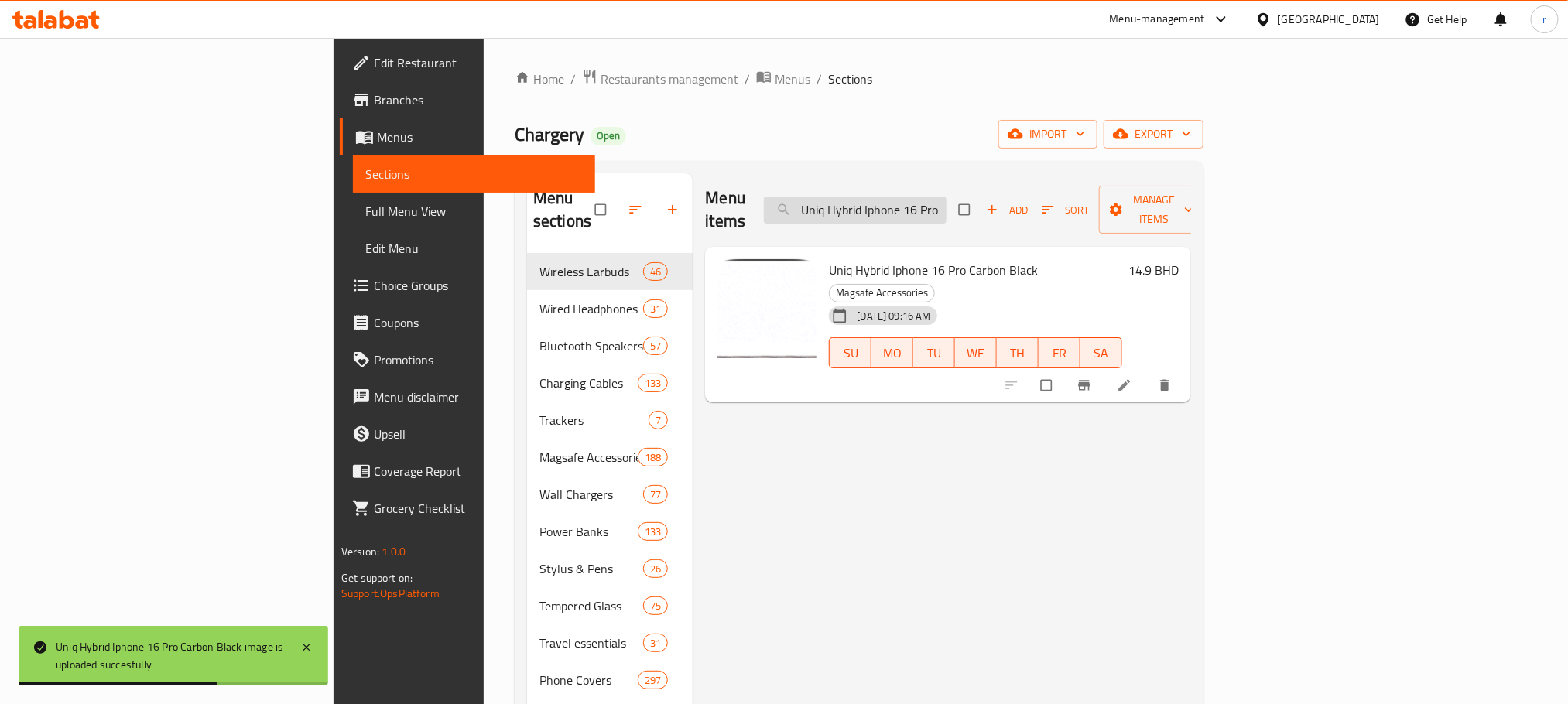
click at [947, 205] on input "Uniq Hybrid Iphone 16 Pro Carbon Black" at bounding box center [855, 210] width 183 height 27
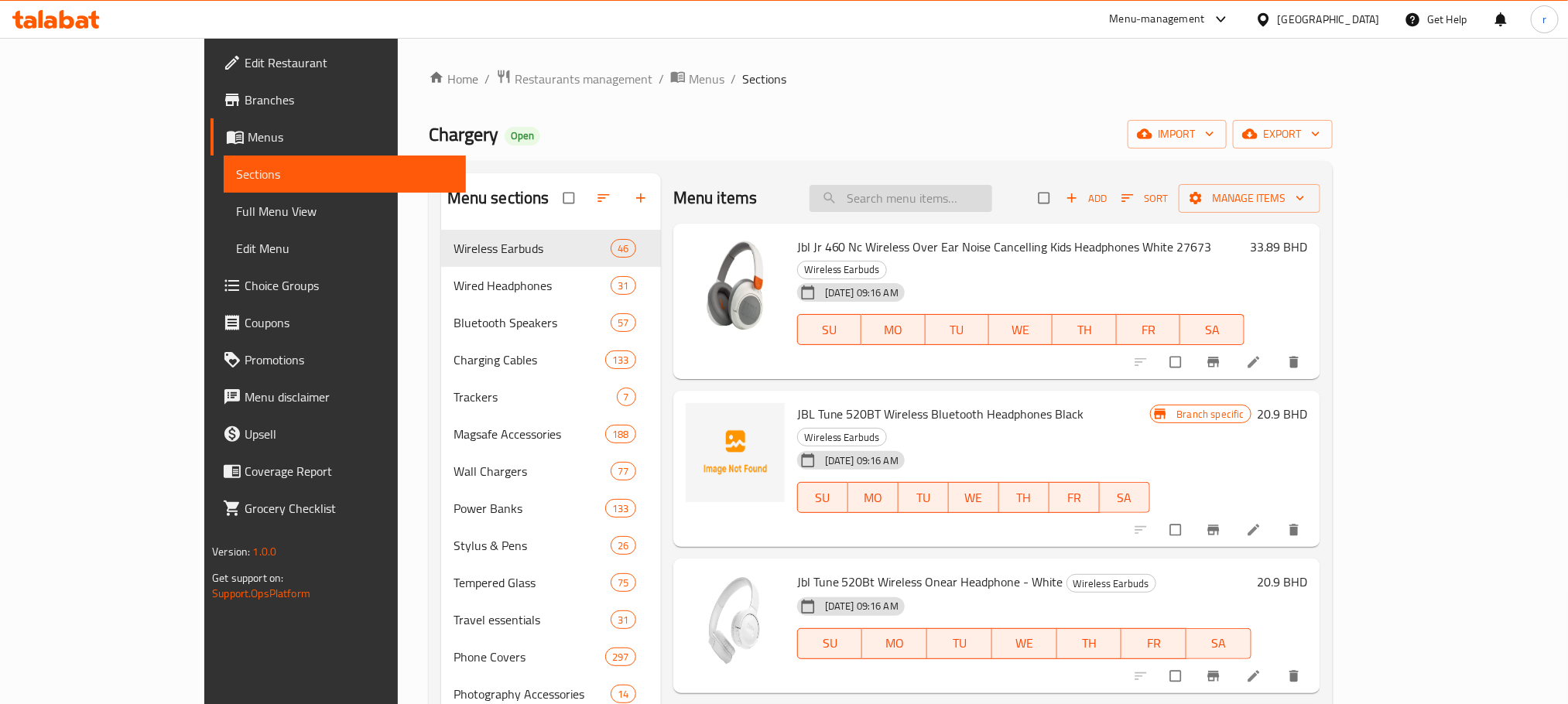
paste input "Uniq Hybrid Iphone 16 Pro Carbon Black"
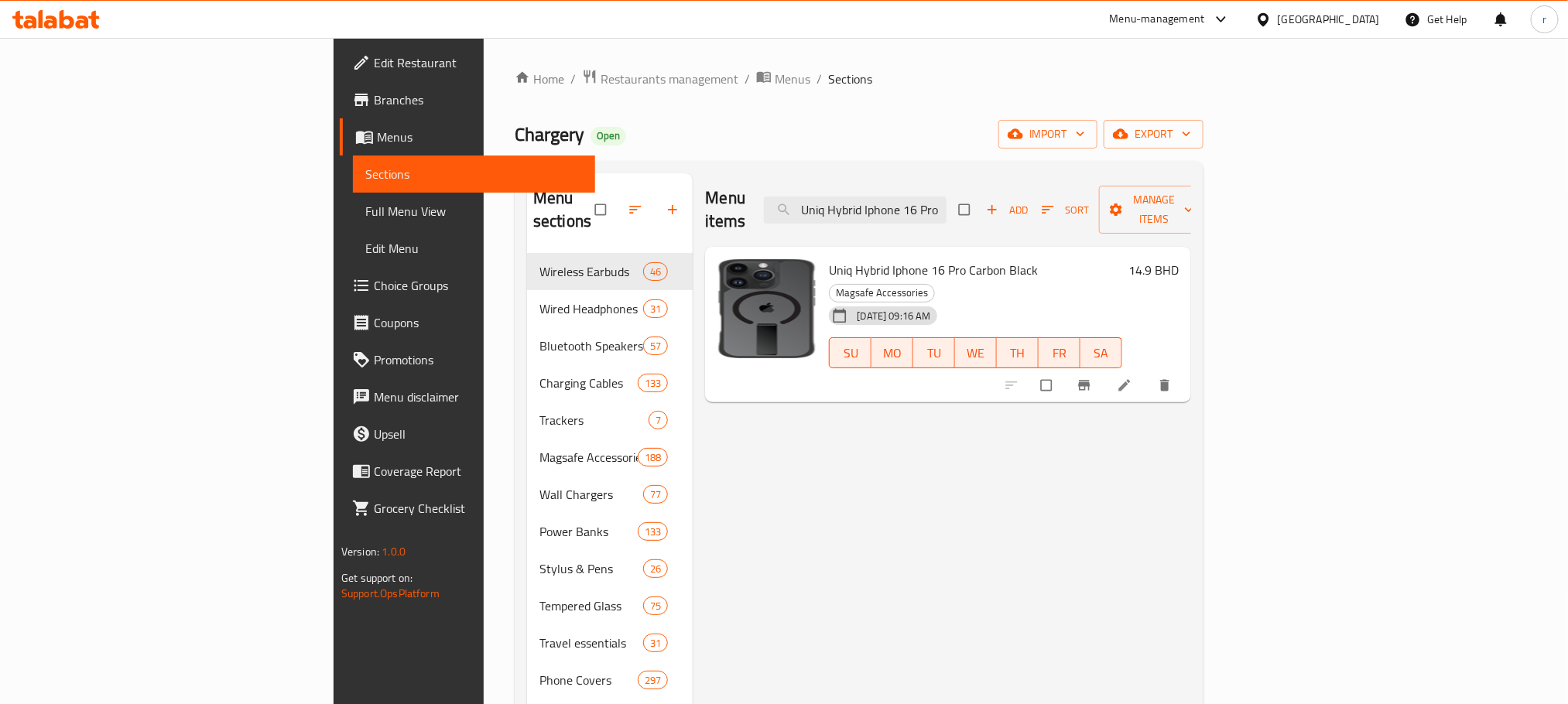
click at [947, 196] on input "Uniq Hybrid Iphone 16 Pro Carbon Black" at bounding box center [855, 210] width 183 height 27
paste input "NIQ HYBRID IPHONE 16 PRO MAGCLICK 360 ROTATING KICKSTAND - CARBON (BLACK)"
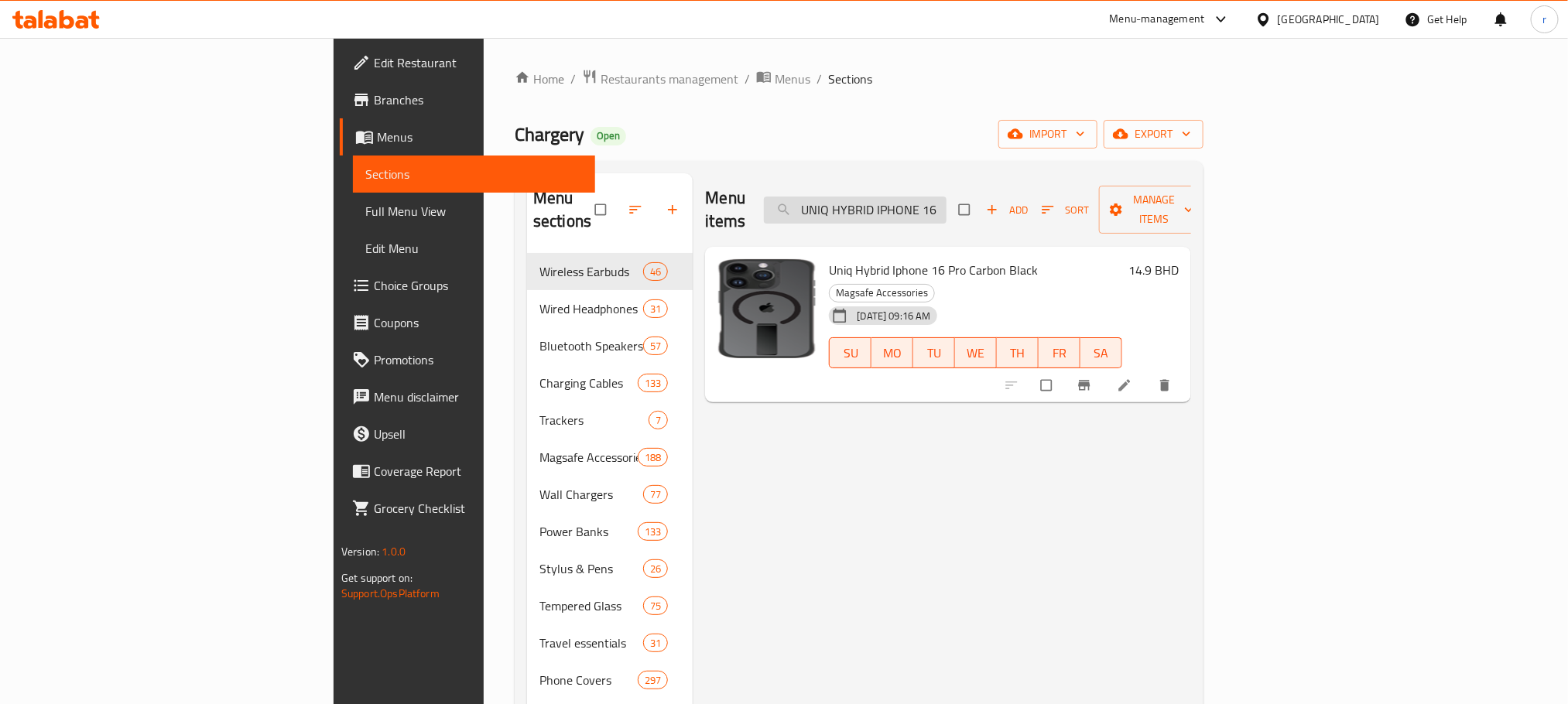
scroll to position [0, 321]
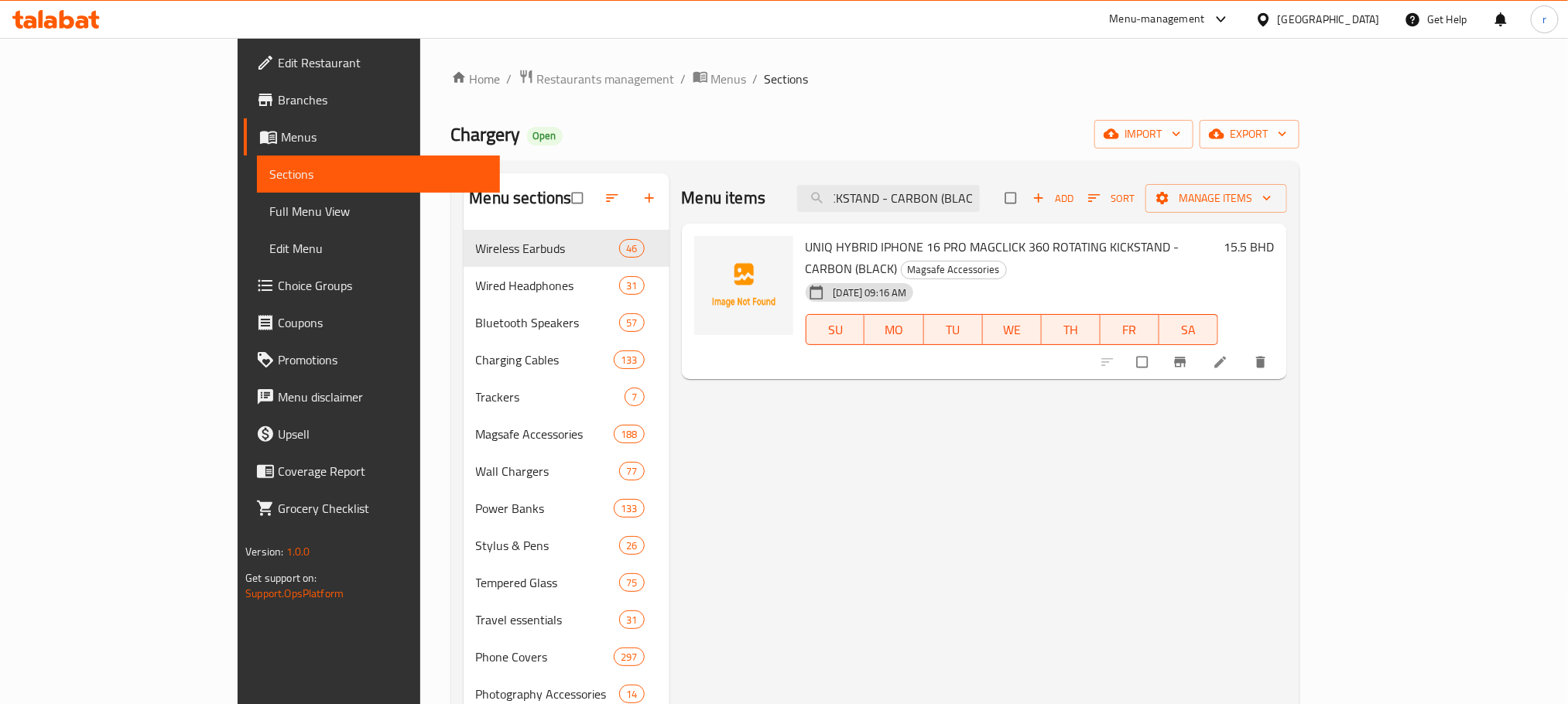
type input "UNIQ HYBRID IPHONE 16 PRO MAGCLICK 360 ROTATING KICKSTAND - CARBON (BLACK)"
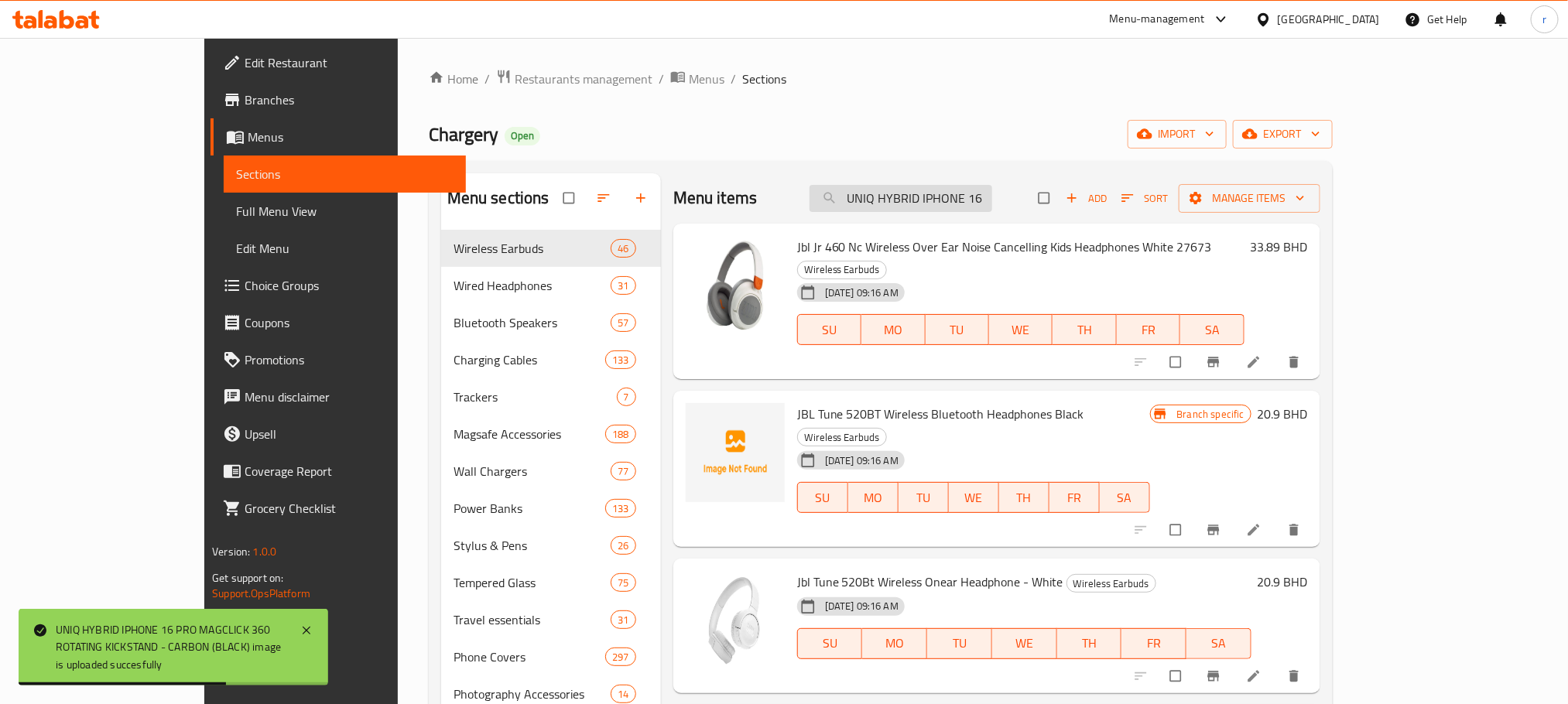
click at [982, 203] on input "UNIQ HYBRID IPHONE 16 PRO MAGCLICK 360 ROTATING KICKSTAND - CARBON (BLACK)" at bounding box center [901, 198] width 183 height 27
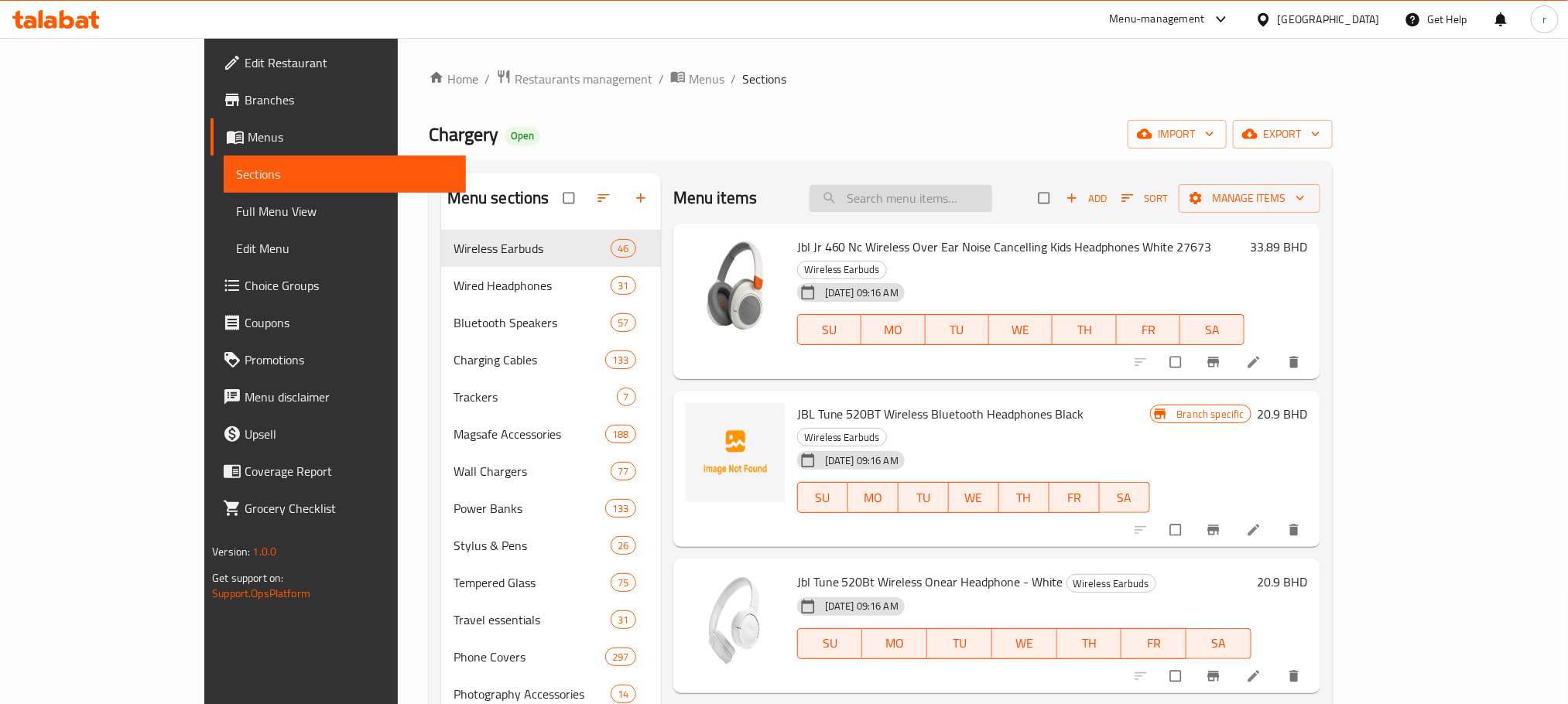
click at [984, 202] on input "search" at bounding box center [901, 198] width 183 height 27
paste input "UNIQ HYBRID IPHONE 16 PRO MAGCLICK 360 ROTATING KICKSTAND - CARBON (BLACK)"
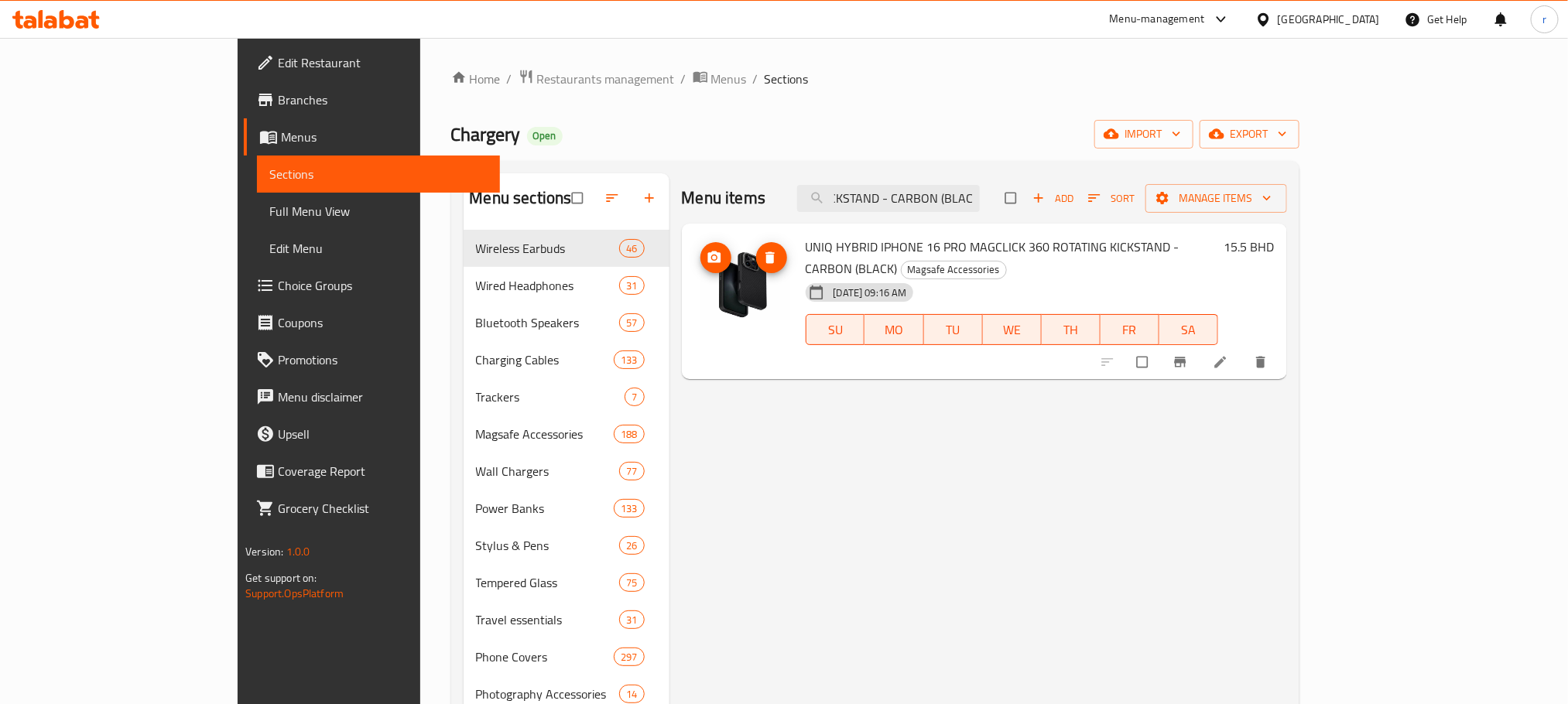
type input "UNIQ HYBRID IPHONE 16 PRO MAGCLICK 360 ROTATING KICKSTAND - CARBON (BLACK)"
click at [766, 258] on icon "delete image" at bounding box center [771, 257] width 10 height 12
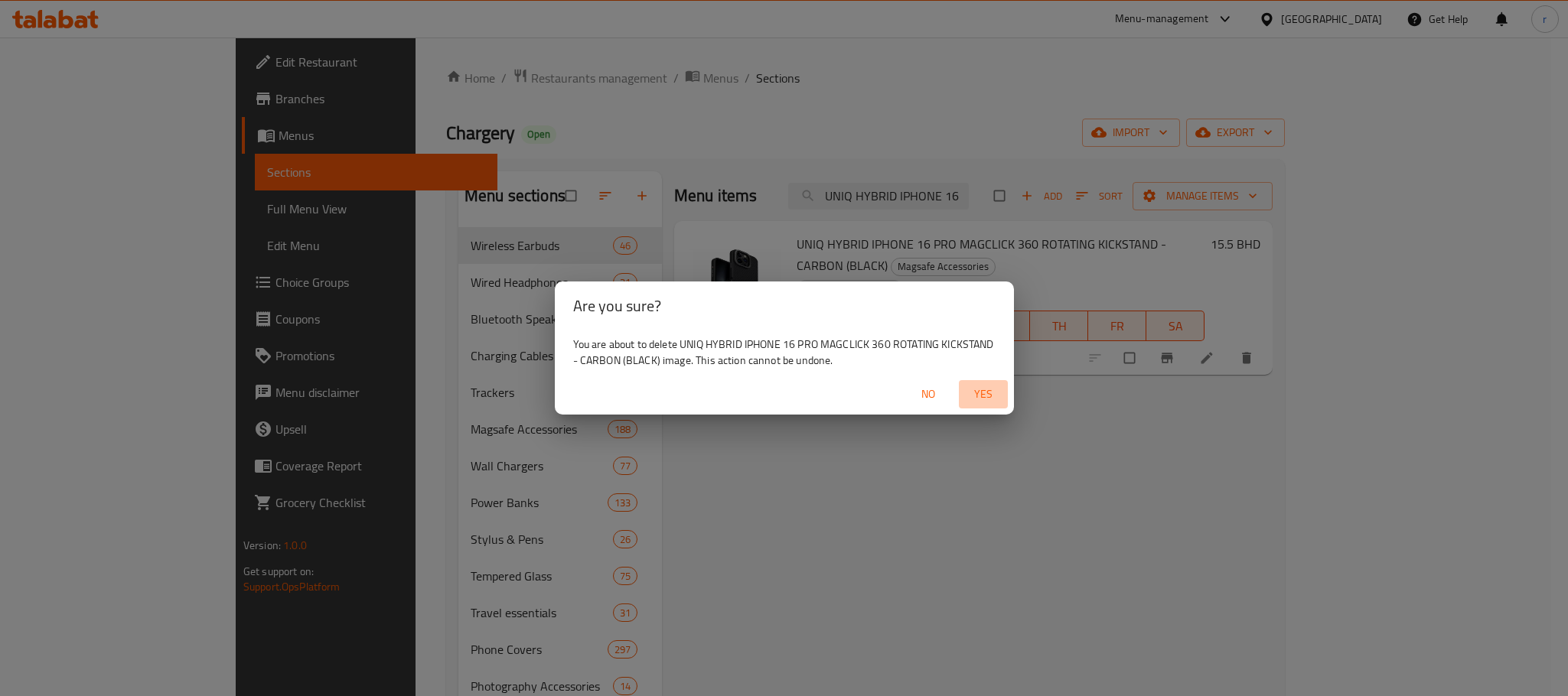
click at [985, 397] on span "Yes" at bounding box center [983, 394] width 37 height 19
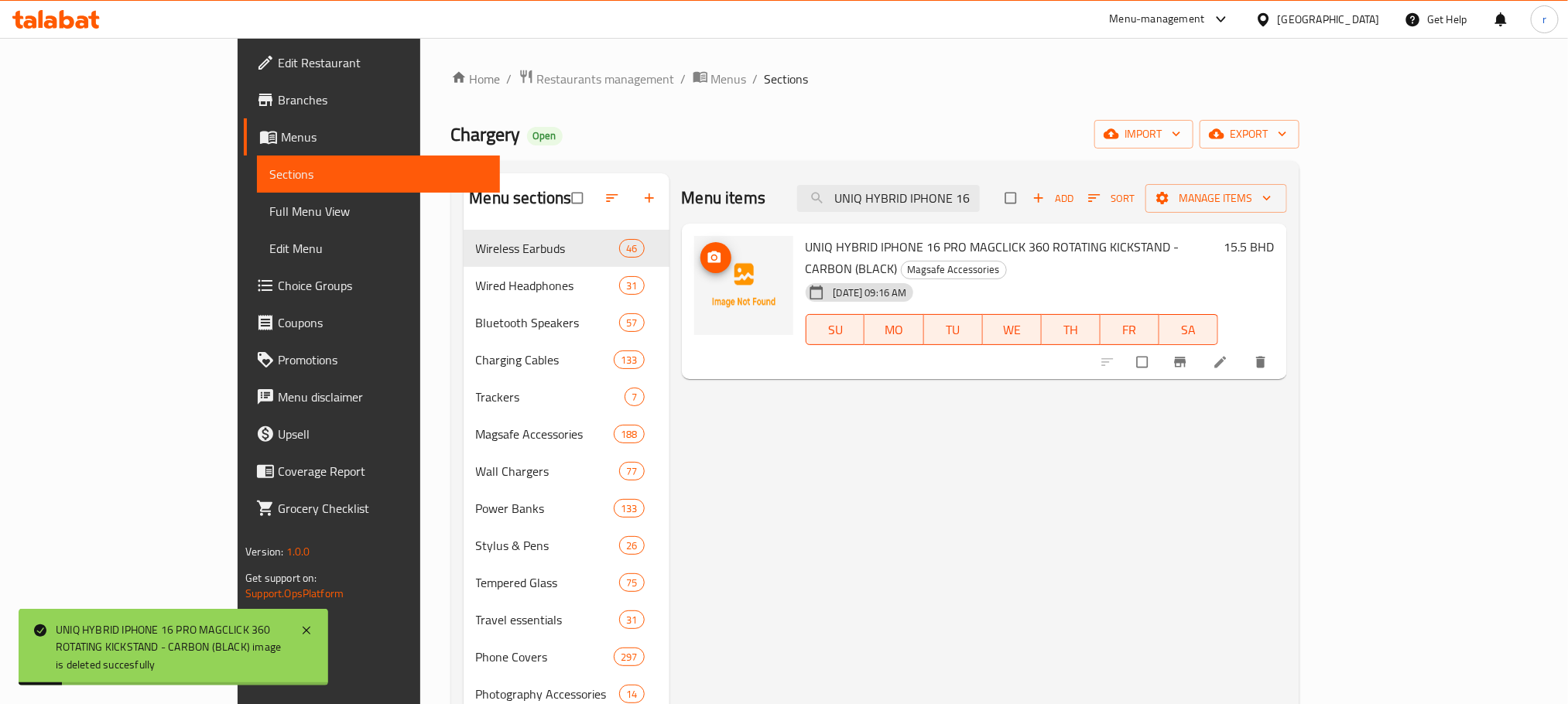
click at [694, 283] on img at bounding box center [744, 285] width 99 height 99
click at [980, 207] on input "UNIQ HYBRID IPHONE 16 PRO MAGCLICK 360 ROTATING KICKSTAND - CARBON (BLACK)" at bounding box center [889, 198] width 183 height 27
paste input "UNIQ HYBRID IPHONE 16 PRO MAGCLICK 360 ROTATING KICKSTAND - CARBON (BLACK)"
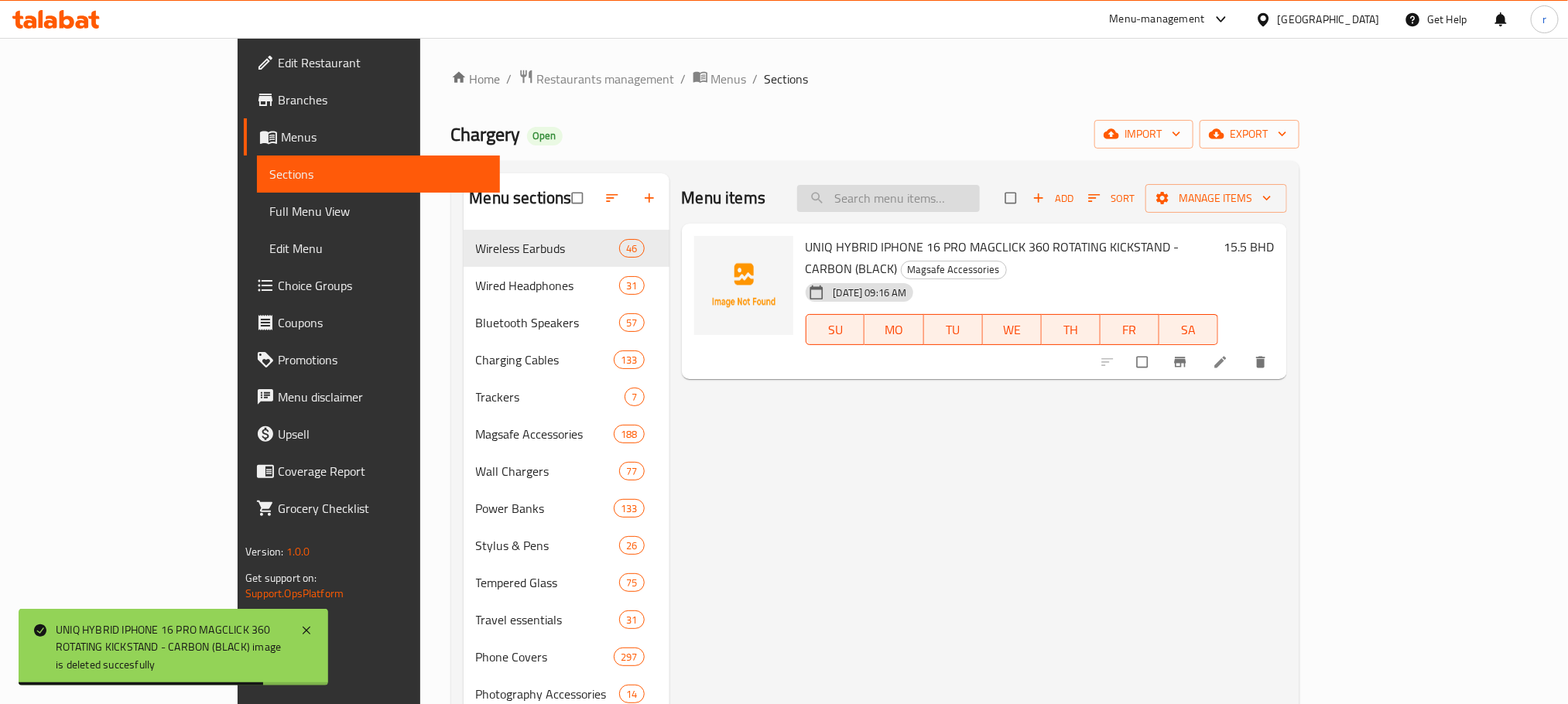
type input "UNIQ HYBRID IPHONE 16 PRO MAGCLICK 360 ROTATING KICKSTAND - CARBON (BLACK)"
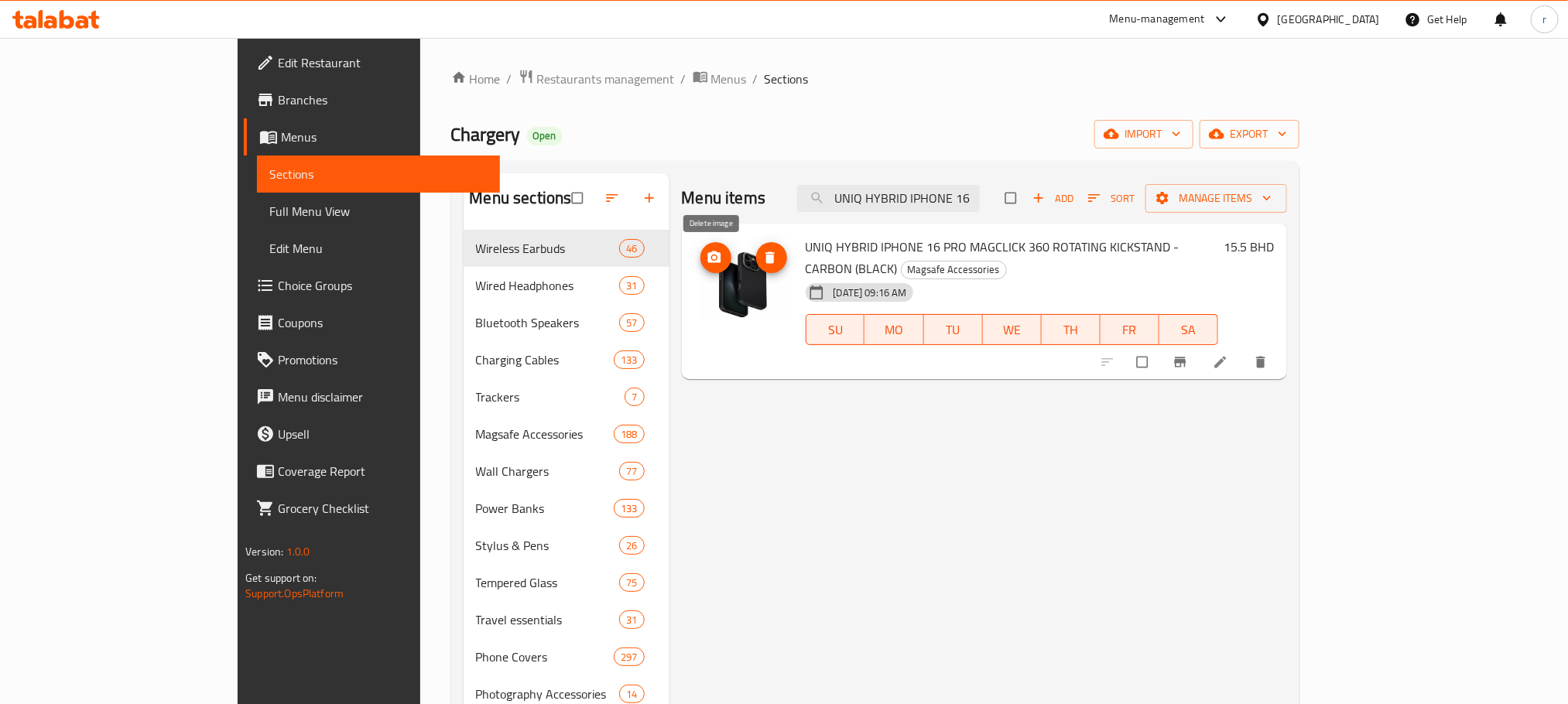
click at [756, 256] on span "delete image" at bounding box center [771, 258] width 31 height 15
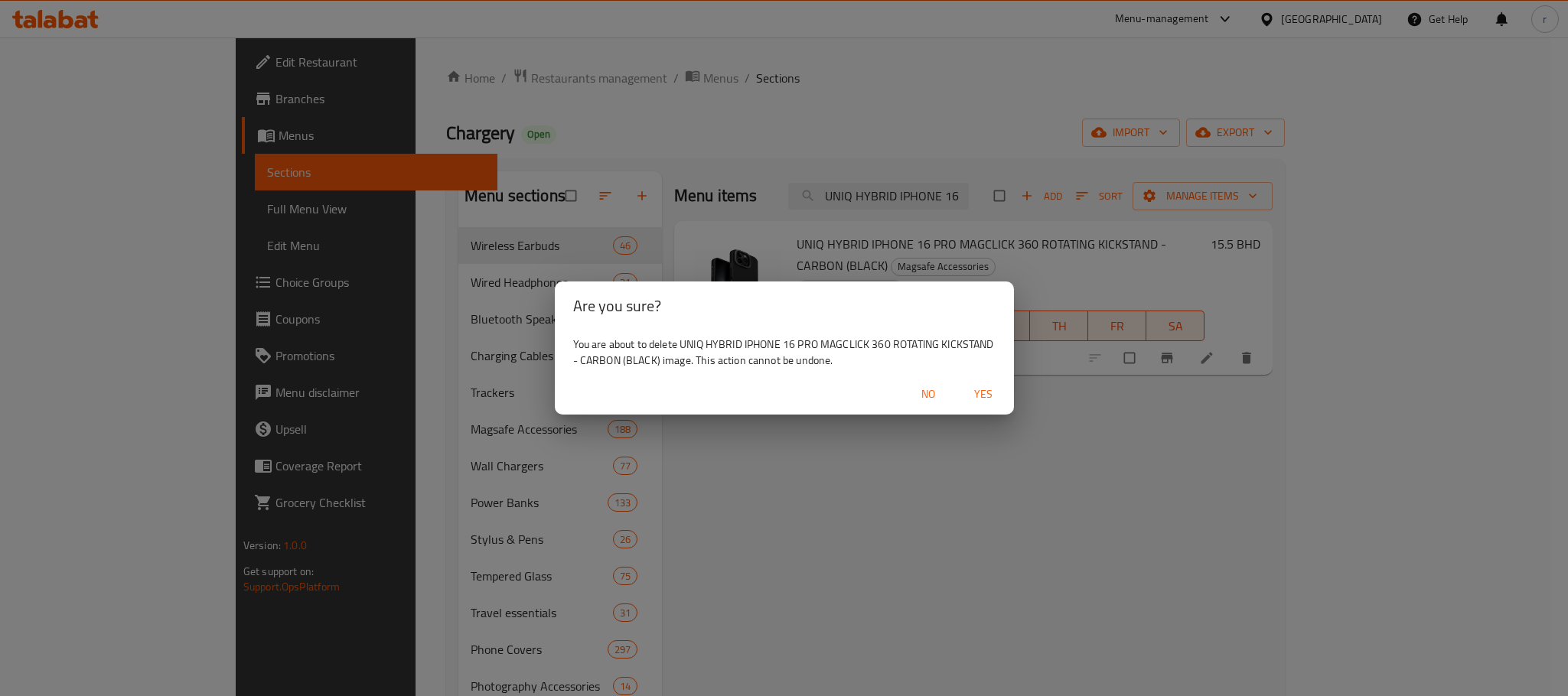
click at [983, 392] on span "Yes" at bounding box center [983, 394] width 37 height 19
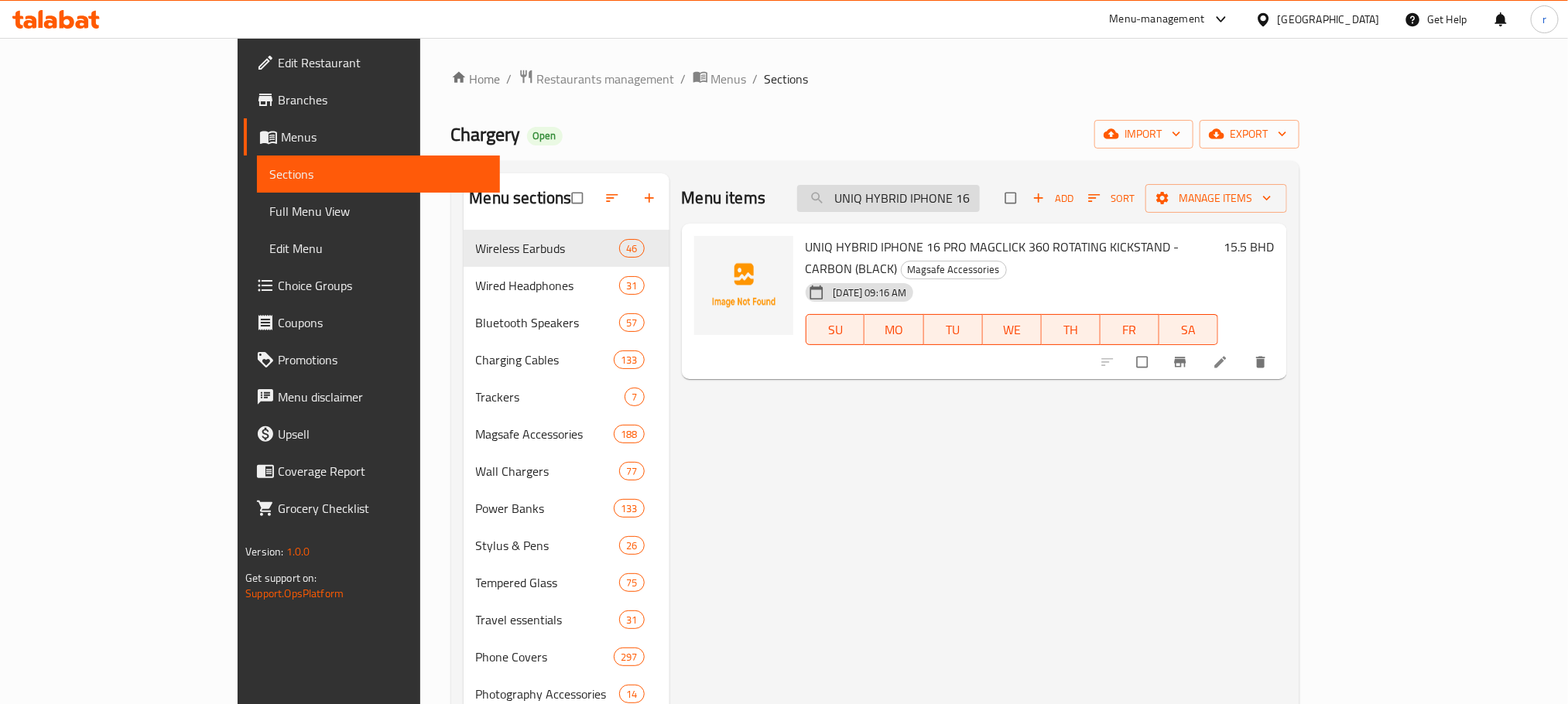
click at [979, 202] on input "UNIQ HYBRID IPHONE 16 PRO MAGCLICK 360 ROTATING KICKSTAND - CARBON (BLACK)" at bounding box center [889, 198] width 183 height 27
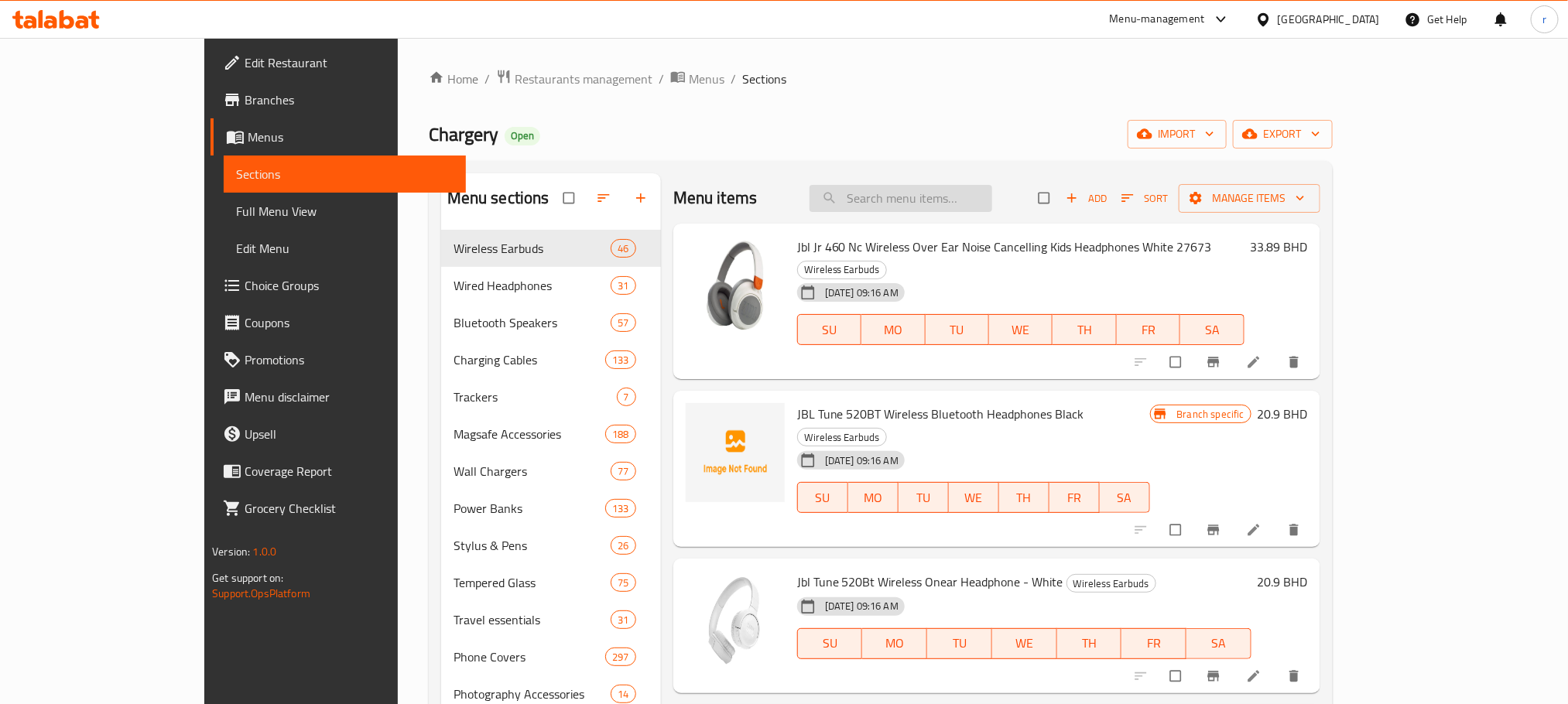
paste input "8886463692011"
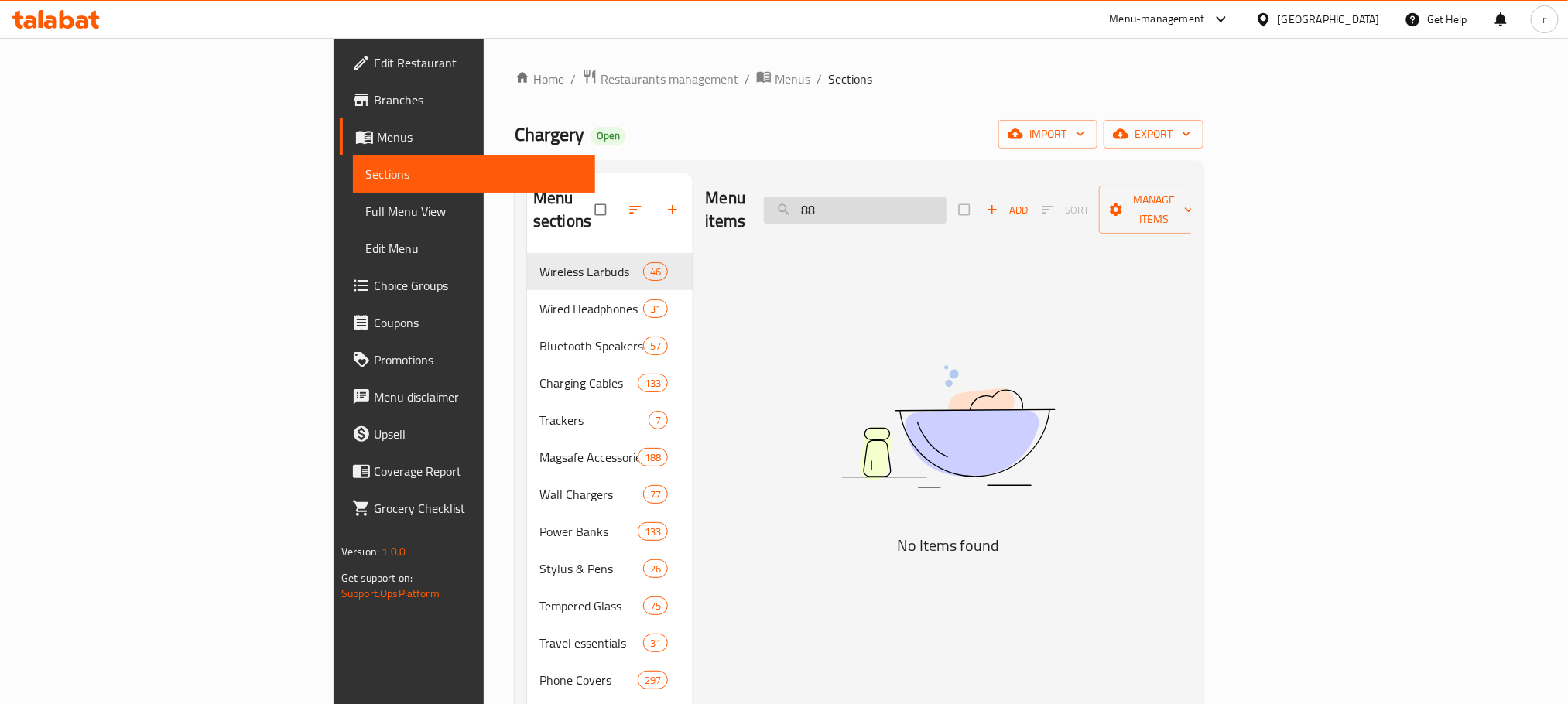
type input "8"
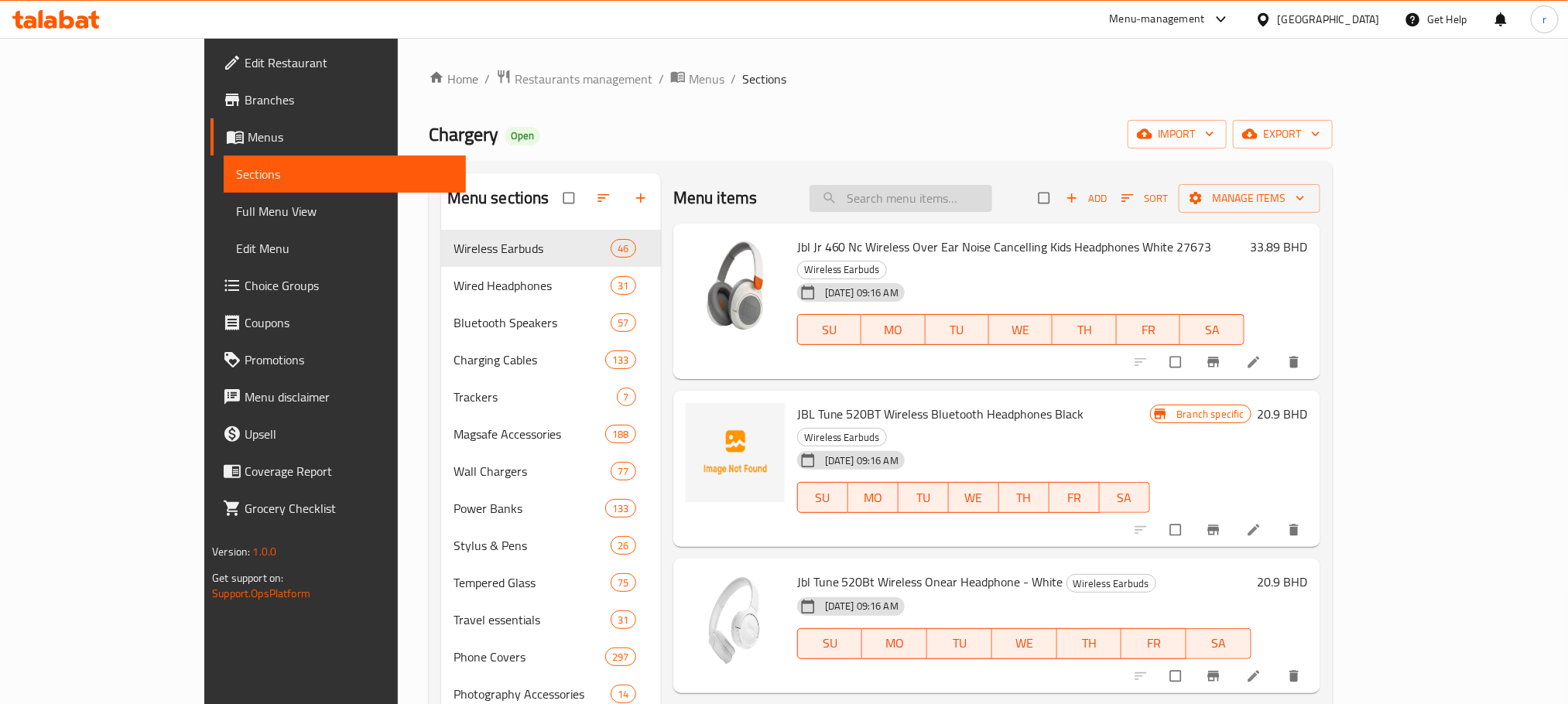
click at [956, 196] on input "search" at bounding box center [901, 198] width 183 height 27
click at [957, 196] on input "search" at bounding box center [901, 198] width 183 height 27
paste input "Uniq Hybrid Iphone 16 Pro Magclick 360 Rotating Kickstand - Lucent (Clear)"
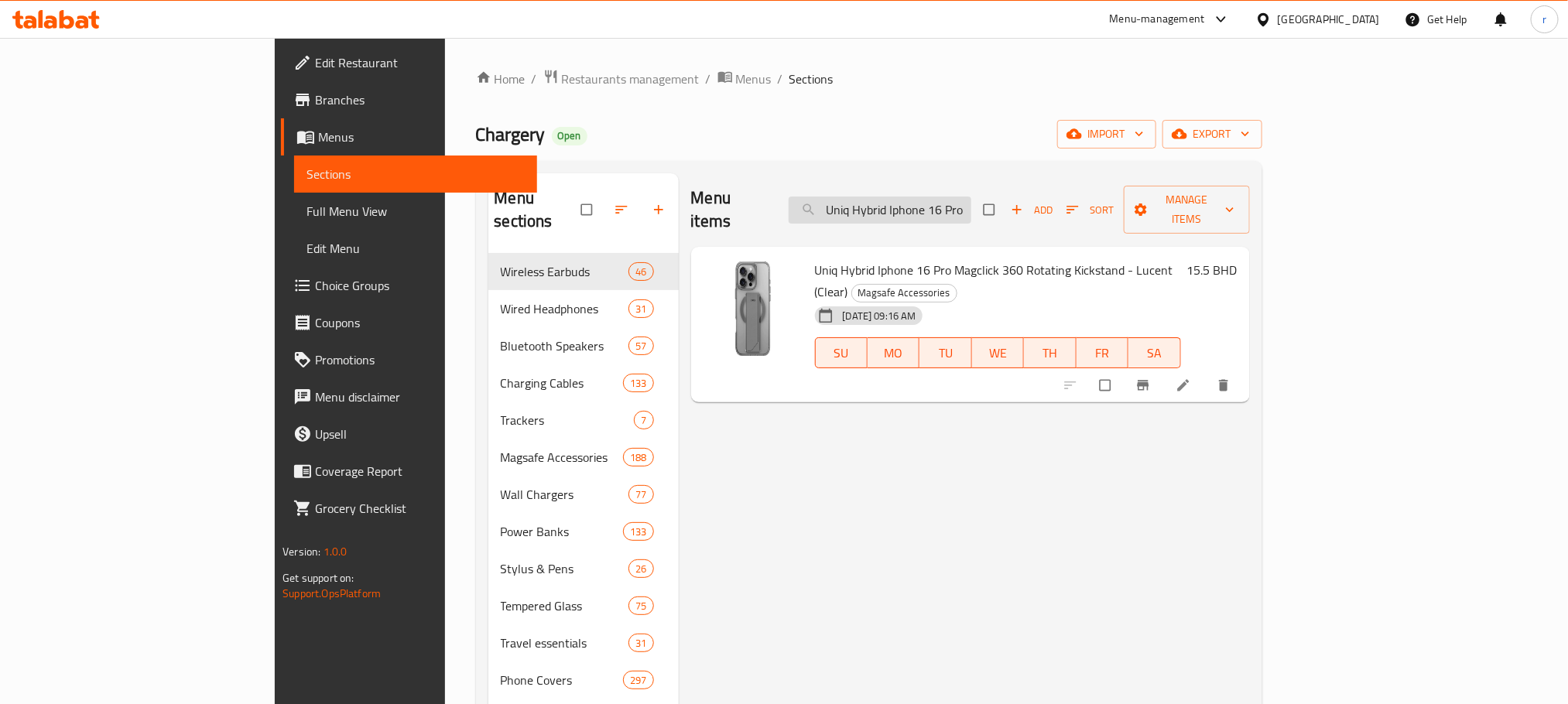
click at [941, 198] on input "Uniq Hybrid Iphone 16 Pro Magclick 360 Rotating Kickstand - Lucent (Clear)" at bounding box center [880, 210] width 183 height 27
paste input "NIQ HYBRID IPHONE 16 PRO MAGCLICK PREMIUM - UMBER (BROWN"
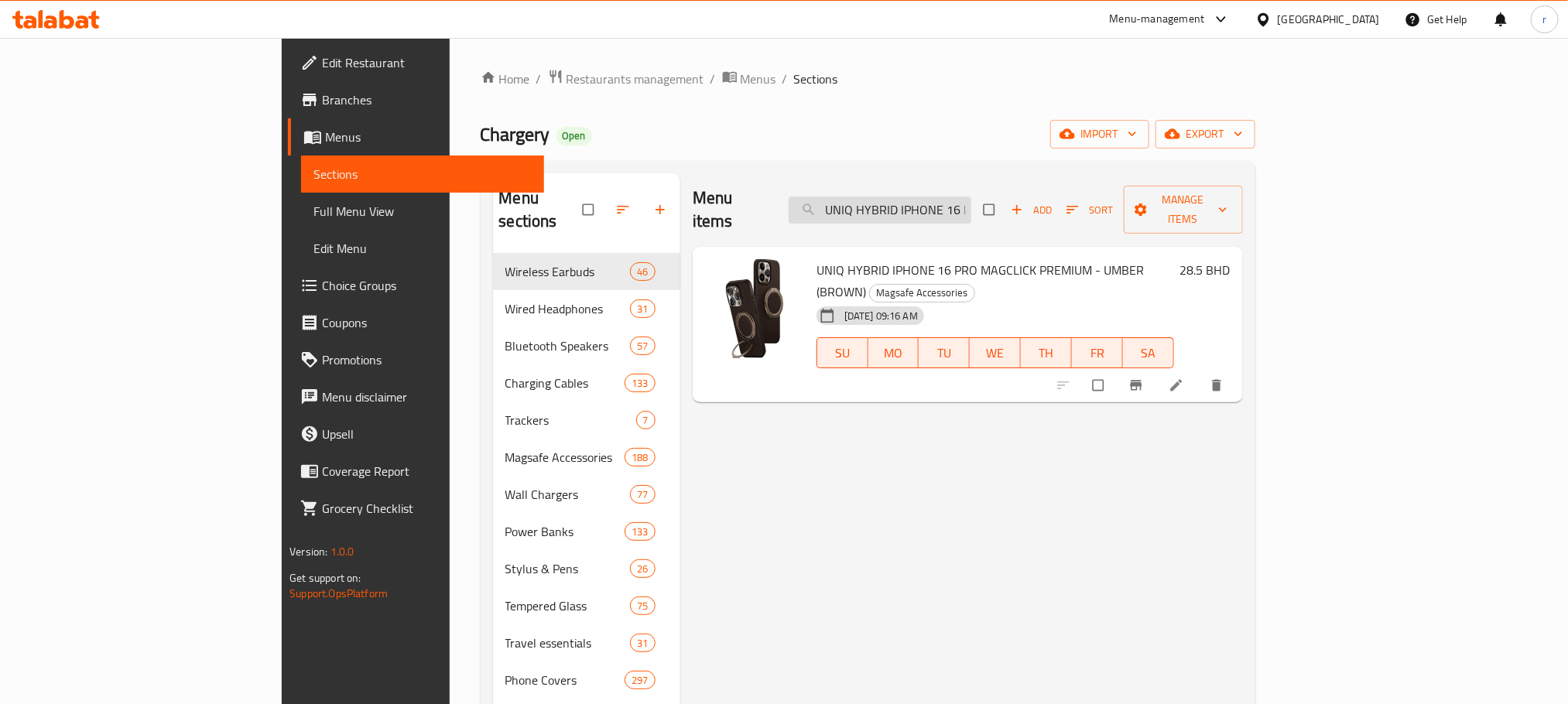
click at [971, 197] on input "UNIQ HYBRID IPHONE 16 PRO MAGCLICK PREMIUM - UMBER (BROWN)" at bounding box center [880, 210] width 183 height 27
paste input "X MAGCLICK 360 ROTATING KICKSTAND - CARBON (BLACK"
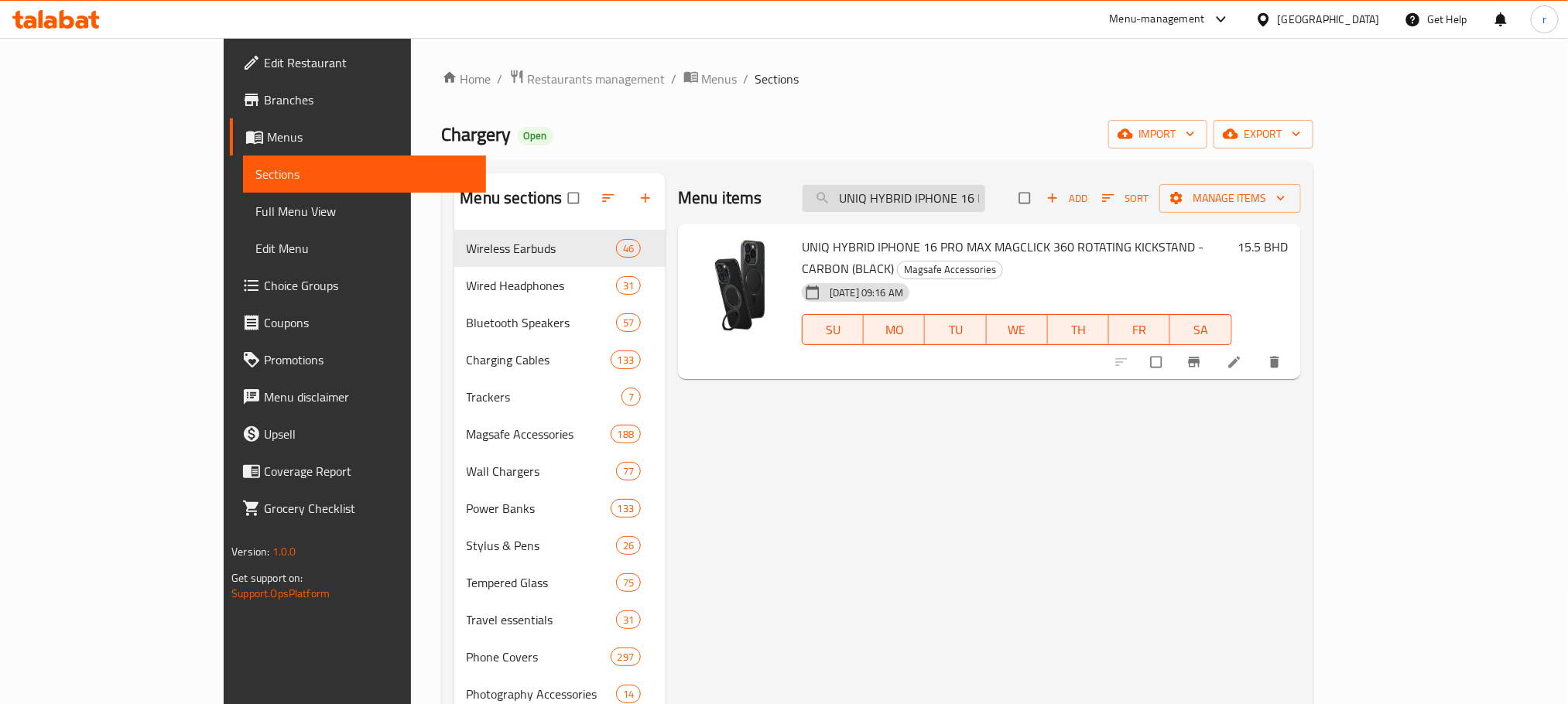
click at [959, 193] on input "UNIQ HYBRID IPHONE 16 PRO MAX MAGCLICK 360 ROTATING KICKSTAND - CARBON (BLACK)" at bounding box center [894, 198] width 183 height 27
click at [985, 200] on input "UNIQ HYBRID IPHONE 16 PRO MAX MAGCLICK 360 ROTATING KICKSTAND - CARBON (BLACK)" at bounding box center [894, 198] width 183 height 27
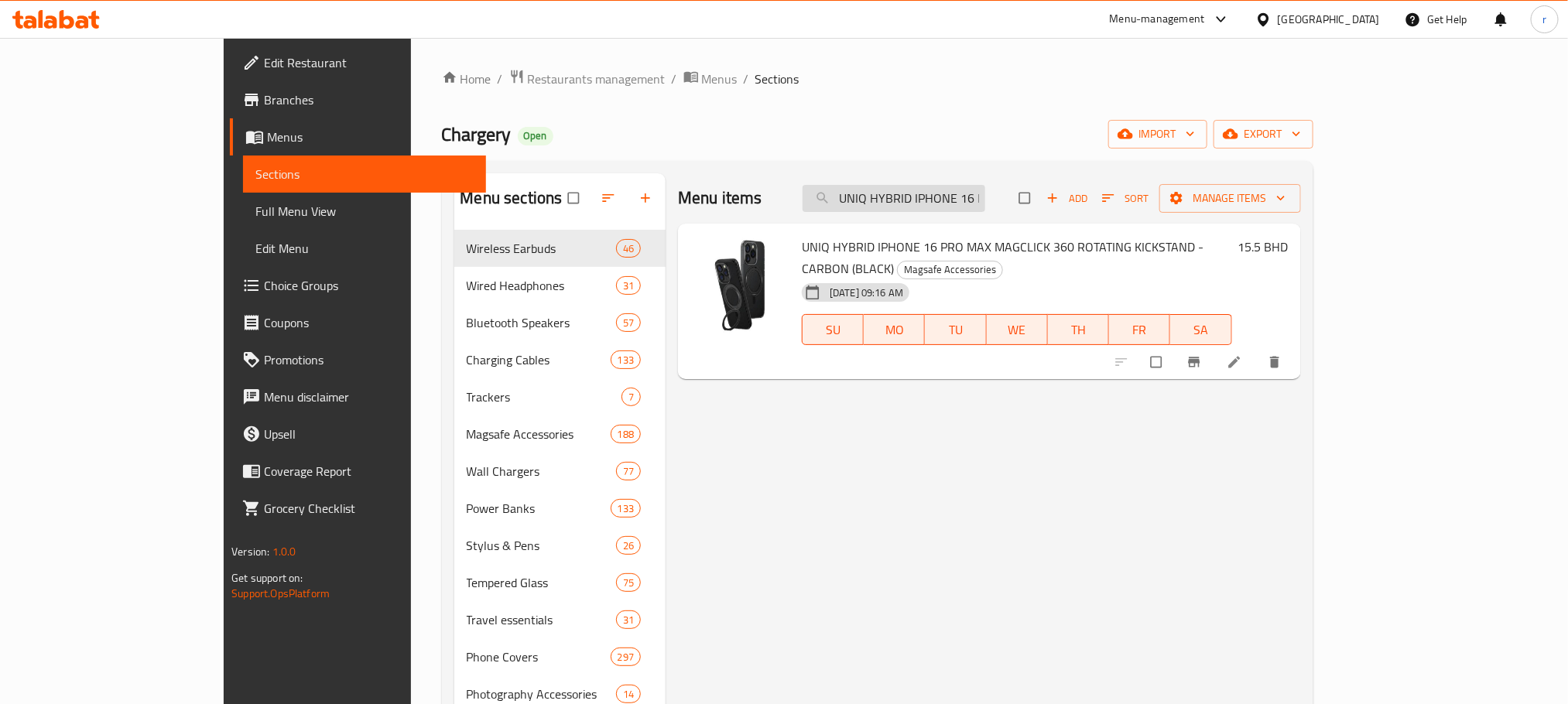
click at [985, 200] on input "UNIQ HYBRID IPHONE 16 PRO MAX MAGCLICK 360 ROTATING KICKSTAND - CARBON (BLACK)" at bounding box center [894, 198] width 183 height 27
paste input "LUCENT (CLEAR"
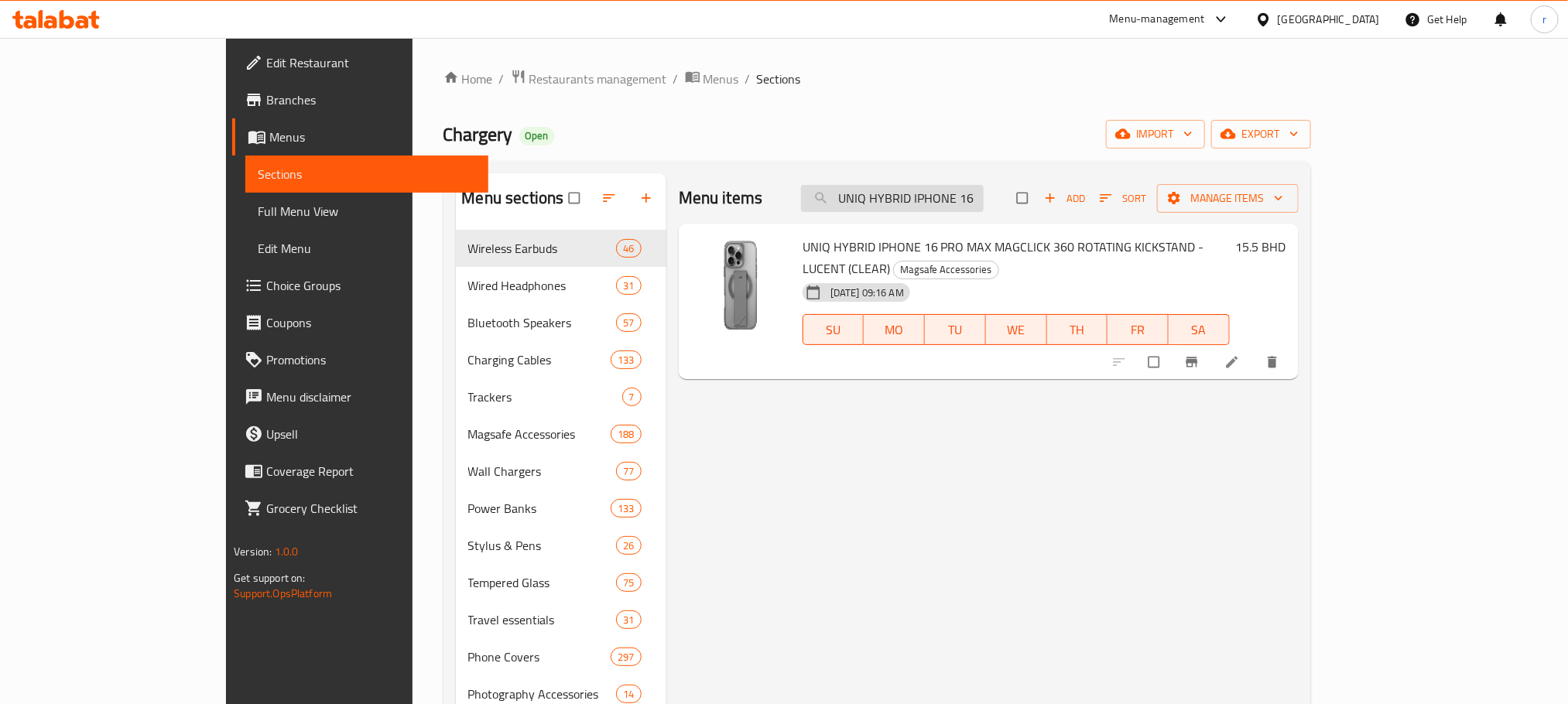
click at [983, 193] on input "UNIQ HYBRID IPHONE 16 PRO MAX MAGCLICK 360 ROTATING KICKSTAND - LUCENT (CLEAR)" at bounding box center [893, 198] width 183 height 27
paste input "8886463685631"
type input "8886463685631"
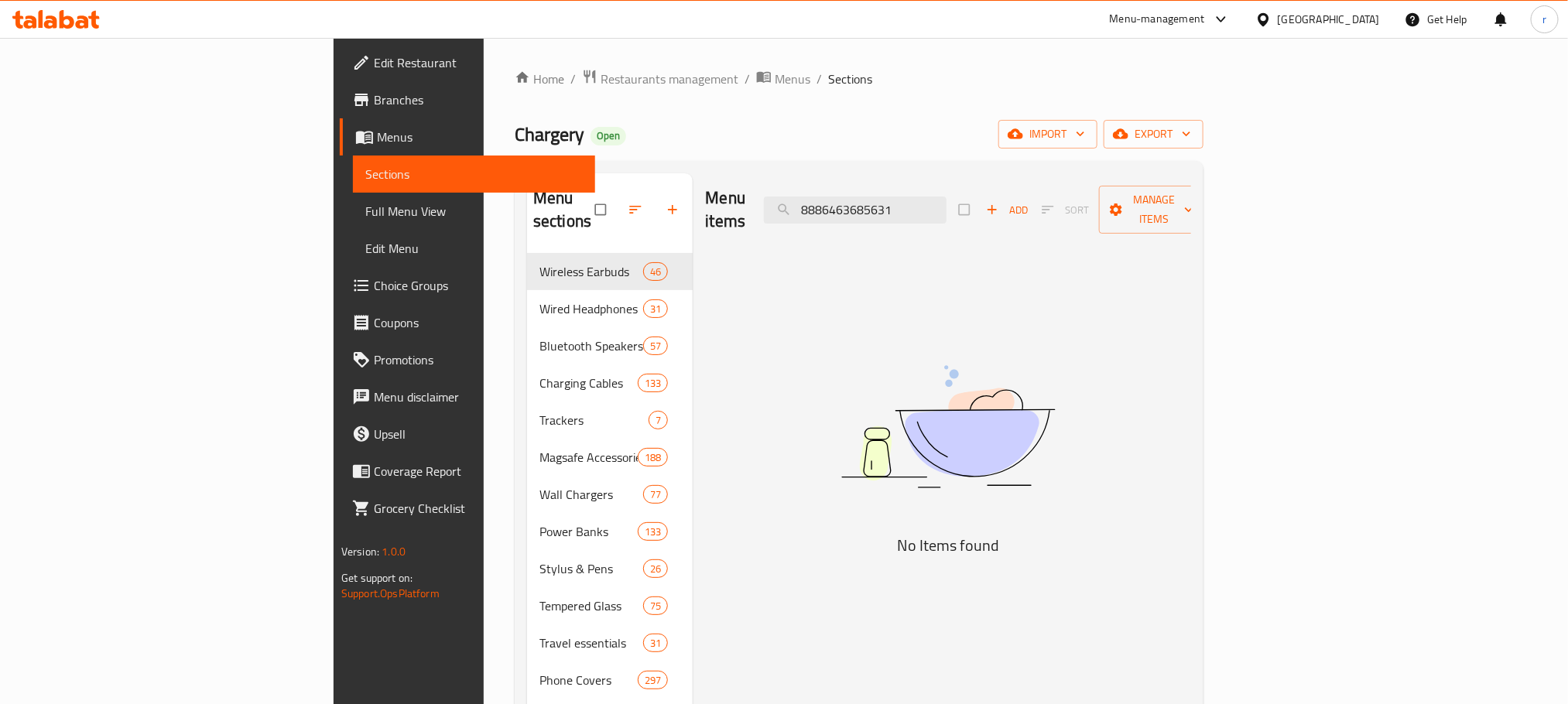
drag, startPoint x: 1022, startPoint y: 198, endPoint x: 888, endPoint y: 214, distance: 135.0
click at [888, 214] on div "Menu items 8886463685631 Add Sort Manage items" at bounding box center [948, 210] width 485 height 73
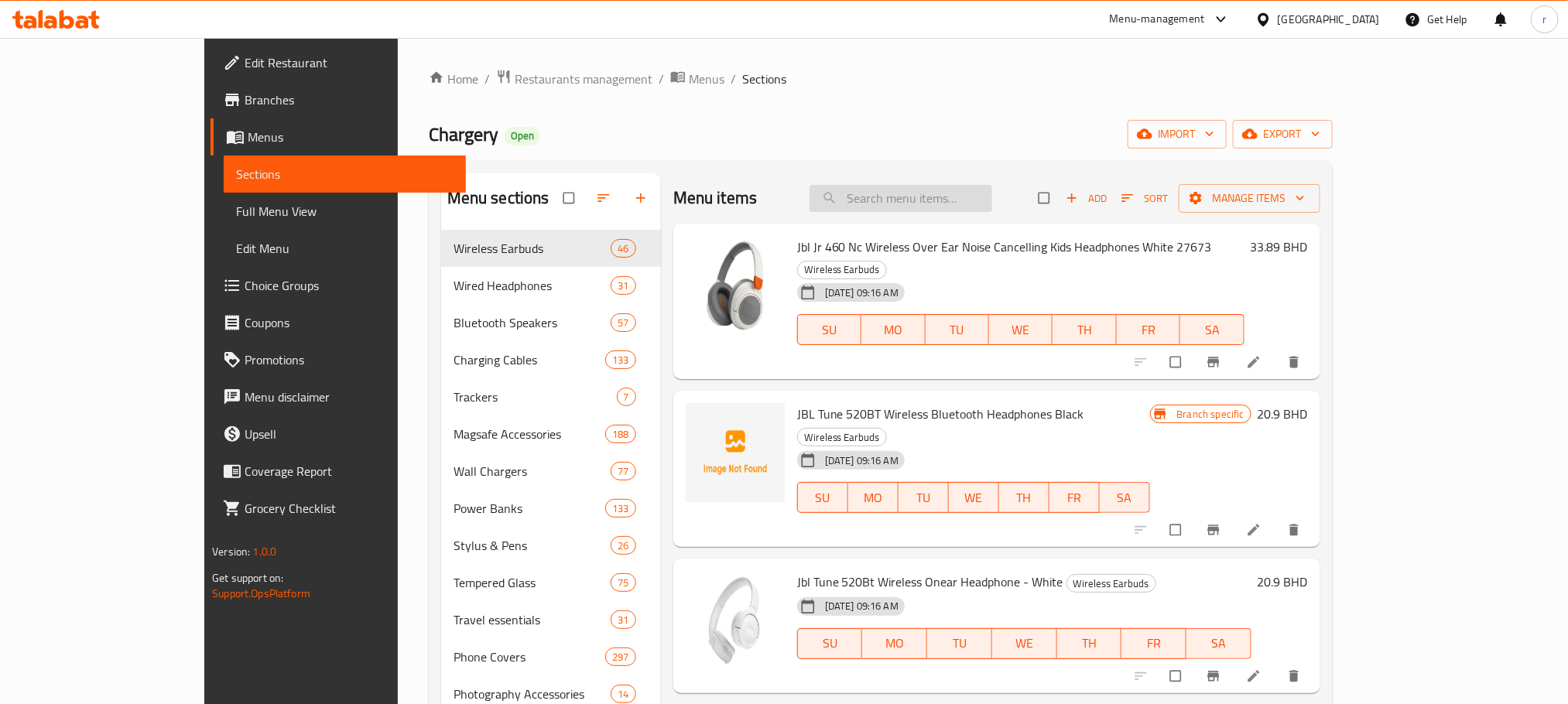
click at [950, 207] on input "search" at bounding box center [901, 198] width 183 height 27
click at [948, 200] on input "search" at bounding box center [901, 198] width 183 height 27
paste input "UNIQ HYBRID IPHONE 16 PRO MAX MAGCLICK KEVA AIR WITH GRIPFIT PREMIUM - UMBER (B…"
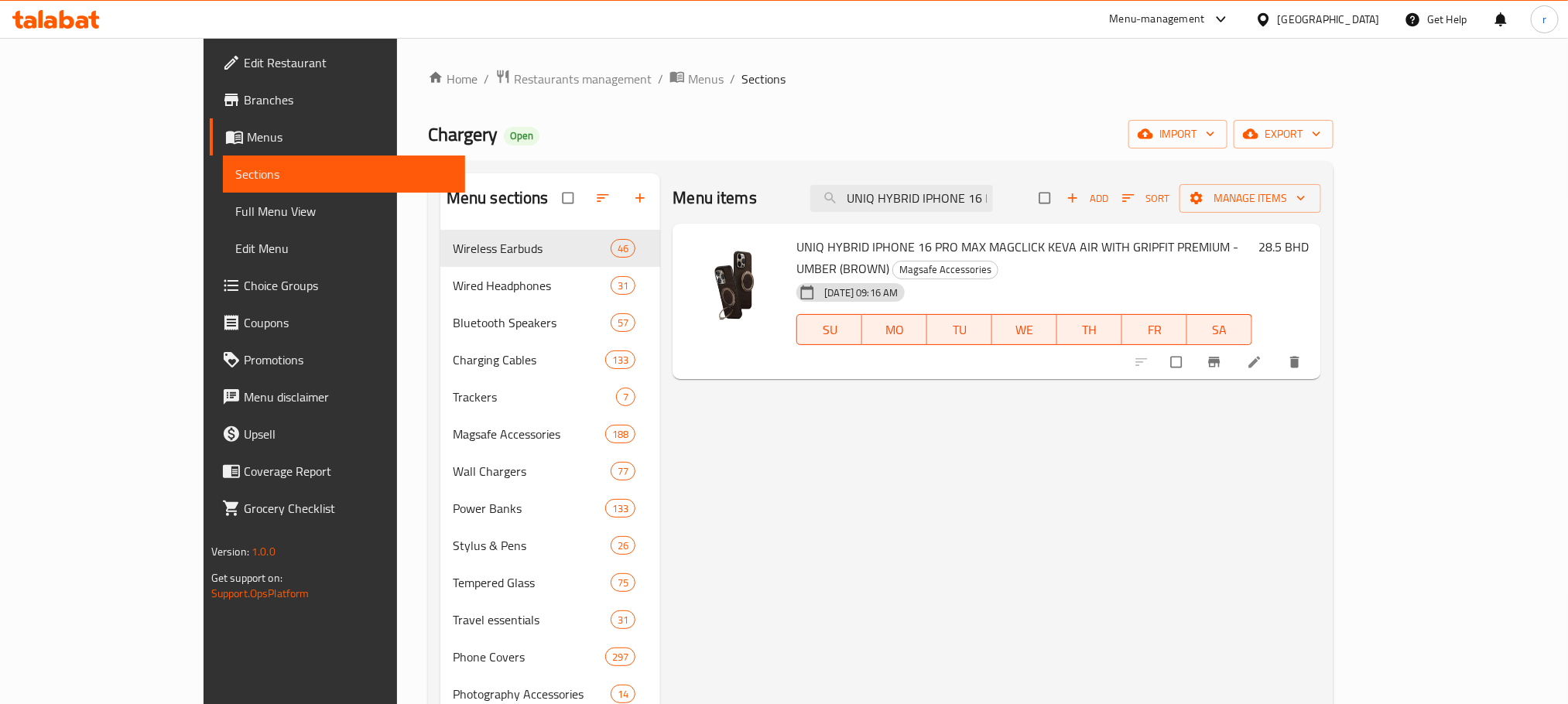
click at [810, 79] on ol "Home / Restaurants management / Menus / Sections" at bounding box center [880, 79] width 905 height 20
click at [980, 203] on input "UNIQ HYBRID IPHONE 16 PRO MAX MAGCLICK KEVA AIR WITH GRIPFIT PREMIUM - UMBER (B…" at bounding box center [902, 198] width 183 height 27
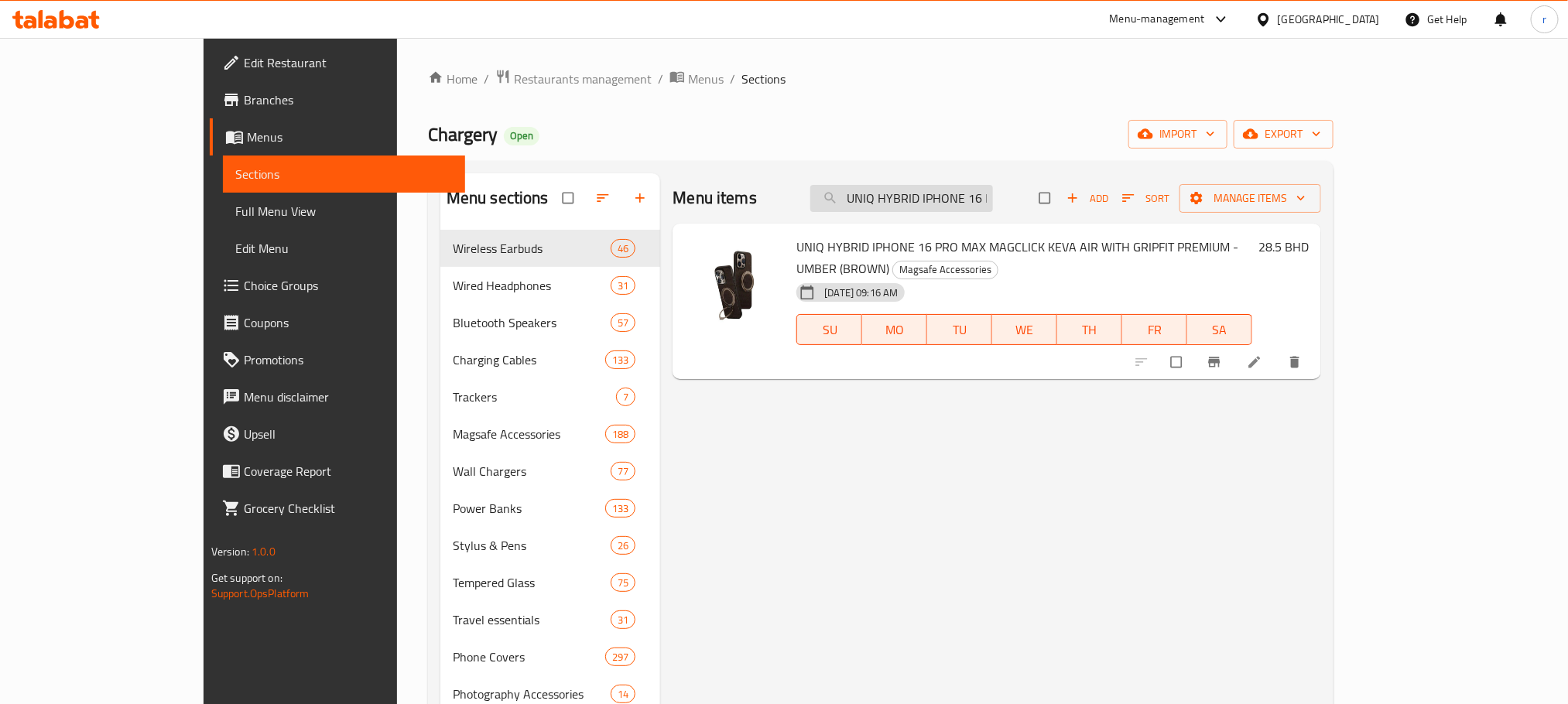
click at [980, 203] on input "UNIQ HYBRID IPHONE 16 PRO MAX MAGCLICK KEVA AIR WITH GRIPFIT PREMIUM - UMBER (B…" at bounding box center [902, 198] width 183 height 27
paste input "niq Hybrid Lifepro Xtreme Case For Iphone 16 Pro Max - Crystal Clear"
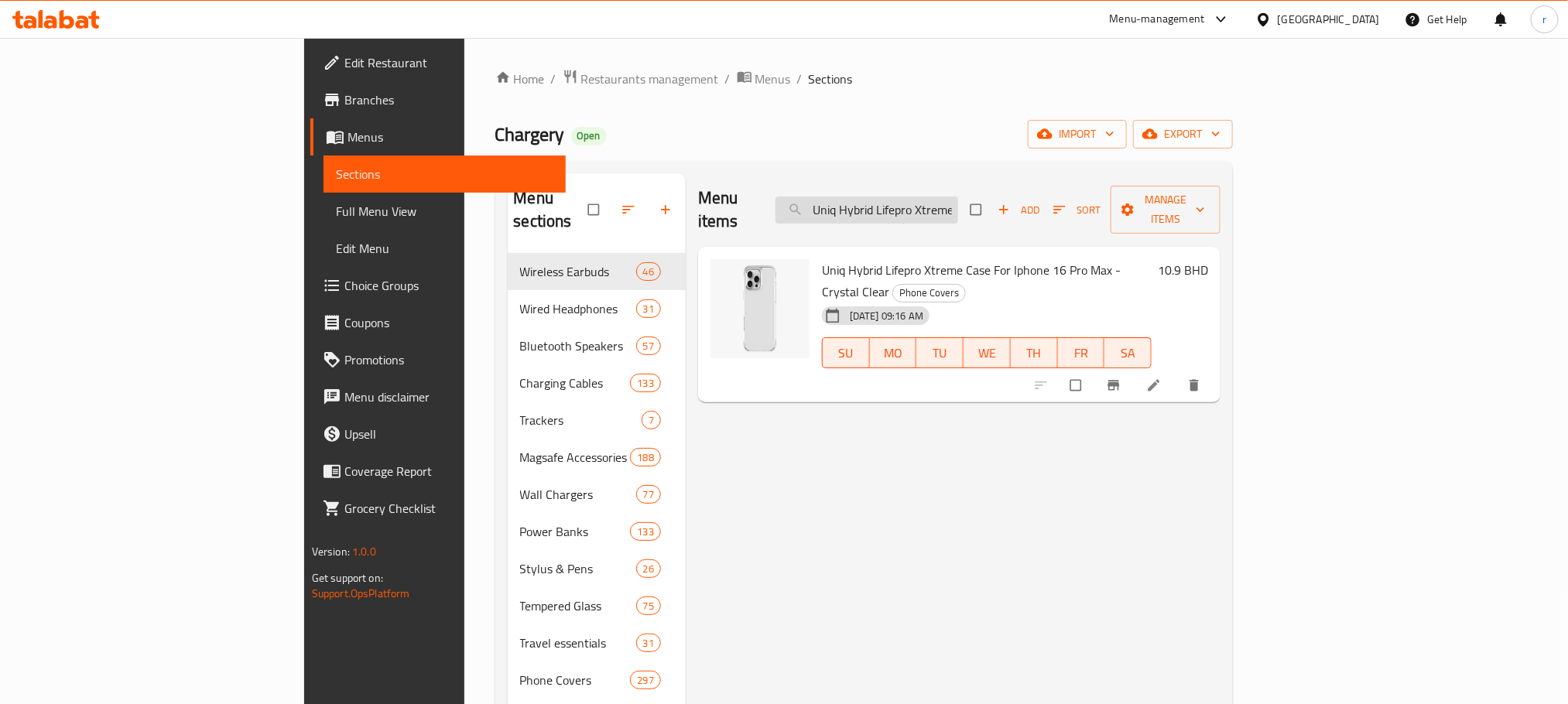
click at [958, 207] on input "Uniq Hybrid Lifepro Xtreme Case For Iphone 16 Pro Max - Crystal Clear" at bounding box center [867, 210] width 183 height 27
paste input "Apple IPhone 13 Clear Case with MagSafe"
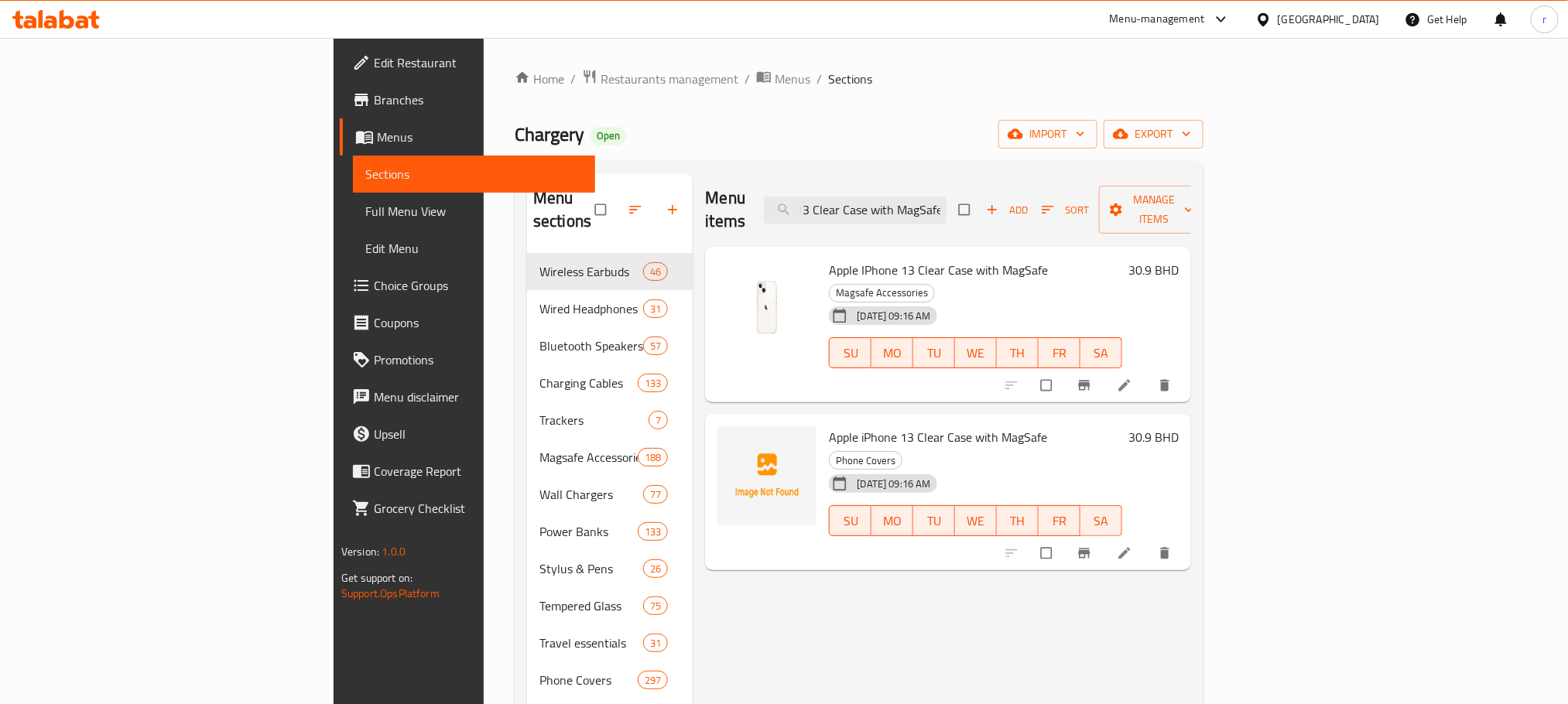
click at [905, 143] on div "Chargery Open import export" at bounding box center [858, 135] width 689 height 29
click at [947, 196] on input "Apple IPhone 13 Clear Case with MagSafe" at bounding box center [855, 210] width 183 height 27
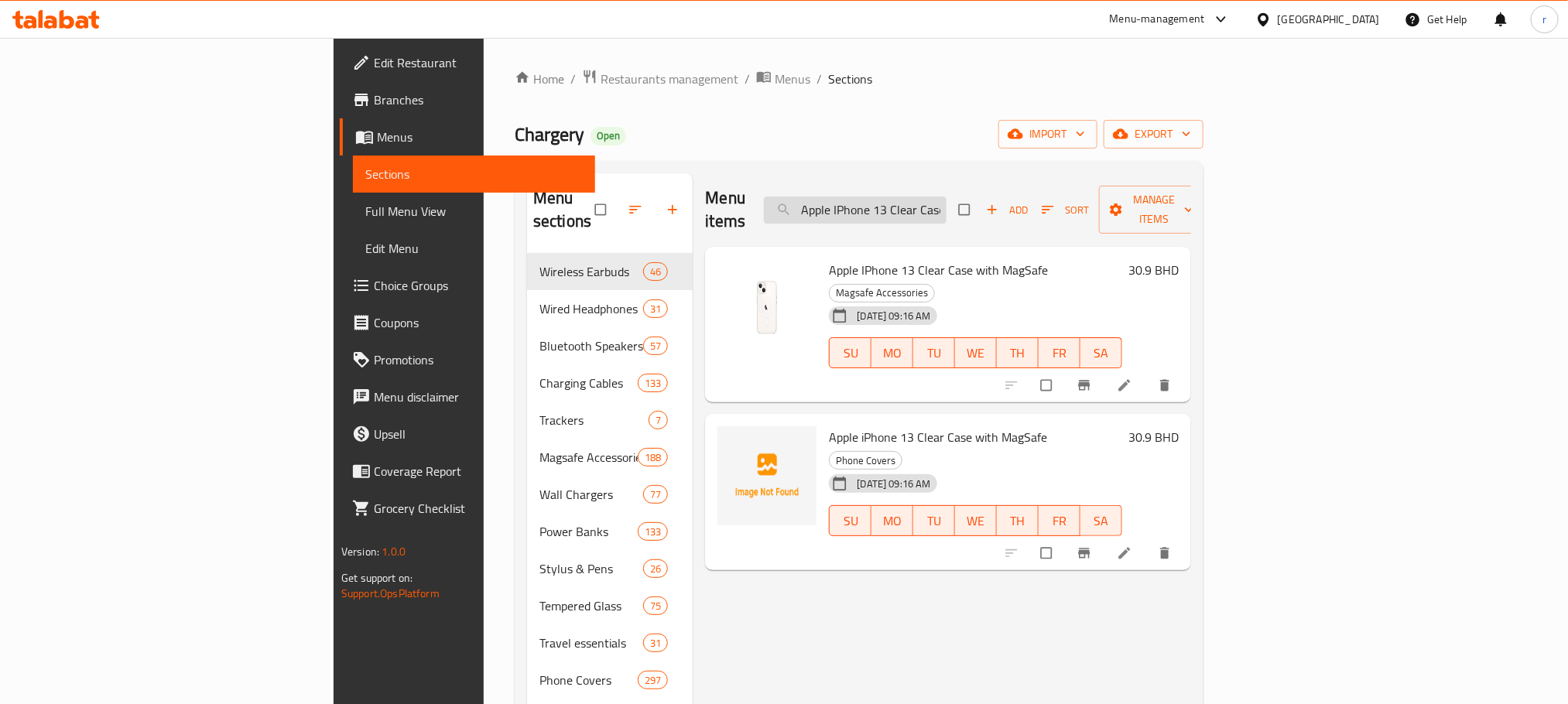
click at [947, 196] on input "Apple IPhone 13 Clear Case with MagSafe" at bounding box center [855, 210] width 183 height 27
paste input "nker 322 USB-C To Lightning Cable - White Color, 1.8m"
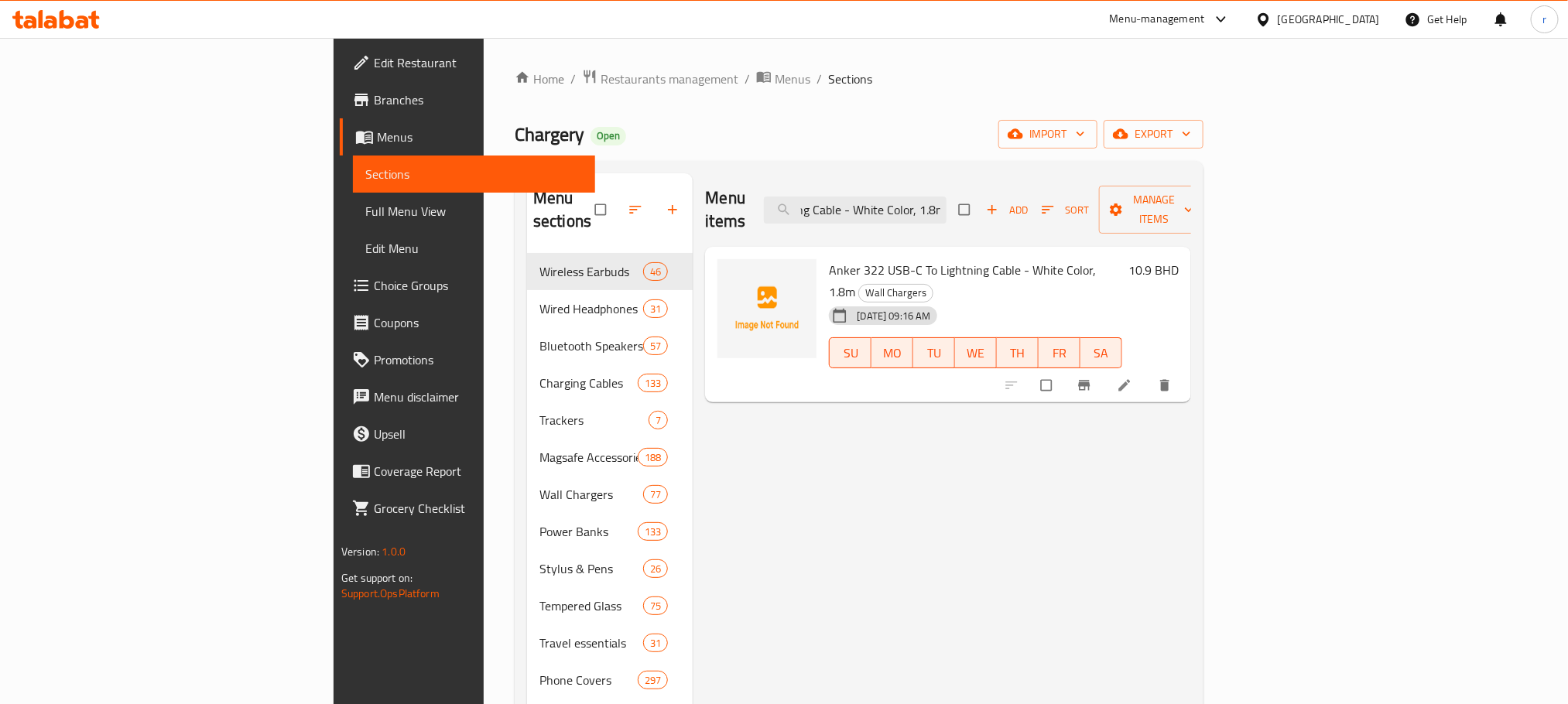
click at [947, 199] on input "Anker 322 USB-C To Lightning Cable - White Color, 1.8m" at bounding box center [855, 210] width 183 height 27
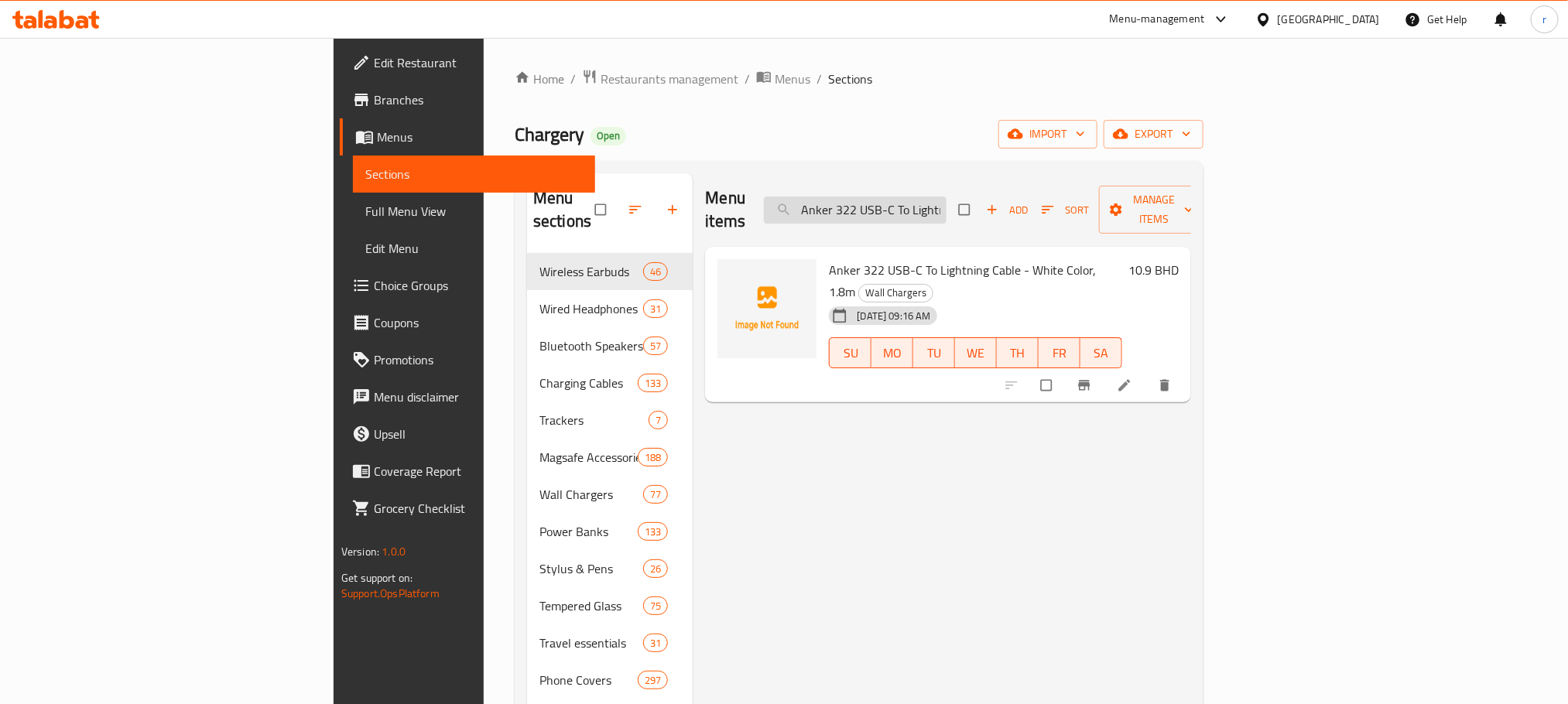
paste input "Lav Tech Silicone Magnetic Ring Holder - Black"
click at [947, 203] on input "Lav Tech Silicone Magnetic Ring Holder - Black" at bounding box center [855, 210] width 183 height 27
click at [947, 209] on input "Lav Tech Silicone Magnetic Ring Holder - Black" at bounding box center [855, 210] width 183 height 27
paste input "35W PS Pioneer 10,000mAh Power Ban"
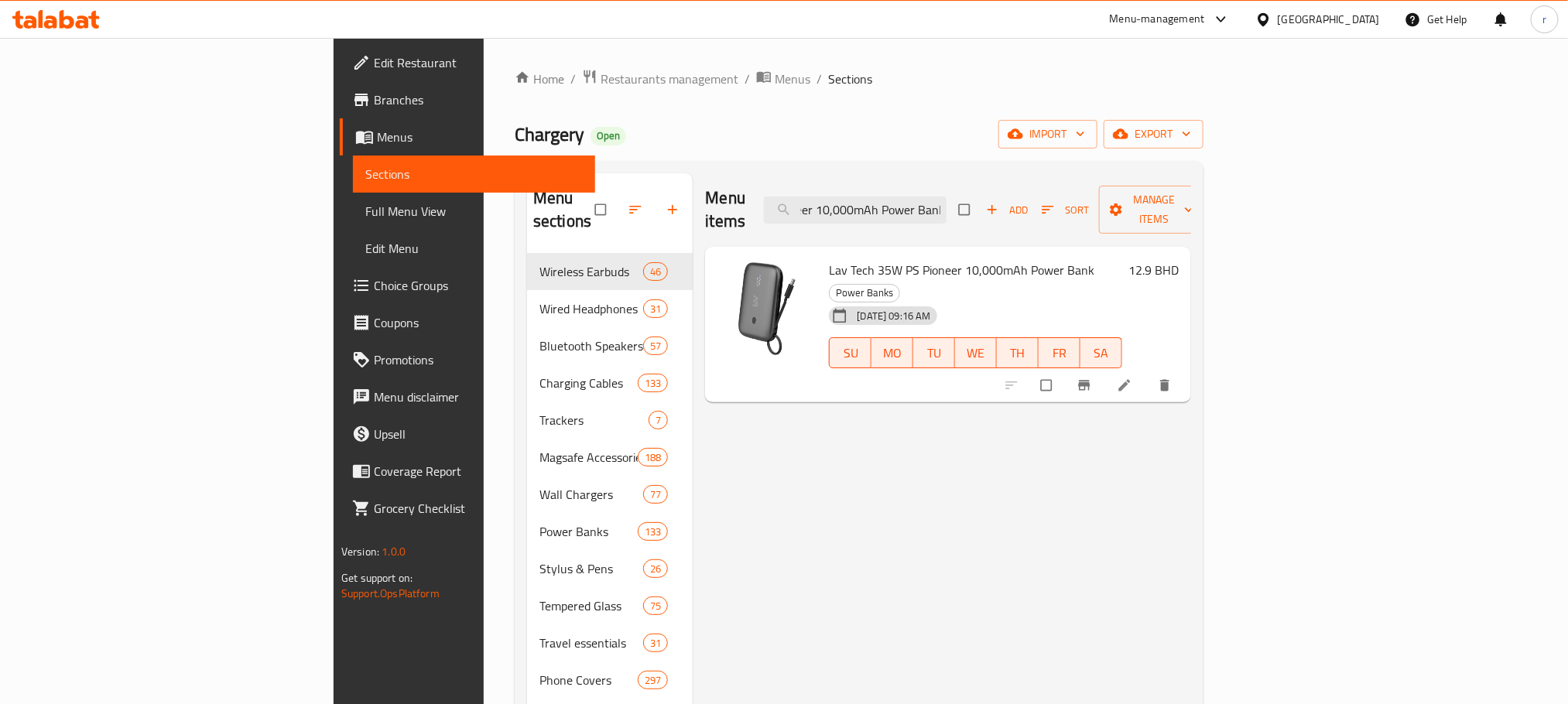
type input "Lav Tech 35W PS Pioneer 10,000mAh Power Bank"
